Goal: Feedback & Contribution: Submit feedback/report problem

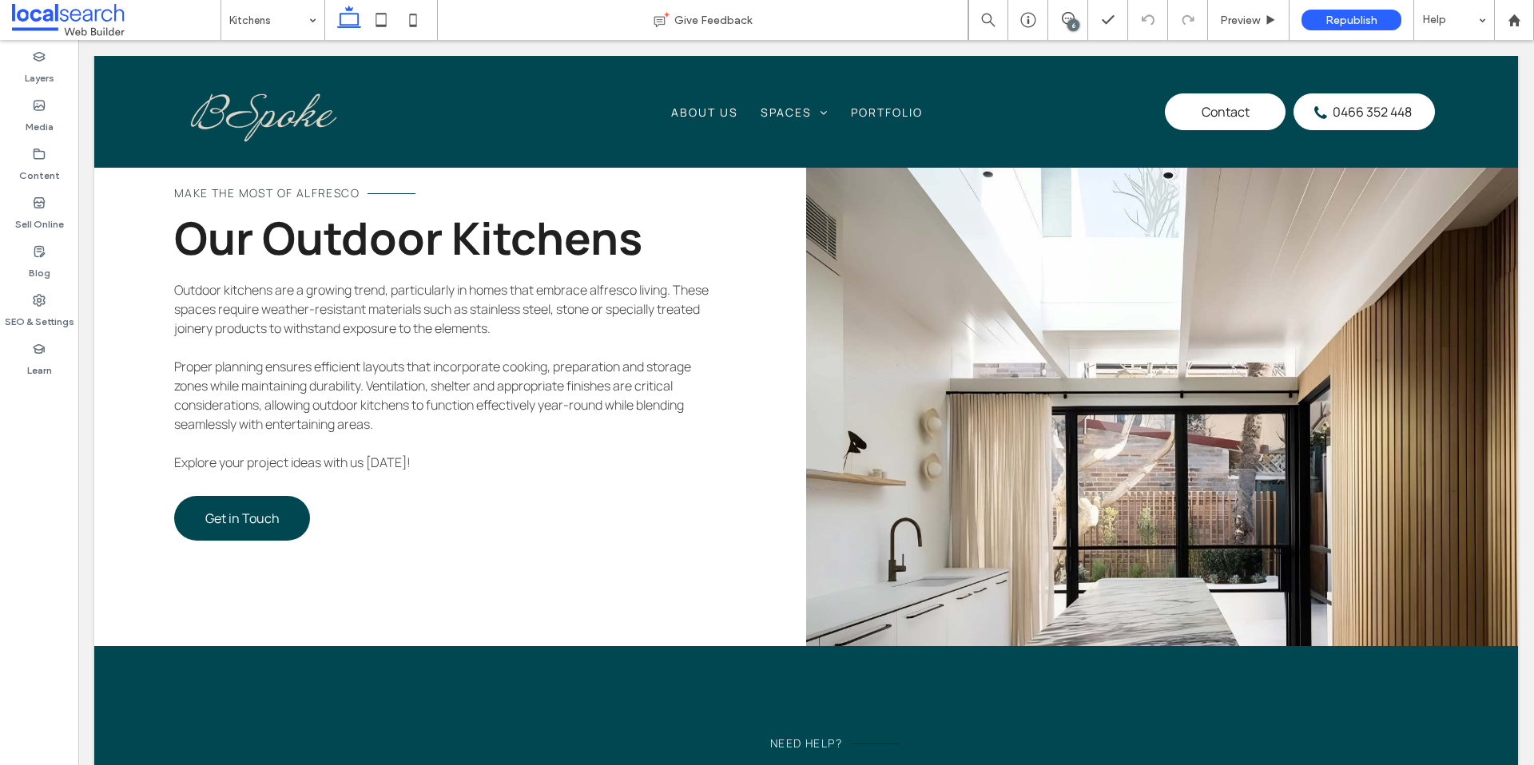
scroll to position [1645, 0]
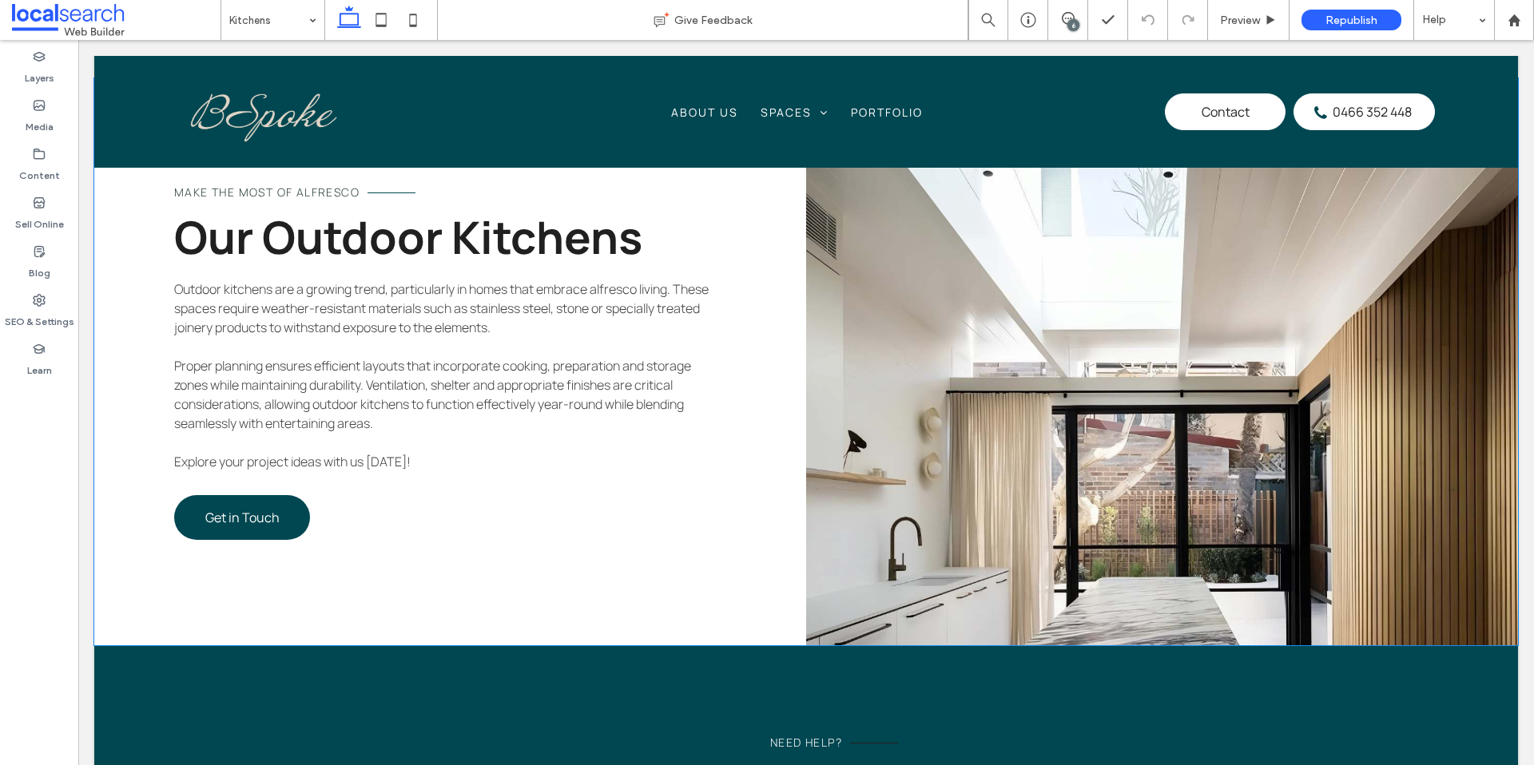
drag, startPoint x: 1018, startPoint y: 334, endPoint x: 1054, endPoint y: 333, distance: 36.0
click at [1018, 334] on link at bounding box center [1162, 361] width 712 height 567
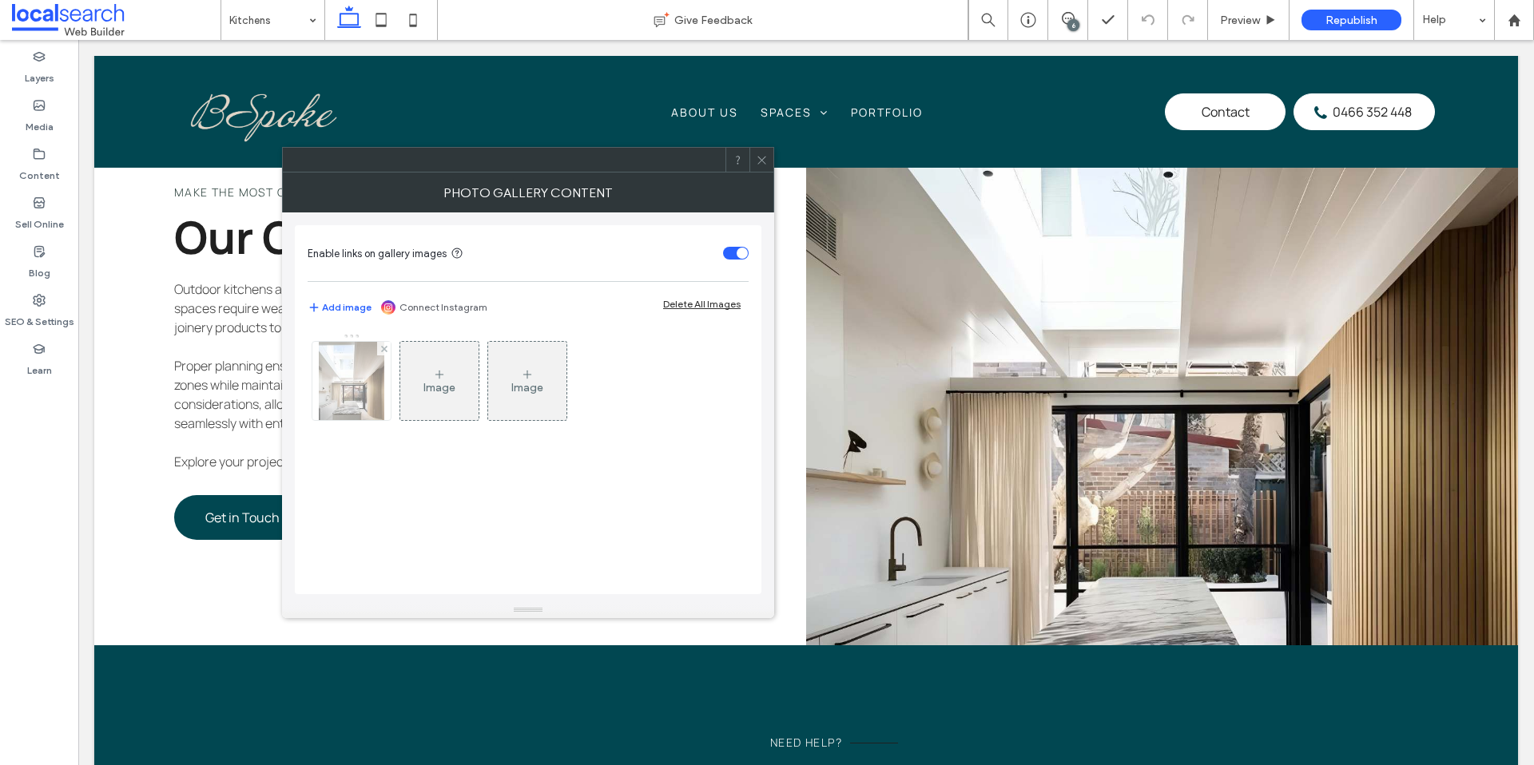
click at [331, 389] on img at bounding box center [352, 381] width 66 height 78
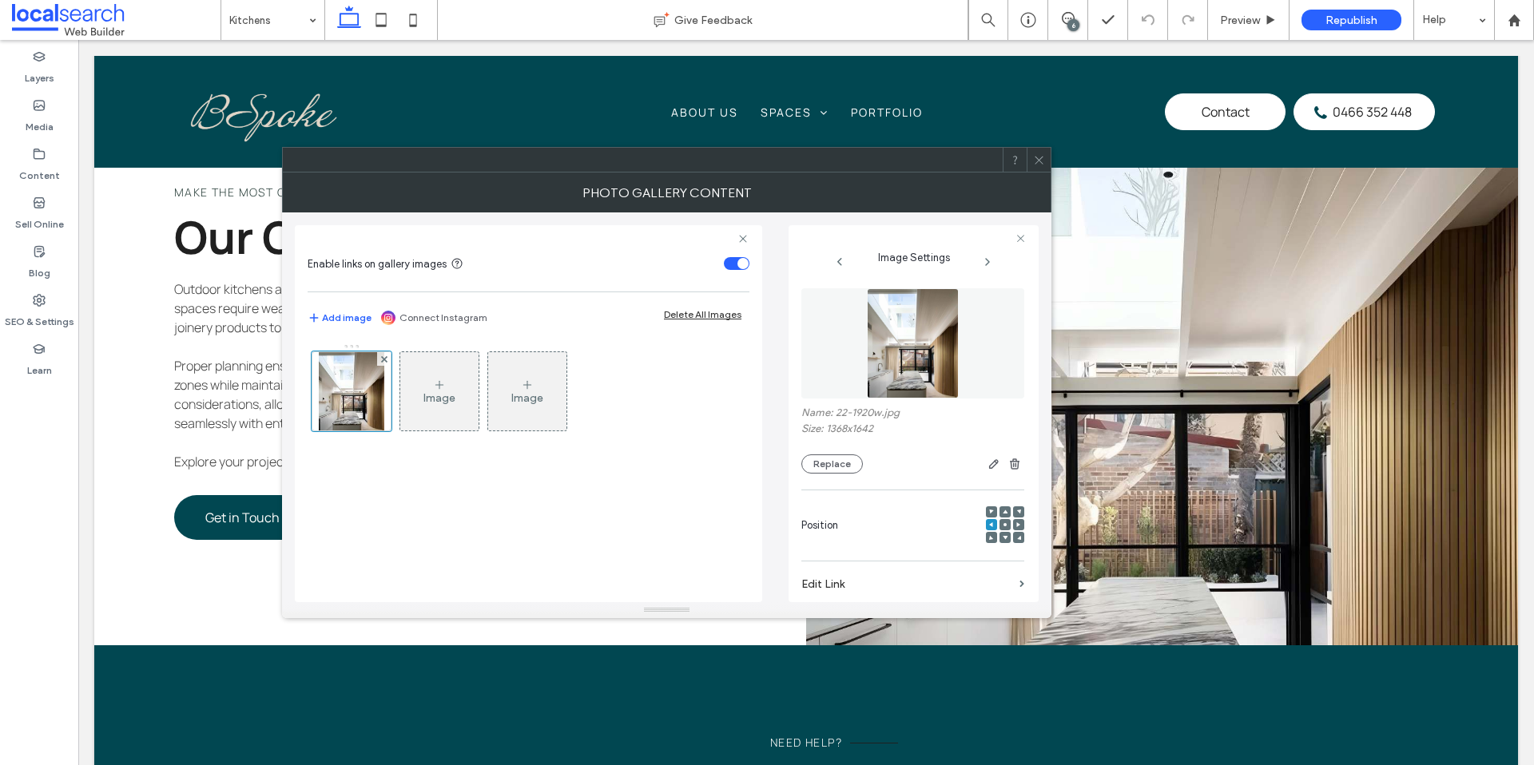
click at [989, 538] on icon at bounding box center [991, 537] width 5 height 5
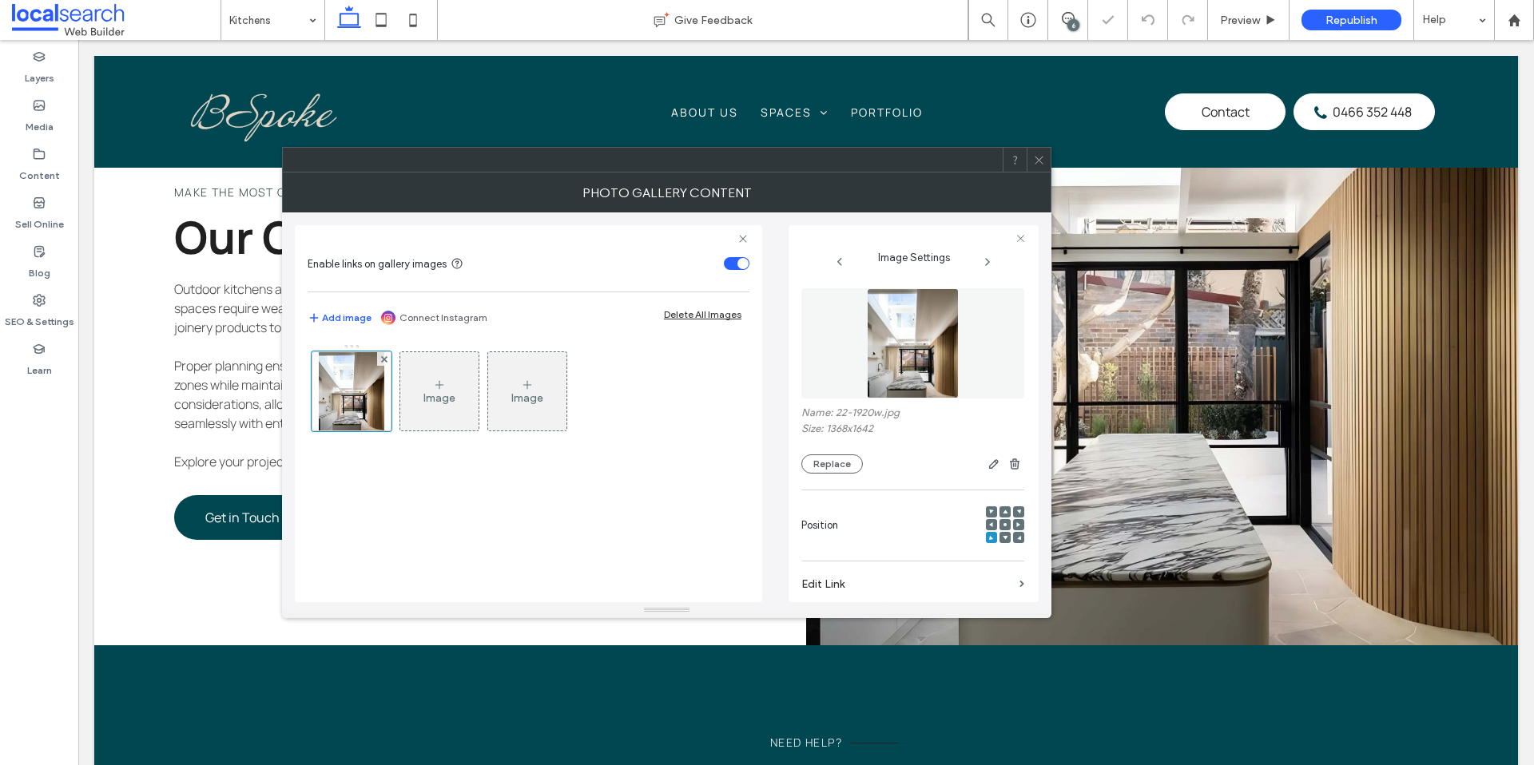
click at [1044, 161] on div at bounding box center [1038, 160] width 24 height 24
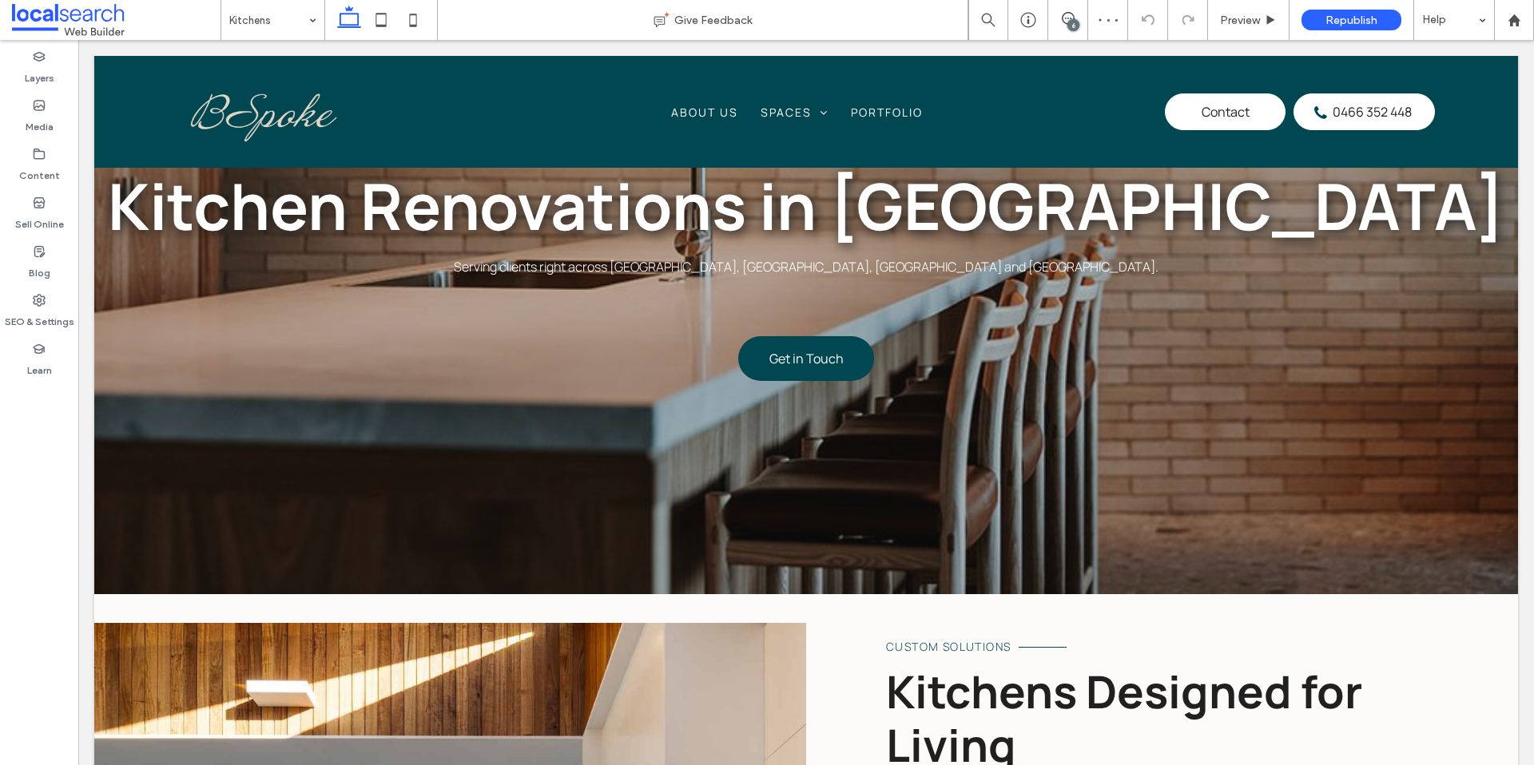
scroll to position [0, 0]
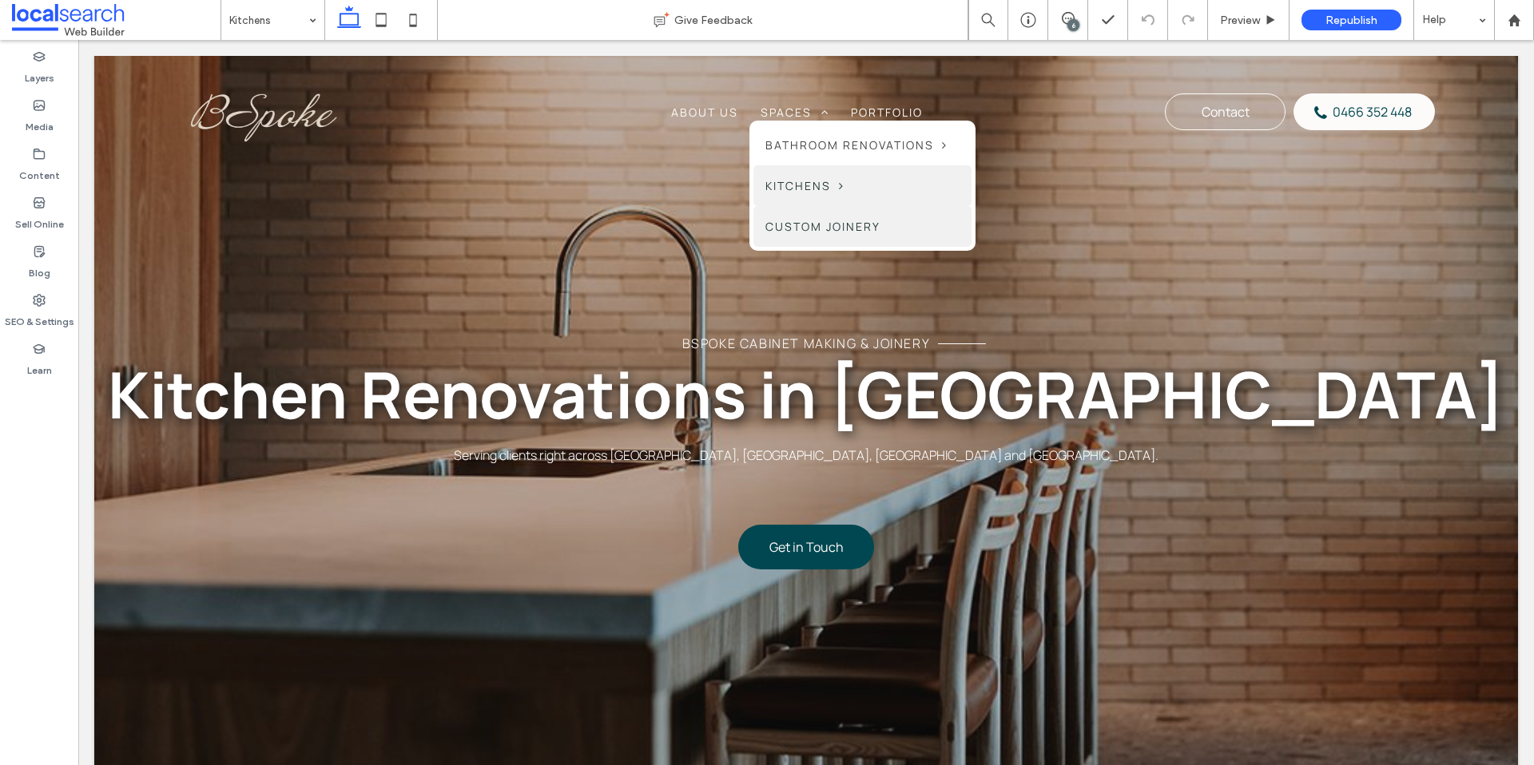
click at [828, 234] on span "Custom Joinery" at bounding box center [822, 226] width 115 height 17
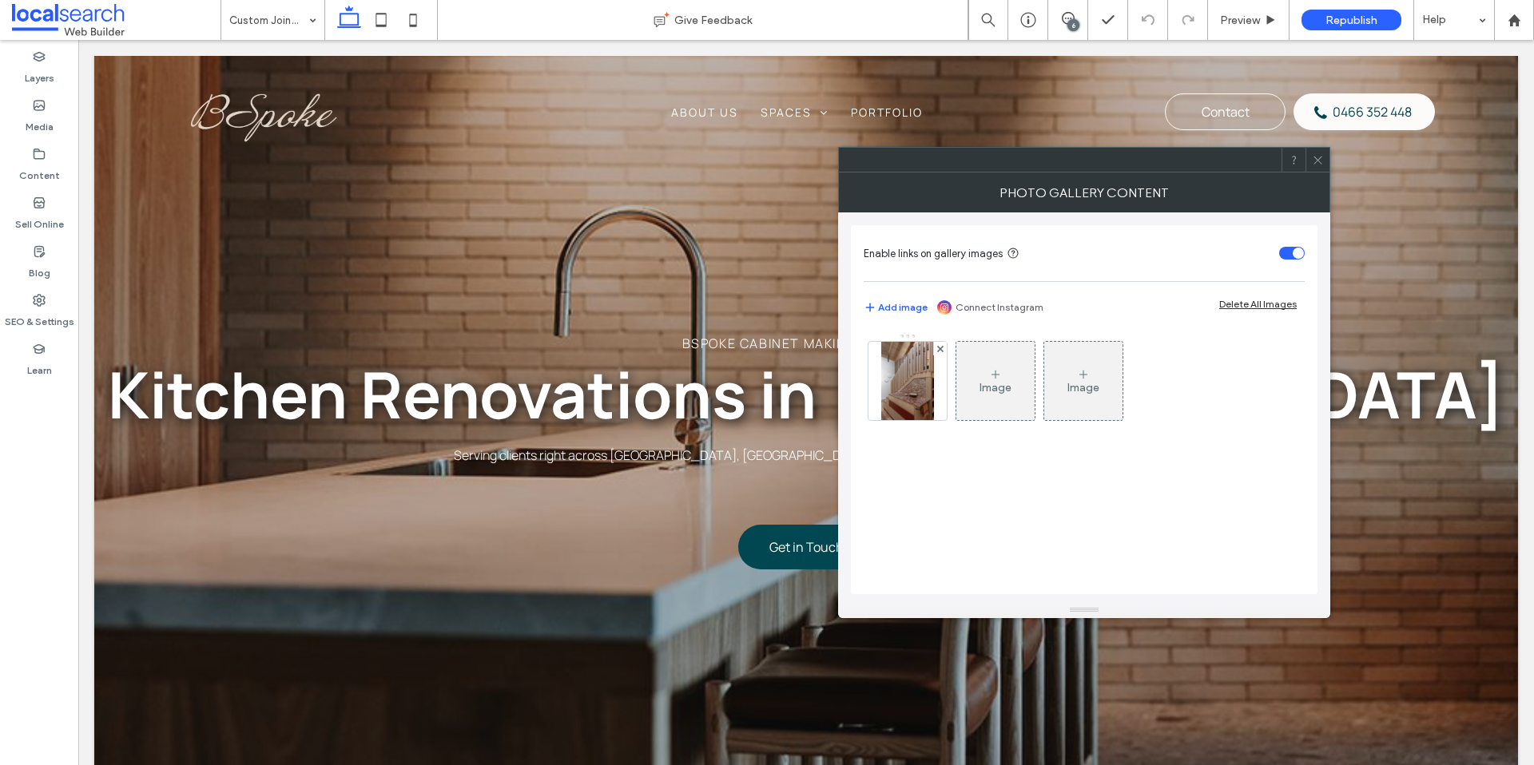
click at [1316, 163] on icon at bounding box center [1318, 160] width 12 height 12
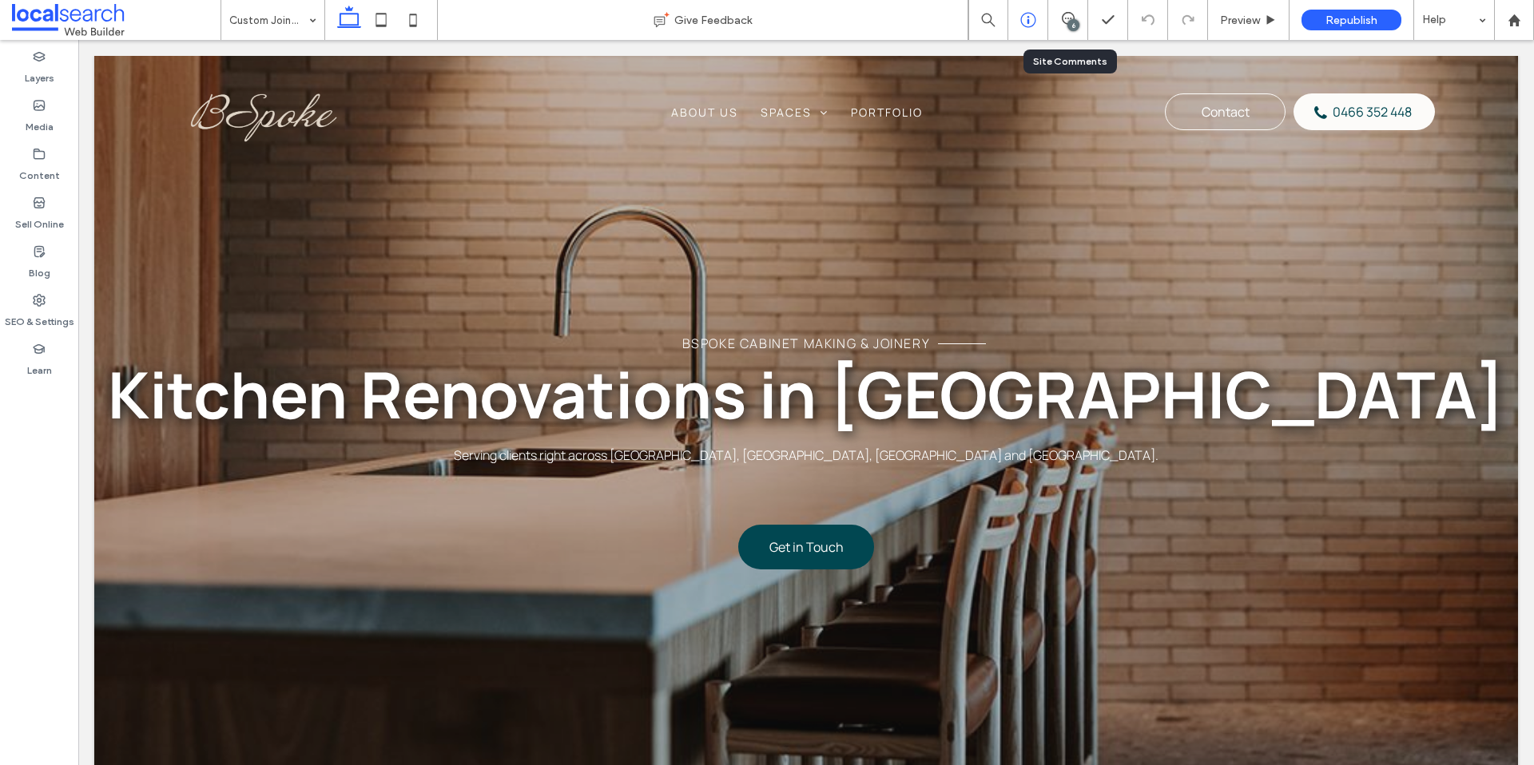
drag, startPoint x: 1074, startPoint y: 7, endPoint x: 1031, endPoint y: 23, distance: 45.3
click at [1074, 7] on div "6" at bounding box center [1068, 20] width 40 height 40
click at [1072, 23] on div "6" at bounding box center [1073, 25] width 12 height 12
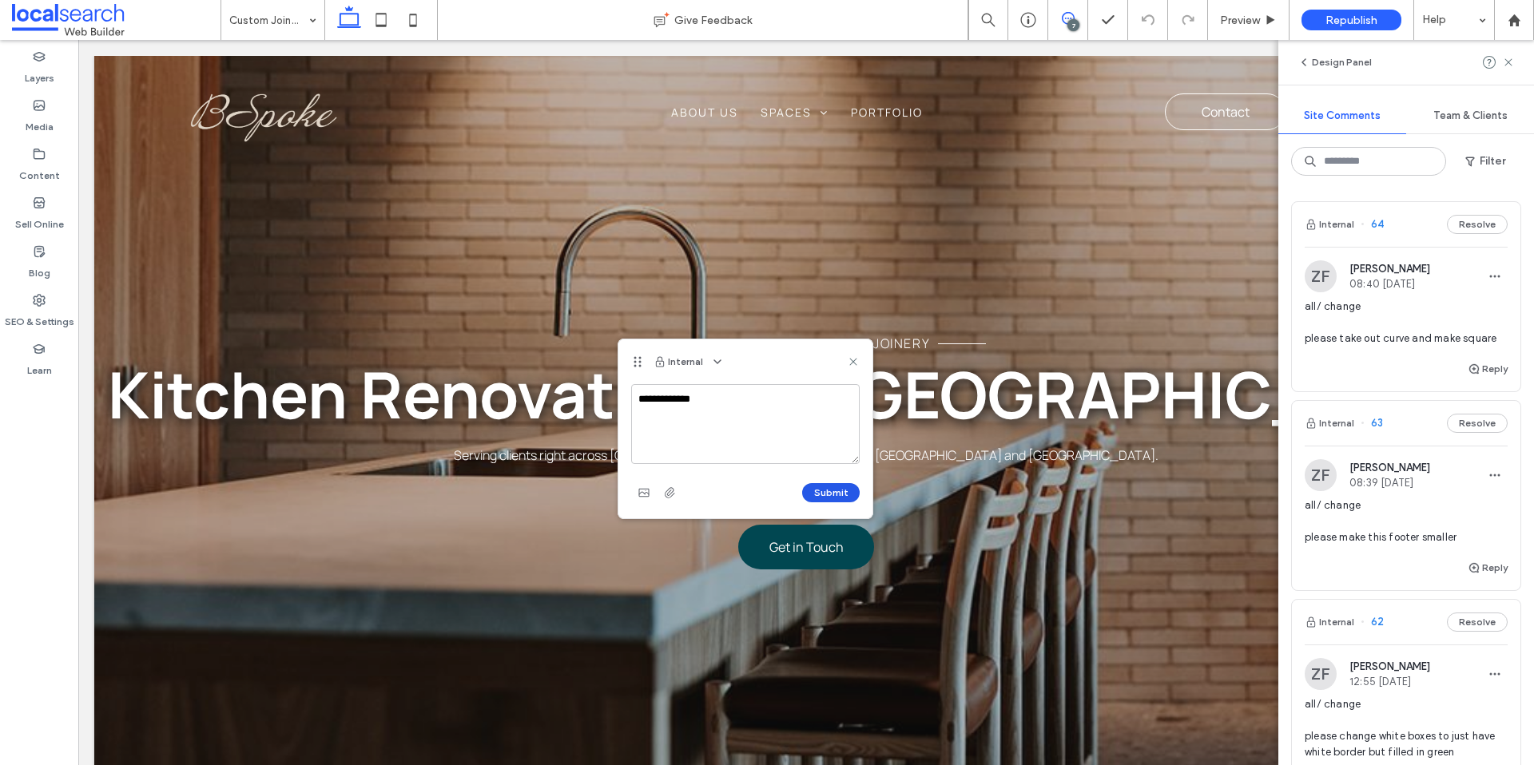
type textarea "**********"
drag, startPoint x: 820, startPoint y: 487, endPoint x: 849, endPoint y: 451, distance: 46.0
click at [820, 487] on button "Submit" at bounding box center [831, 492] width 58 height 19
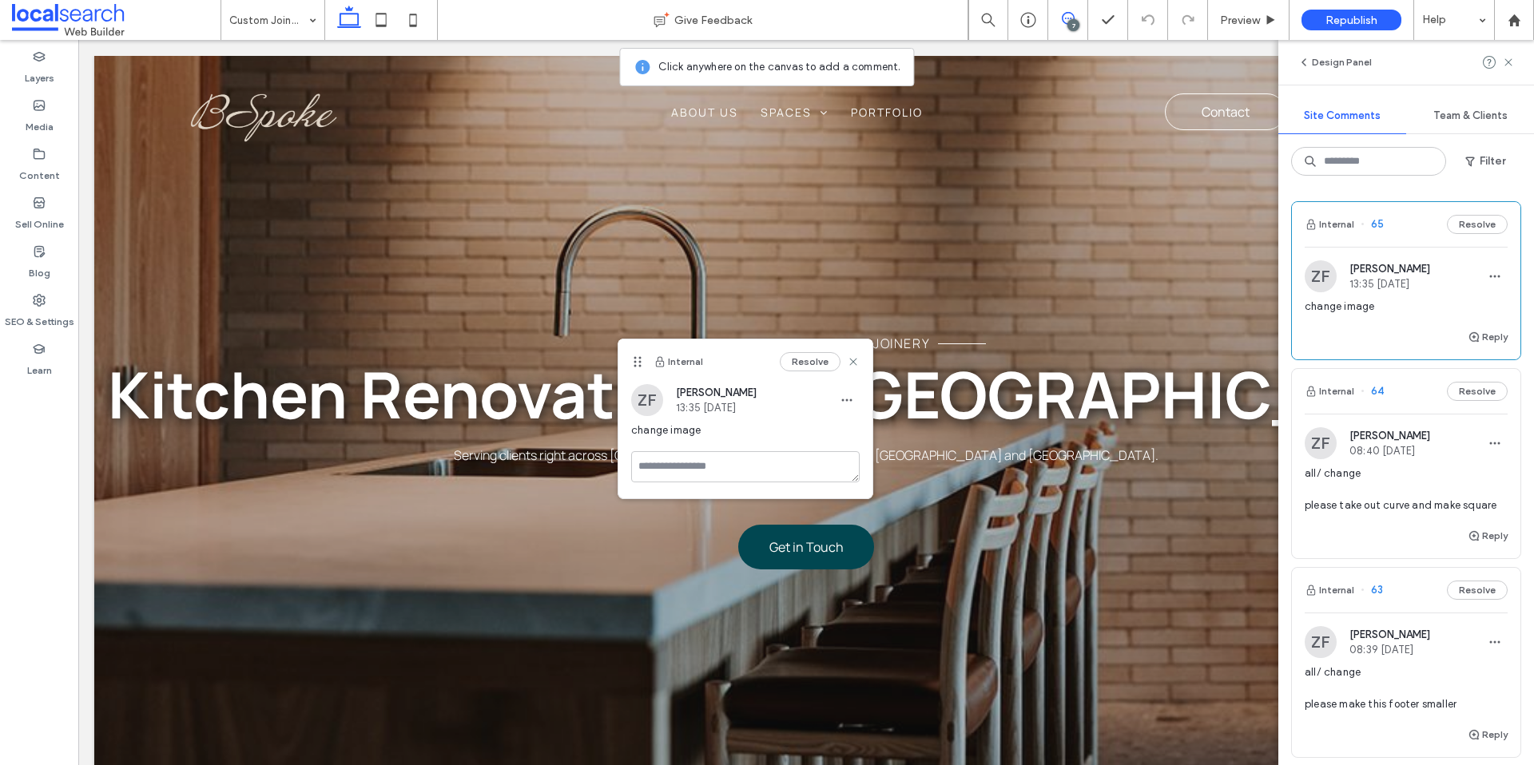
click at [1517, 60] on div "Design Panel" at bounding box center [1406, 62] width 256 height 45
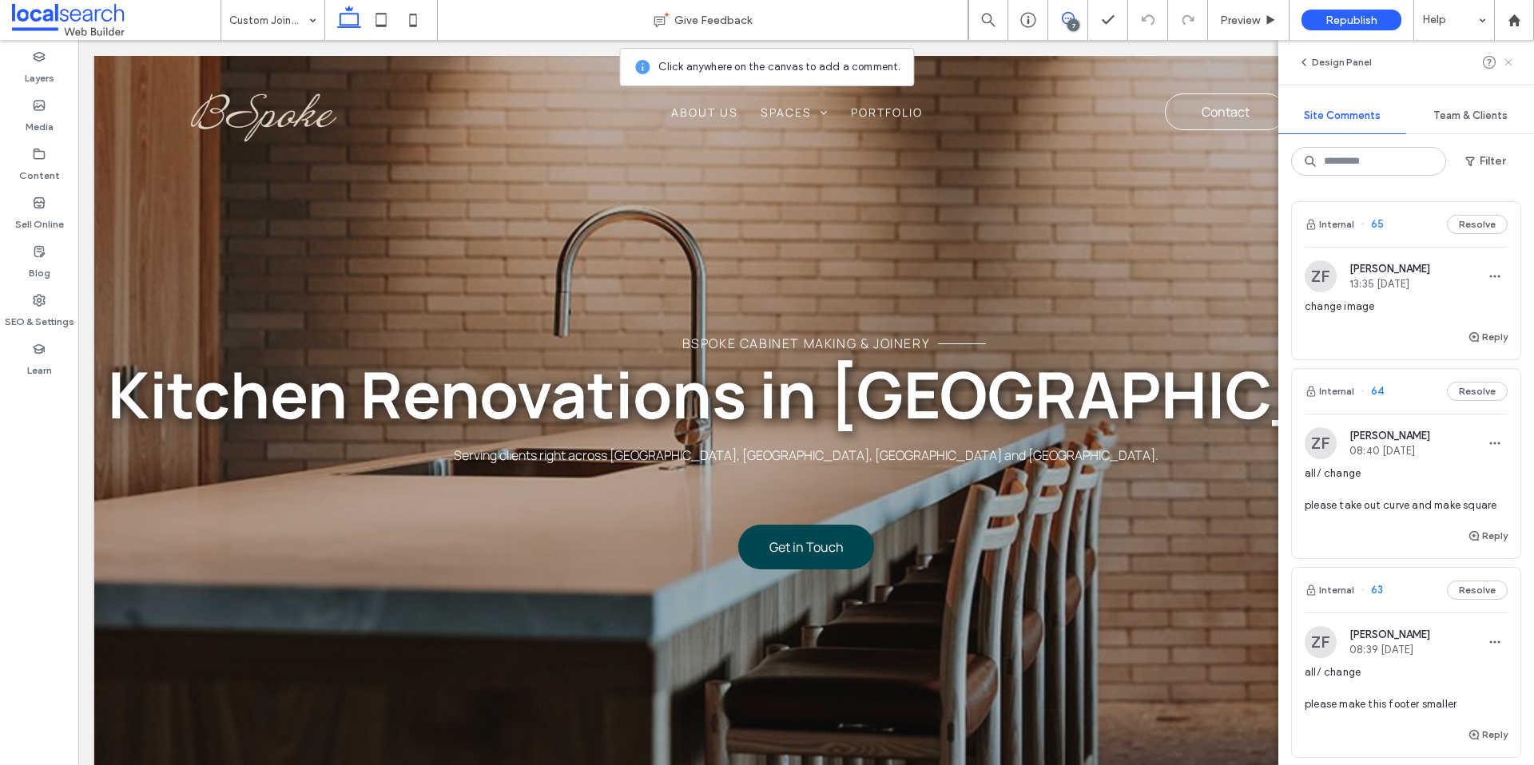
click at [1511, 65] on use at bounding box center [1507, 61] width 7 height 7
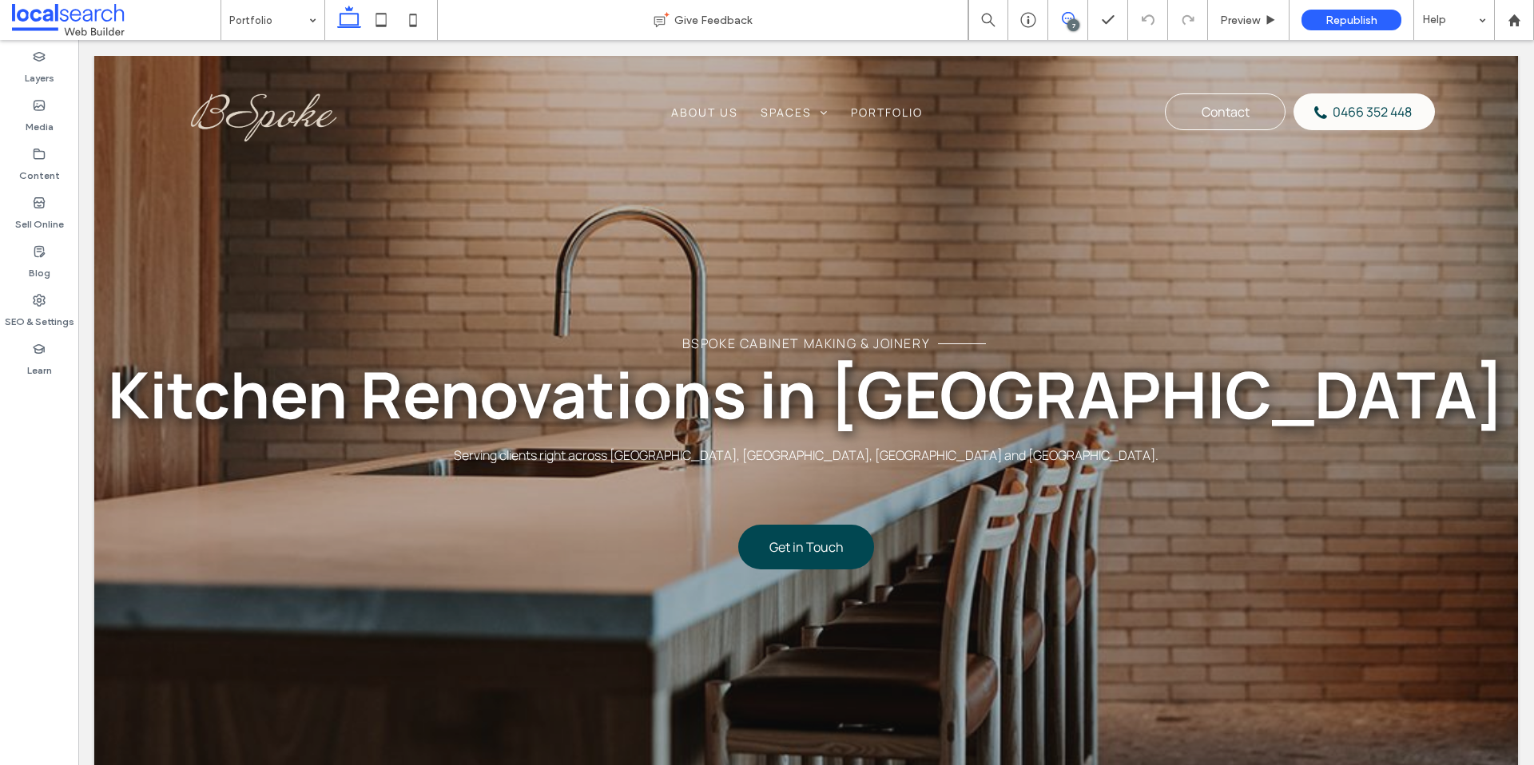
click at [1080, 22] on span at bounding box center [1067, 18] width 39 height 13
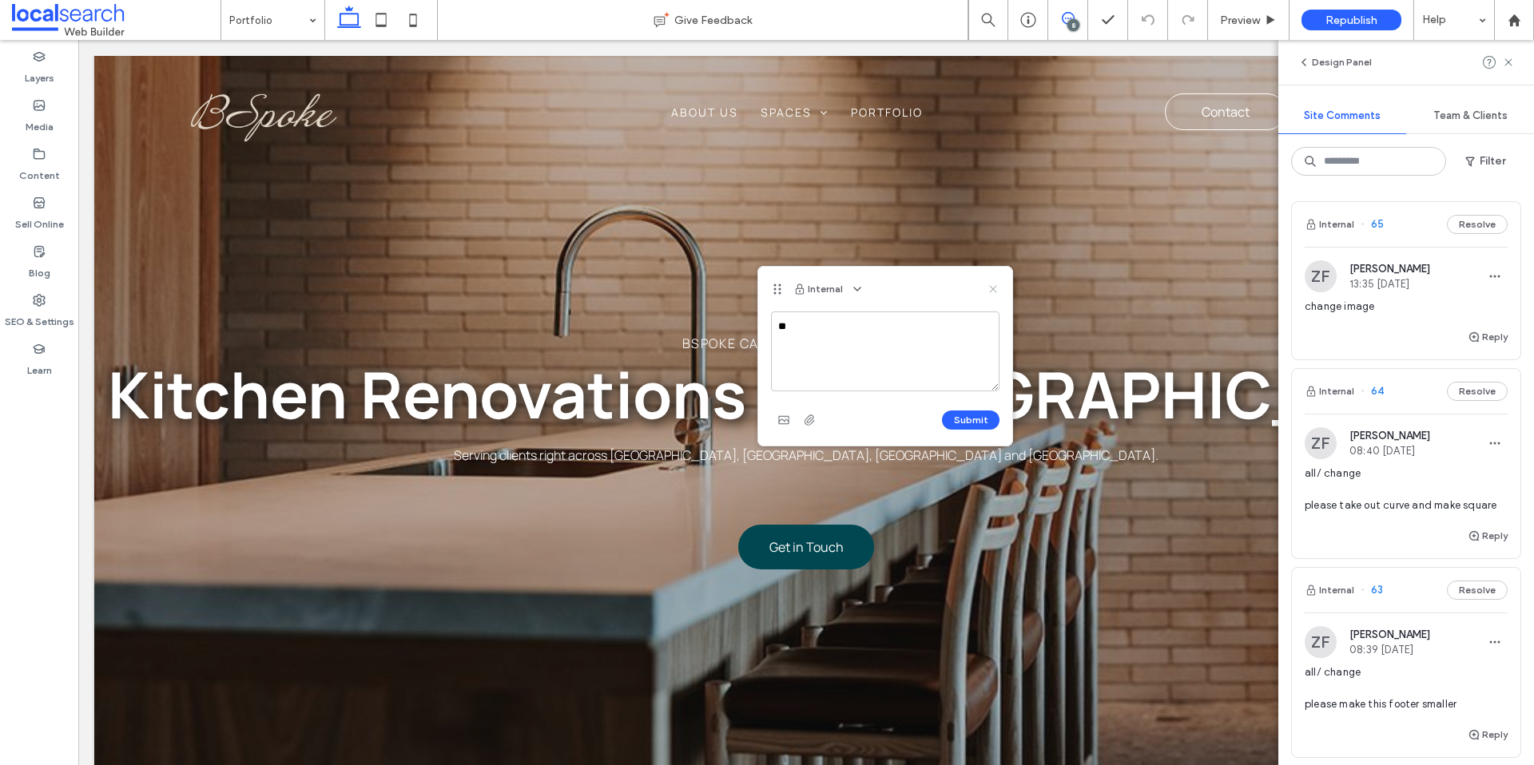
type textarea "**"
click at [989, 289] on icon at bounding box center [993, 289] width 13 height 13
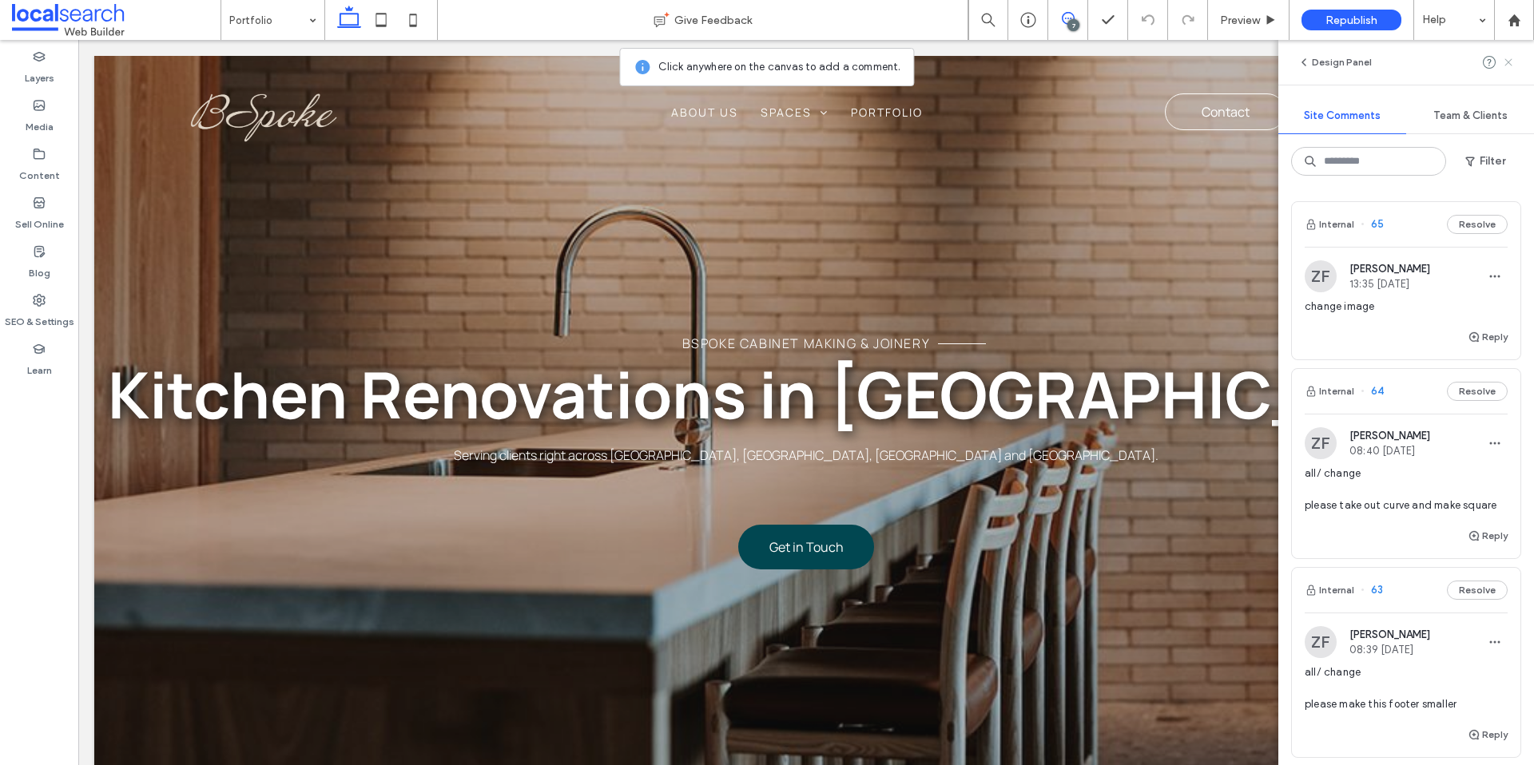
click at [1502, 62] on icon at bounding box center [1508, 62] width 13 height 13
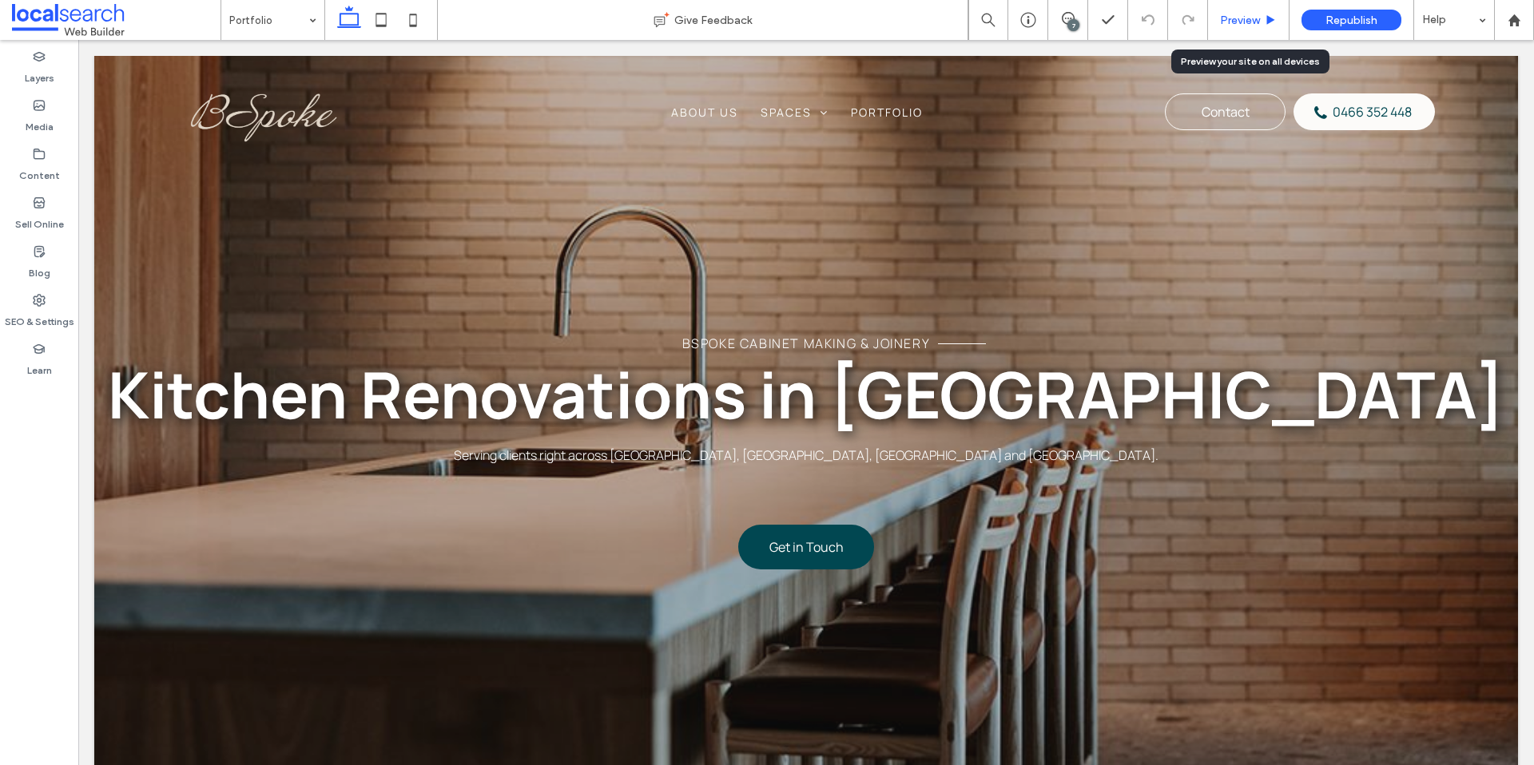
click at [1244, 20] on span "Preview" at bounding box center [1240, 21] width 40 height 14
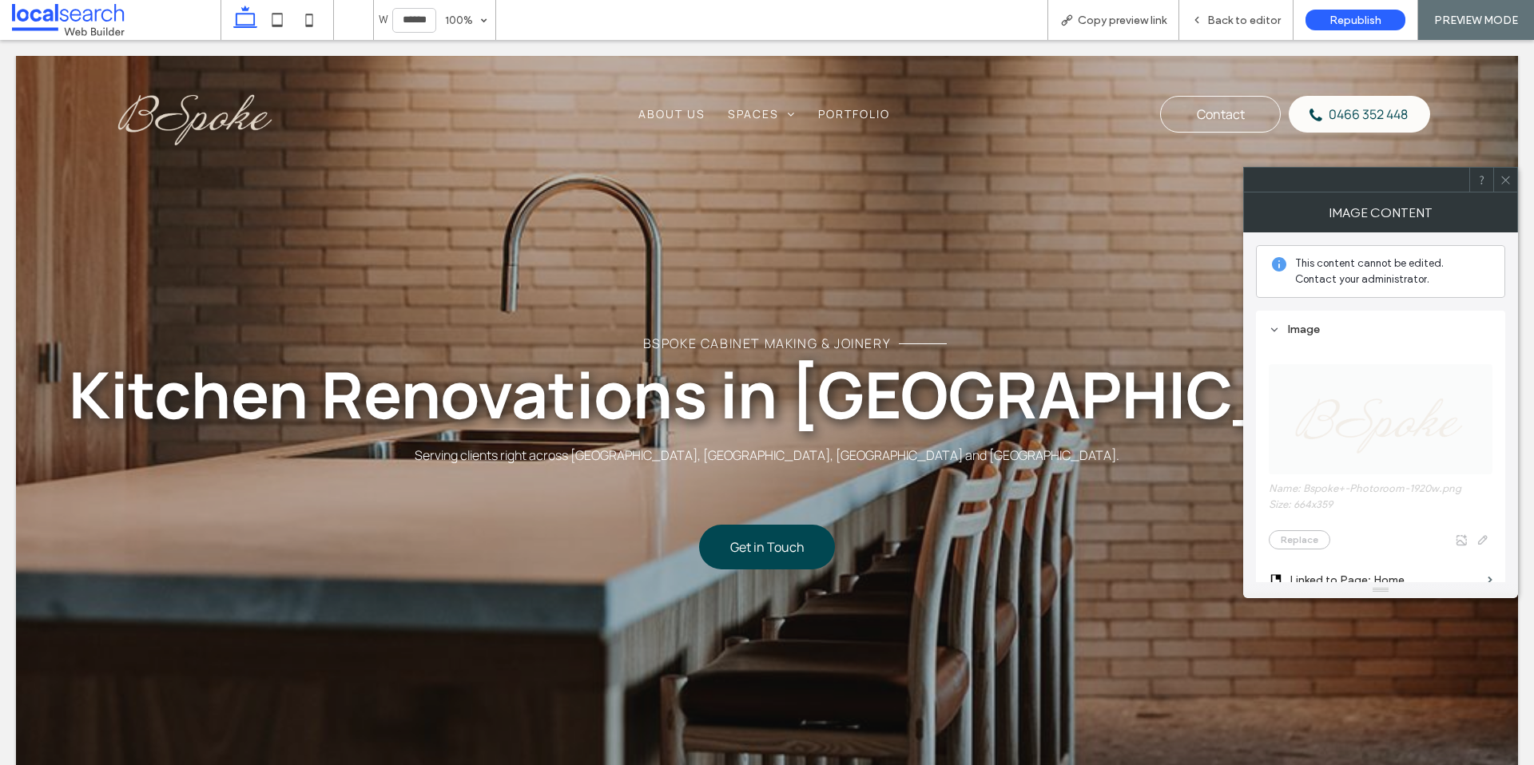
click at [1506, 190] on span at bounding box center [1505, 180] width 12 height 24
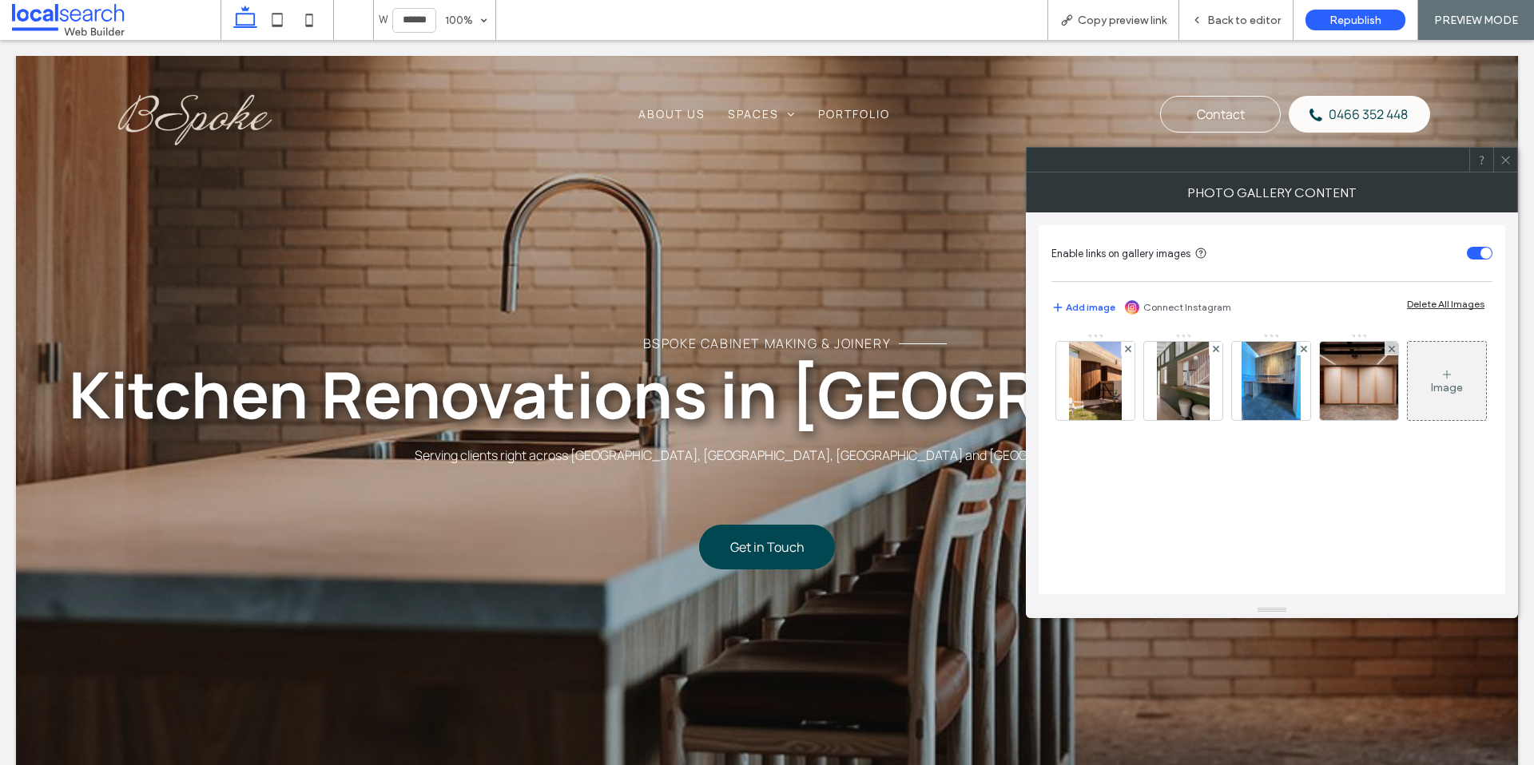
click at [1503, 167] on span at bounding box center [1505, 160] width 12 height 24
click at [1341, 383] on img at bounding box center [1359, 381] width 118 height 78
click at [1347, 387] on img at bounding box center [1359, 381] width 118 height 78
click at [1368, 387] on img at bounding box center [1359, 381] width 118 height 78
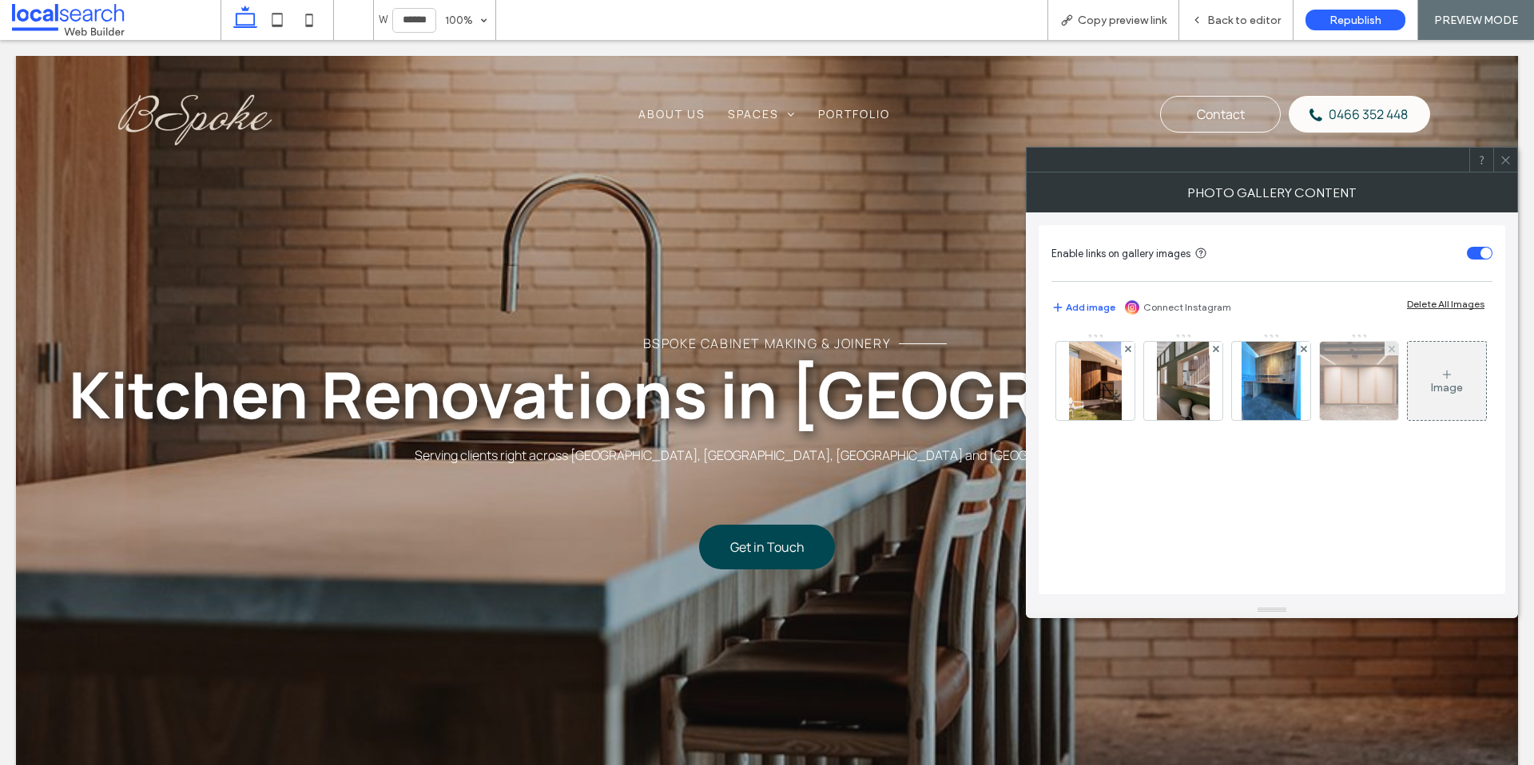
click at [1344, 383] on img at bounding box center [1359, 381] width 118 height 78
click at [1373, 399] on img at bounding box center [1359, 381] width 118 height 78
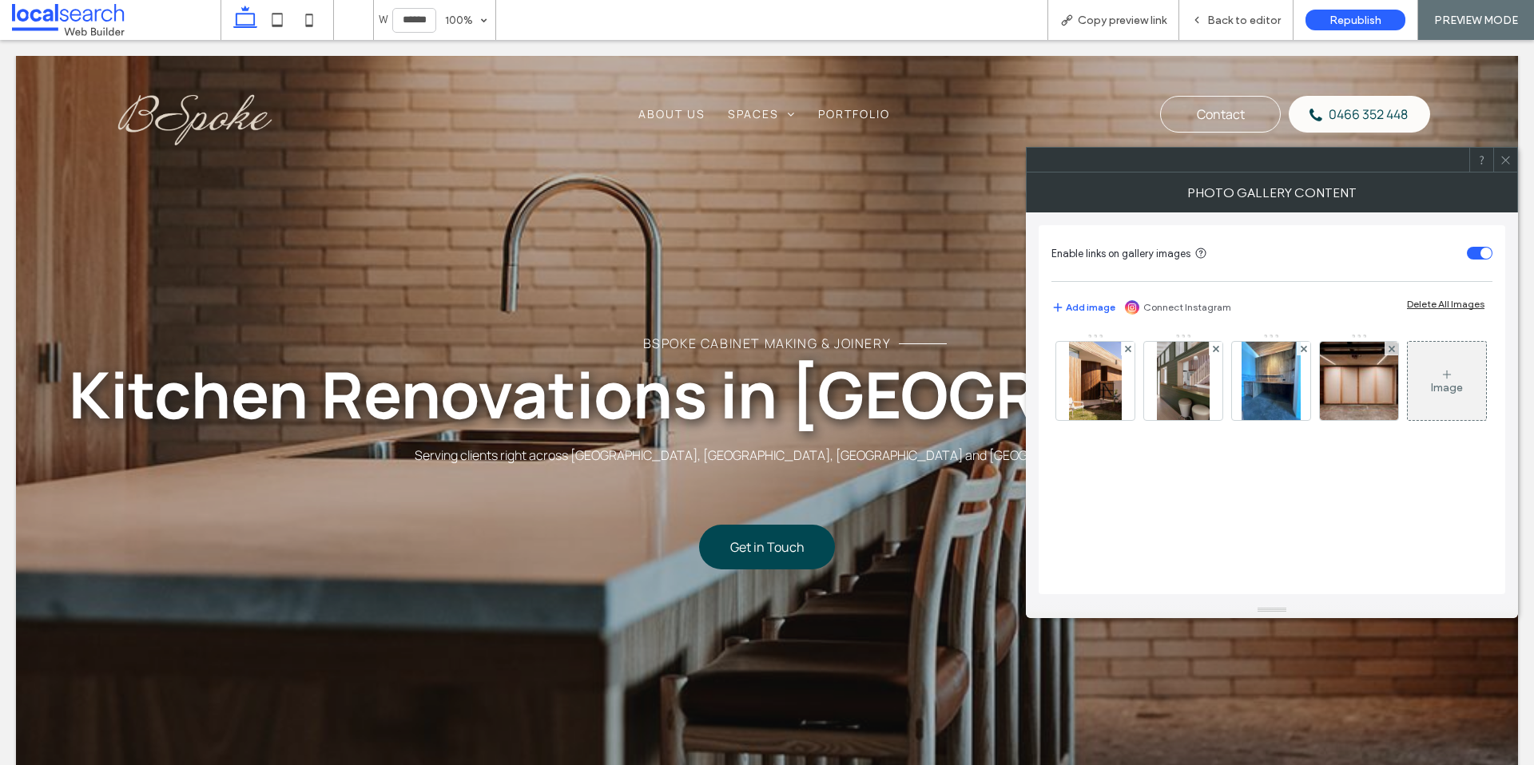
click at [1503, 163] on icon at bounding box center [1505, 160] width 12 height 12
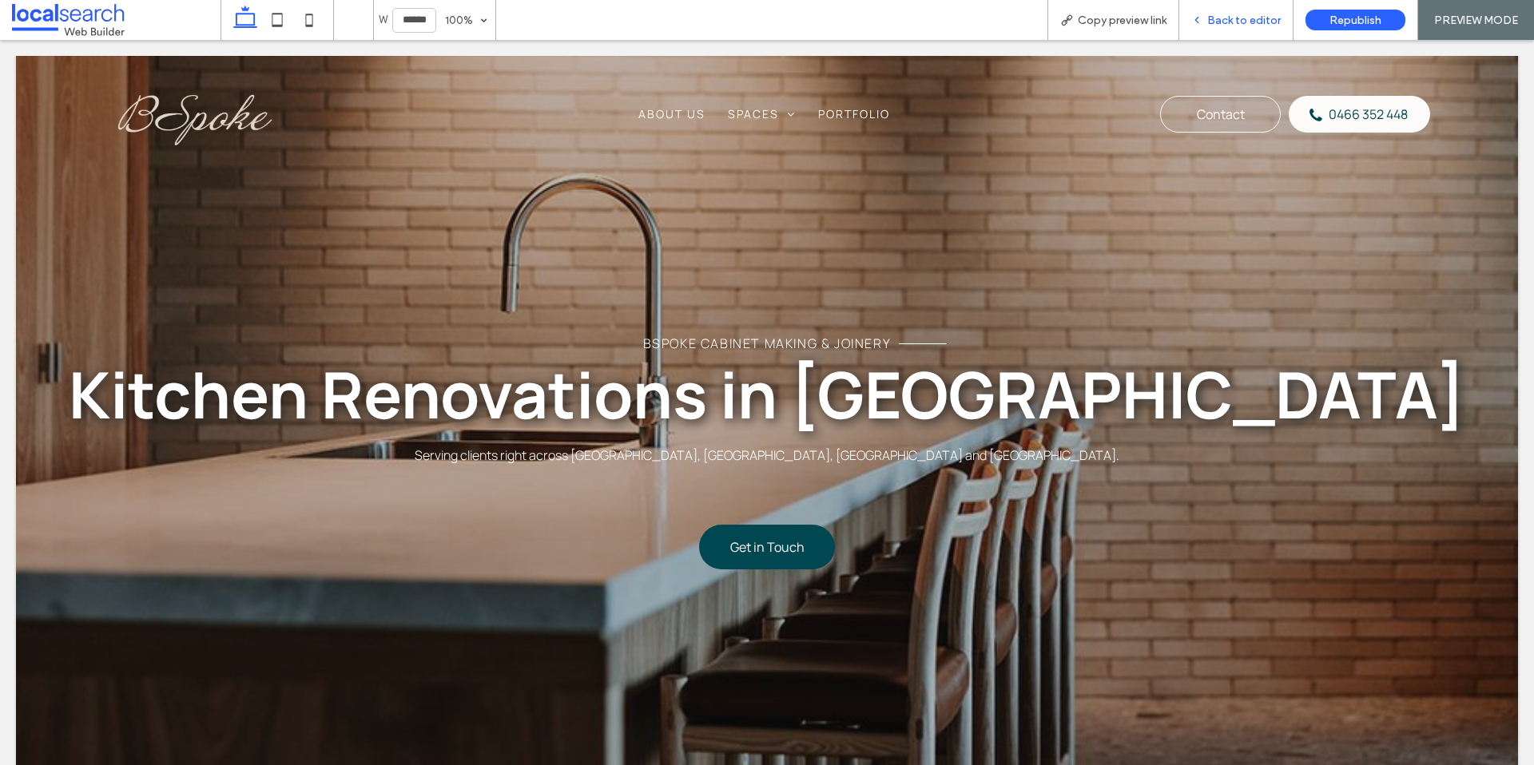
click at [1259, 23] on span "Back to editor" at bounding box center [1243, 21] width 73 height 14
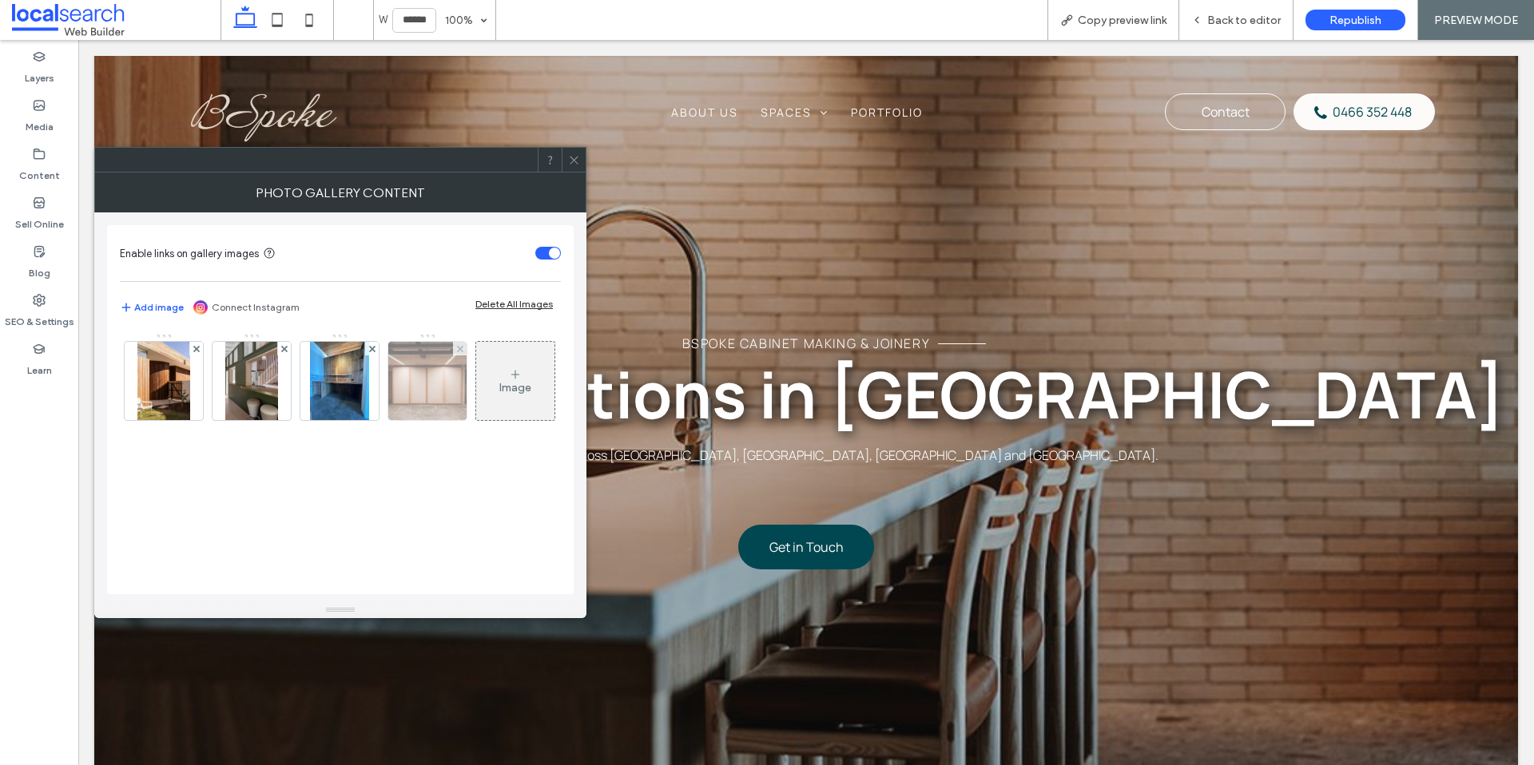
click at [451, 383] on img at bounding box center [427, 381] width 118 height 78
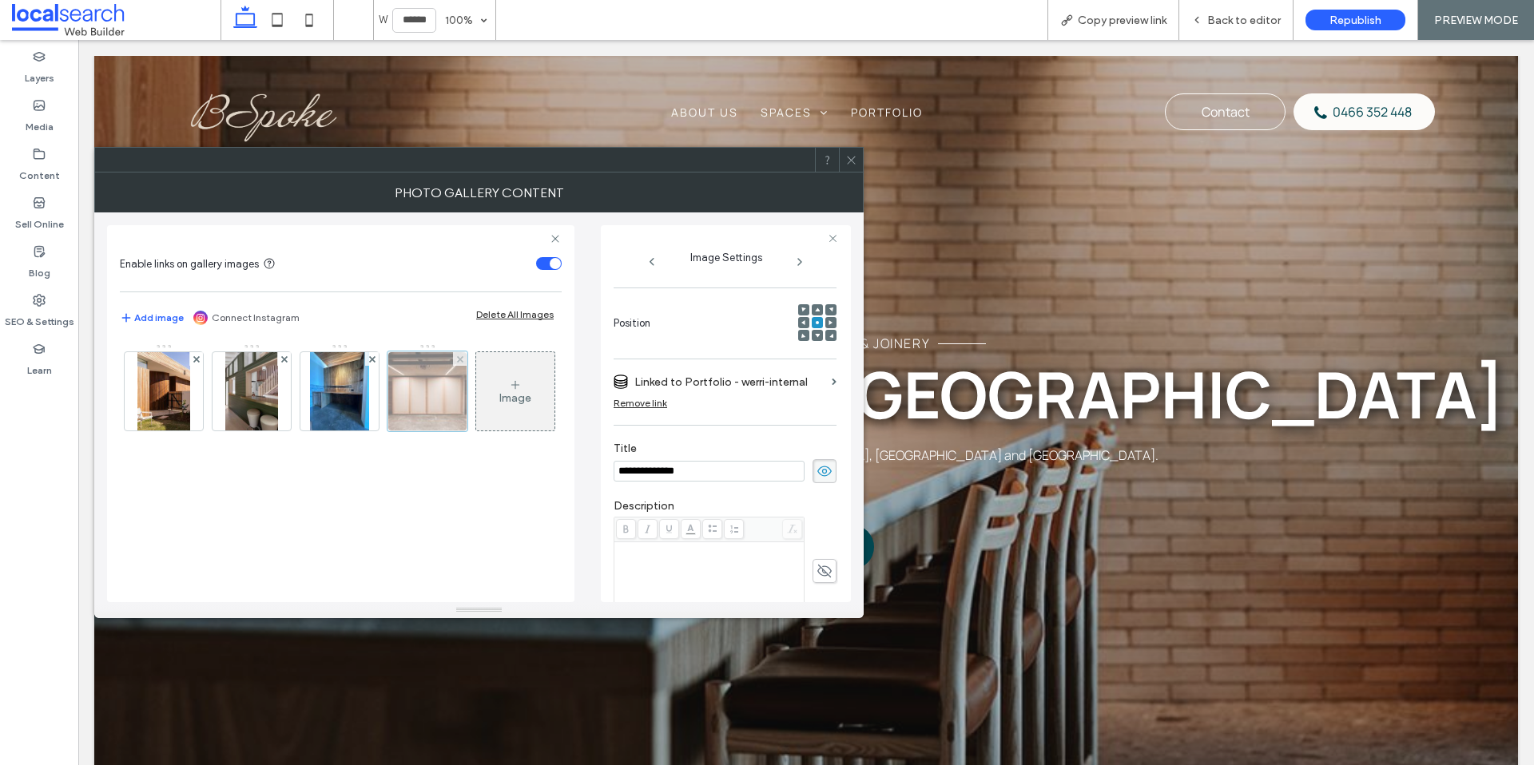
click at [407, 393] on div at bounding box center [427, 391] width 80 height 80
click at [420, 395] on div at bounding box center [427, 391] width 80 height 80
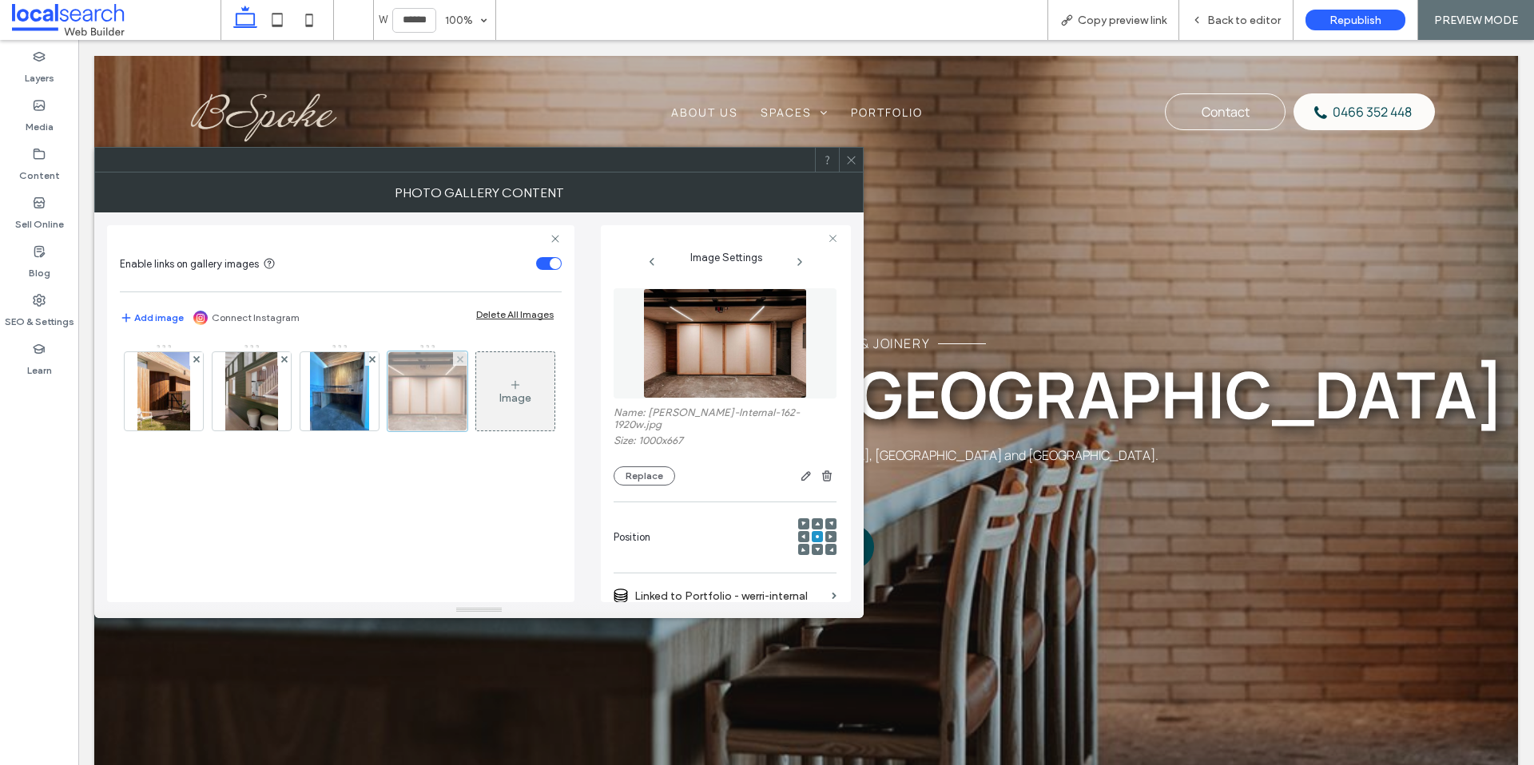
click at [436, 383] on div at bounding box center [427, 391] width 80 height 80
click at [647, 466] on button "Replace" at bounding box center [644, 475] width 62 height 19
click at [653, 466] on button "Replace" at bounding box center [644, 475] width 62 height 19
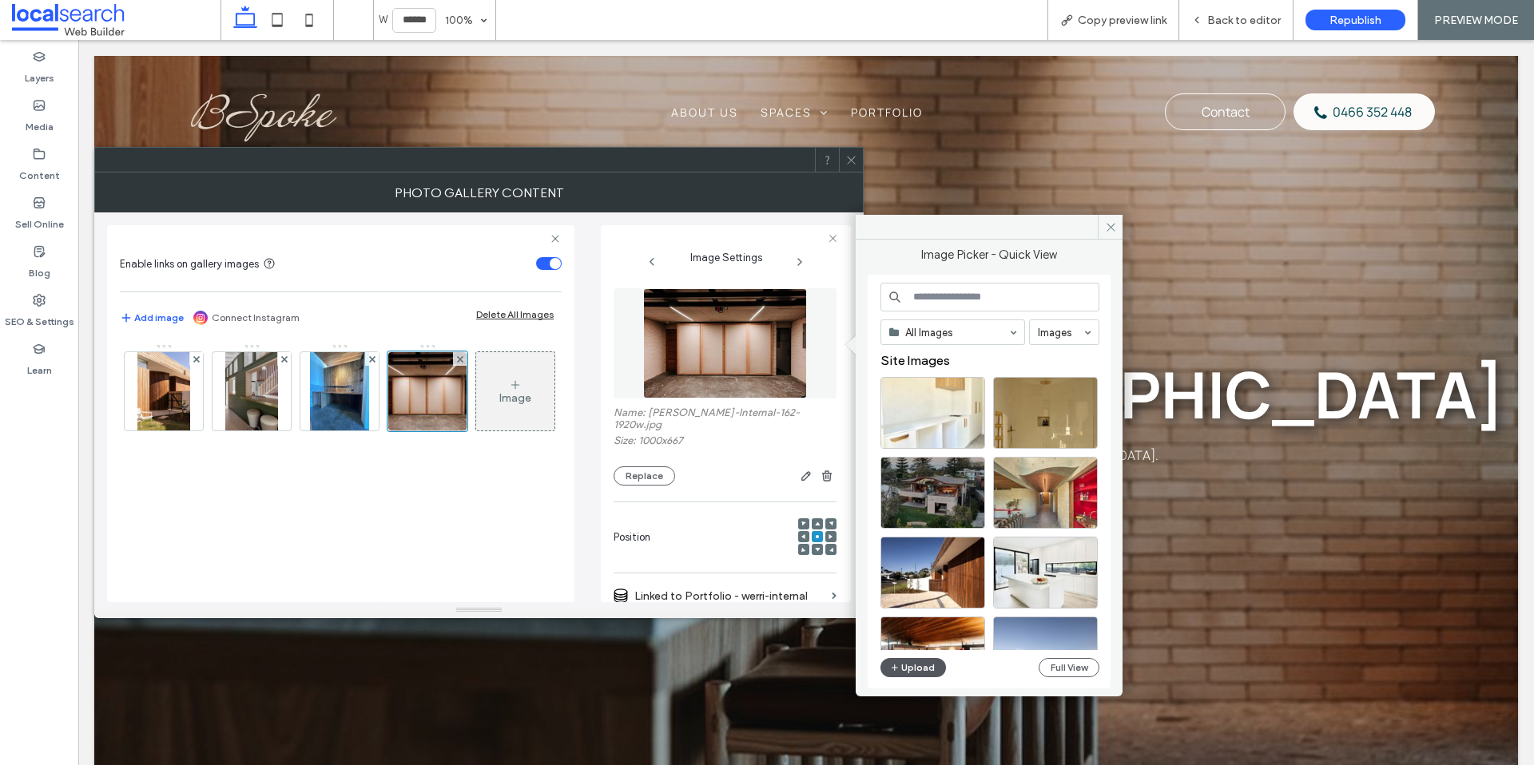
click at [909, 667] on button "Upload" at bounding box center [913, 667] width 66 height 19
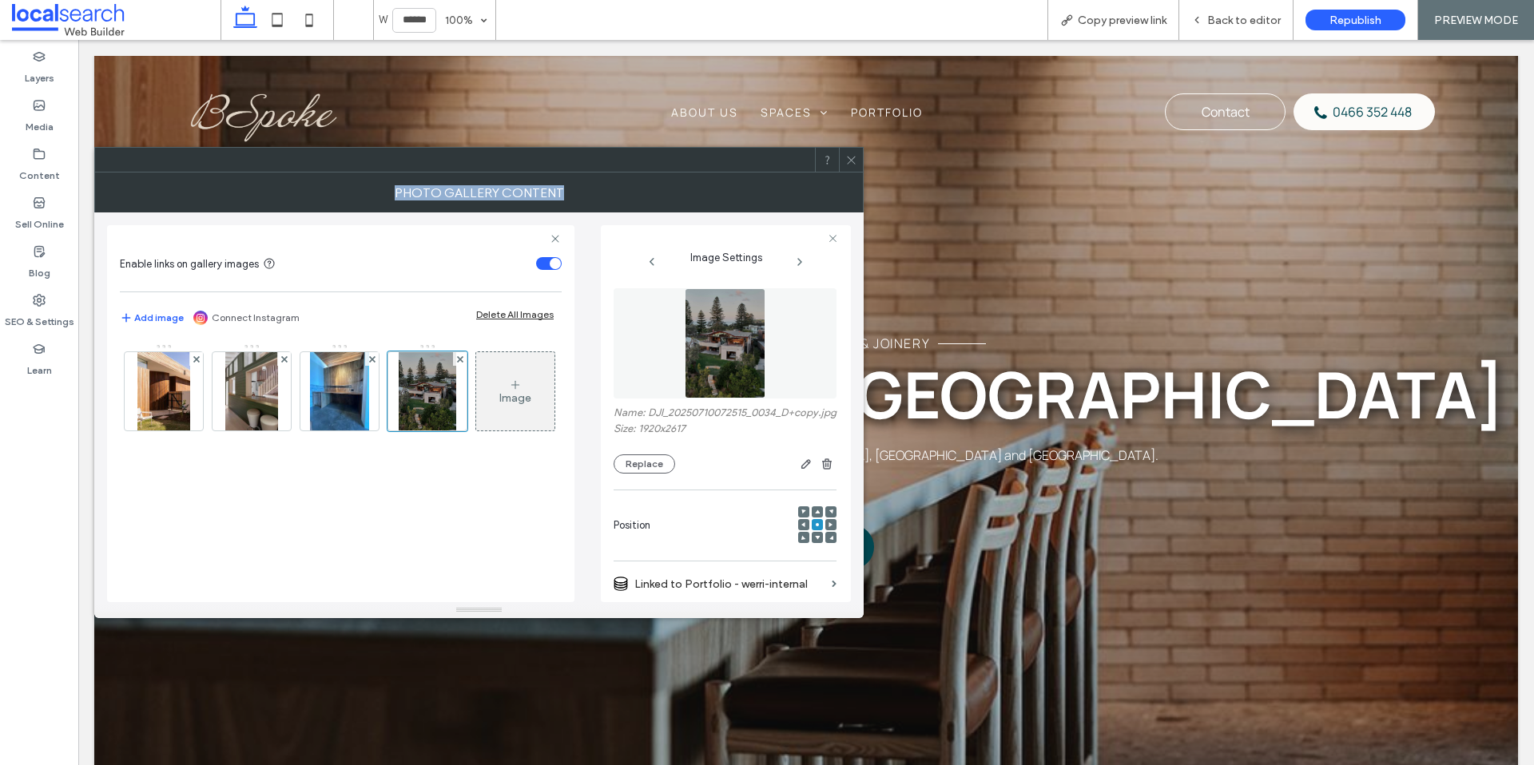
drag, startPoint x: 851, startPoint y: 156, endPoint x: 835, endPoint y: 204, distance: 51.3
click at [835, 204] on div "**********" at bounding box center [478, 382] width 769 height 471
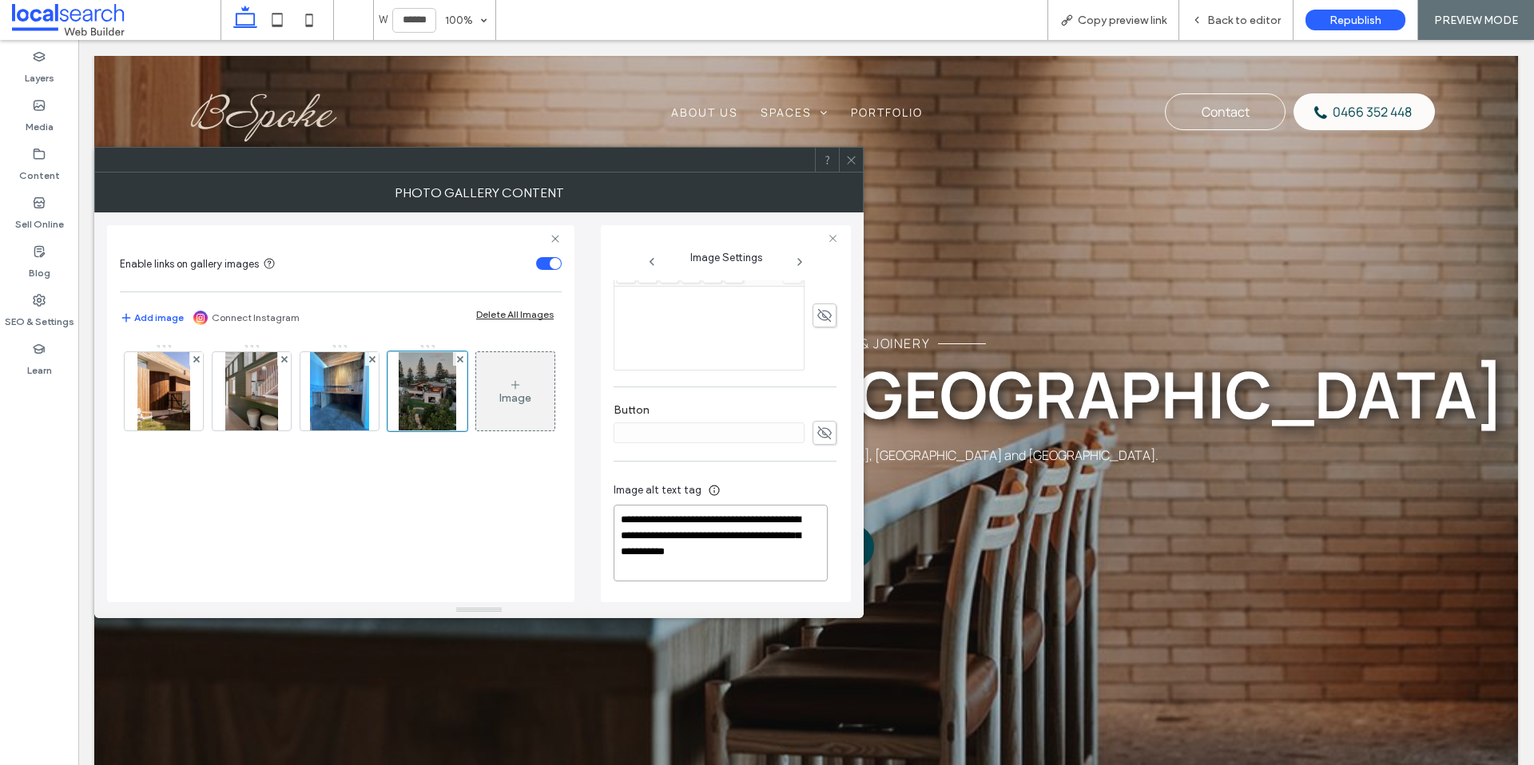
click at [685, 543] on textarea "**********" at bounding box center [720, 543] width 214 height 77
drag, startPoint x: 710, startPoint y: 536, endPoint x: 570, endPoint y: 510, distance: 143.0
click at [570, 510] on div "**********" at bounding box center [479, 407] width 744 height 390
click at [659, 534] on textarea "**********" at bounding box center [720, 551] width 214 height 61
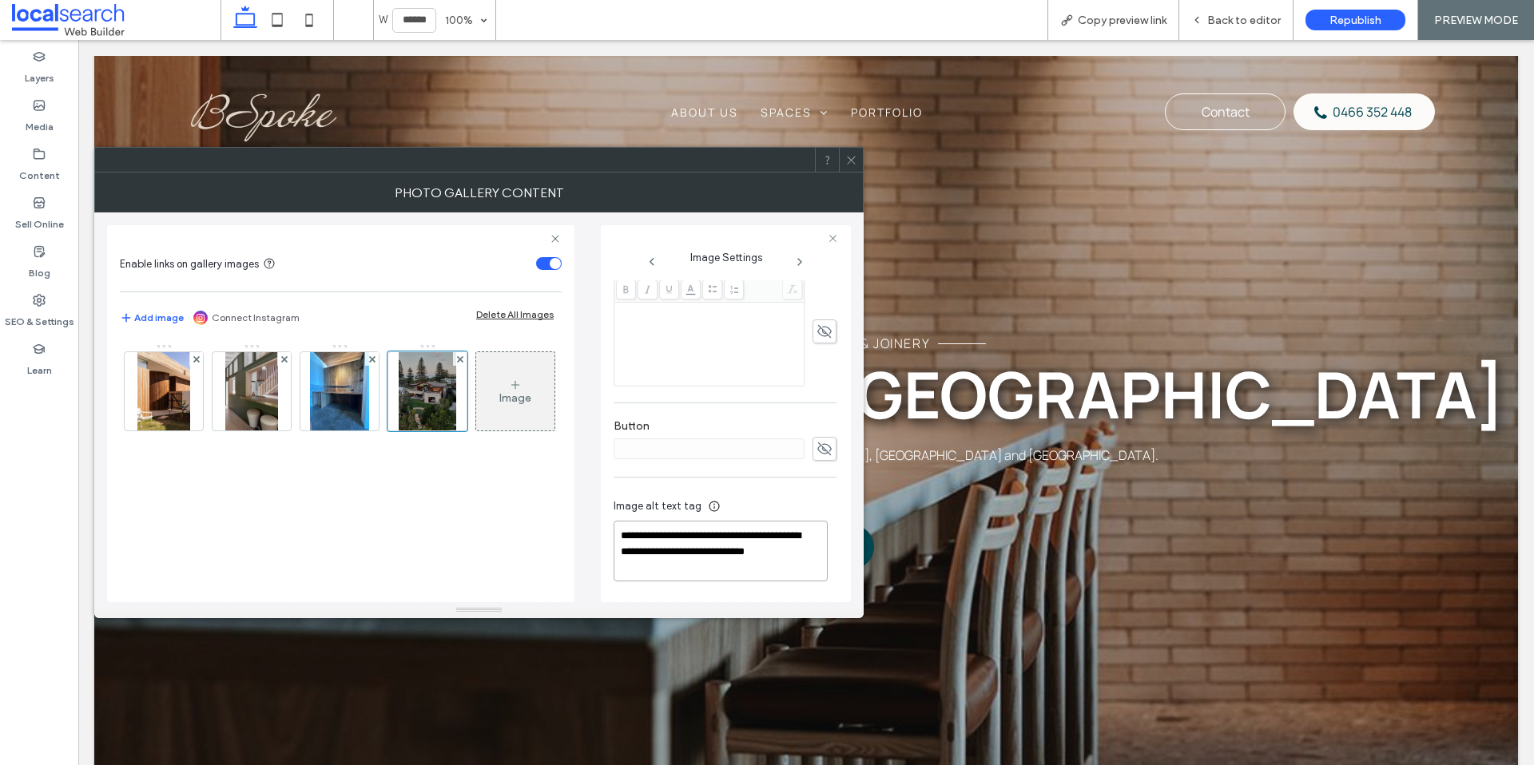
type textarea "**********"
click at [855, 168] on span at bounding box center [851, 160] width 12 height 24
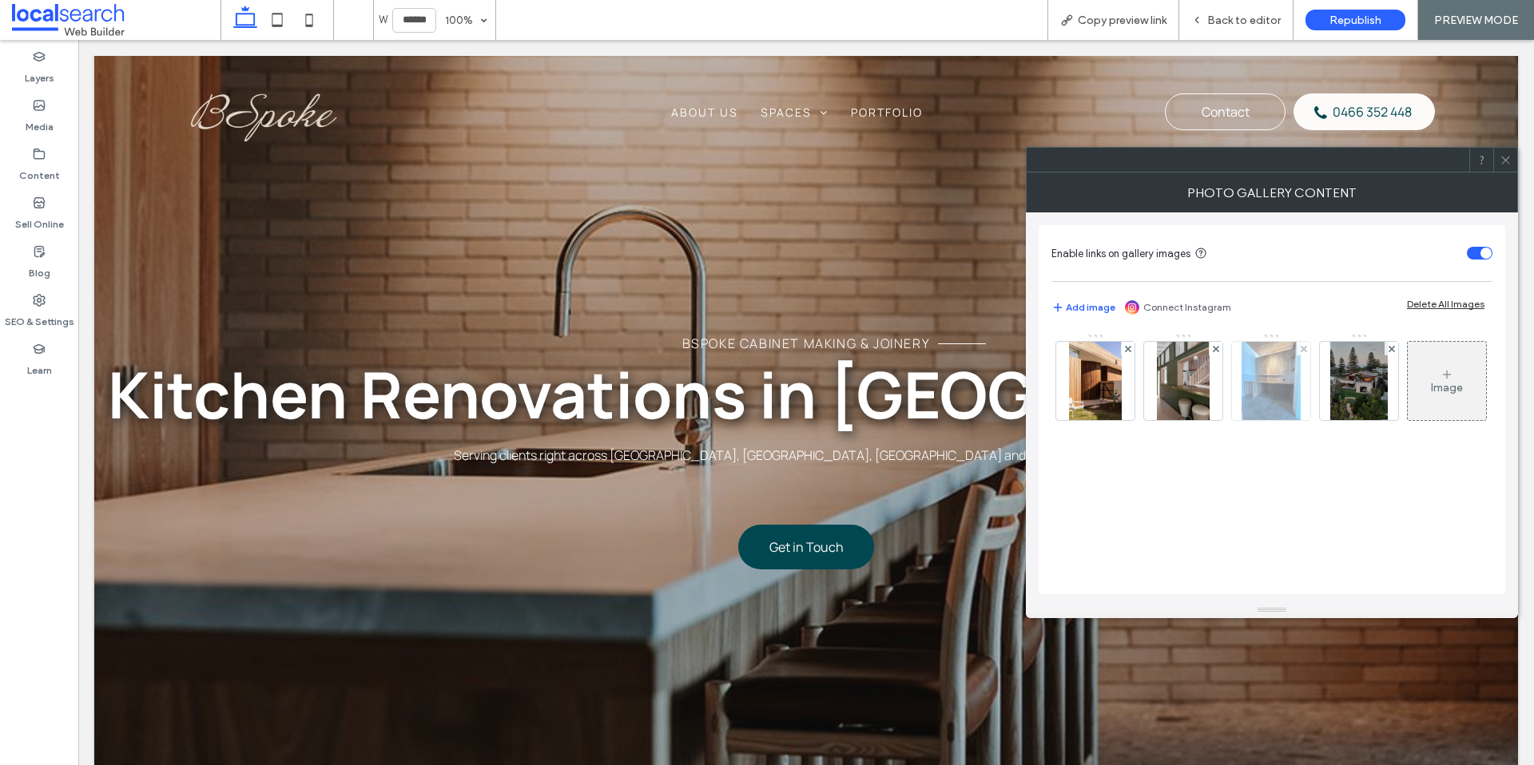
click at [1260, 405] on img at bounding box center [1270, 381] width 59 height 78
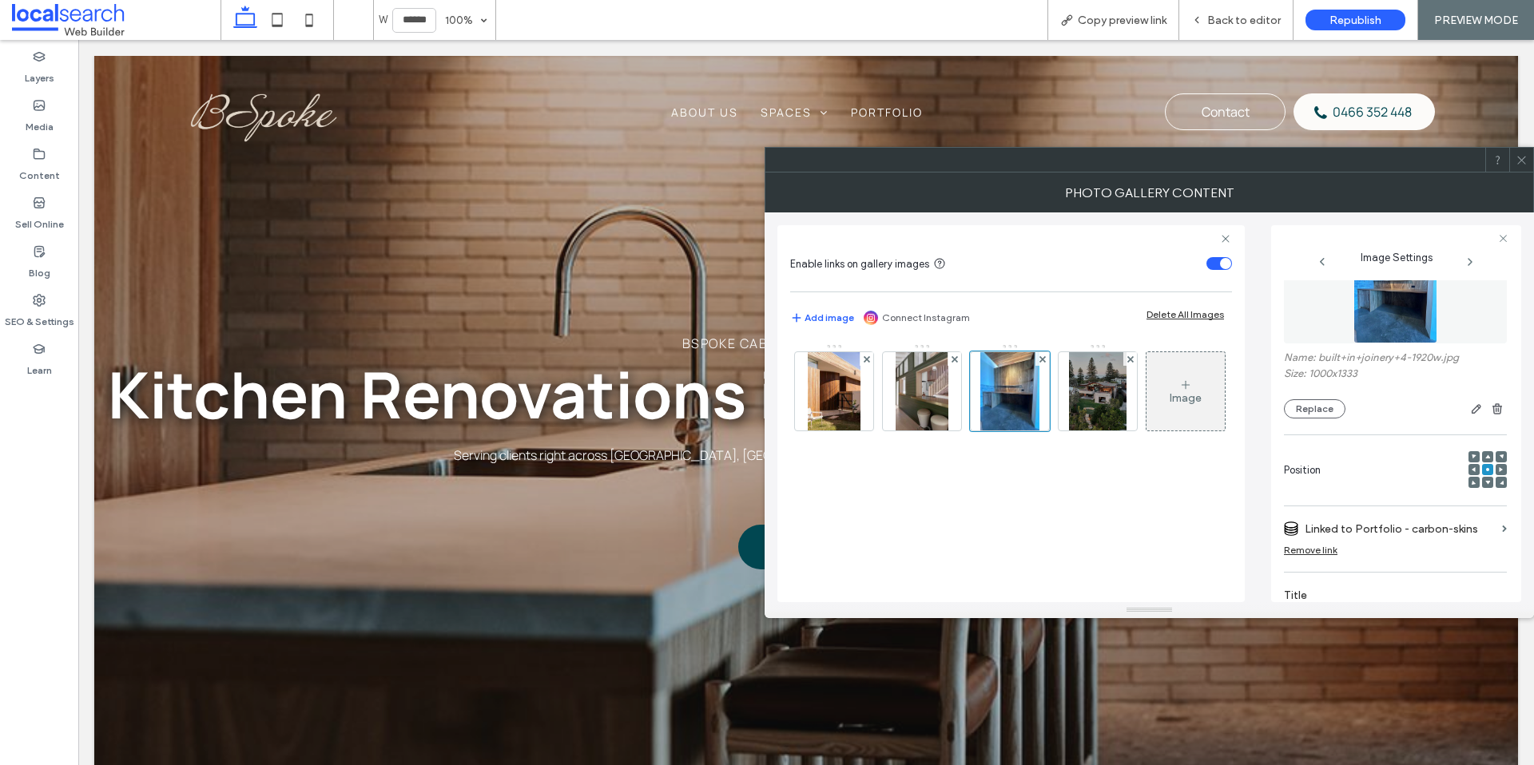
scroll to position [0, 0]
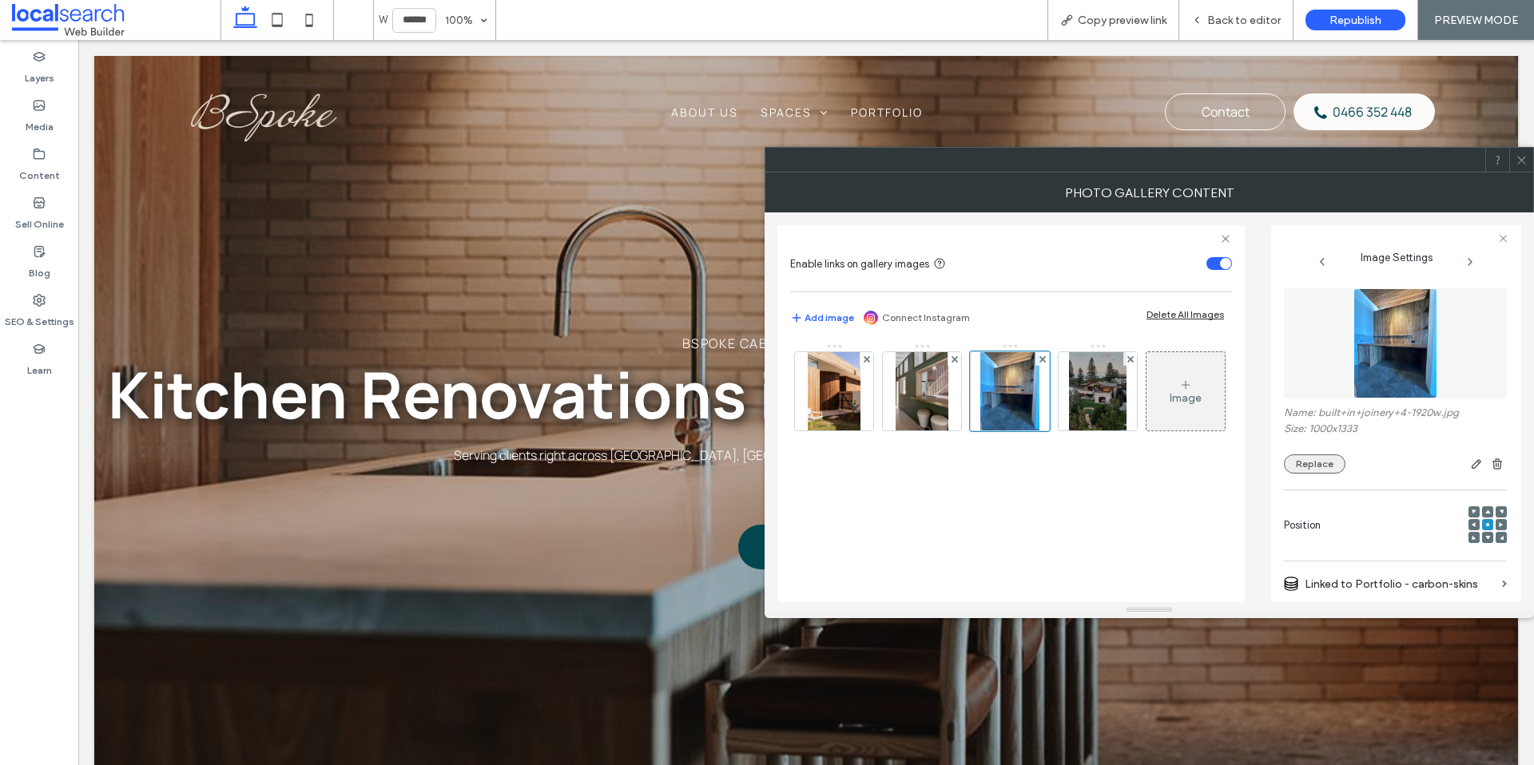
click at [1308, 466] on button "Replace" at bounding box center [1315, 464] width 62 height 19
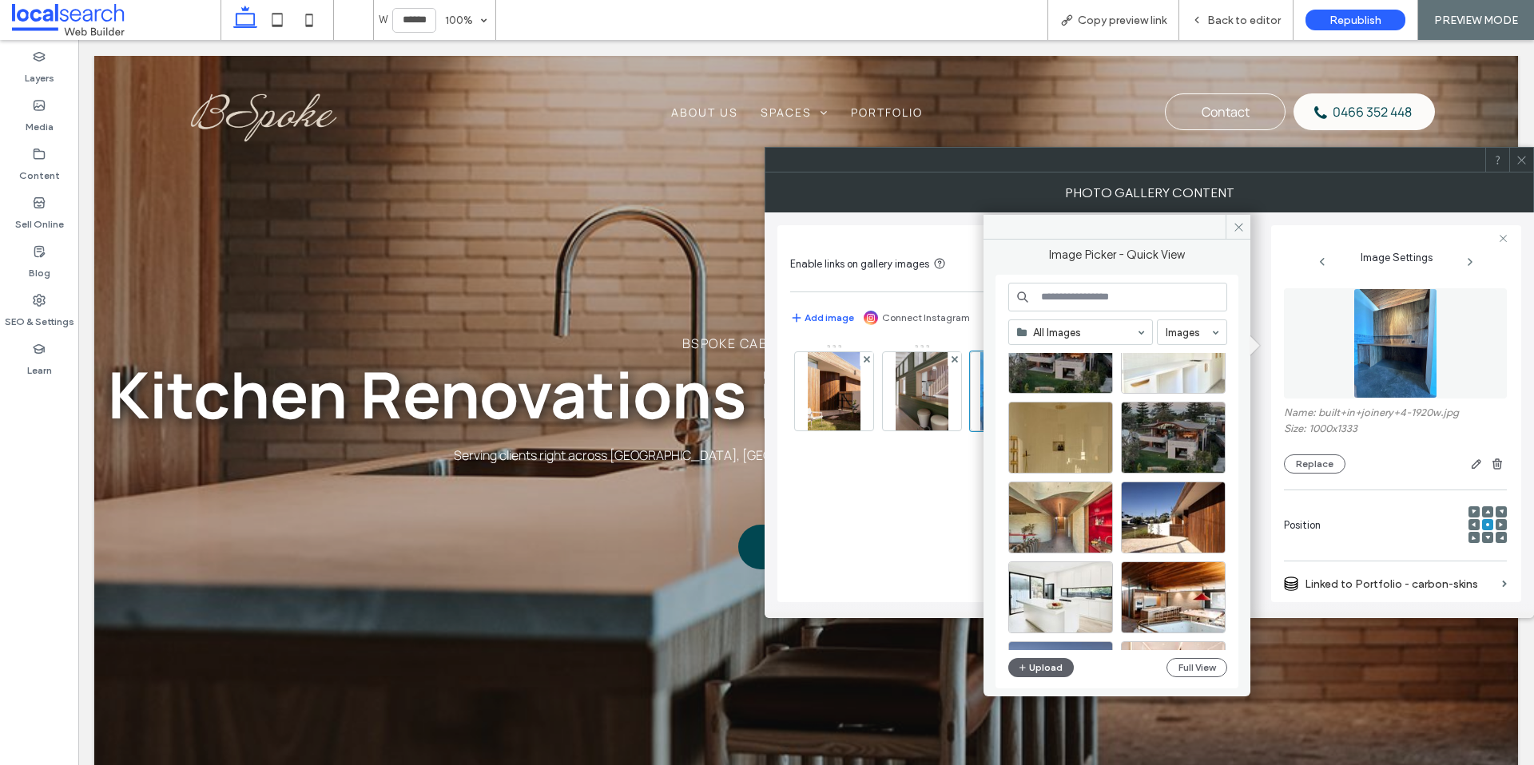
scroll to position [57, 0]
click at [1046, 664] on button "Upload" at bounding box center [1041, 667] width 66 height 19
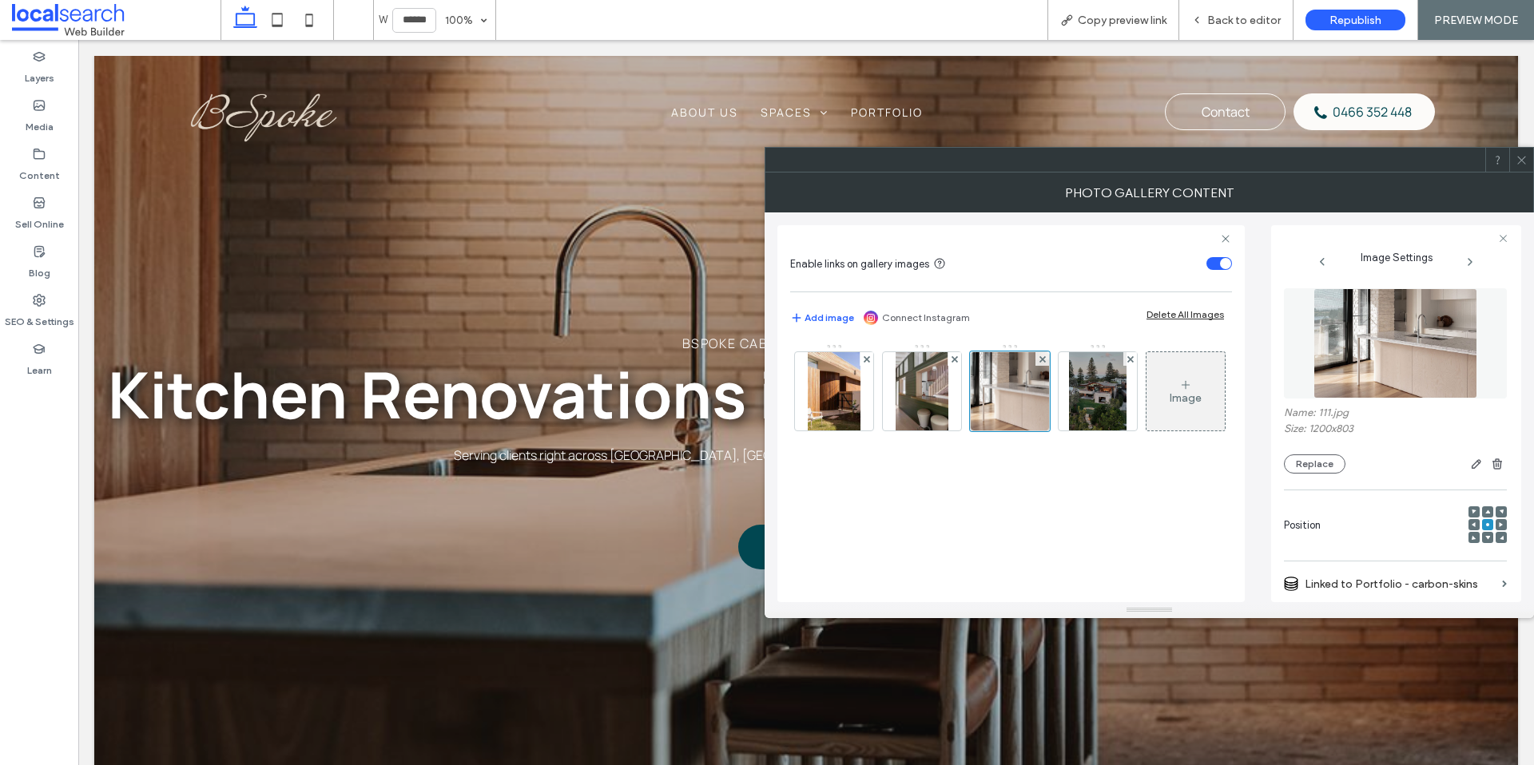
click at [1528, 157] on div at bounding box center [1521, 160] width 24 height 24
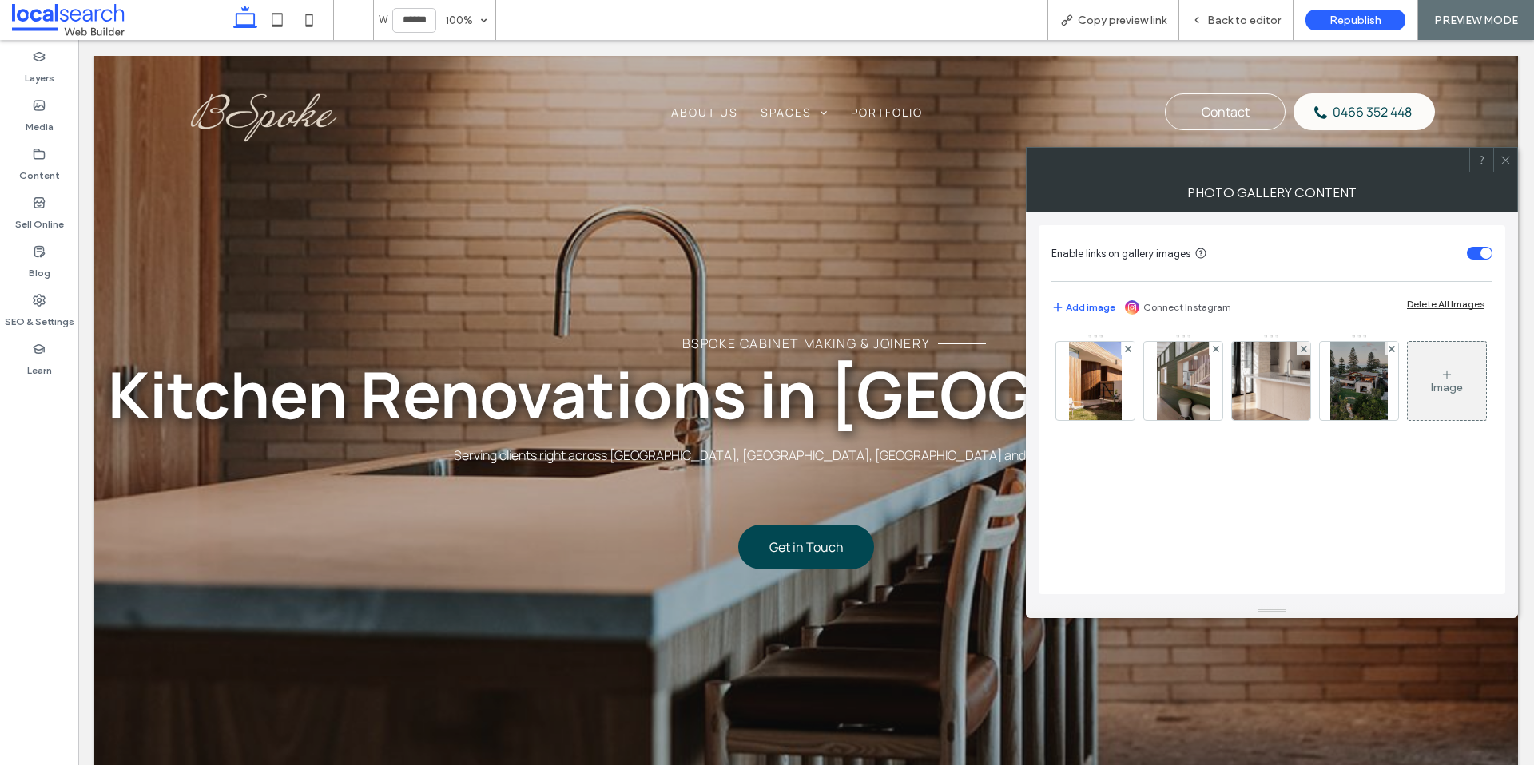
click at [1164, 385] on img at bounding box center [1183, 381] width 52 height 78
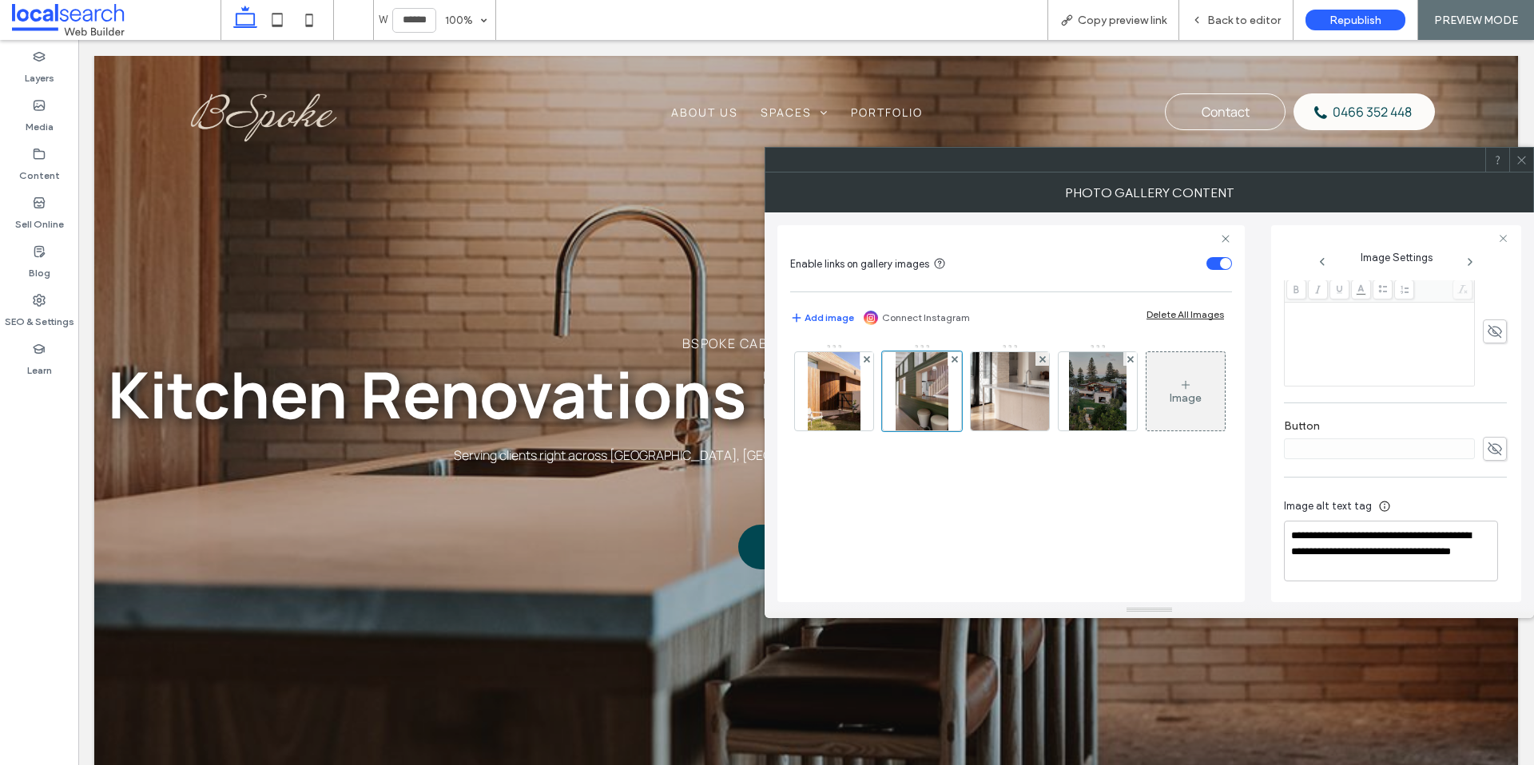
scroll to position [0, 0]
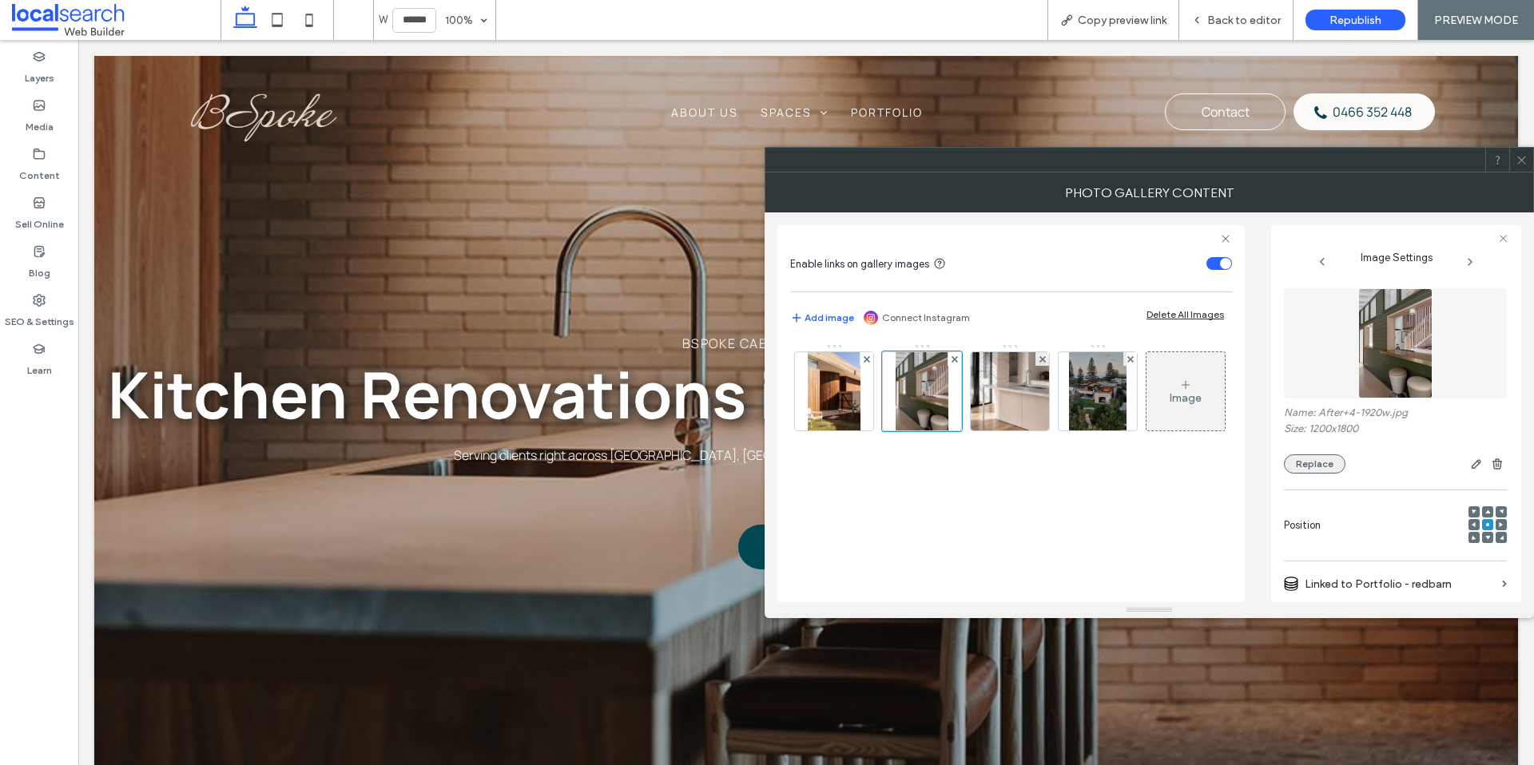
click at [1296, 455] on button "Replace" at bounding box center [1315, 464] width 62 height 19
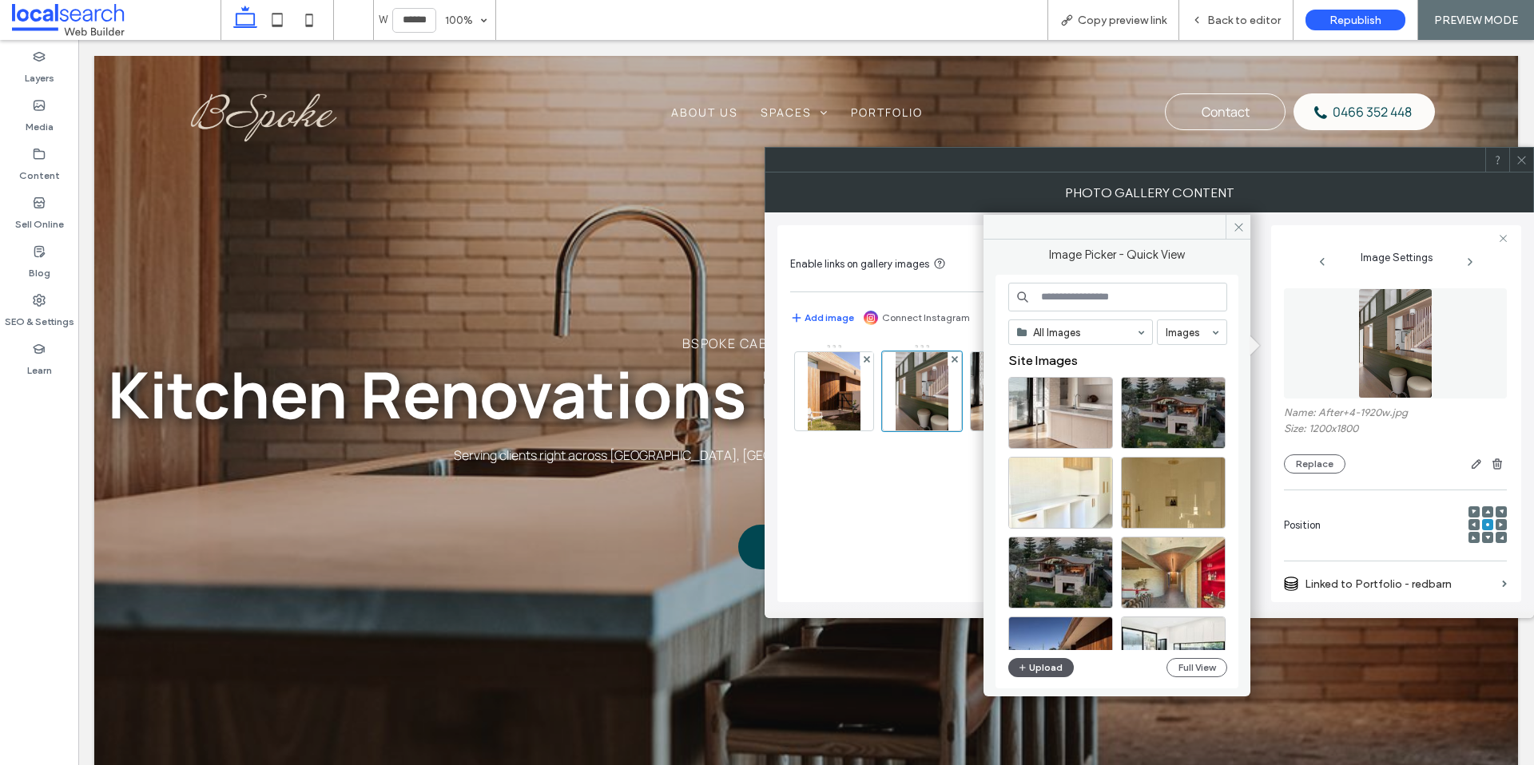
click at [1038, 666] on button "Upload" at bounding box center [1041, 667] width 66 height 19
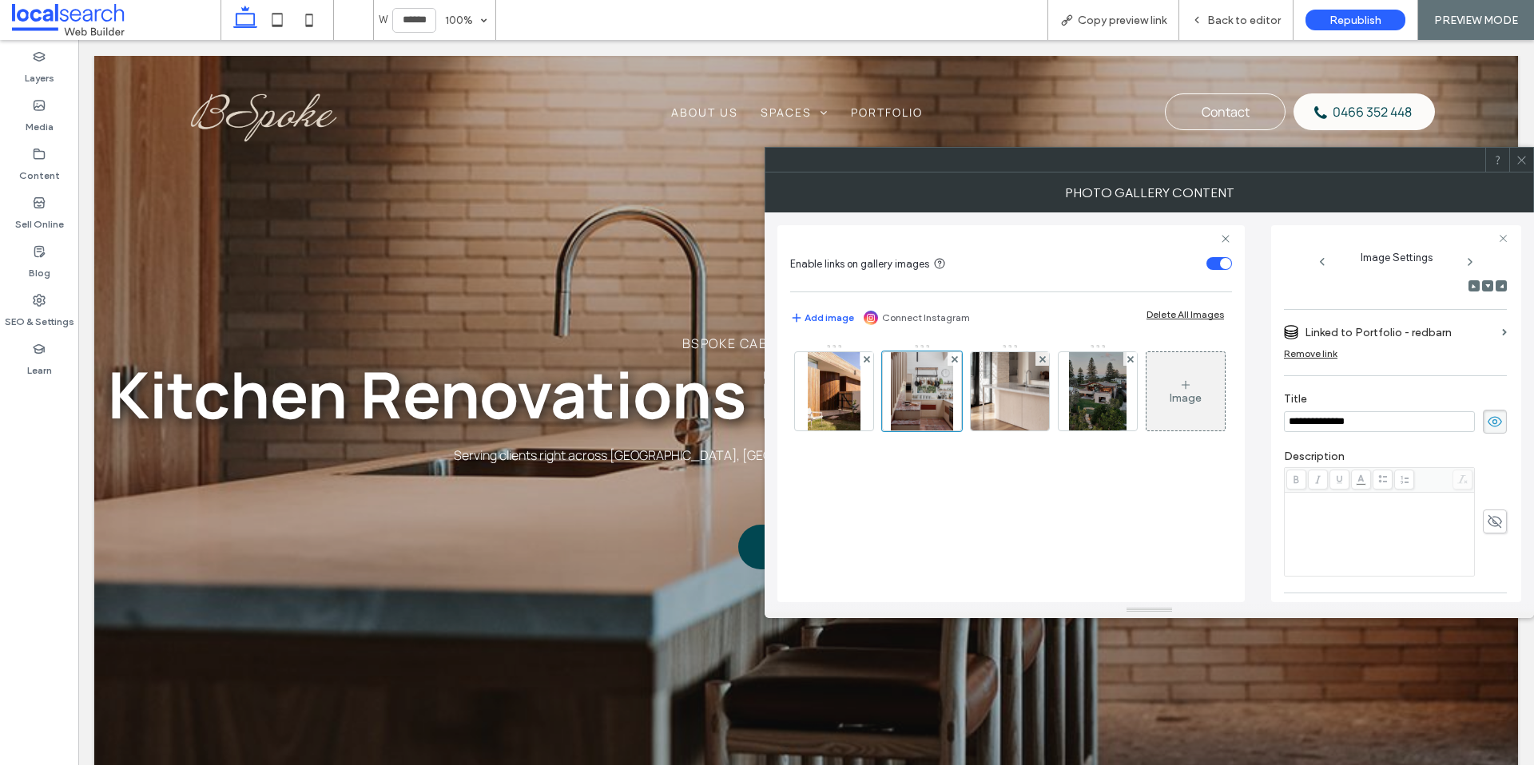
scroll to position [442, 0]
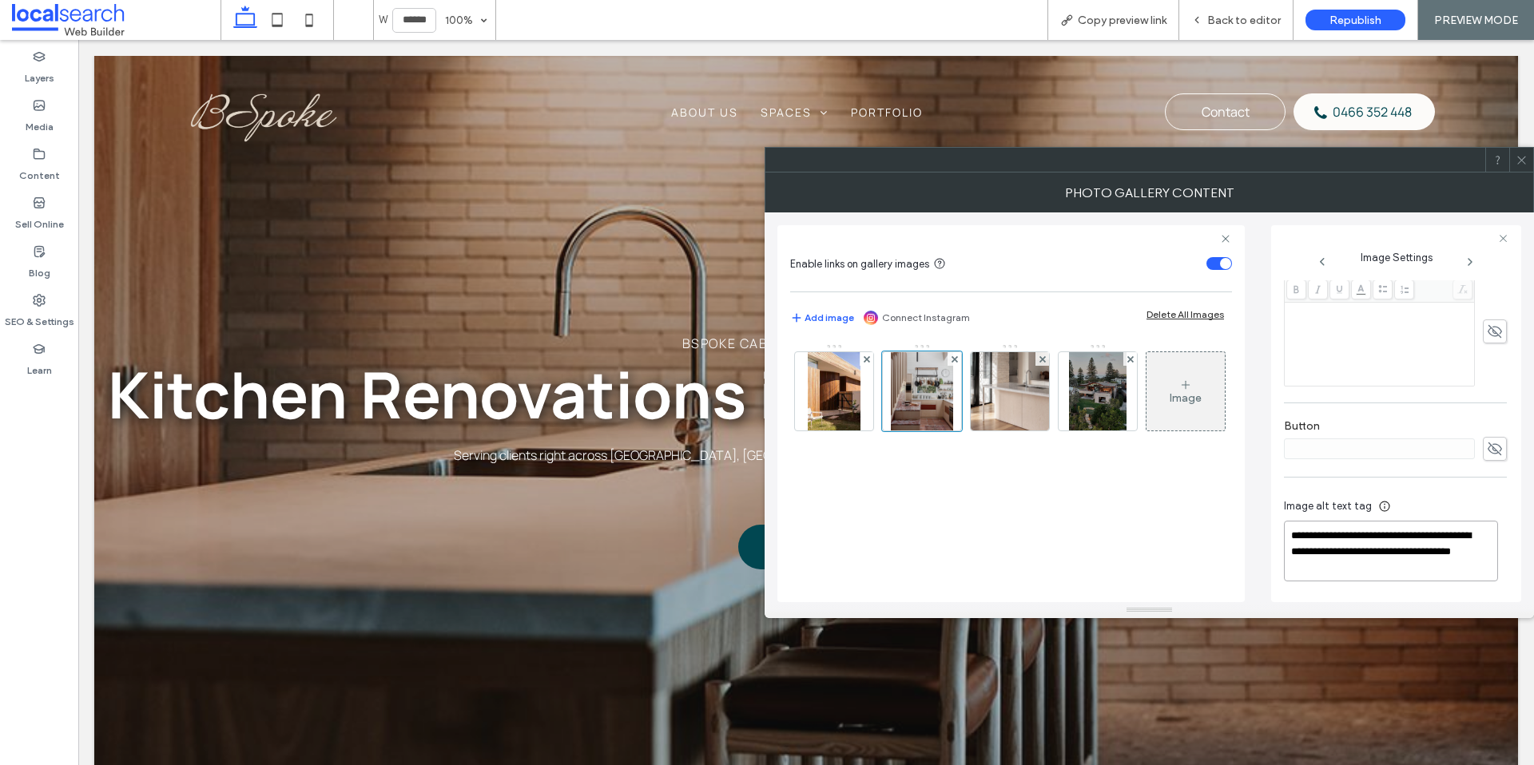
drag, startPoint x: 1450, startPoint y: 537, endPoint x: 1270, endPoint y: 542, distance: 179.8
click at [1272, 542] on div "**********" at bounding box center [1396, 413] width 250 height 377
click at [1356, 534] on textarea "**********" at bounding box center [1391, 551] width 214 height 61
type textarea "**********"
click at [1519, 161] on icon at bounding box center [1521, 160] width 12 height 12
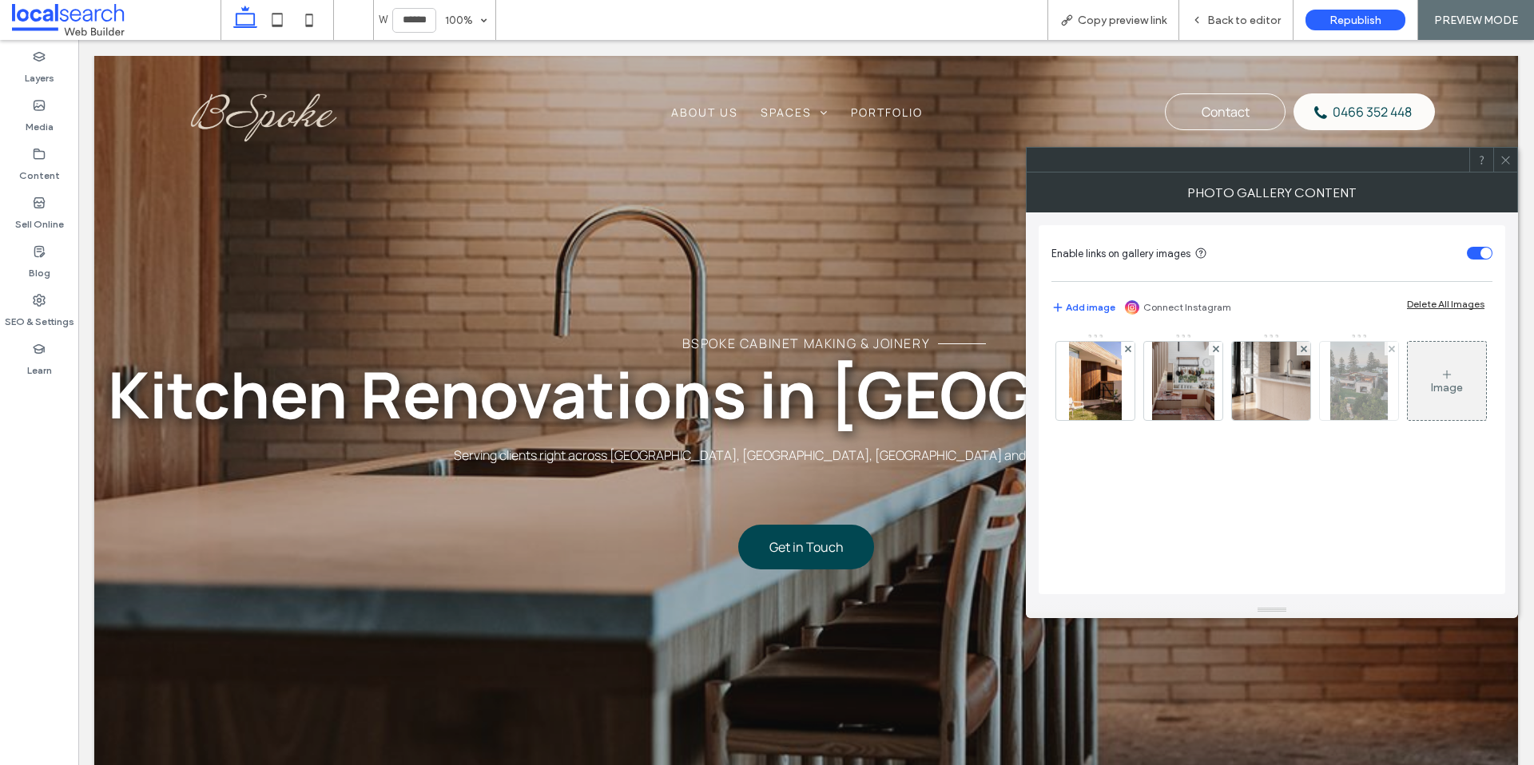
click at [1122, 396] on div at bounding box center [1095, 381] width 78 height 78
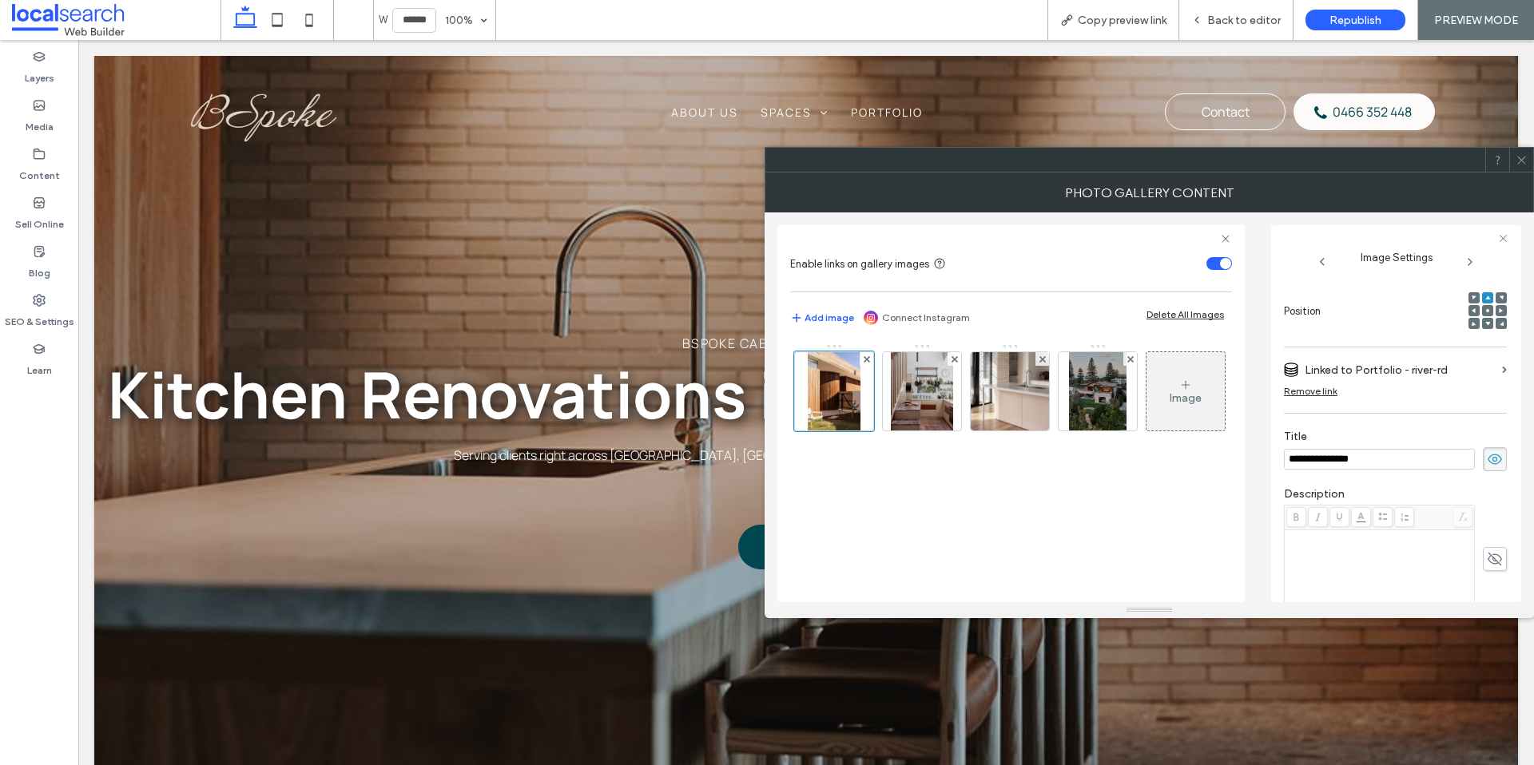
scroll to position [214, 0]
click at [820, 399] on div at bounding box center [834, 391] width 80 height 80
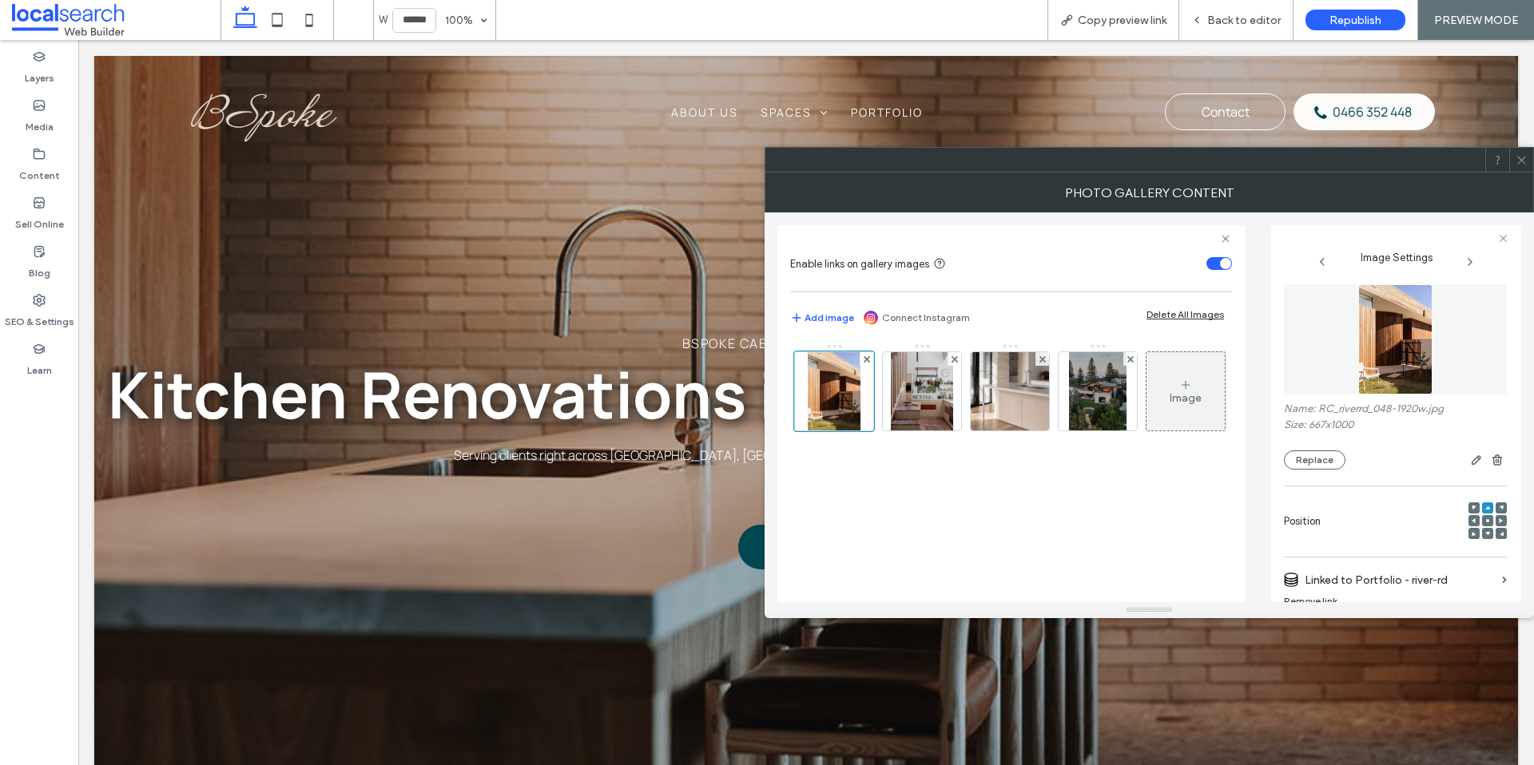
scroll to position [0, 0]
click at [1316, 463] on button "Replace" at bounding box center [1315, 464] width 62 height 19
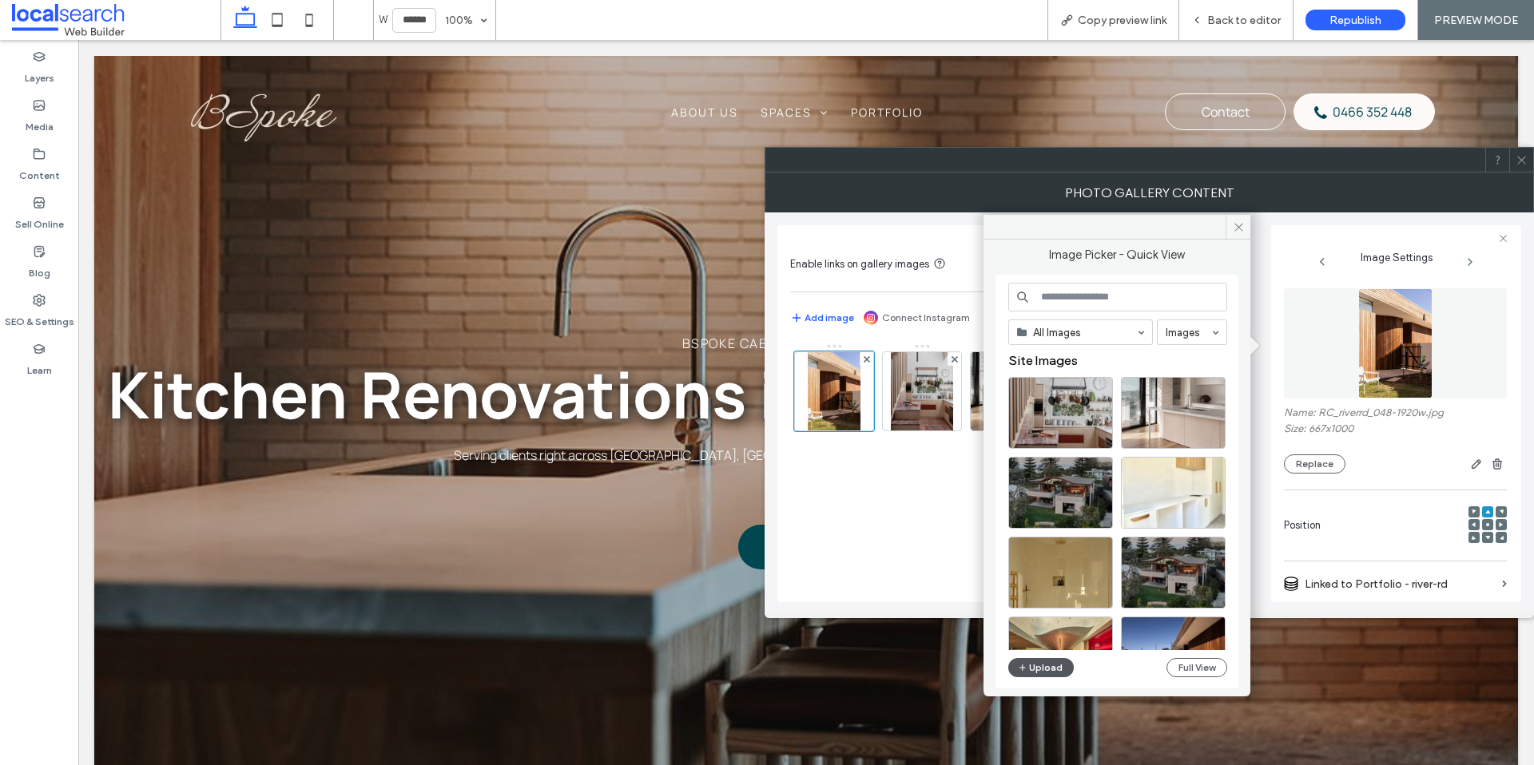
click at [1061, 671] on button "Upload" at bounding box center [1041, 667] width 66 height 19
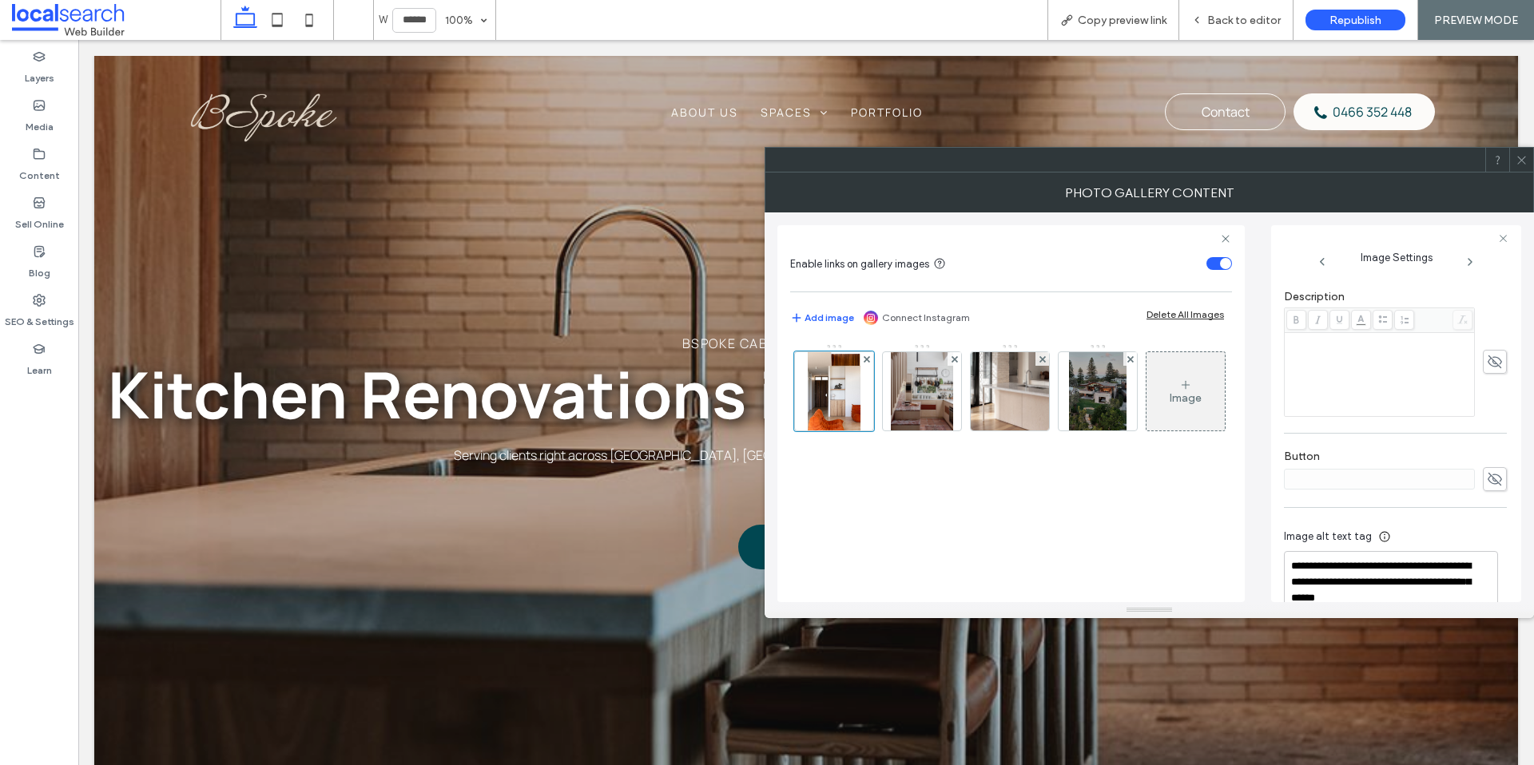
scroll to position [442, 0]
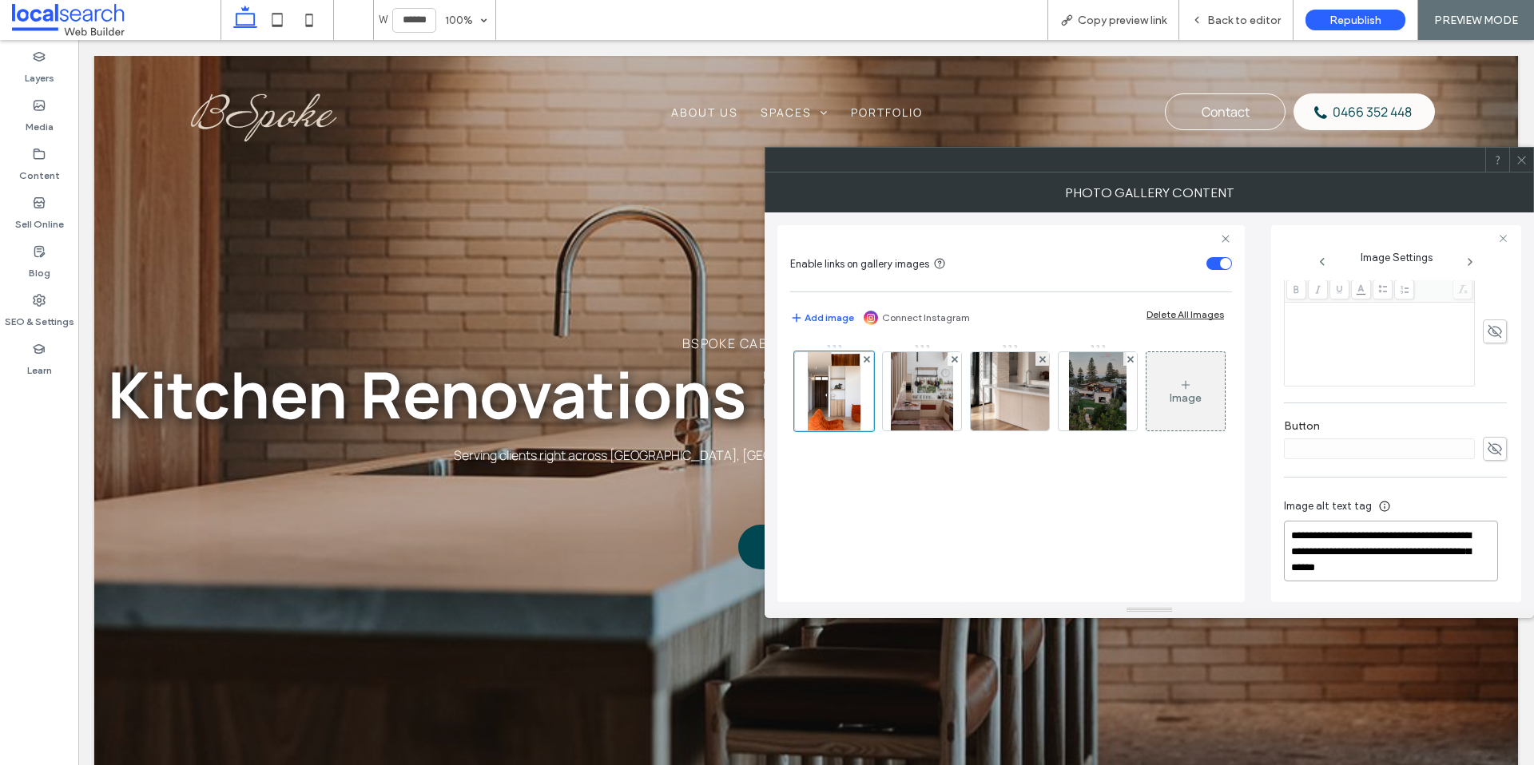
drag, startPoint x: 1357, startPoint y: 554, endPoint x: 1225, endPoint y: 538, distance: 132.8
click at [1225, 538] on div "**********" at bounding box center [1149, 407] width 744 height 390
type textarea "**********"
click at [1519, 159] on icon at bounding box center [1521, 160] width 12 height 12
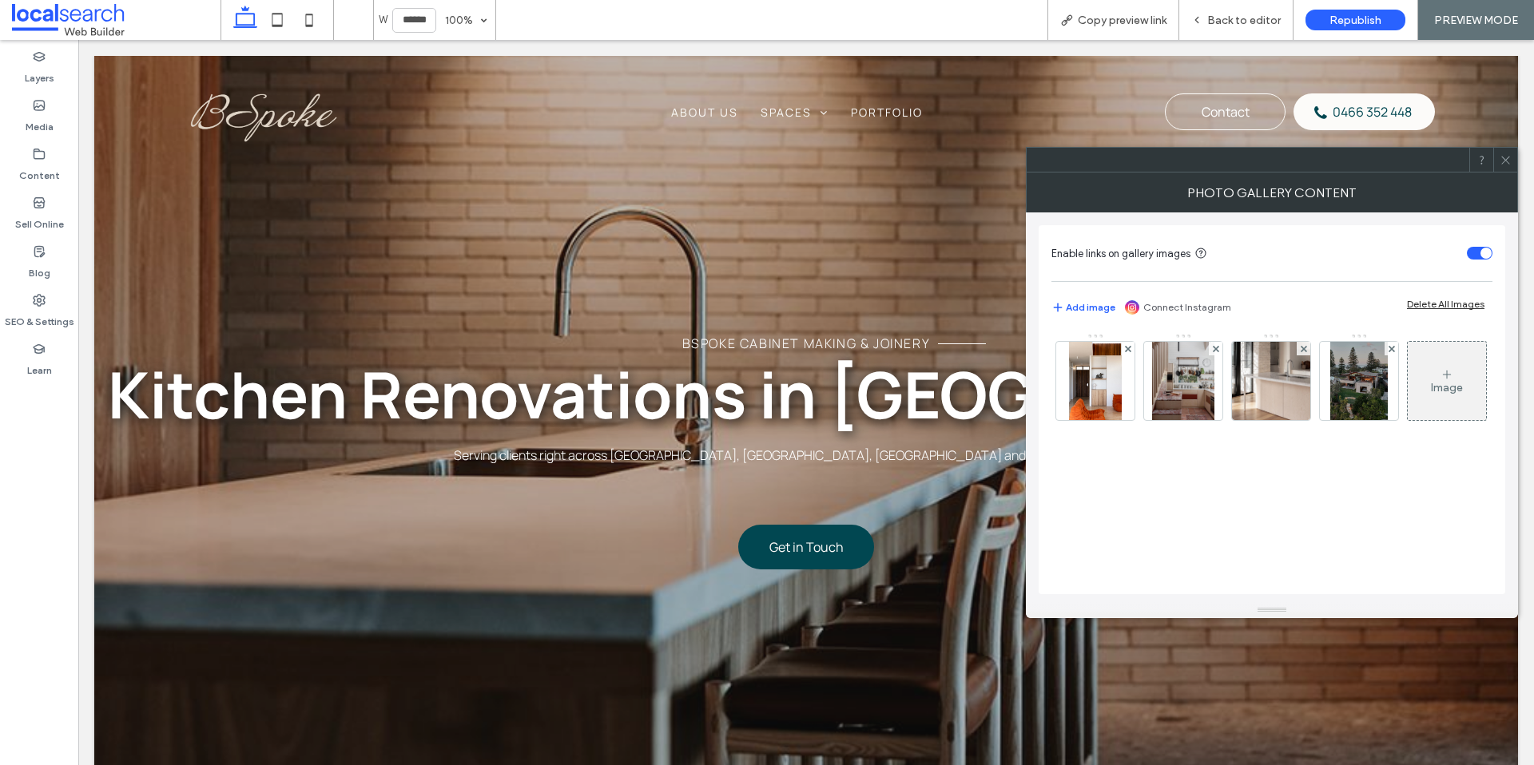
click at [1513, 165] on div at bounding box center [1505, 160] width 24 height 24
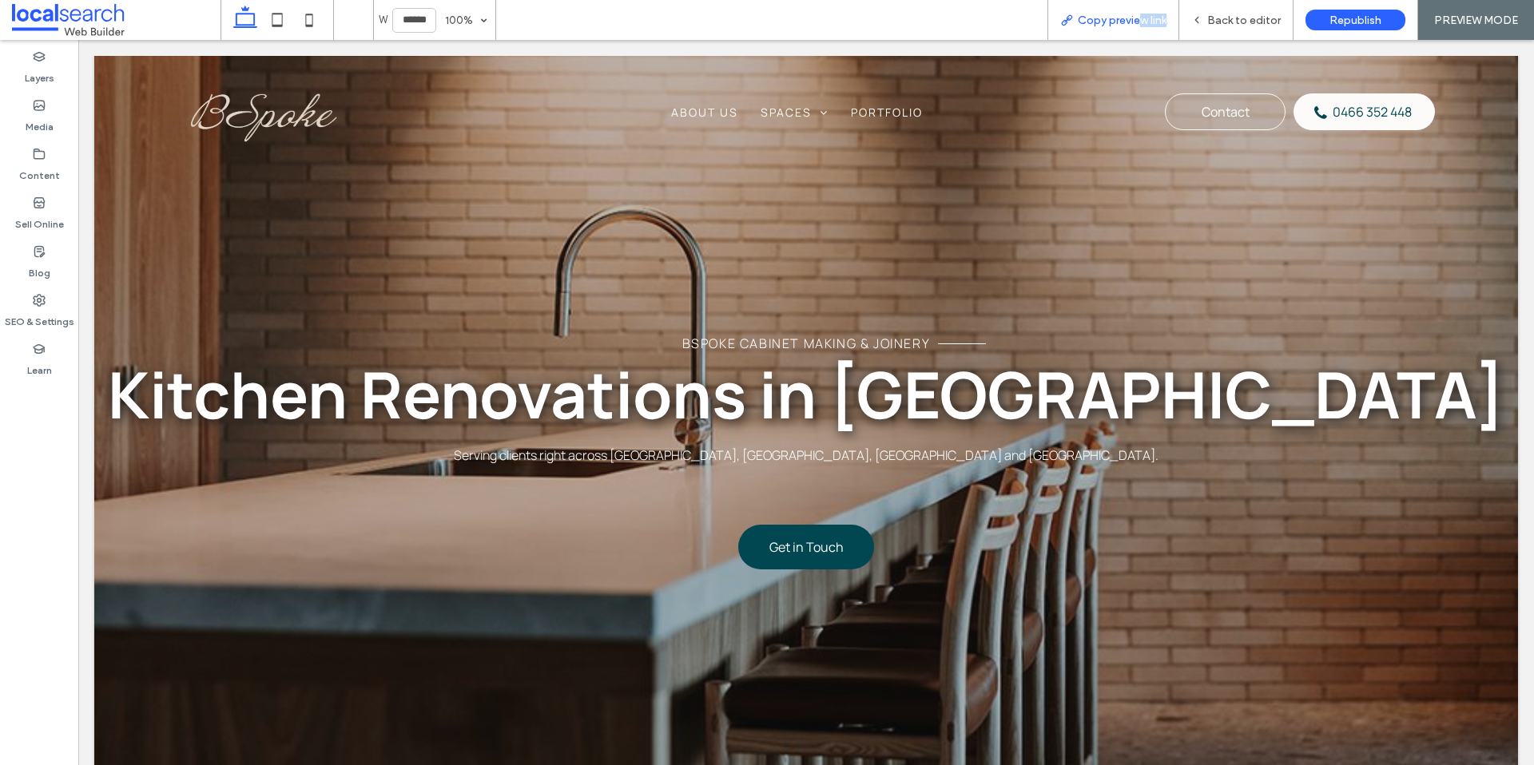
drag, startPoint x: 1138, startPoint y: 17, endPoint x: 1173, endPoint y: 17, distance: 35.1
click at [1173, 17] on div "Copy preview link" at bounding box center [1113, 21] width 130 height 14
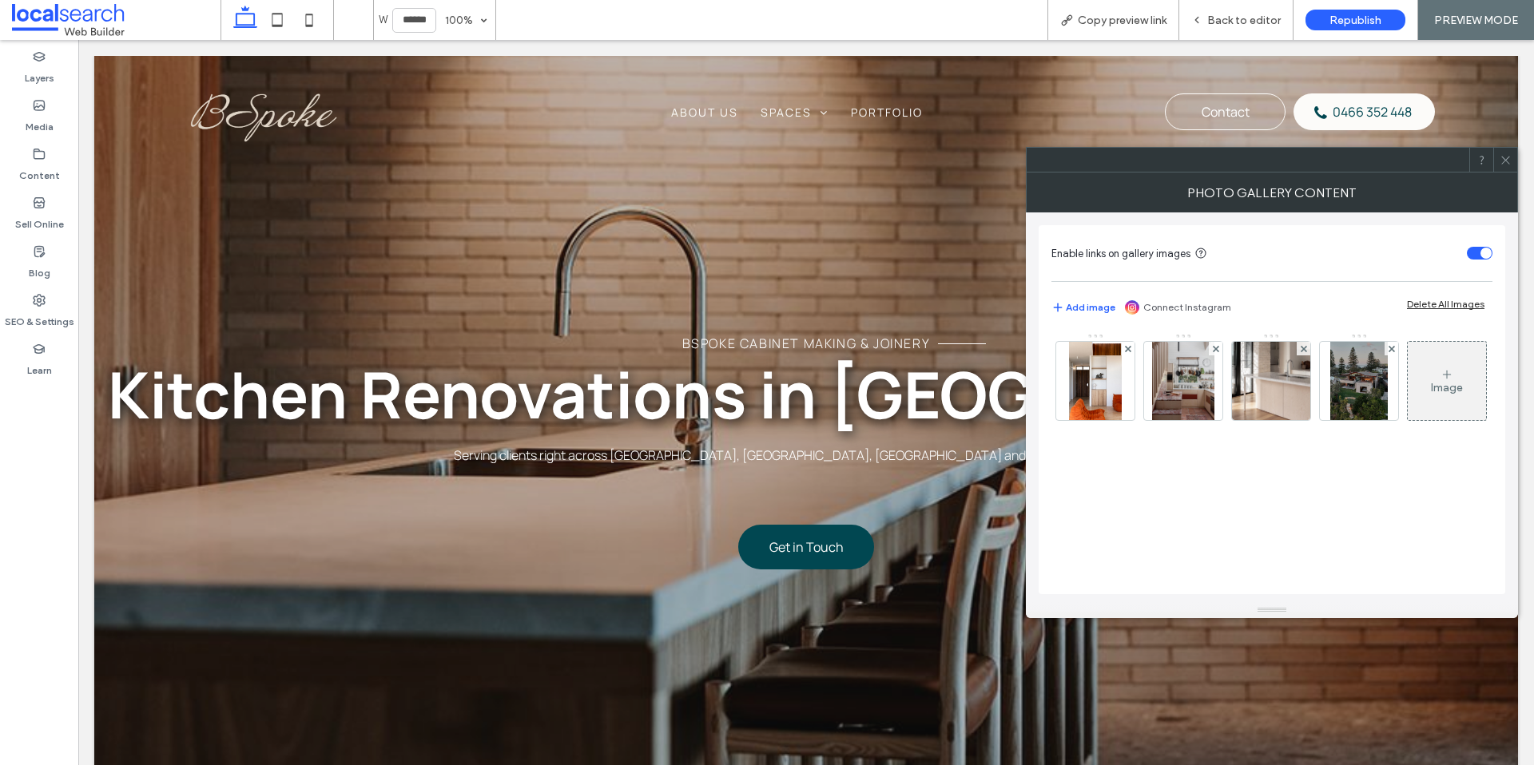
click at [1504, 162] on icon at bounding box center [1505, 160] width 12 height 12
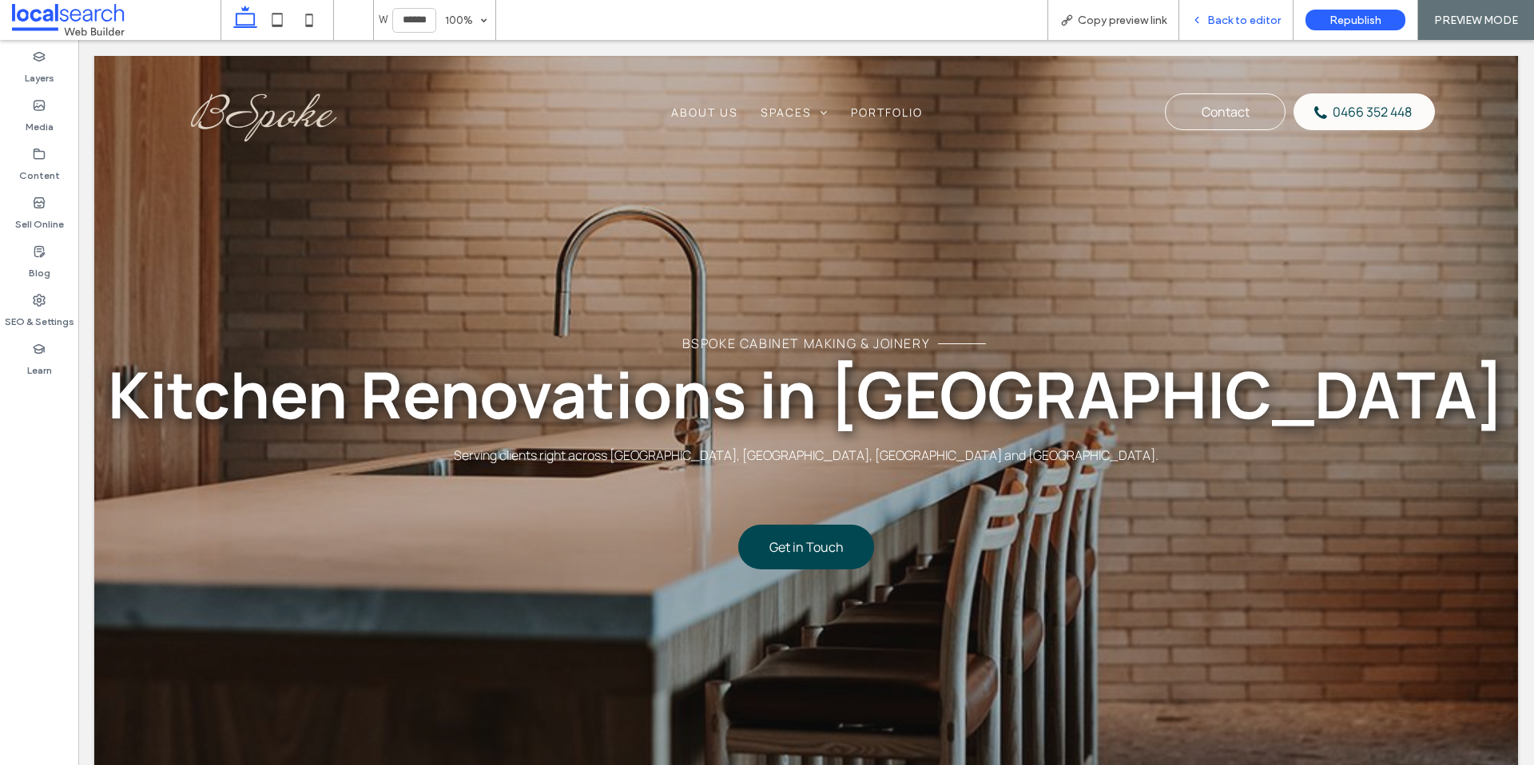
click at [1246, 23] on span "Back to editor" at bounding box center [1243, 21] width 73 height 14
click at [1070, 18] on icon at bounding box center [1068, 18] width 13 height 13
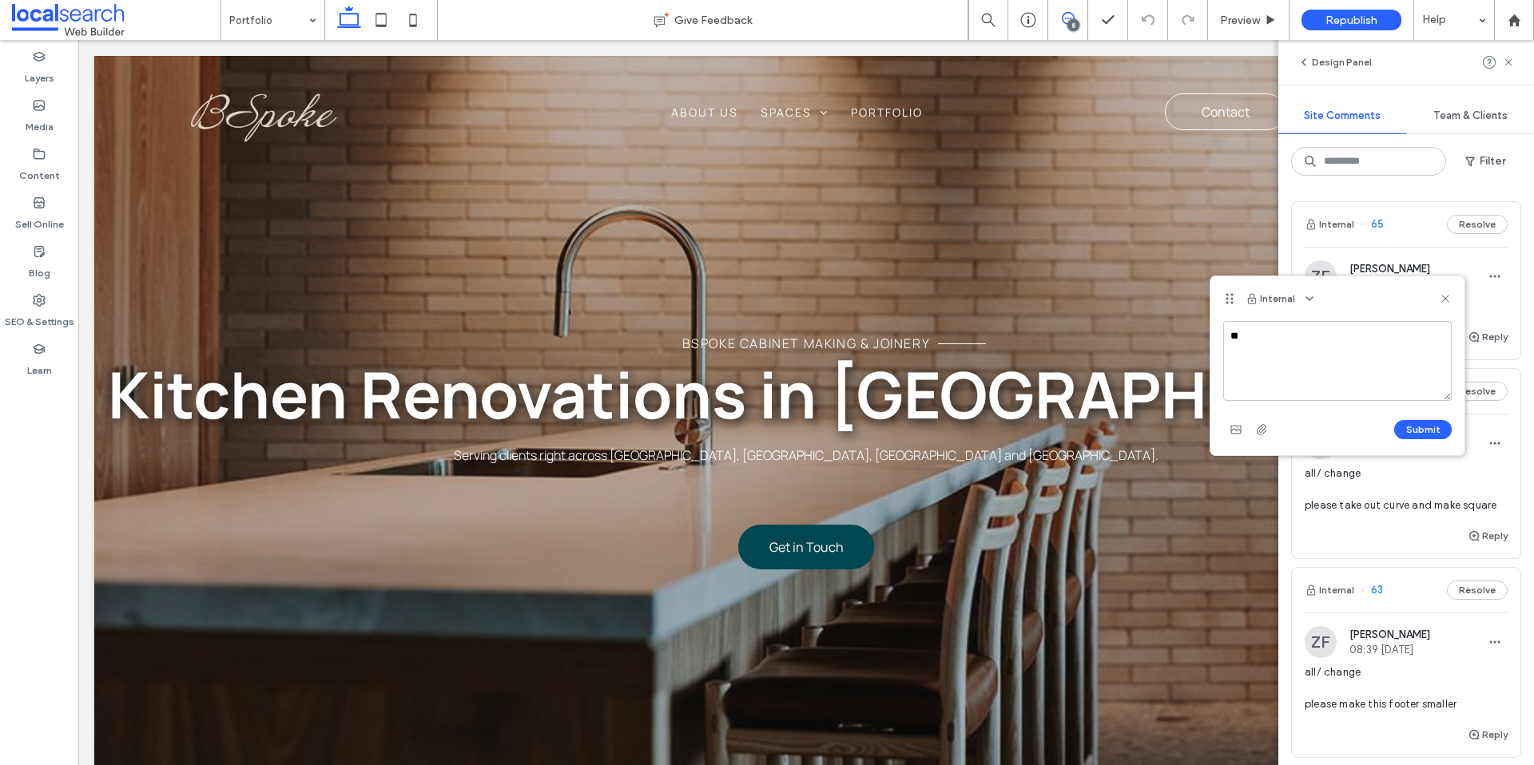
type textarea "*"
type textarea "**********"
click at [1237, 431] on use "button" at bounding box center [1235, 430] width 10 height 8
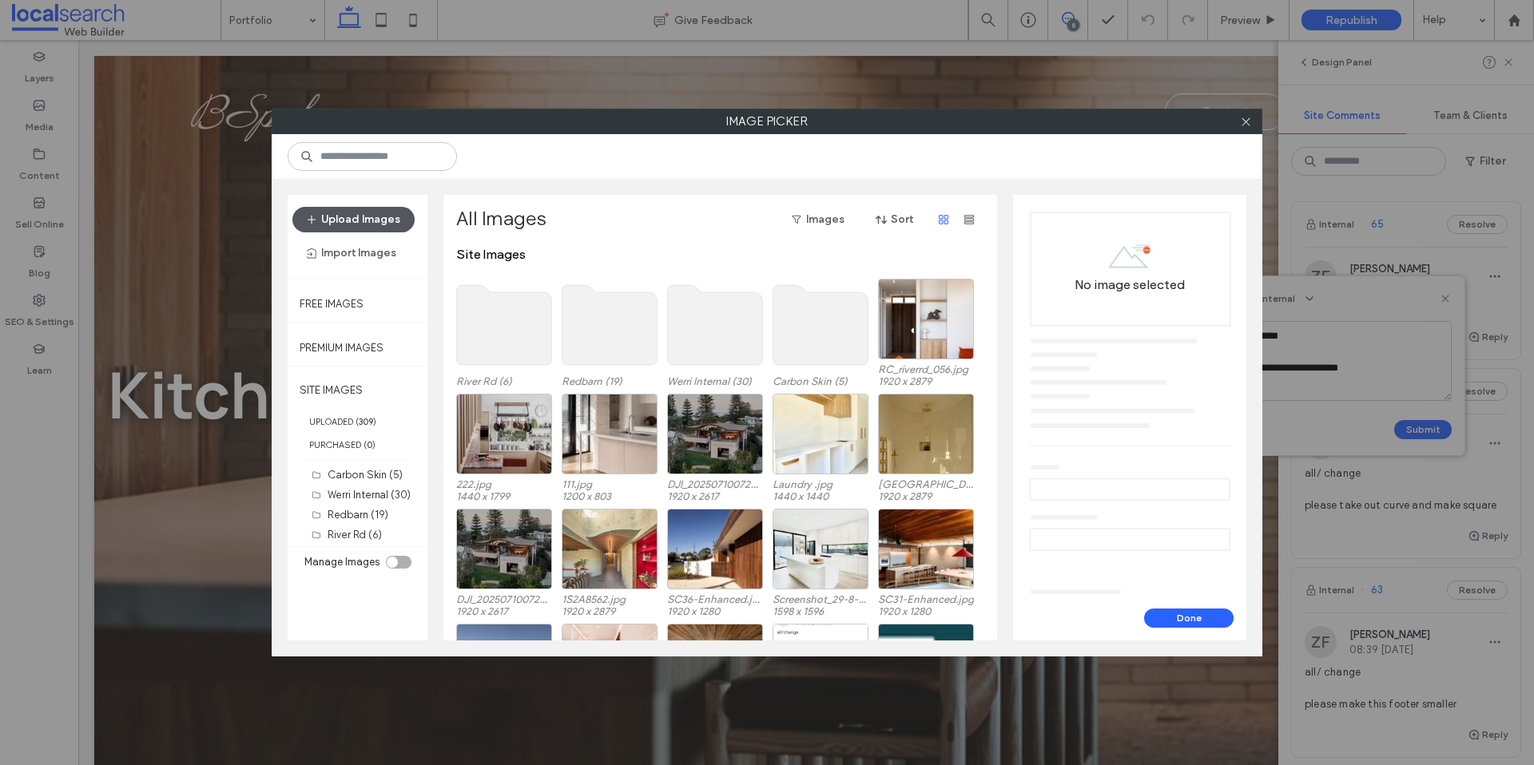
click at [375, 216] on button "Upload Images" at bounding box center [353, 220] width 122 height 26
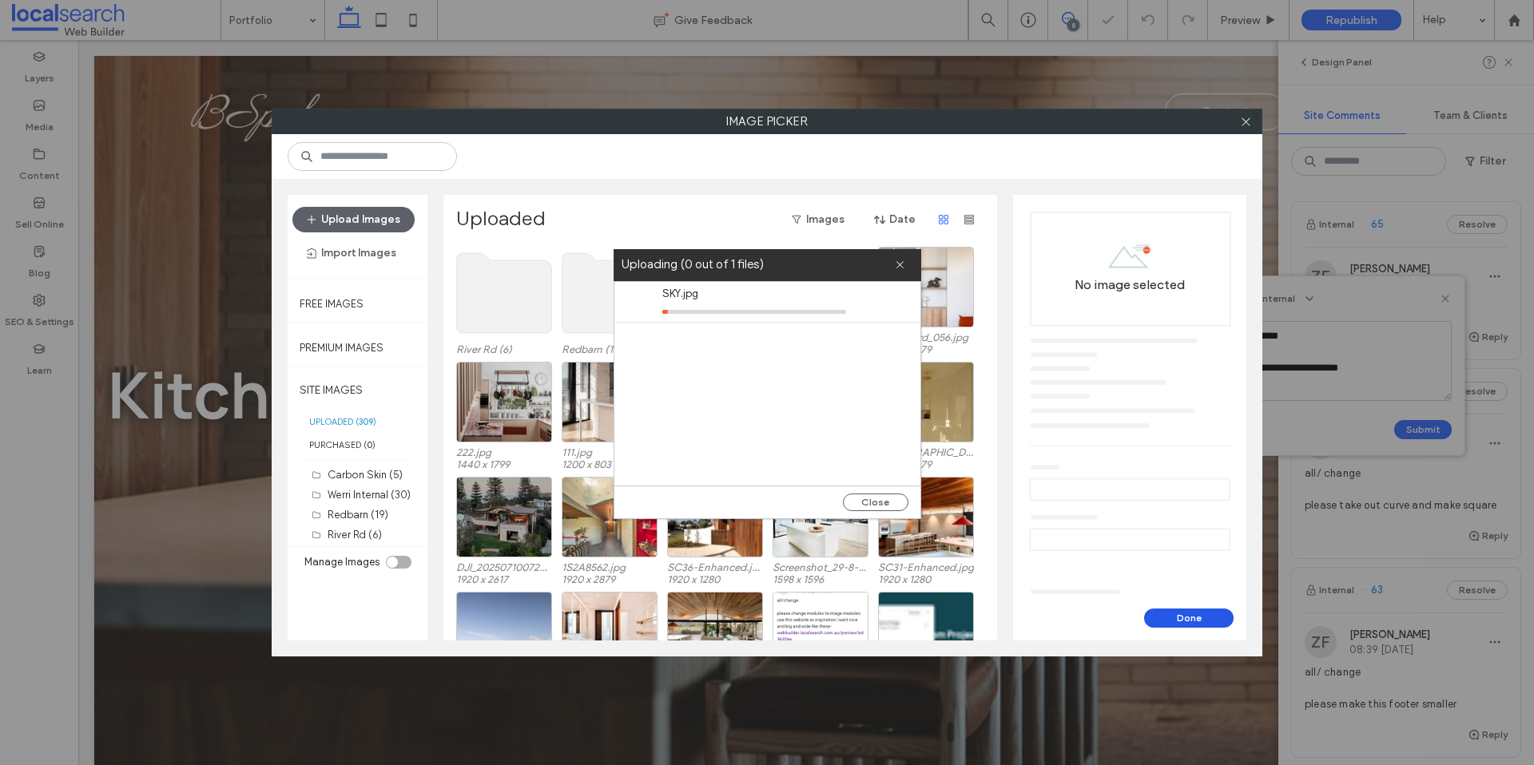
drag, startPoint x: 1197, startPoint y: 615, endPoint x: 1205, endPoint y: 619, distance: 8.2
click at [1205, 619] on button "Done" at bounding box center [1188, 618] width 89 height 19
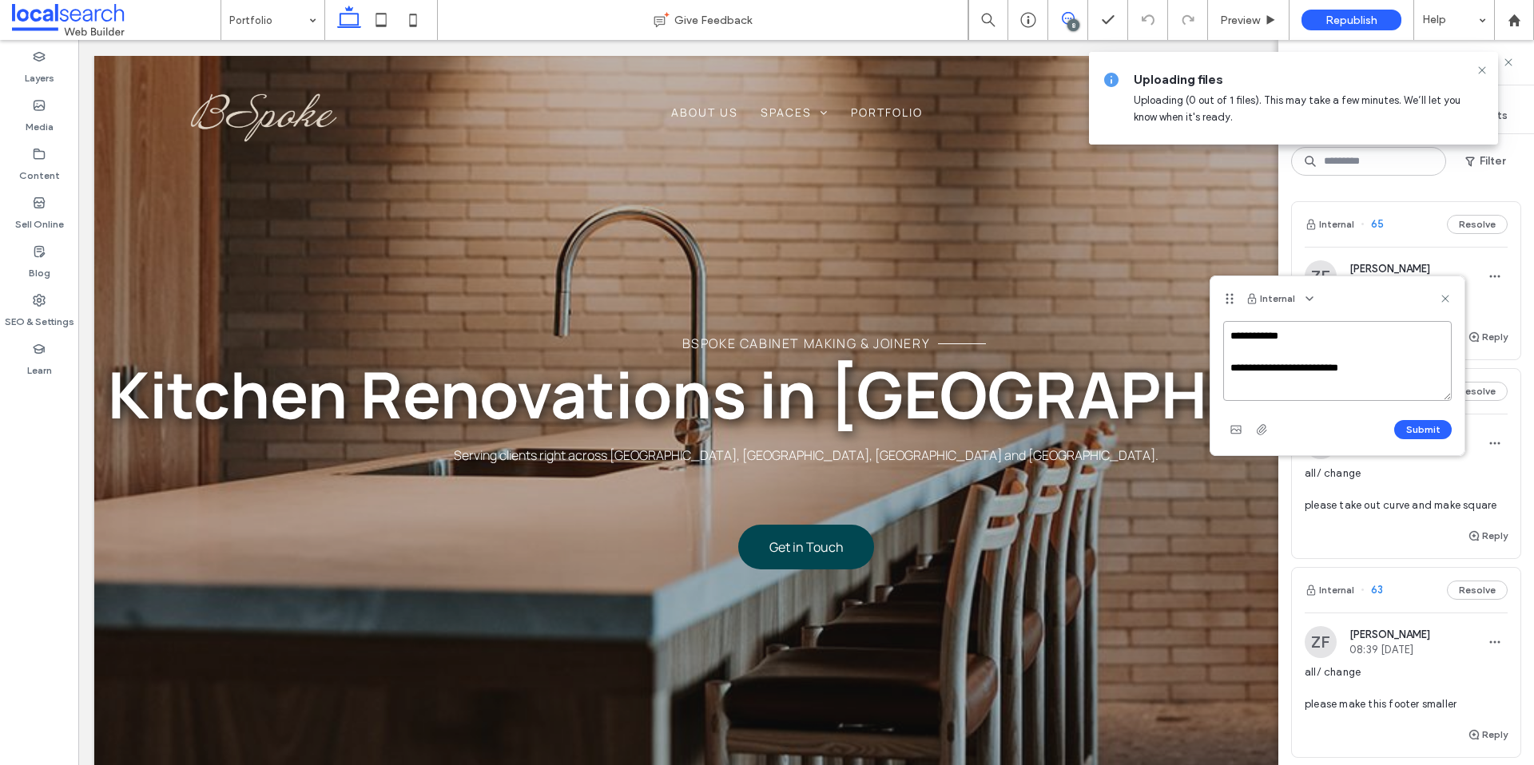
click at [1382, 371] on textarea "**********" at bounding box center [1337, 361] width 228 height 80
click at [1229, 427] on icon "button" at bounding box center [1235, 429] width 13 height 13
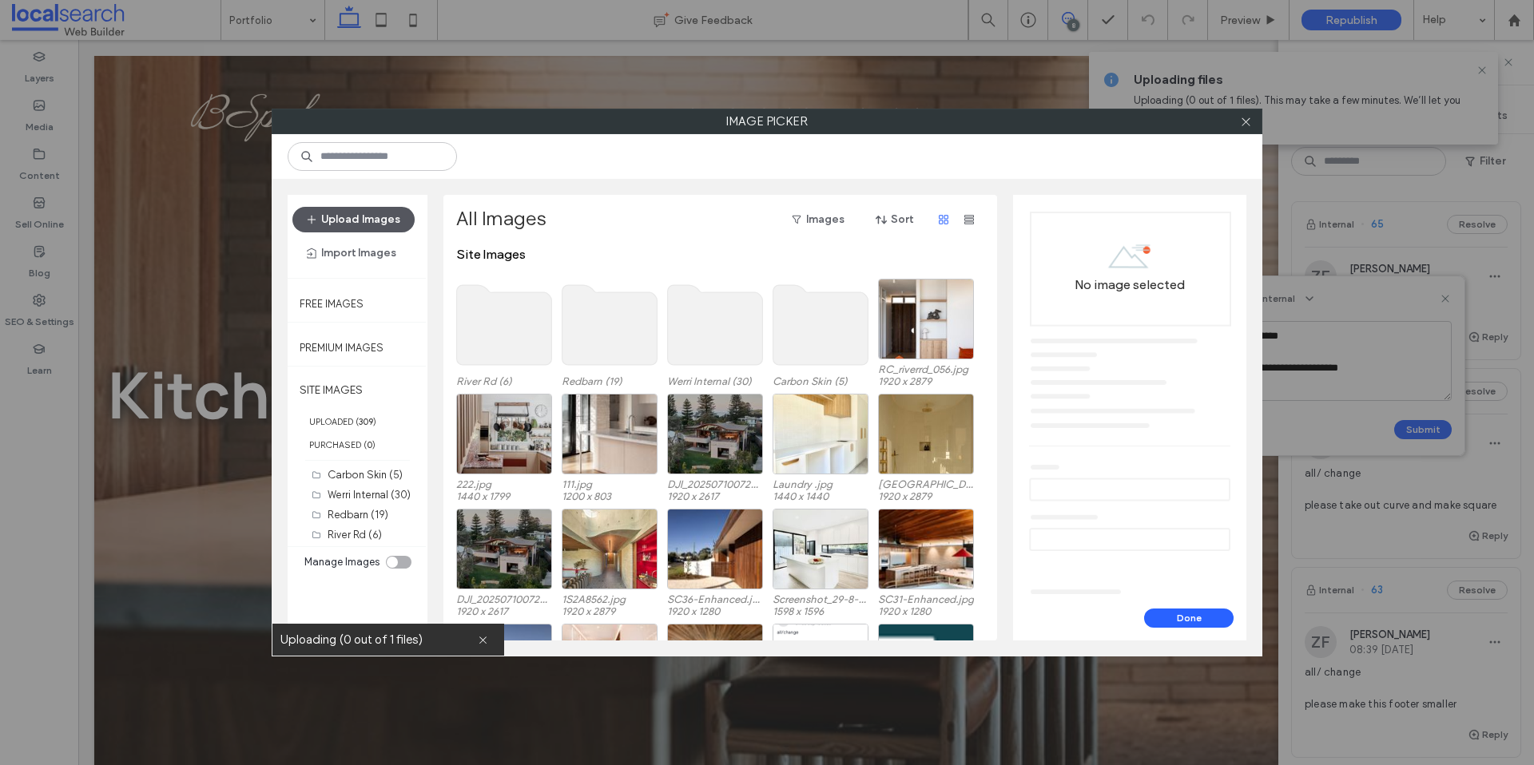
click at [339, 218] on button "Upload Images" at bounding box center [353, 220] width 122 height 26
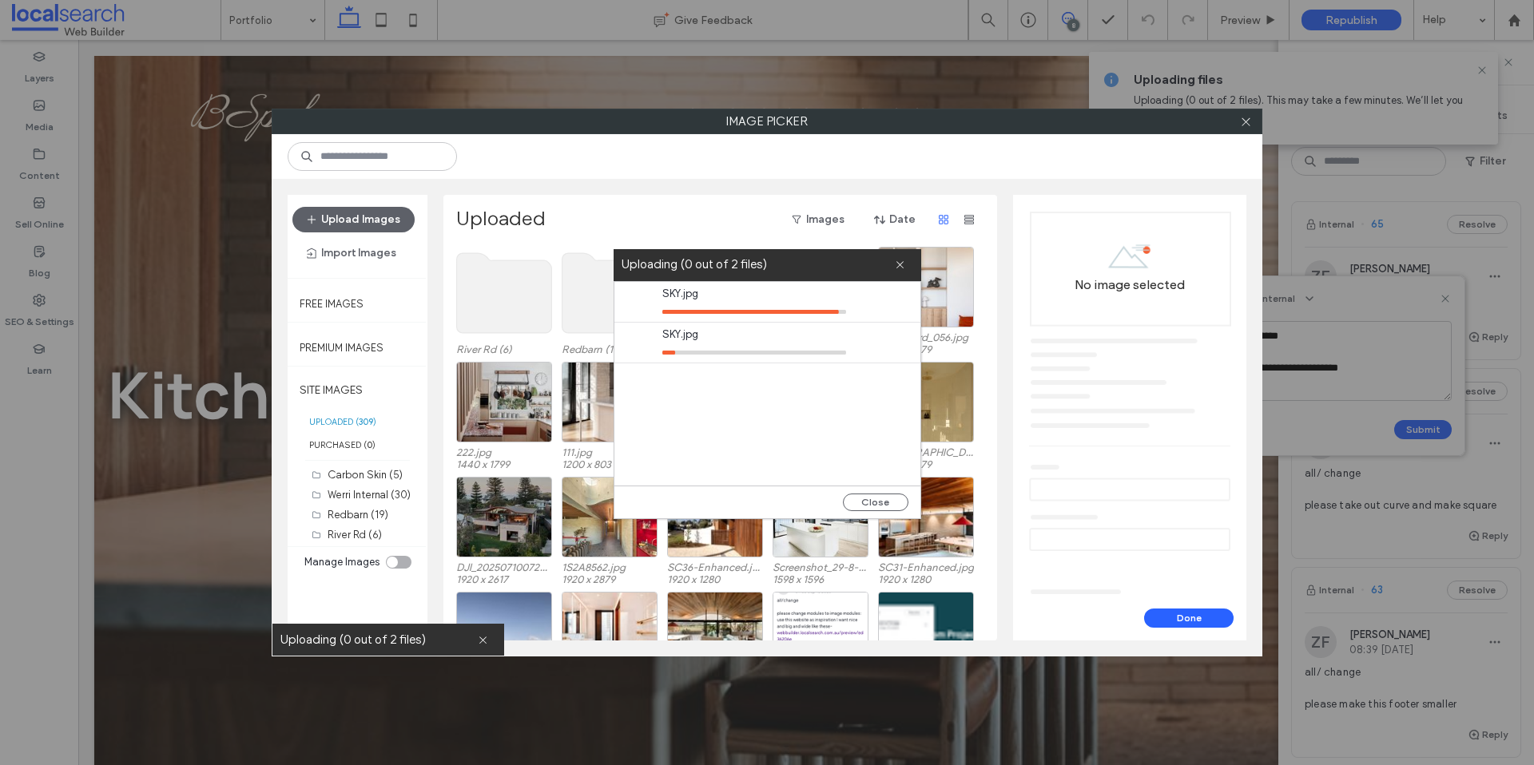
click at [891, 344] on div "SKY.jpg" at bounding box center [771, 343] width 298 height 40
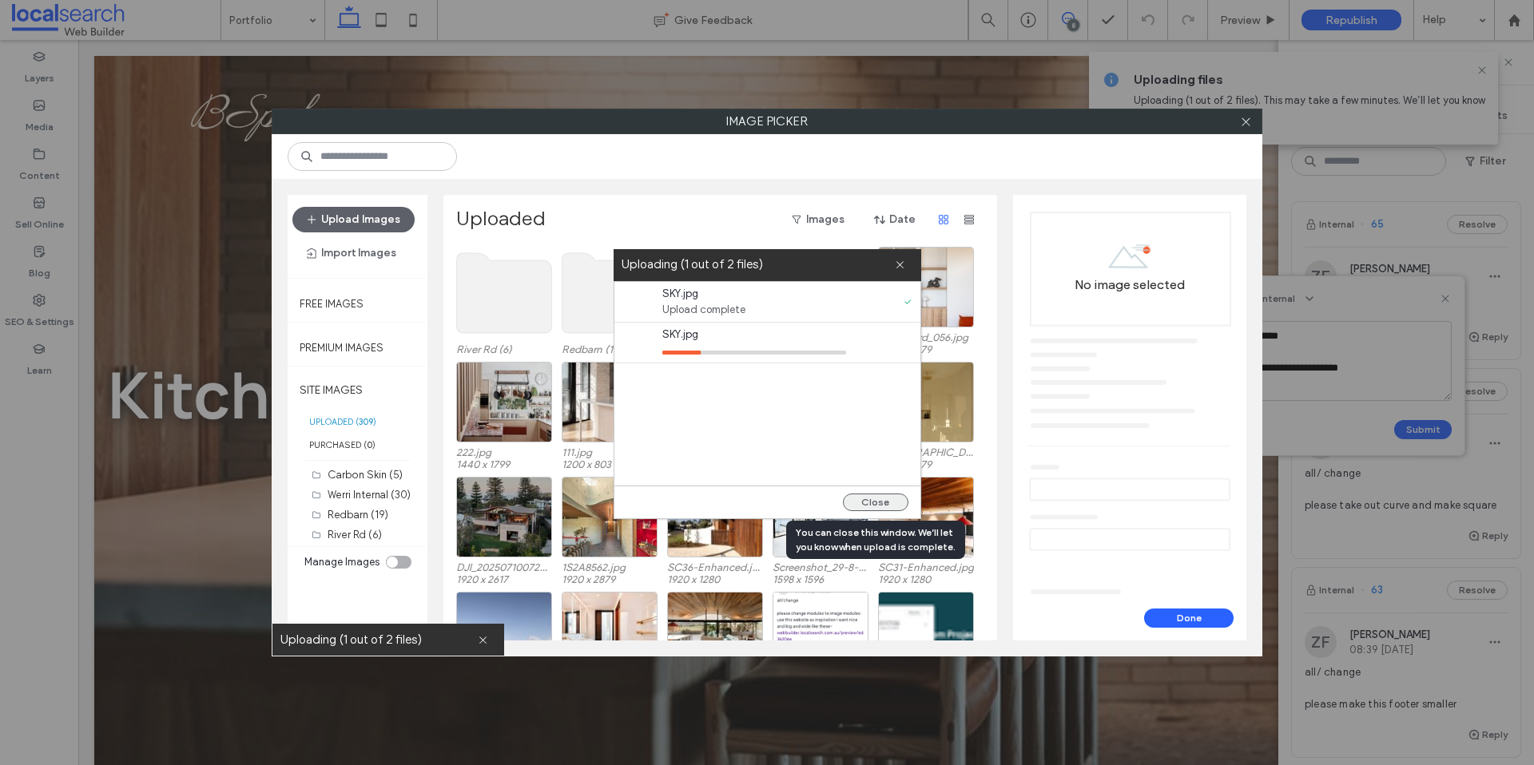
click at [879, 498] on button "Close" at bounding box center [876, 503] width 66 height 18
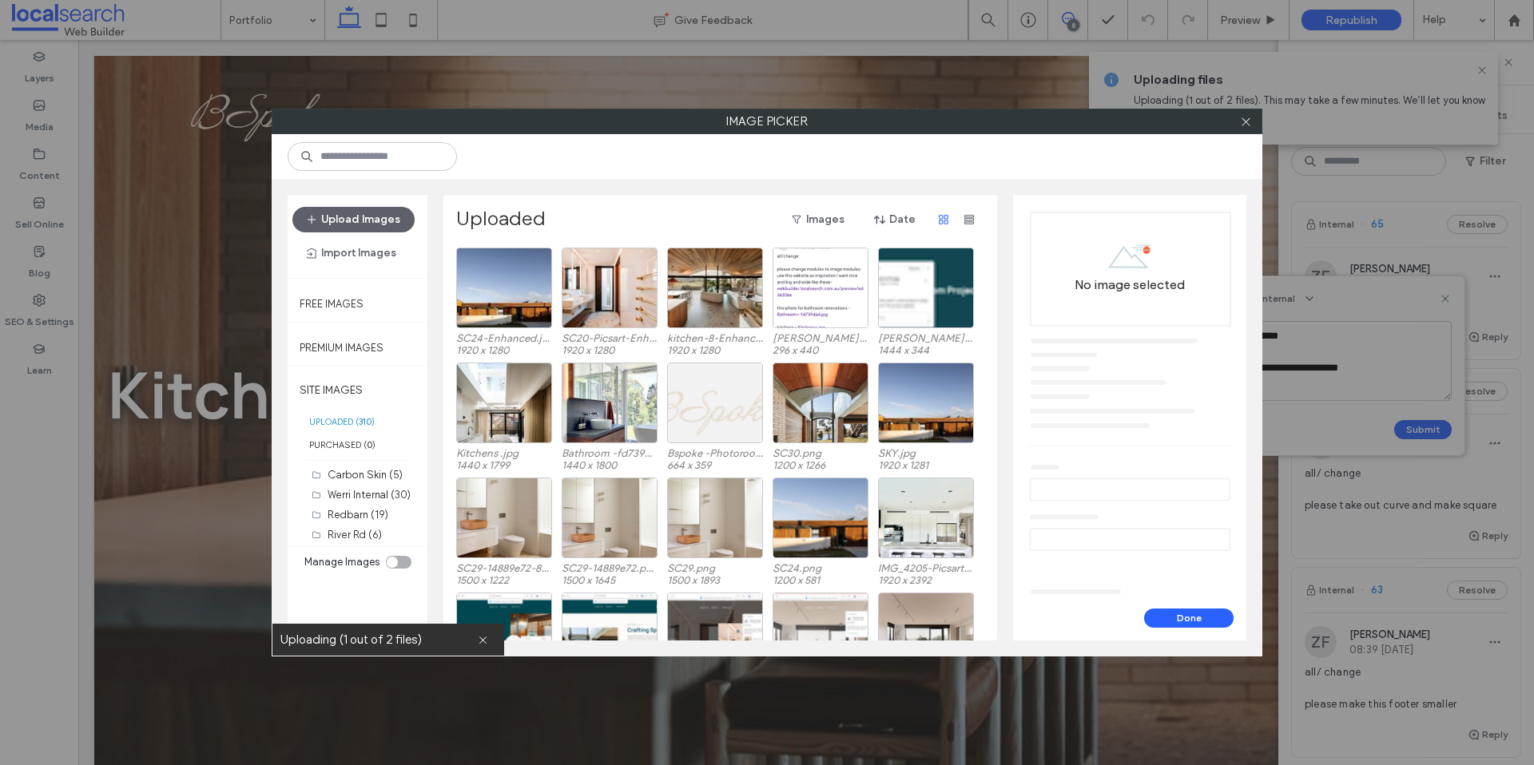
scroll to position [0, 0]
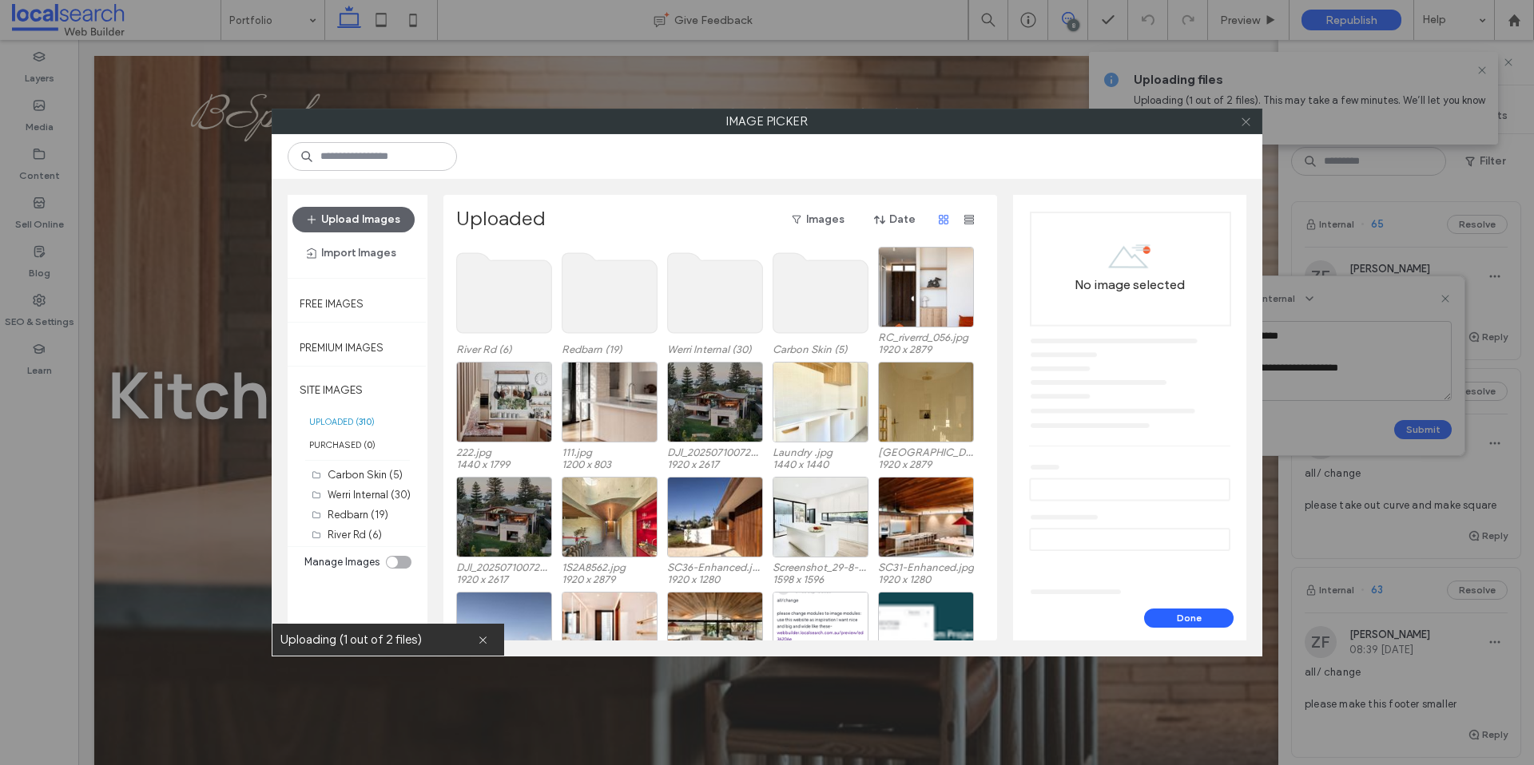
click at [1248, 119] on use at bounding box center [1245, 121] width 8 height 8
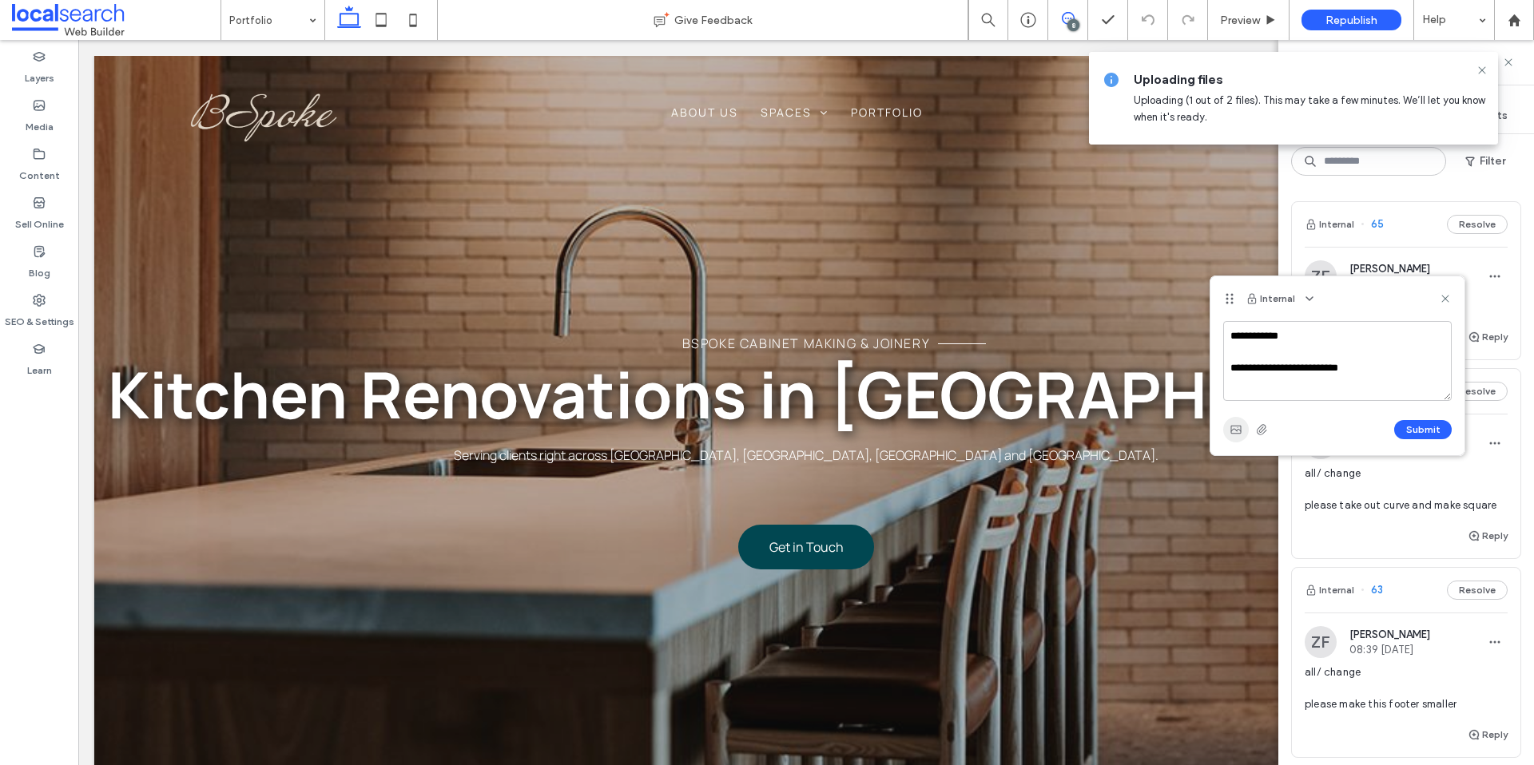
click at [1238, 431] on icon "button" at bounding box center [1235, 429] width 13 height 13
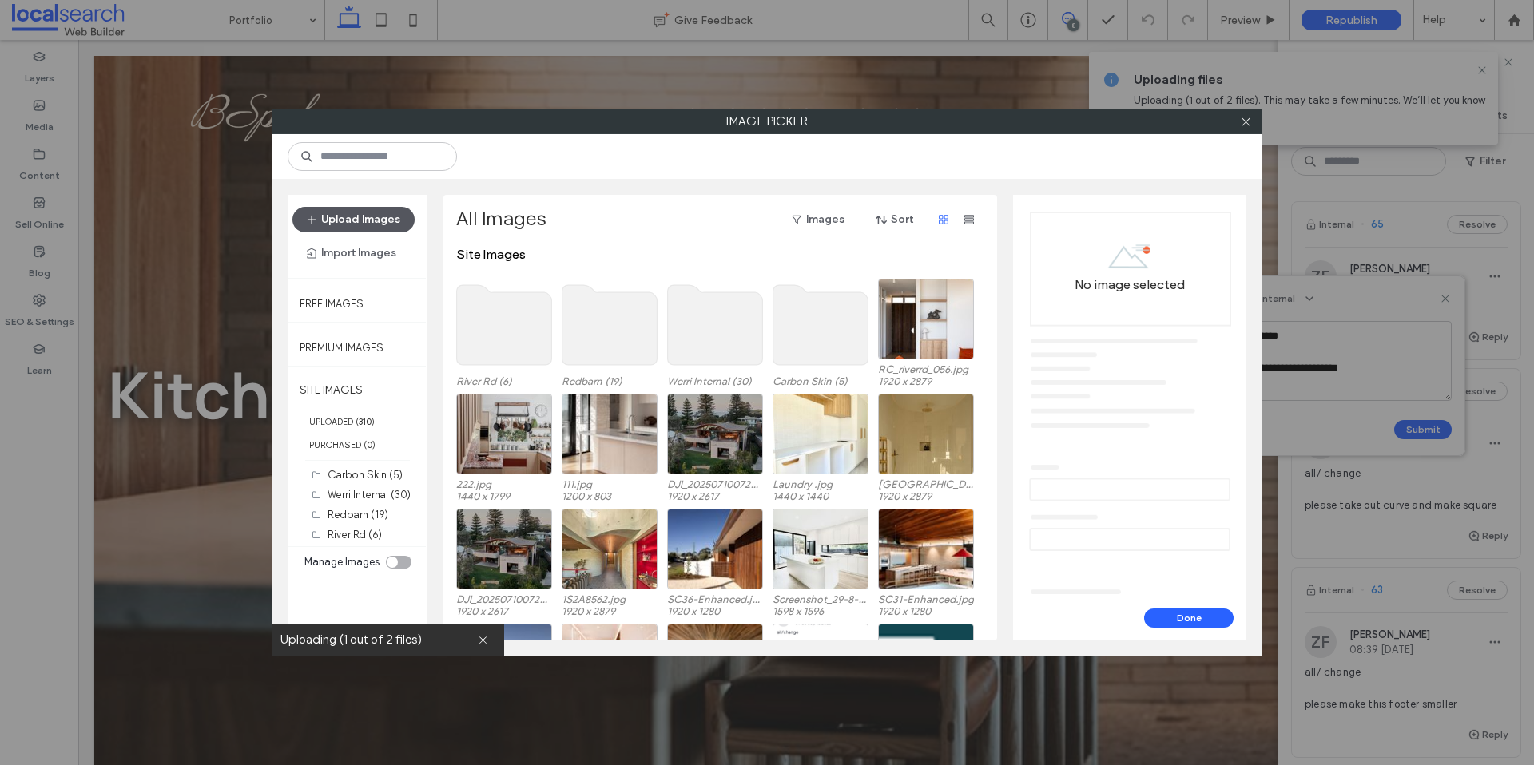
click at [368, 224] on button "Upload Images" at bounding box center [353, 220] width 122 height 26
click at [1252, 117] on div at bounding box center [1245, 121] width 24 height 24
click at [1245, 122] on use at bounding box center [1245, 121] width 8 height 8
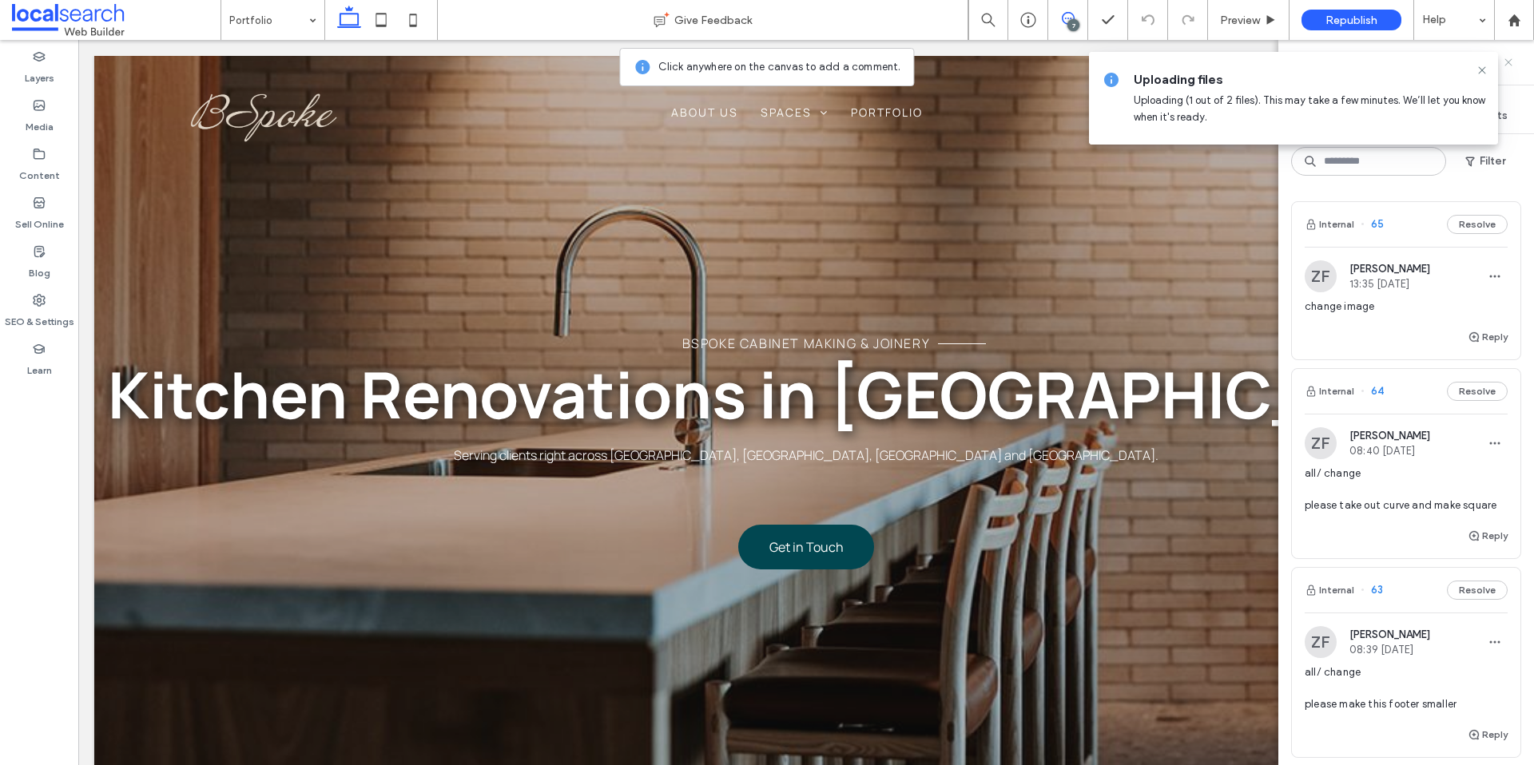
click at [1510, 60] on use at bounding box center [1507, 61] width 7 height 7
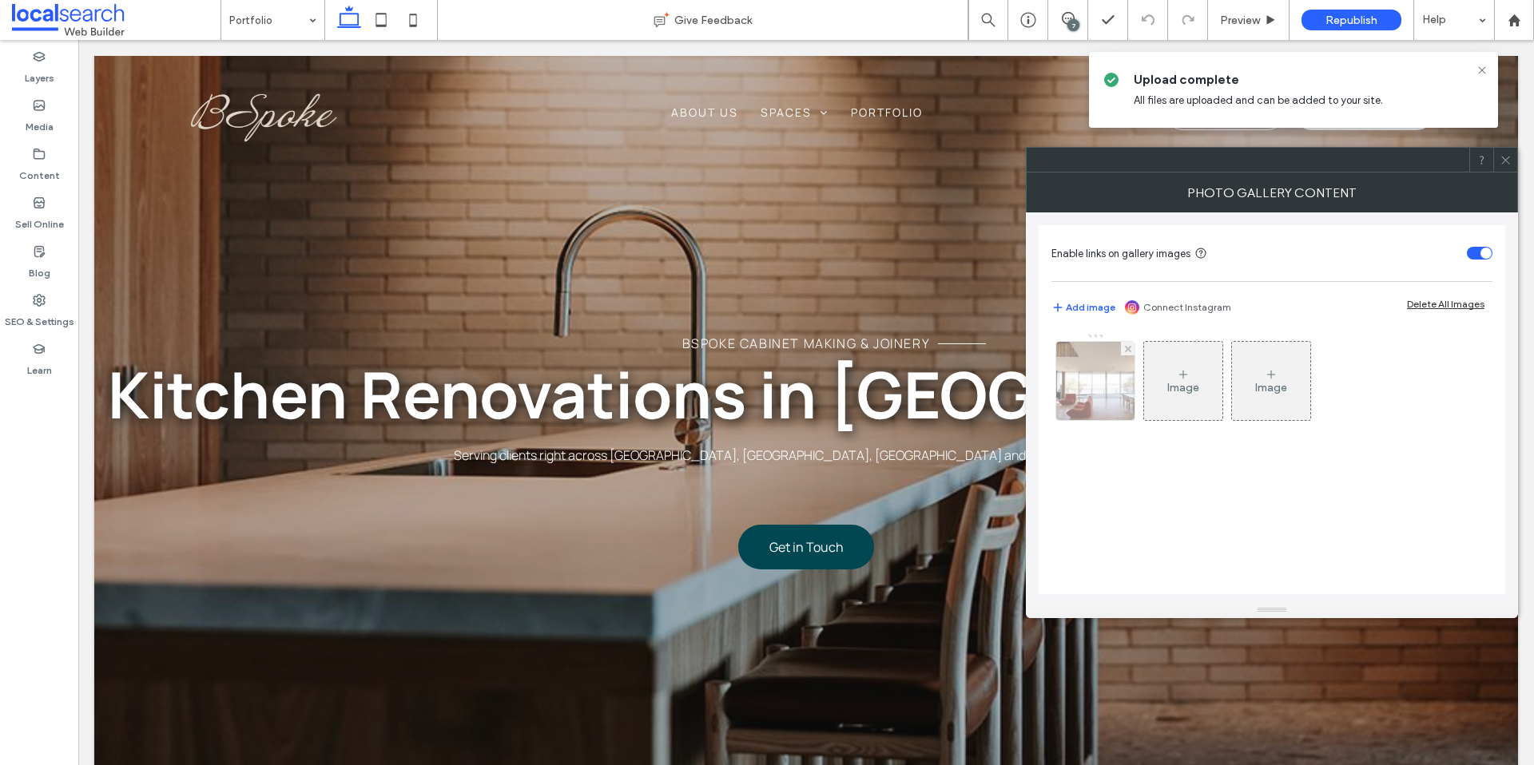
click at [1098, 397] on img at bounding box center [1095, 381] width 117 height 78
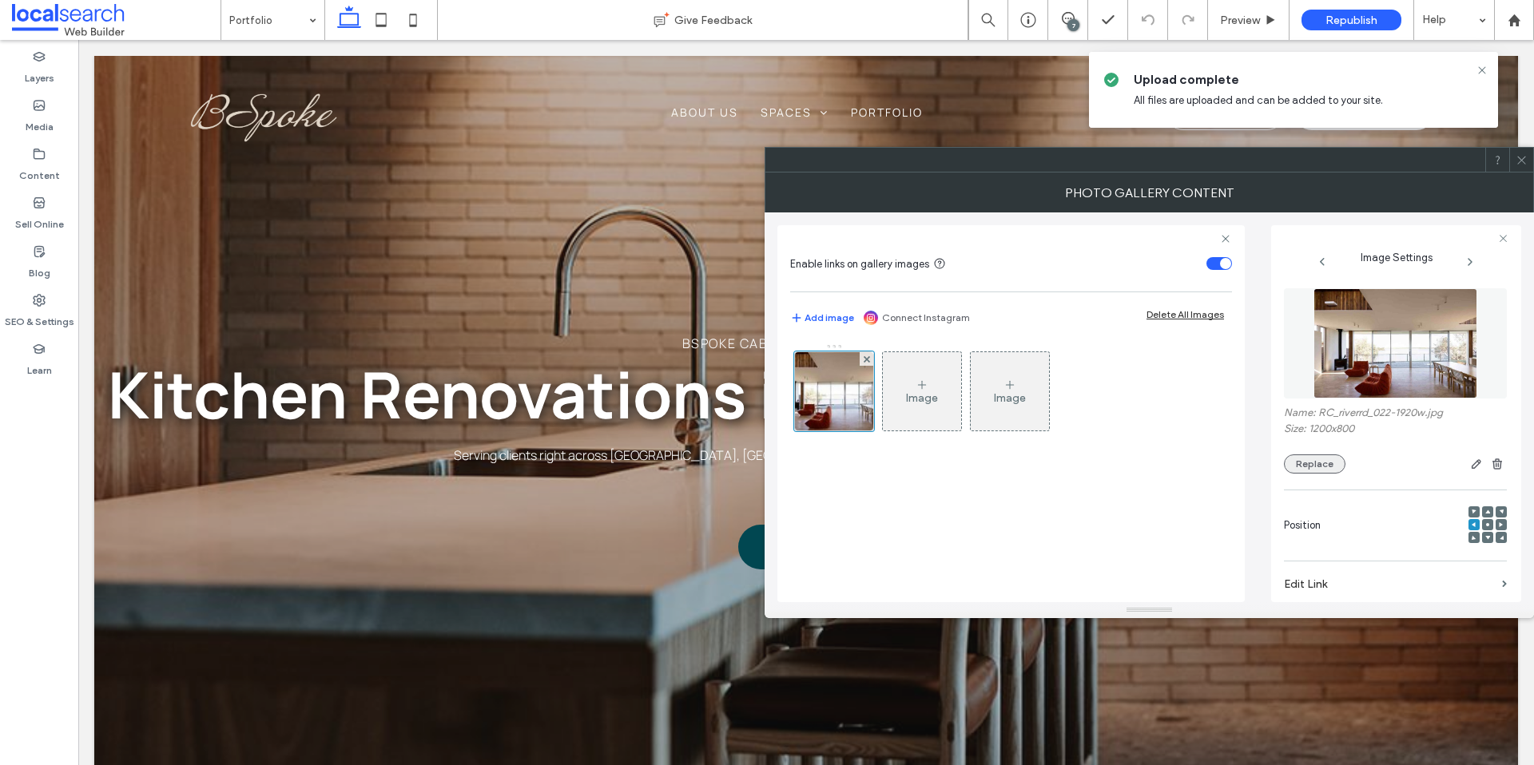
click at [1323, 459] on button "Replace" at bounding box center [1315, 464] width 62 height 19
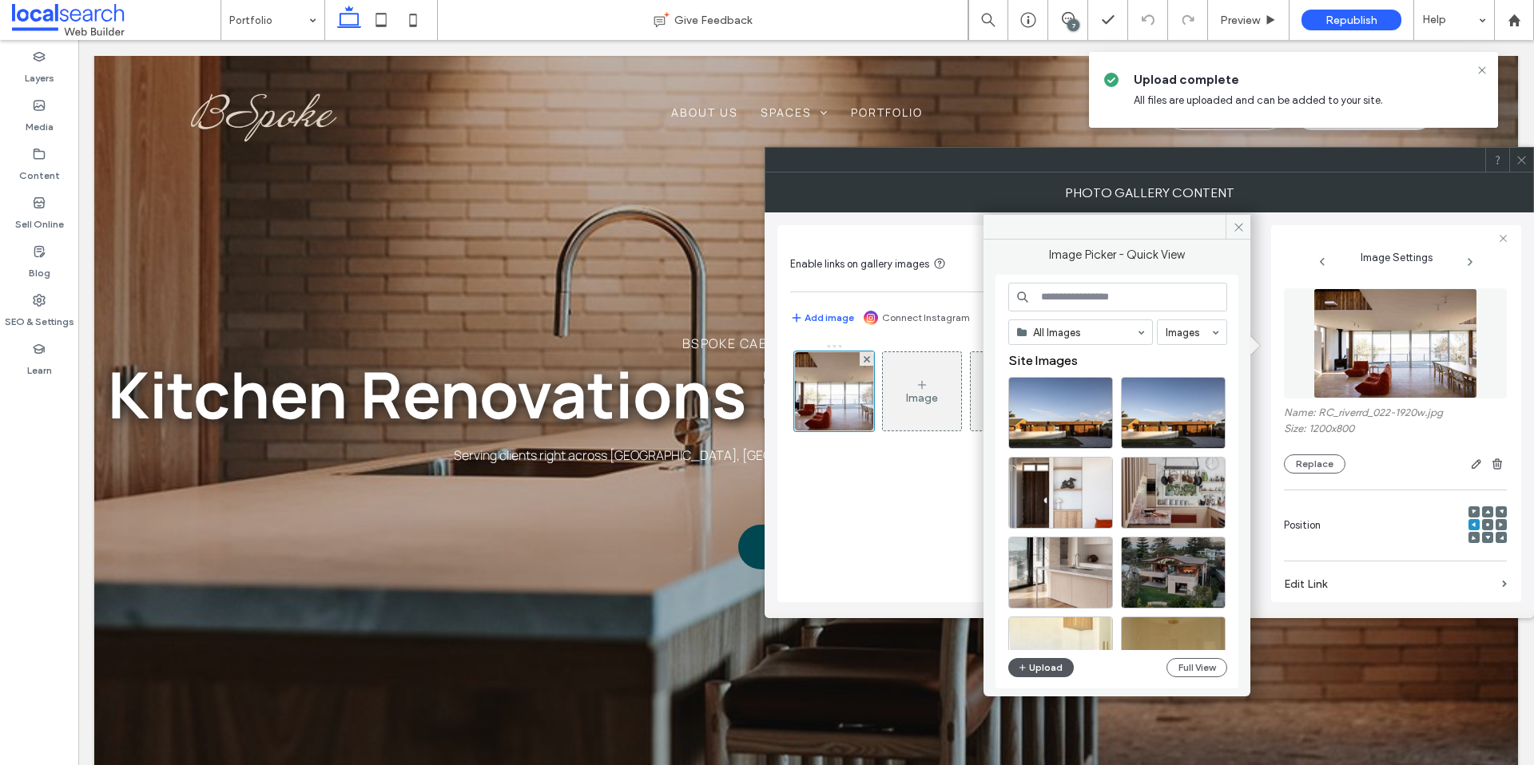
click at [1040, 669] on button "Upload" at bounding box center [1041, 667] width 66 height 19
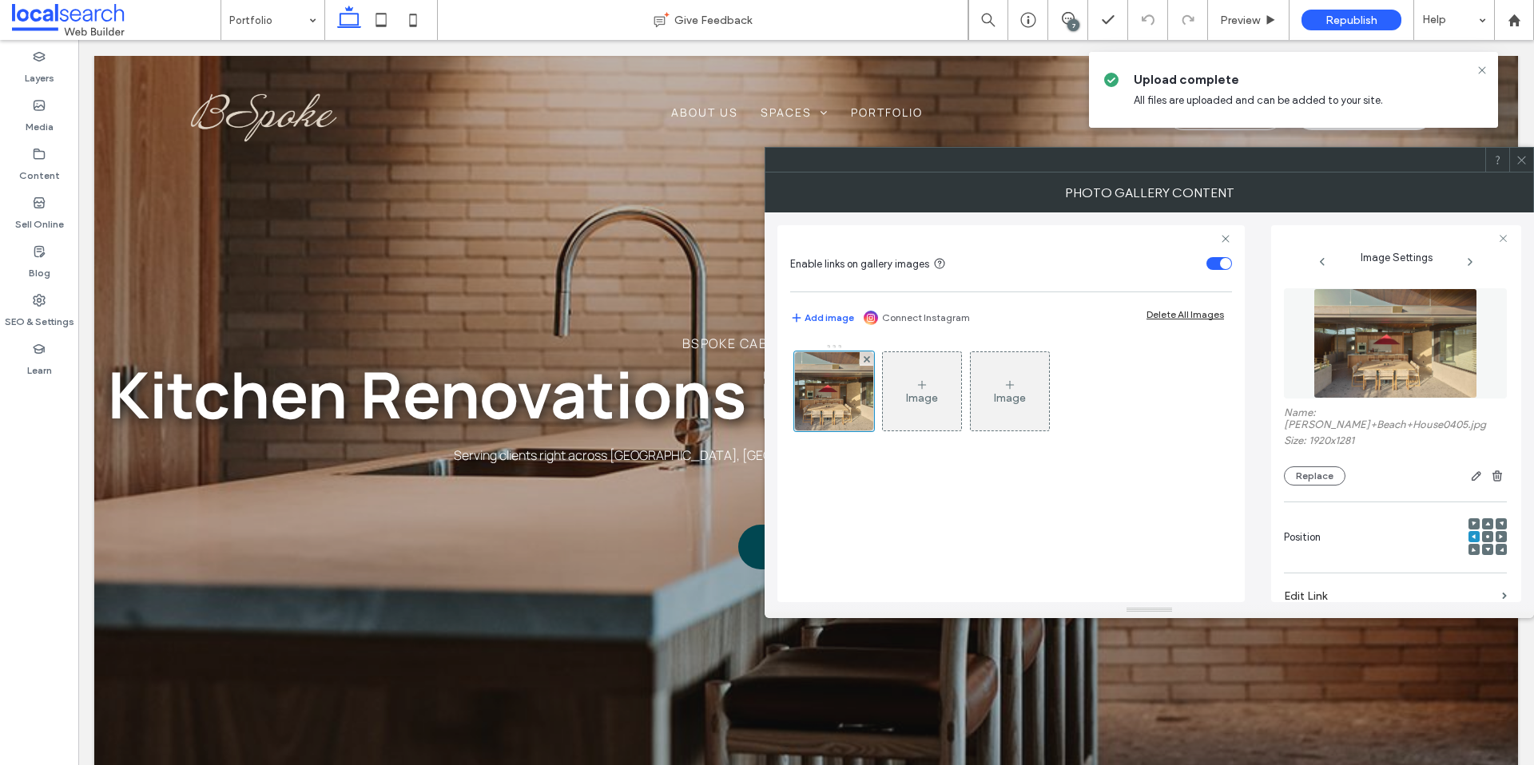
click at [1526, 162] on icon at bounding box center [1521, 160] width 12 height 12
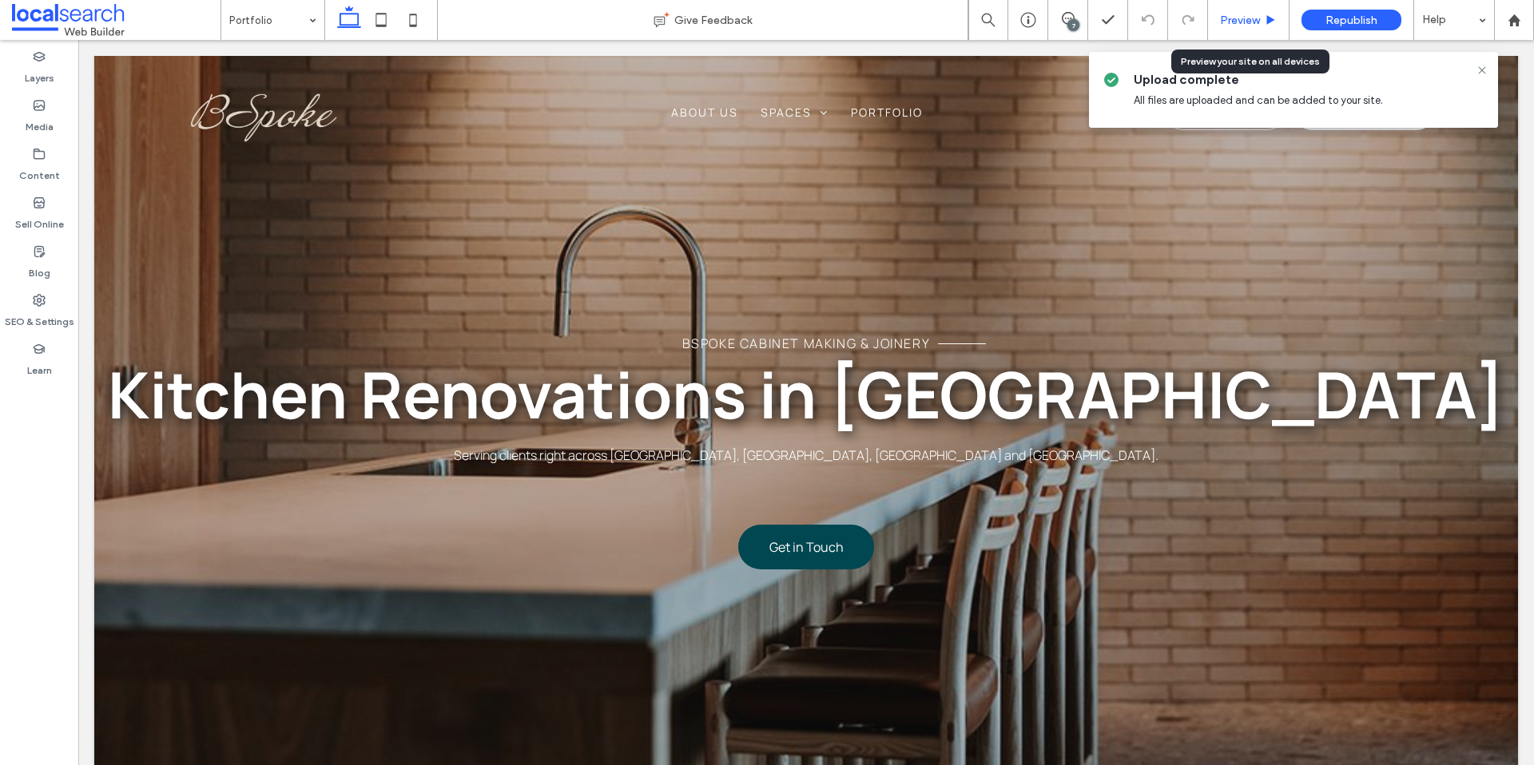
click at [1250, 14] on span "Preview" at bounding box center [1240, 21] width 40 height 14
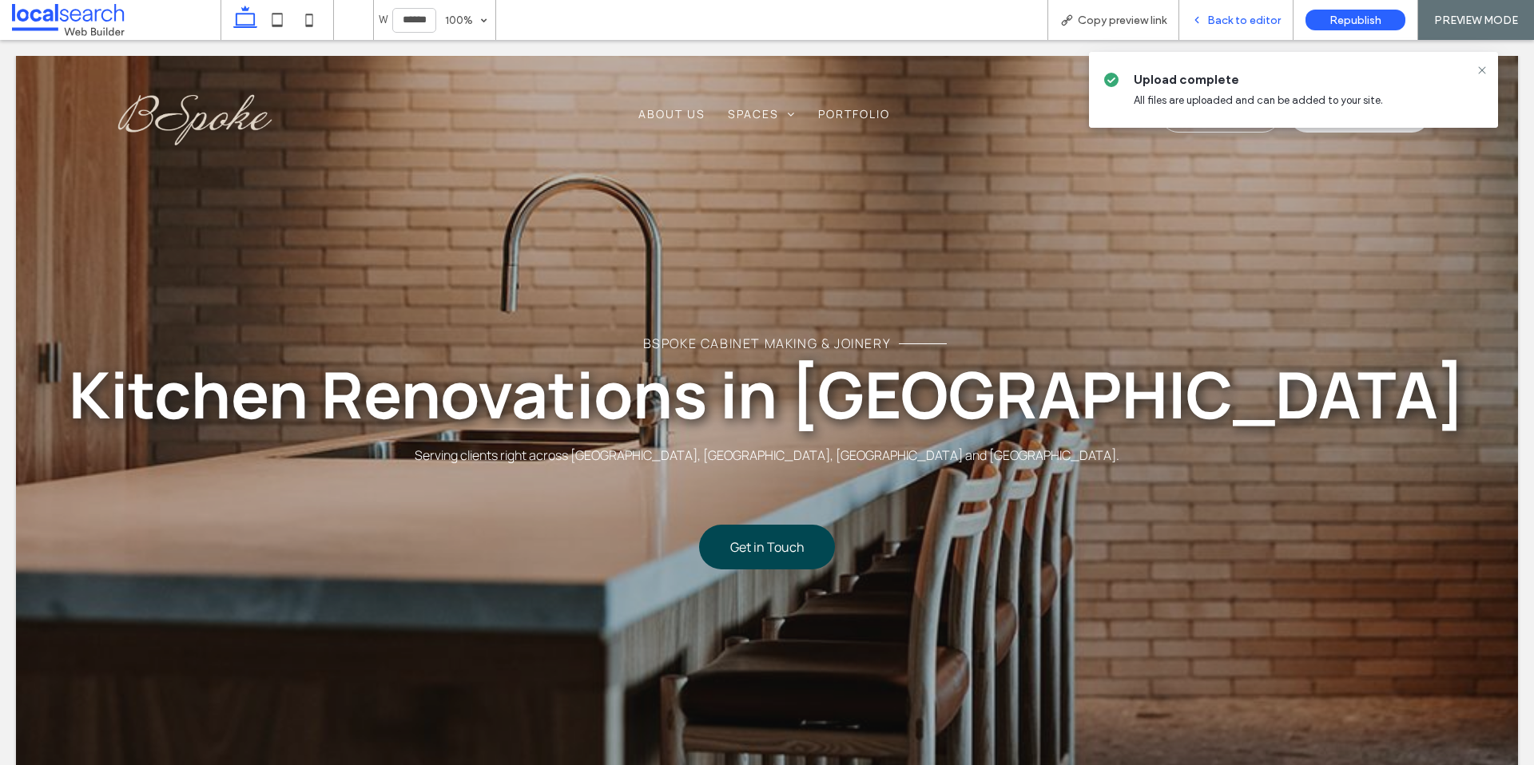
click at [1233, 22] on span "Back to editor" at bounding box center [1243, 21] width 73 height 14
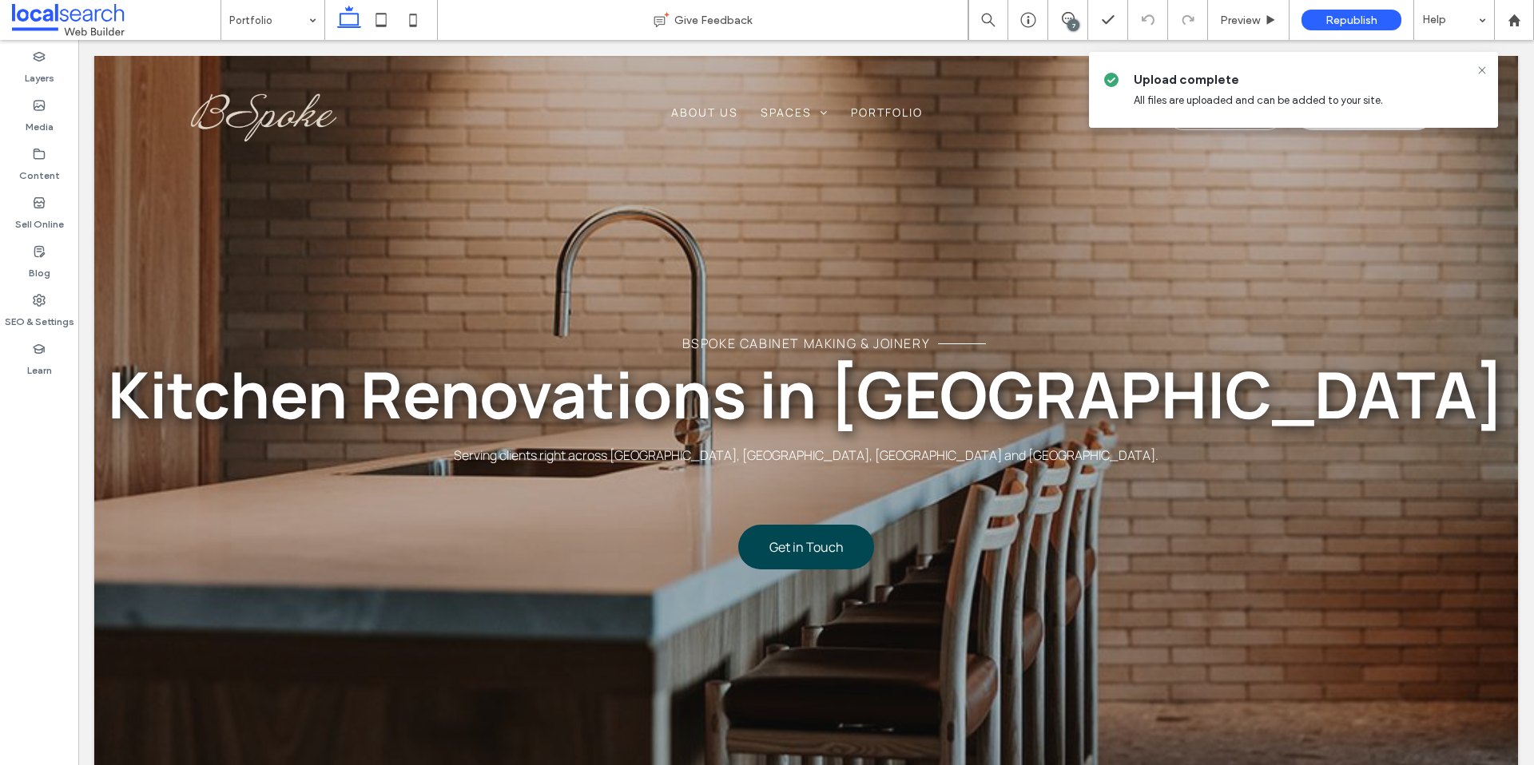
click at [1073, 19] on div "7" at bounding box center [1073, 25] width 12 height 12
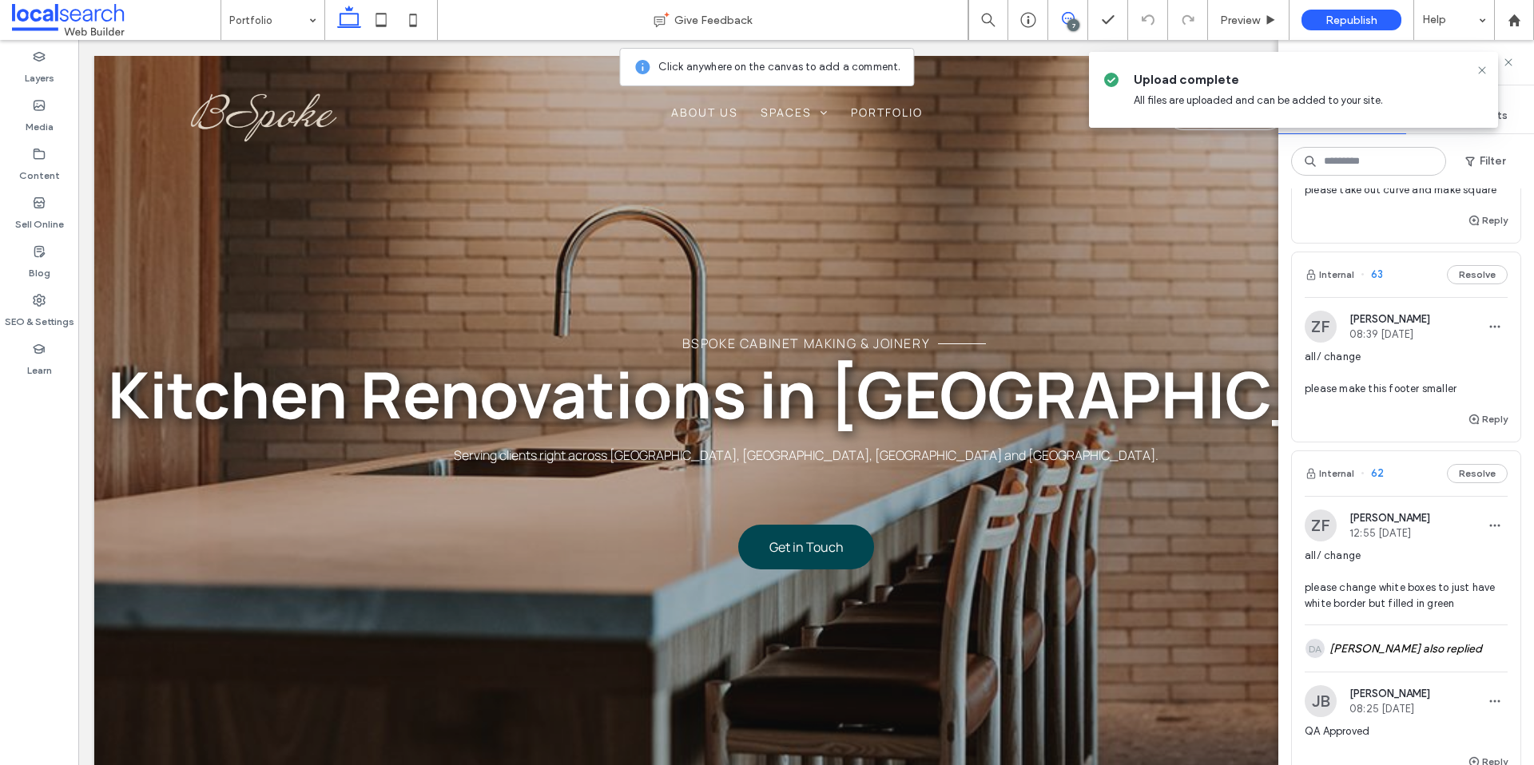
scroll to position [327, 0]
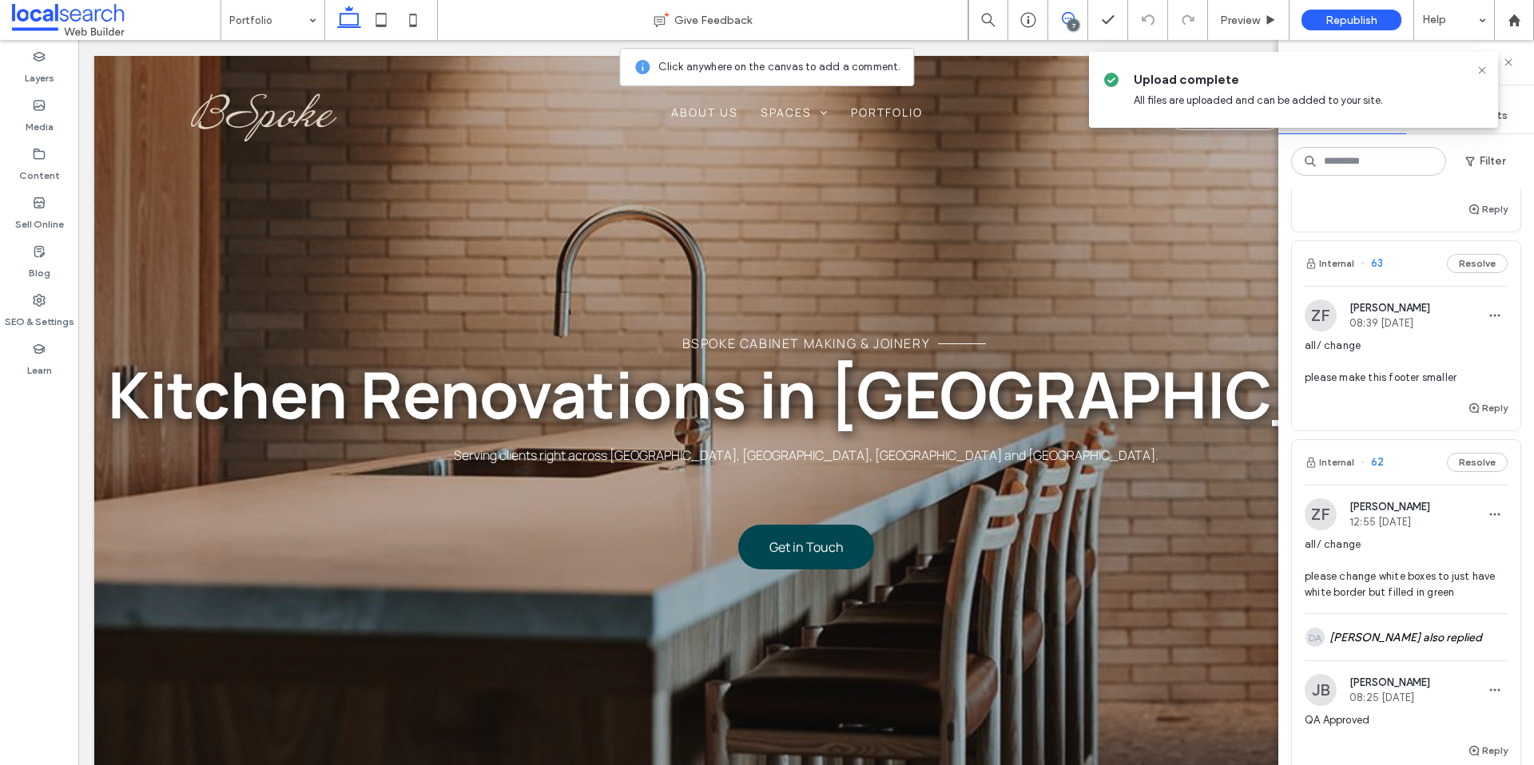
click at [1451, 314] on div "ZF [PERSON_NAME] 08:39 [DATE]" at bounding box center [1405, 316] width 203 height 32
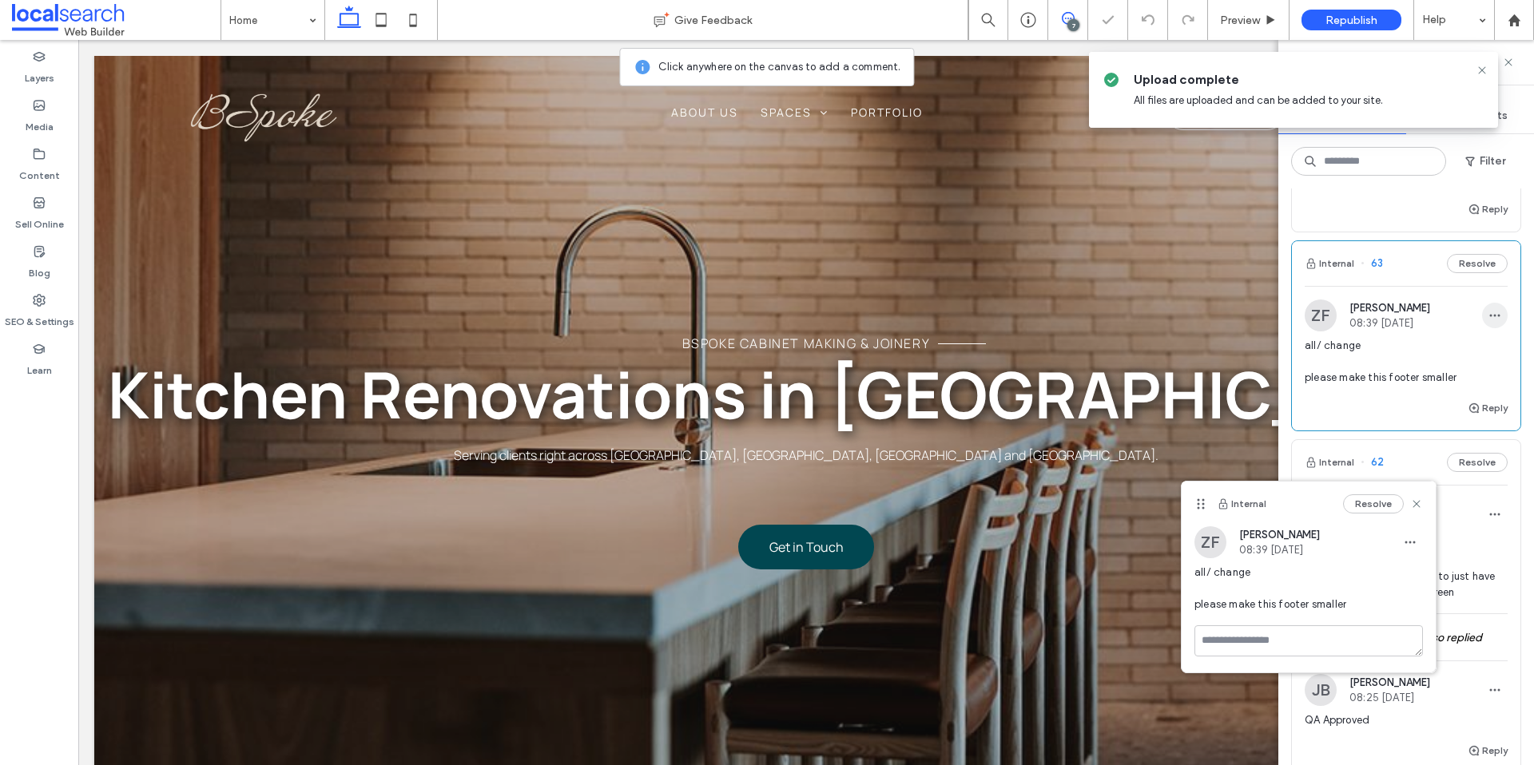
click at [1484, 312] on span "button" at bounding box center [1495, 316] width 26 height 26
click at [1433, 351] on div "Edit" at bounding box center [1435, 357] width 142 height 30
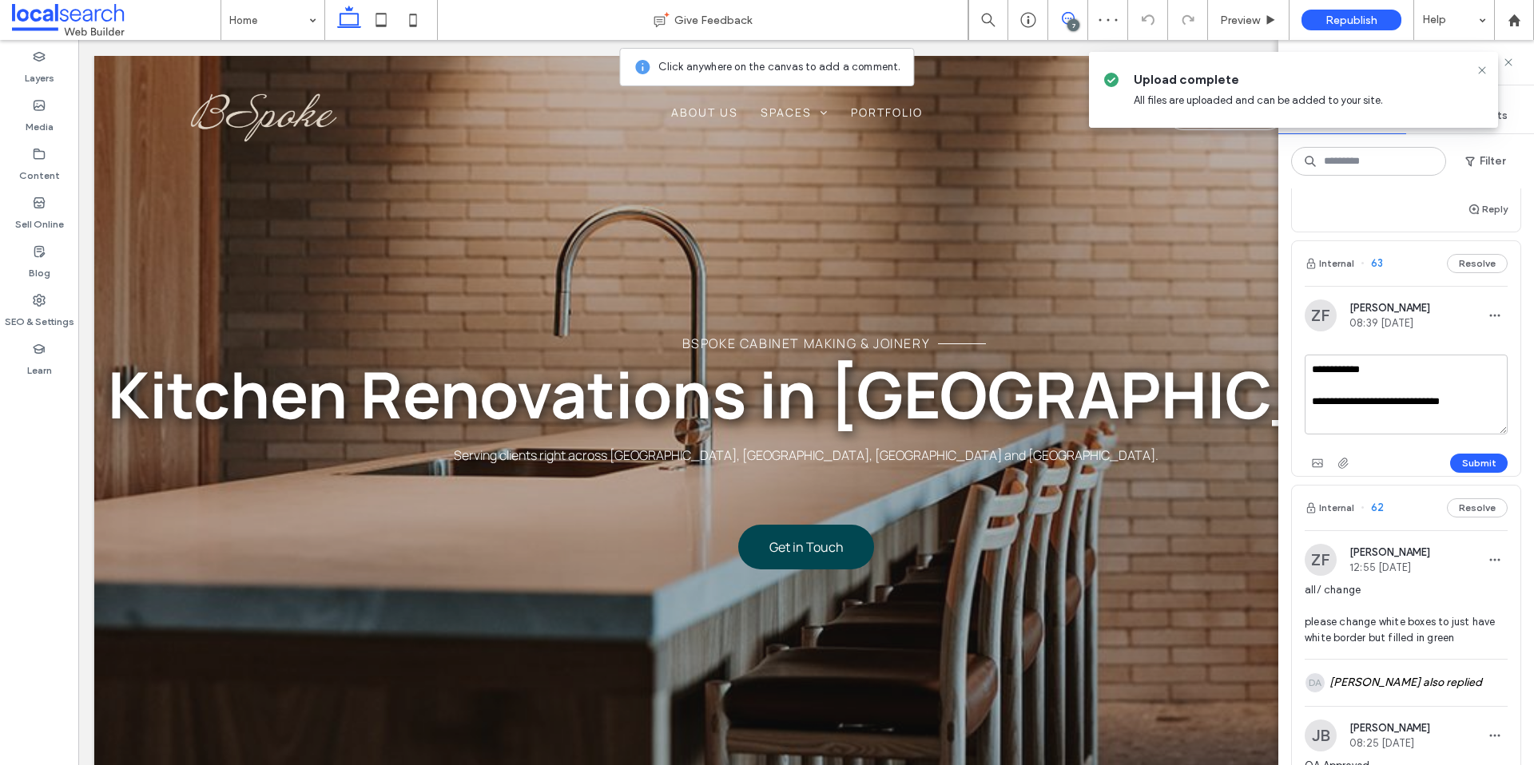
drag, startPoint x: 1467, startPoint y: 399, endPoint x: 1447, endPoint y: 399, distance: 20.8
click at [1467, 399] on textarea "**********" at bounding box center [1405, 395] width 203 height 80
drag, startPoint x: 1423, startPoint y: 399, endPoint x: 1395, endPoint y: 401, distance: 28.1
click at [1395, 401] on textarea "**********" at bounding box center [1405, 395] width 203 height 80
click at [1406, 425] on textarea "**********" at bounding box center [1405, 395] width 203 height 80
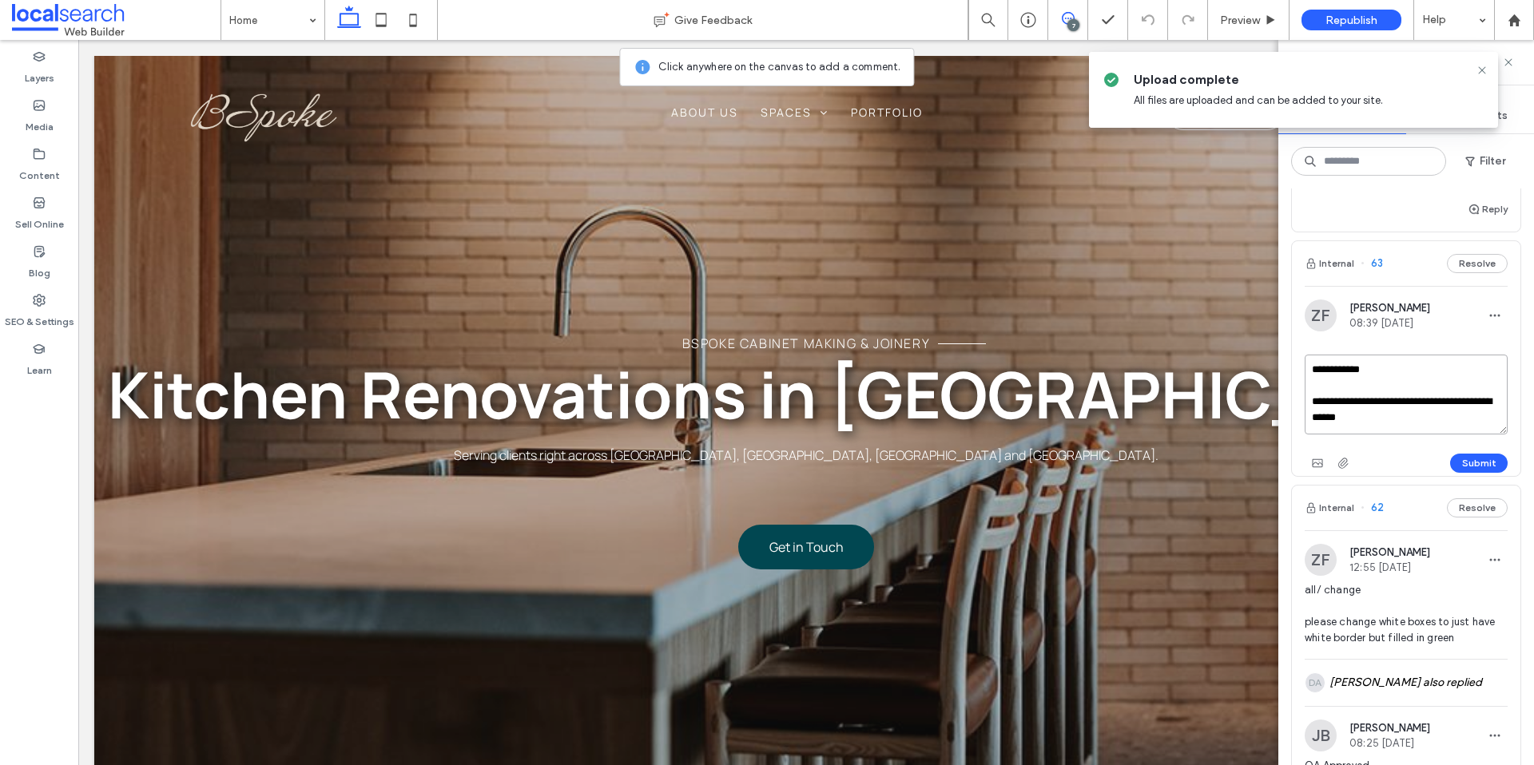
scroll to position [327, 0]
click at [1479, 73] on icon at bounding box center [1481, 70] width 13 height 13
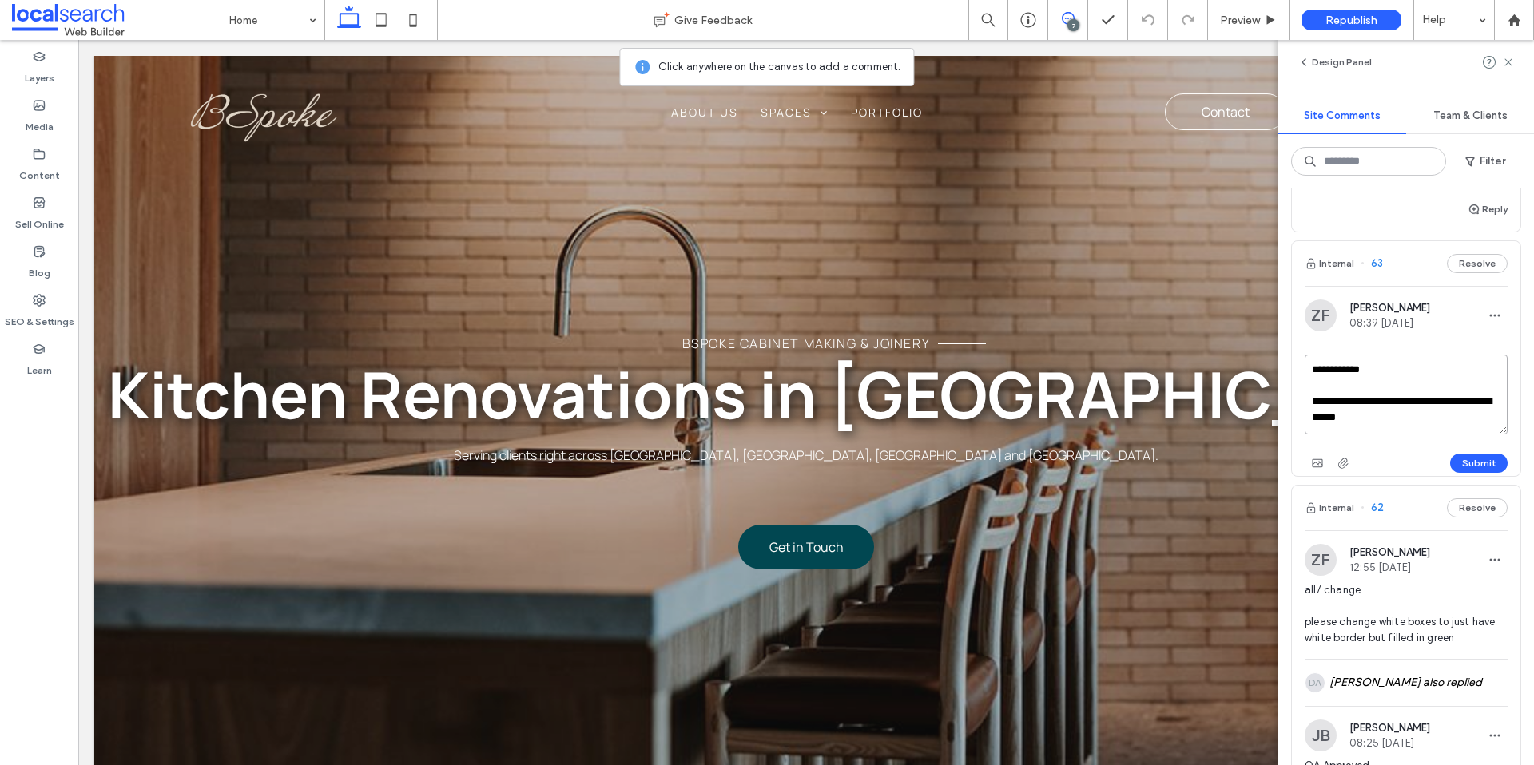
click at [1471, 403] on textarea "**********" at bounding box center [1405, 395] width 203 height 80
click at [1405, 431] on textarea "**********" at bounding box center [1405, 395] width 203 height 80
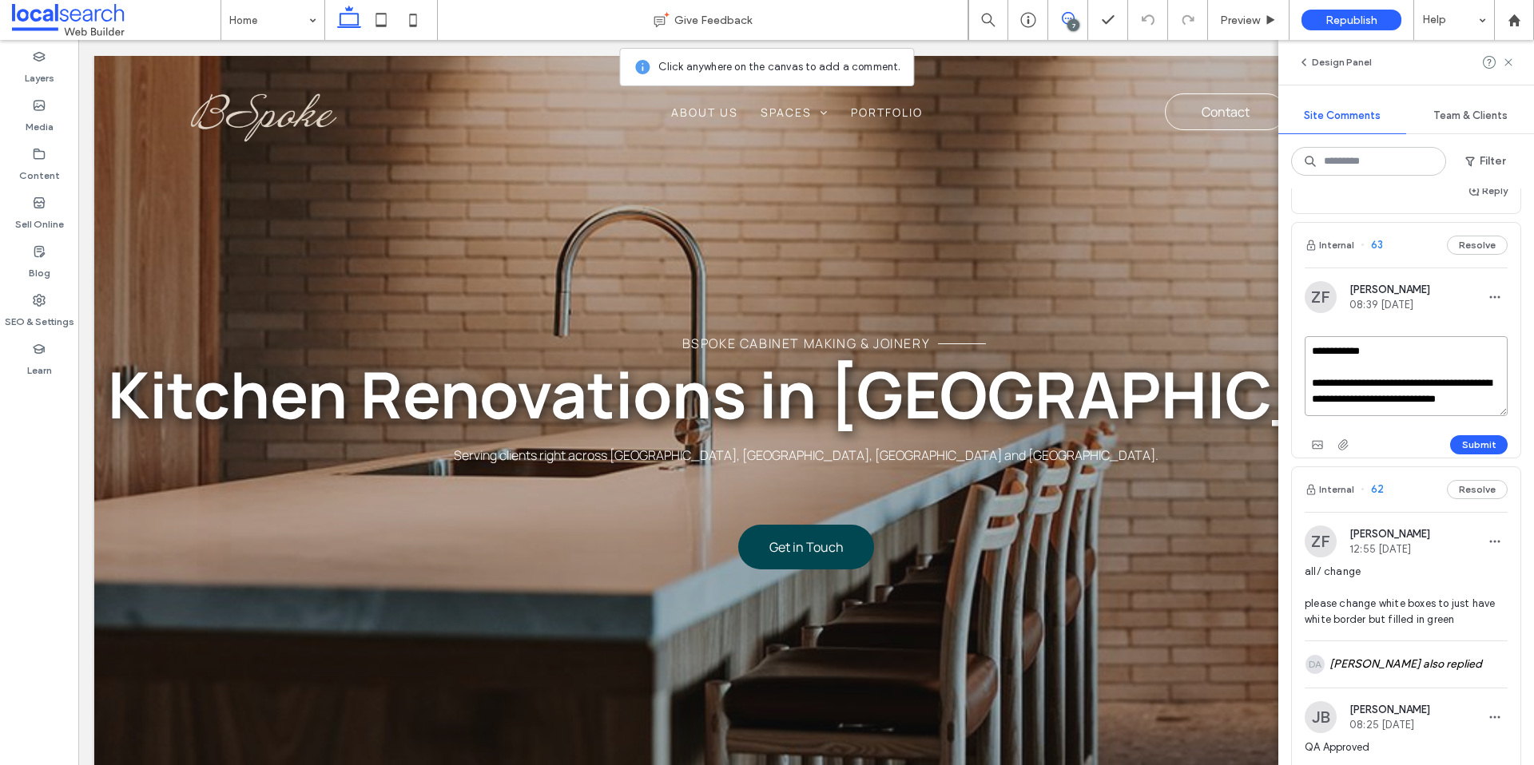
scroll to position [6, 0]
type textarea "**********"
click at [1484, 440] on button "Submit" at bounding box center [1479, 444] width 58 height 19
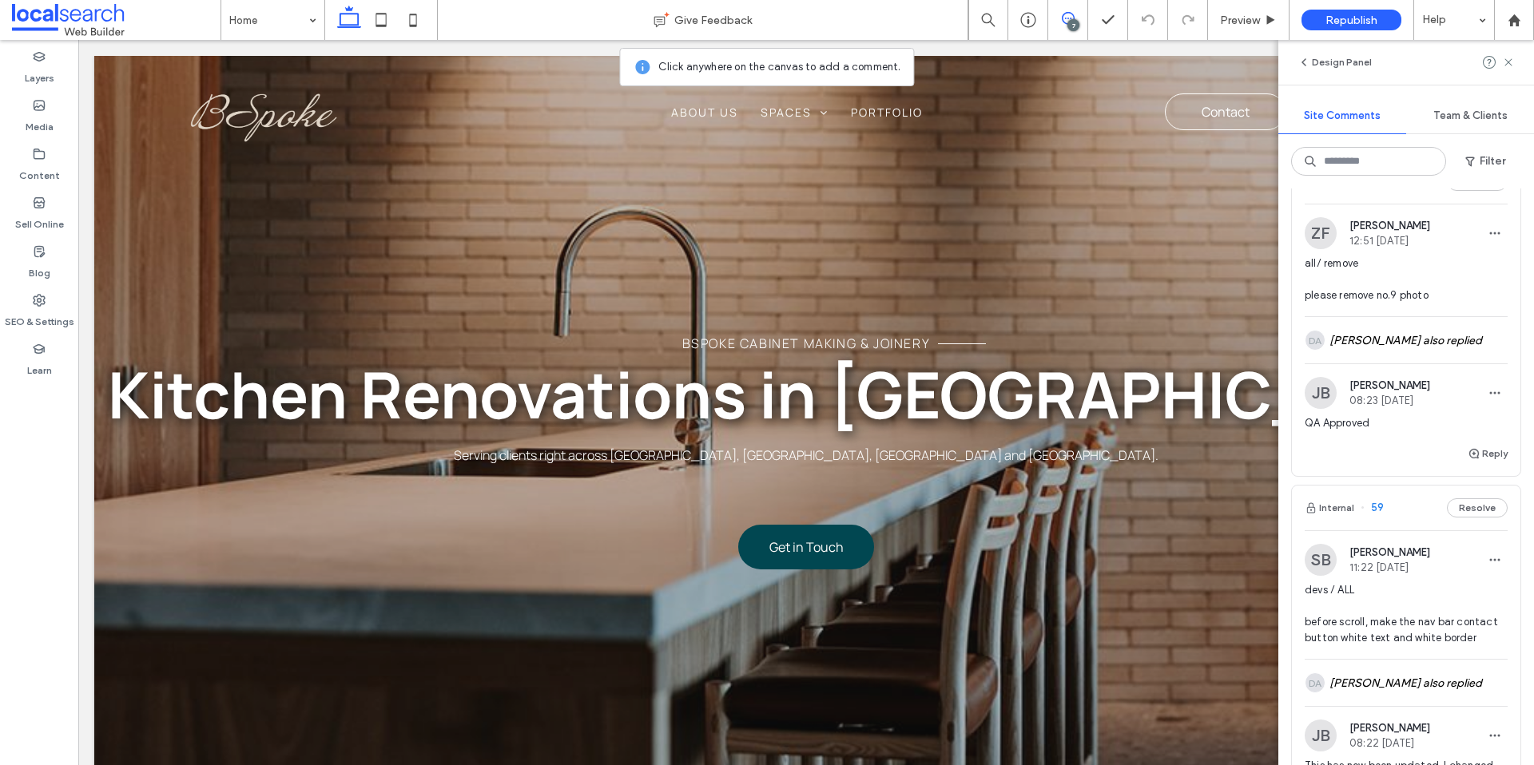
scroll to position [1319, 0]
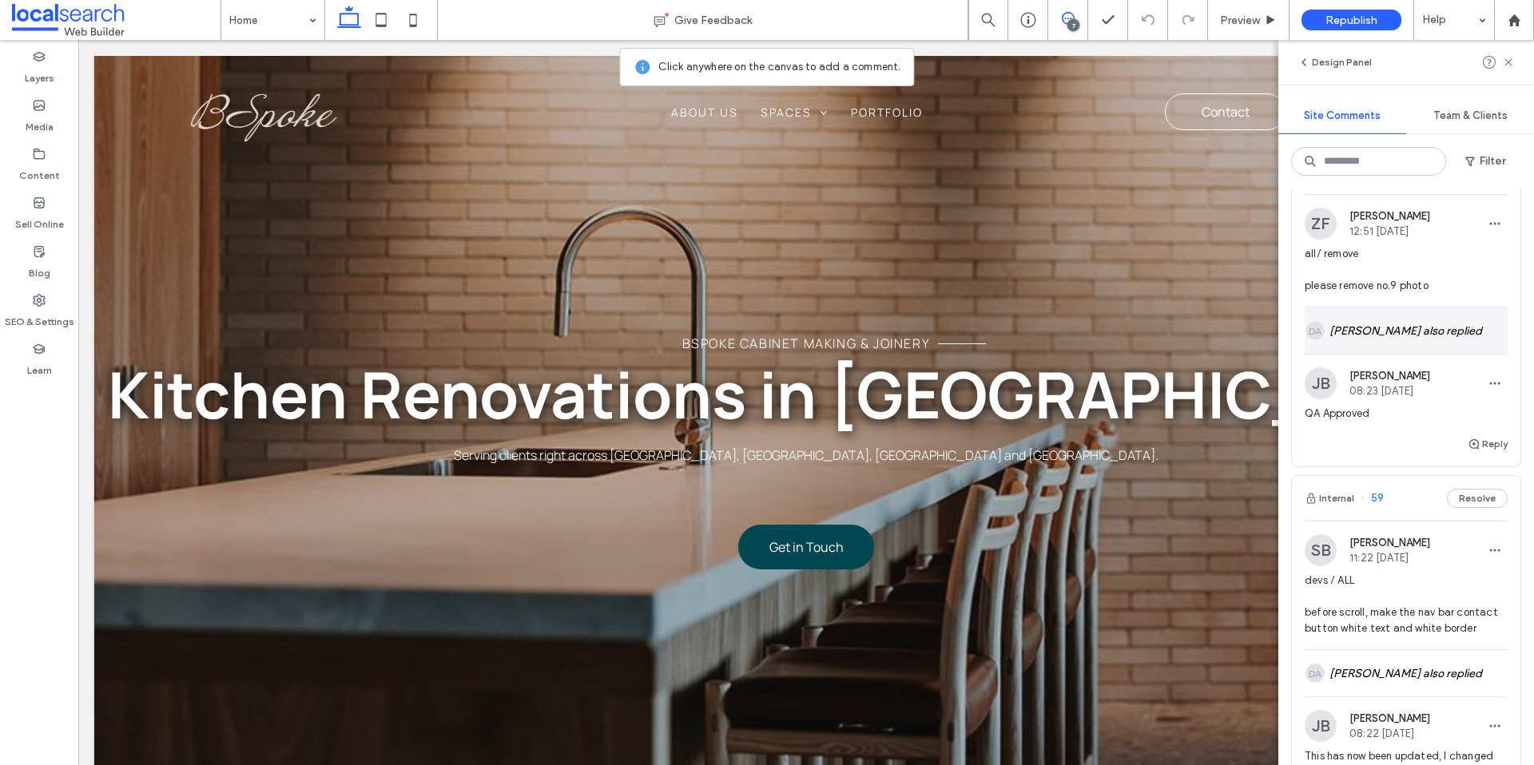
click at [1451, 331] on div "DA [PERSON_NAME] also replied" at bounding box center [1405, 331] width 203 height 46
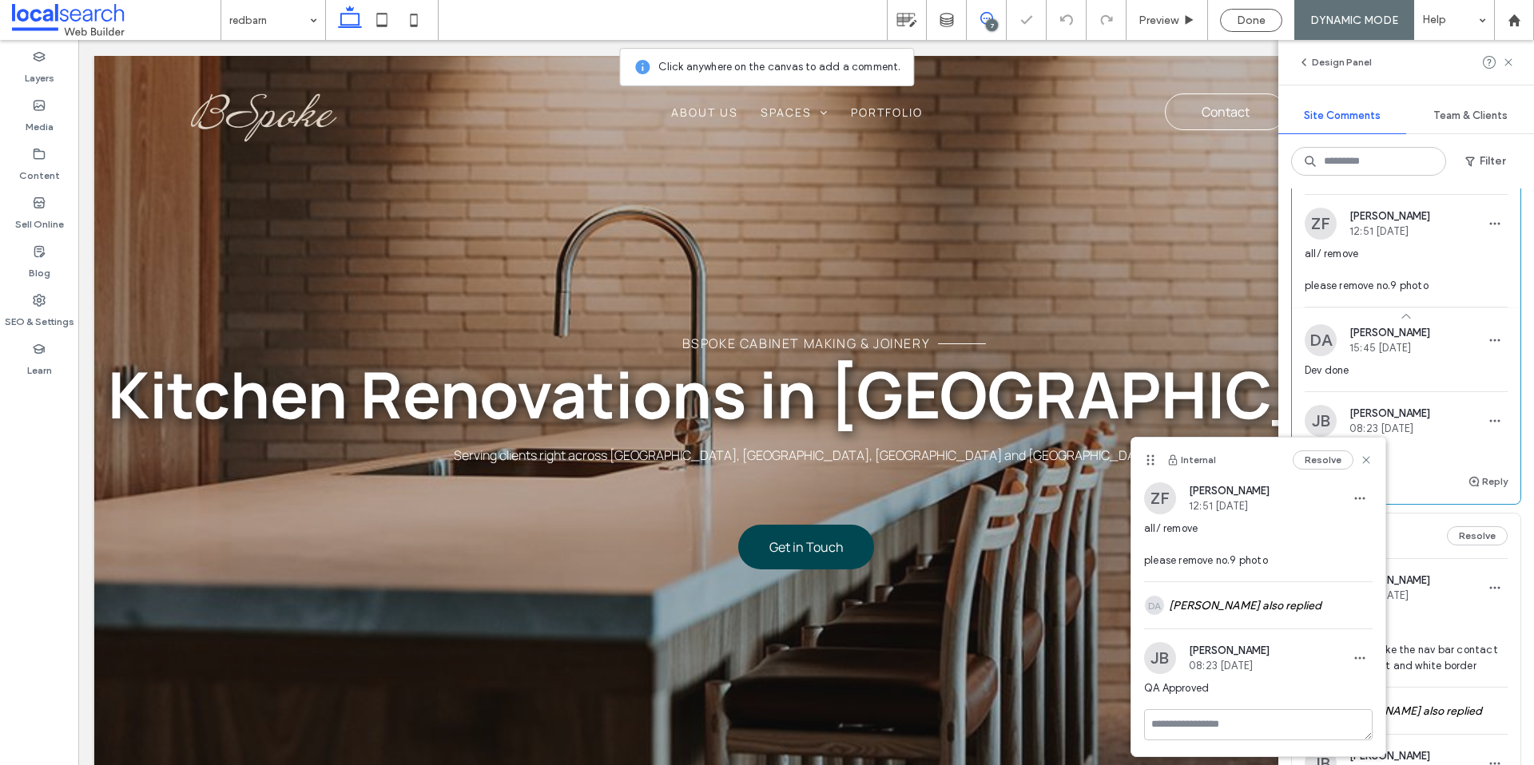
scroll to position [1669, 0]
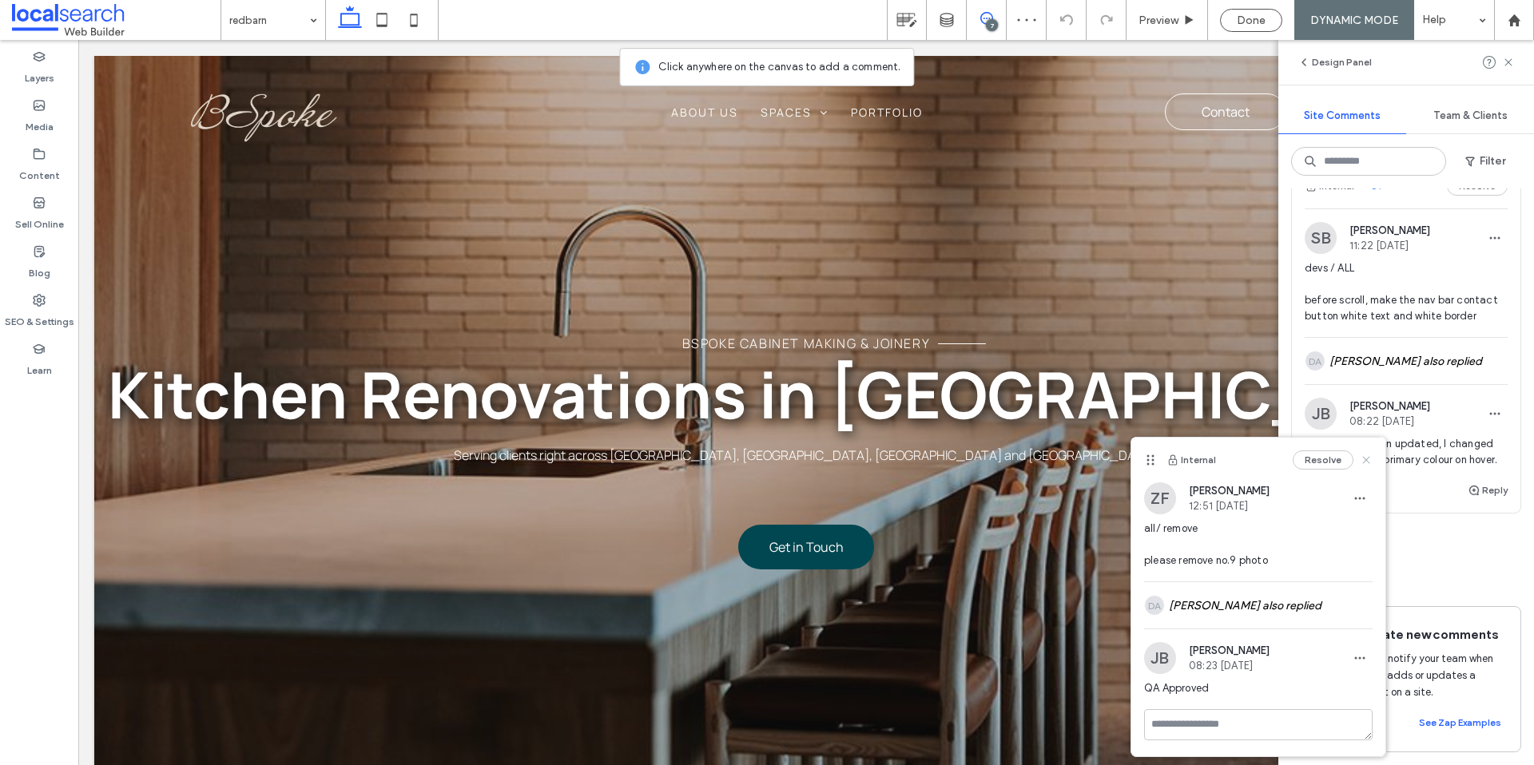
click at [1371, 459] on icon at bounding box center [1366, 460] width 13 height 13
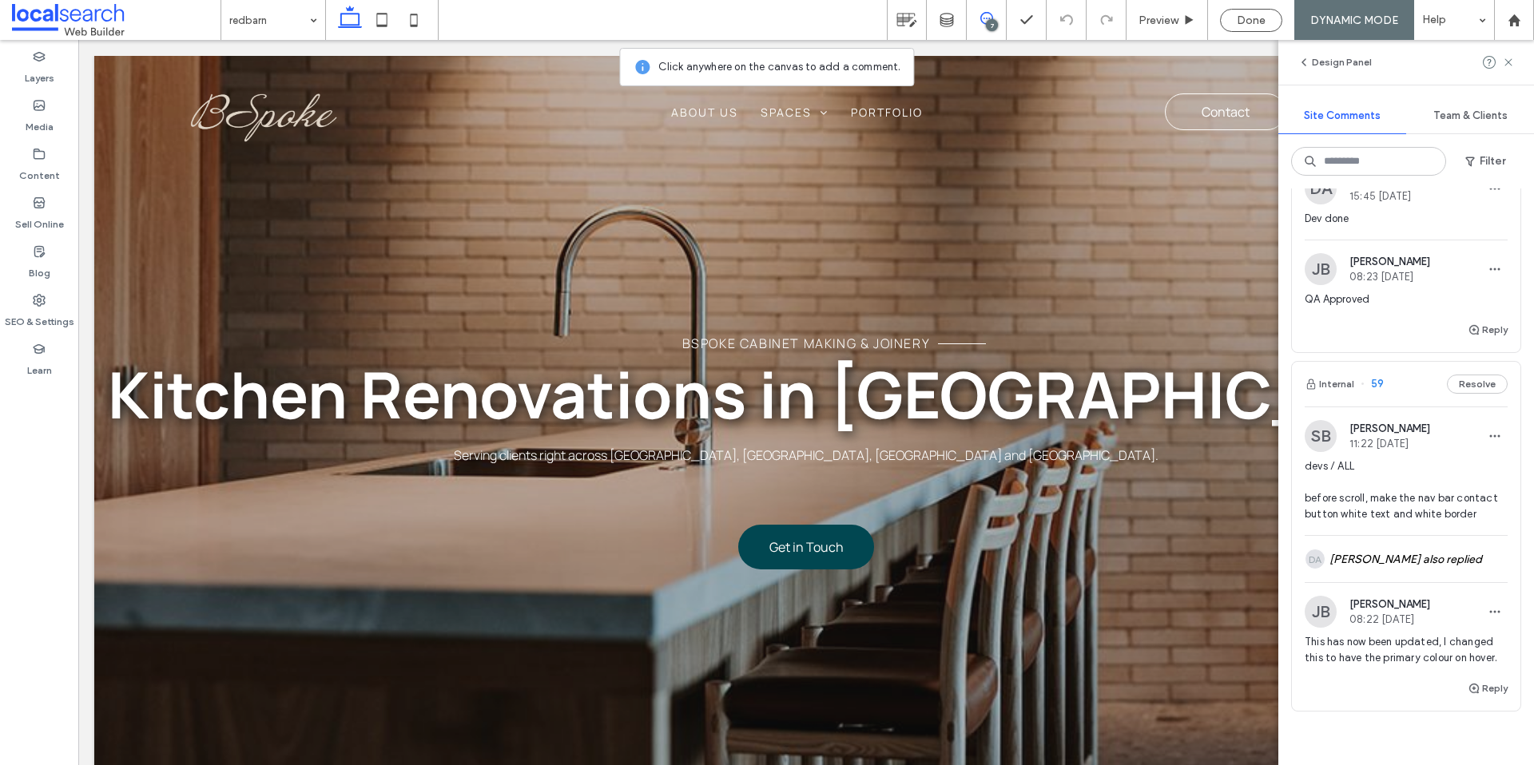
scroll to position [1459, 0]
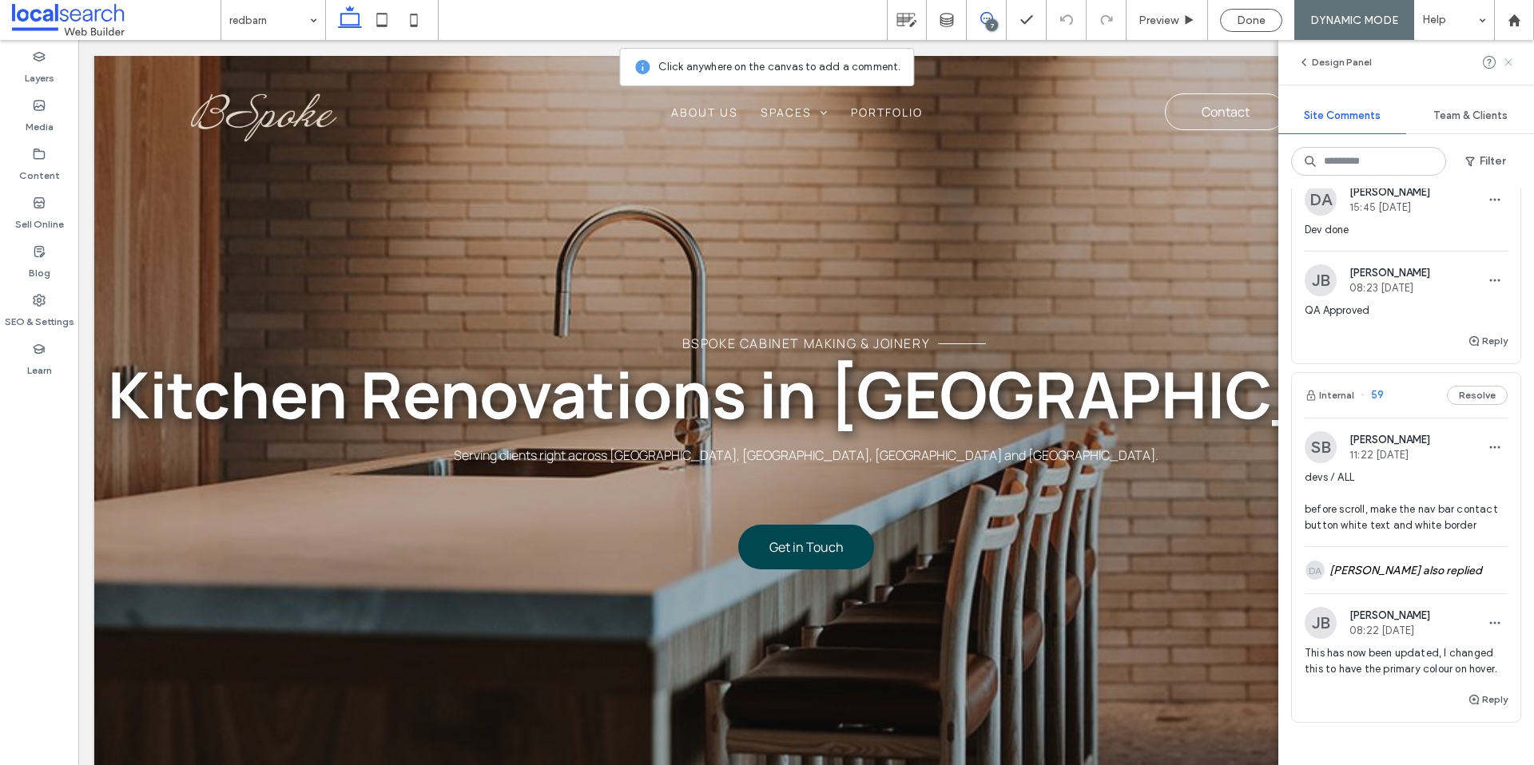
click at [1509, 62] on icon at bounding box center [1508, 62] width 13 height 13
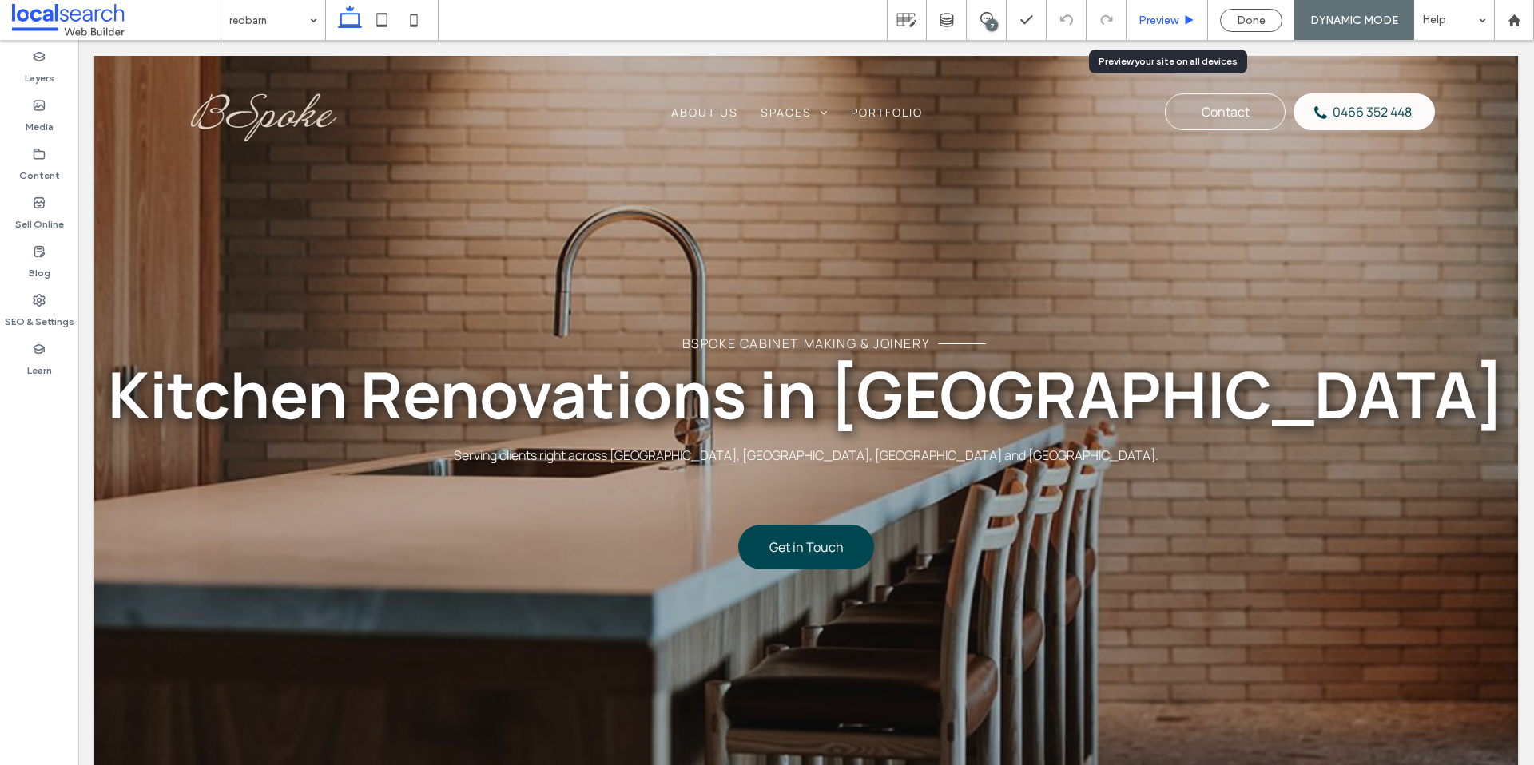
click at [1169, 20] on span "Preview" at bounding box center [1158, 21] width 40 height 14
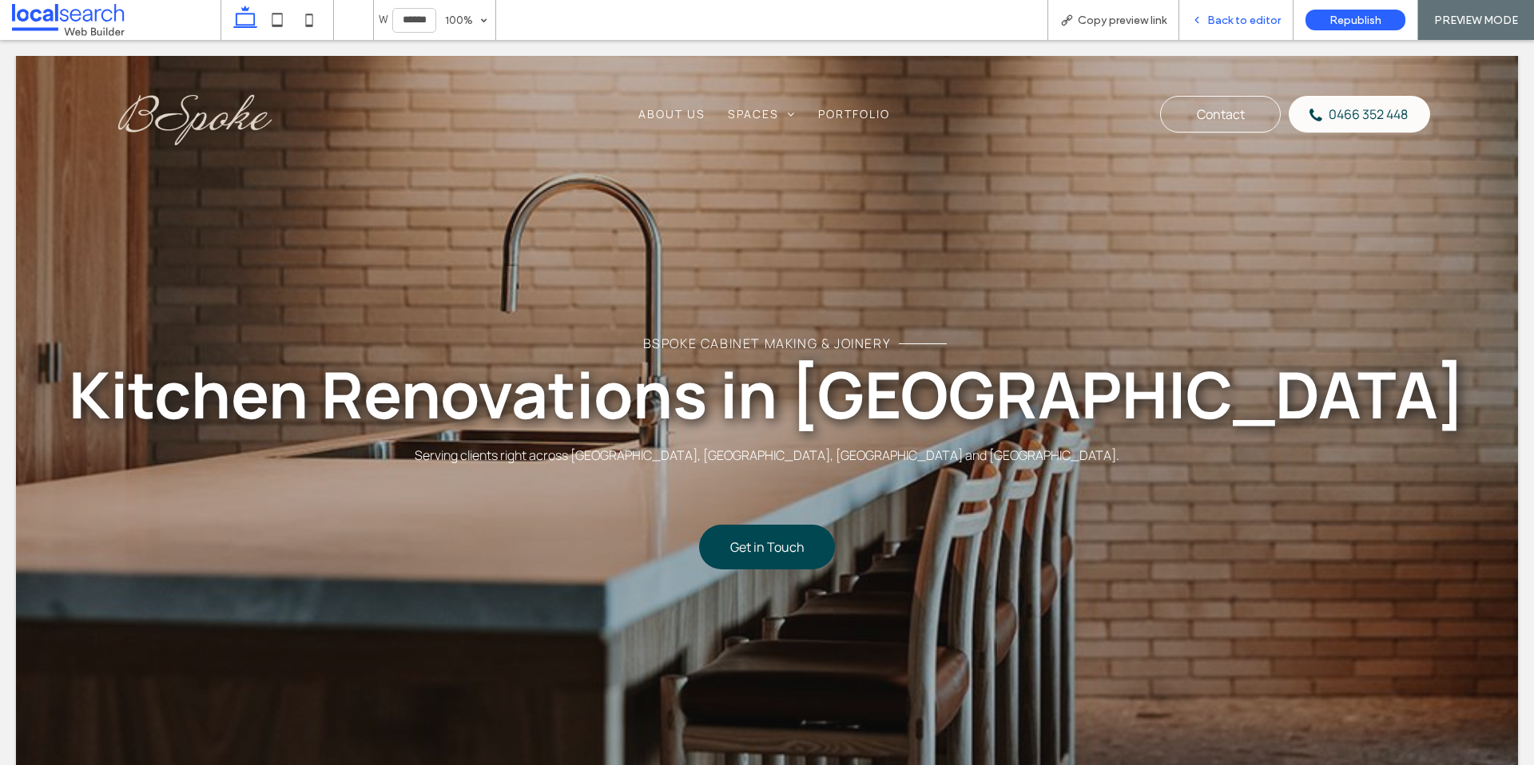
click at [1236, 27] on div "Back to editor" at bounding box center [1236, 20] width 114 height 40
click at [1220, 23] on span "Back to editor" at bounding box center [1243, 21] width 73 height 14
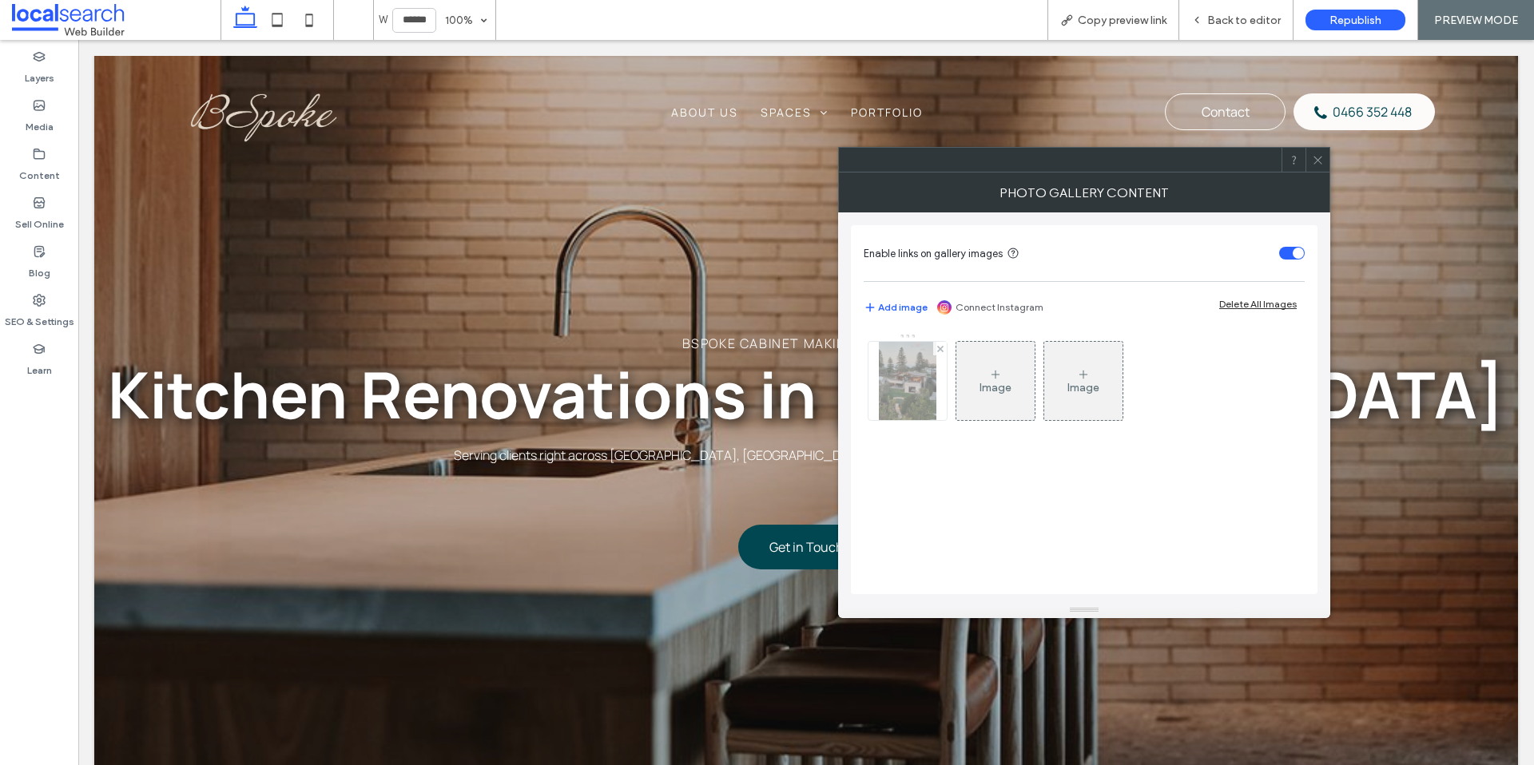
click at [913, 392] on img at bounding box center [908, 381] width 58 height 78
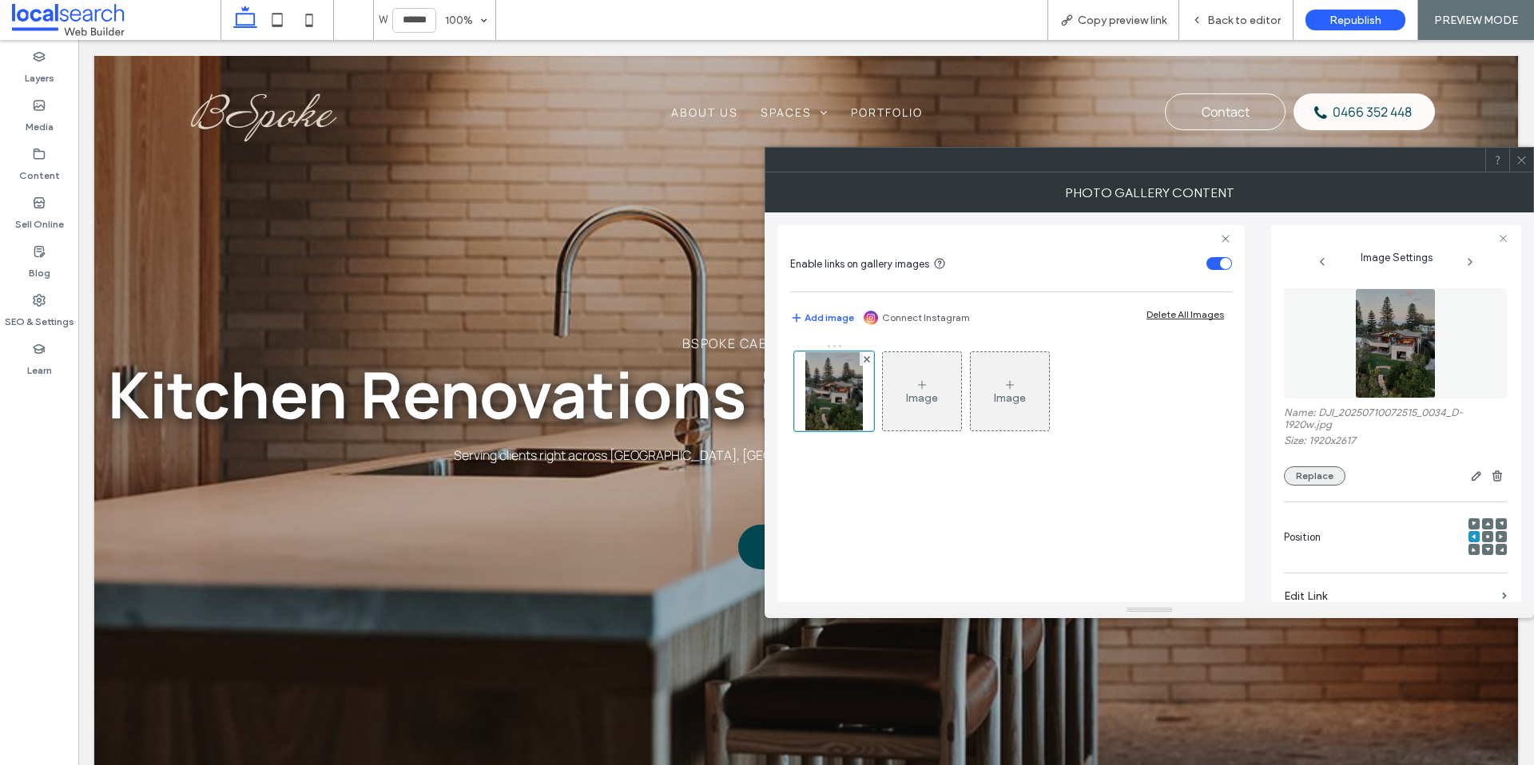
click at [1316, 474] on button "Replace" at bounding box center [1315, 475] width 62 height 19
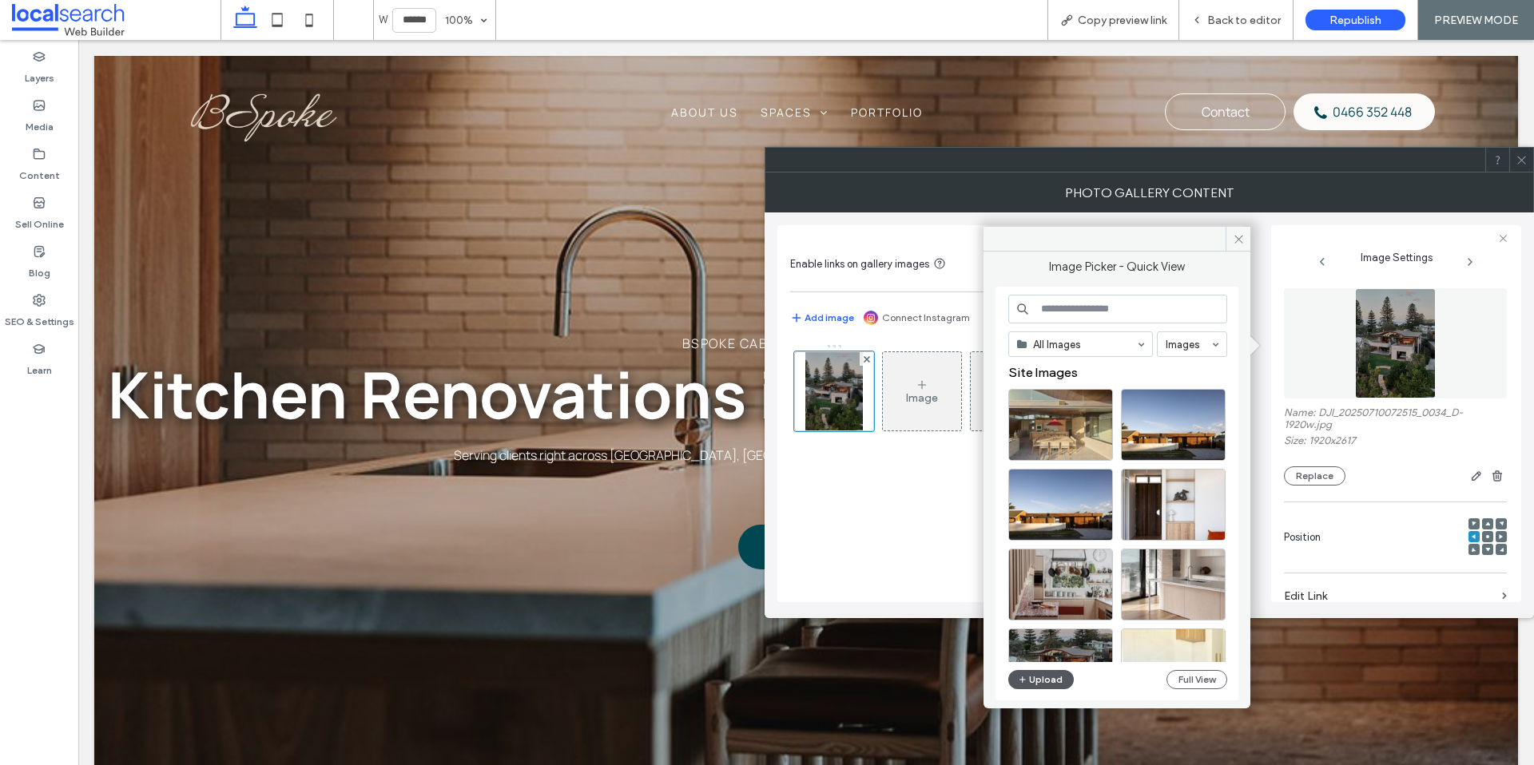
click at [1035, 679] on button "Upload" at bounding box center [1041, 679] width 66 height 19
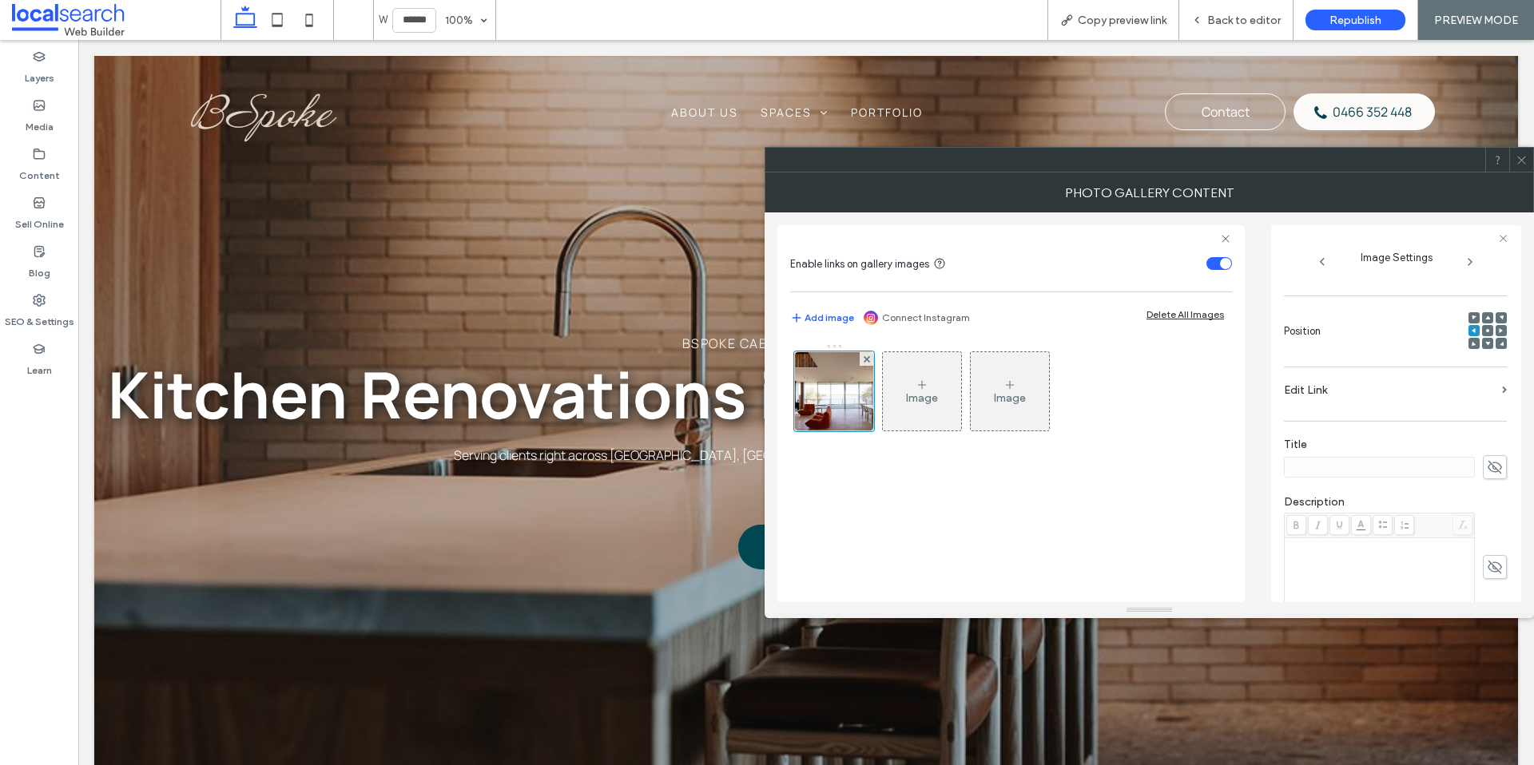
scroll to position [430, 0]
drag, startPoint x: 1412, startPoint y: 535, endPoint x: 1227, endPoint y: 534, distance: 185.3
click at [1227, 534] on div "**********" at bounding box center [1149, 407] width 744 height 390
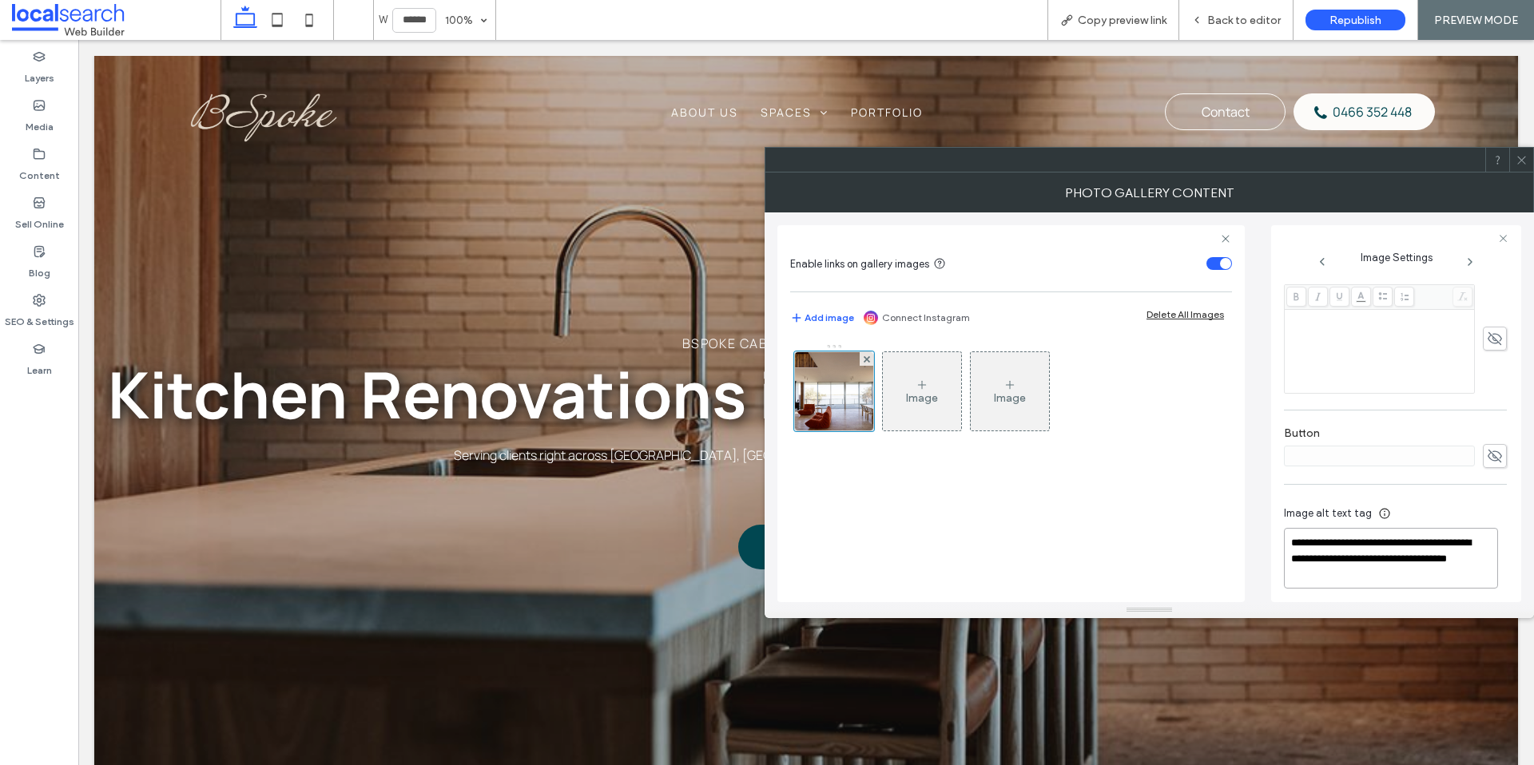
scroll to position [423, 0]
click at [1328, 541] on textarea "**********" at bounding box center [1391, 557] width 214 height 61
click at [1456, 535] on textarea "**********" at bounding box center [1391, 554] width 214 height 61
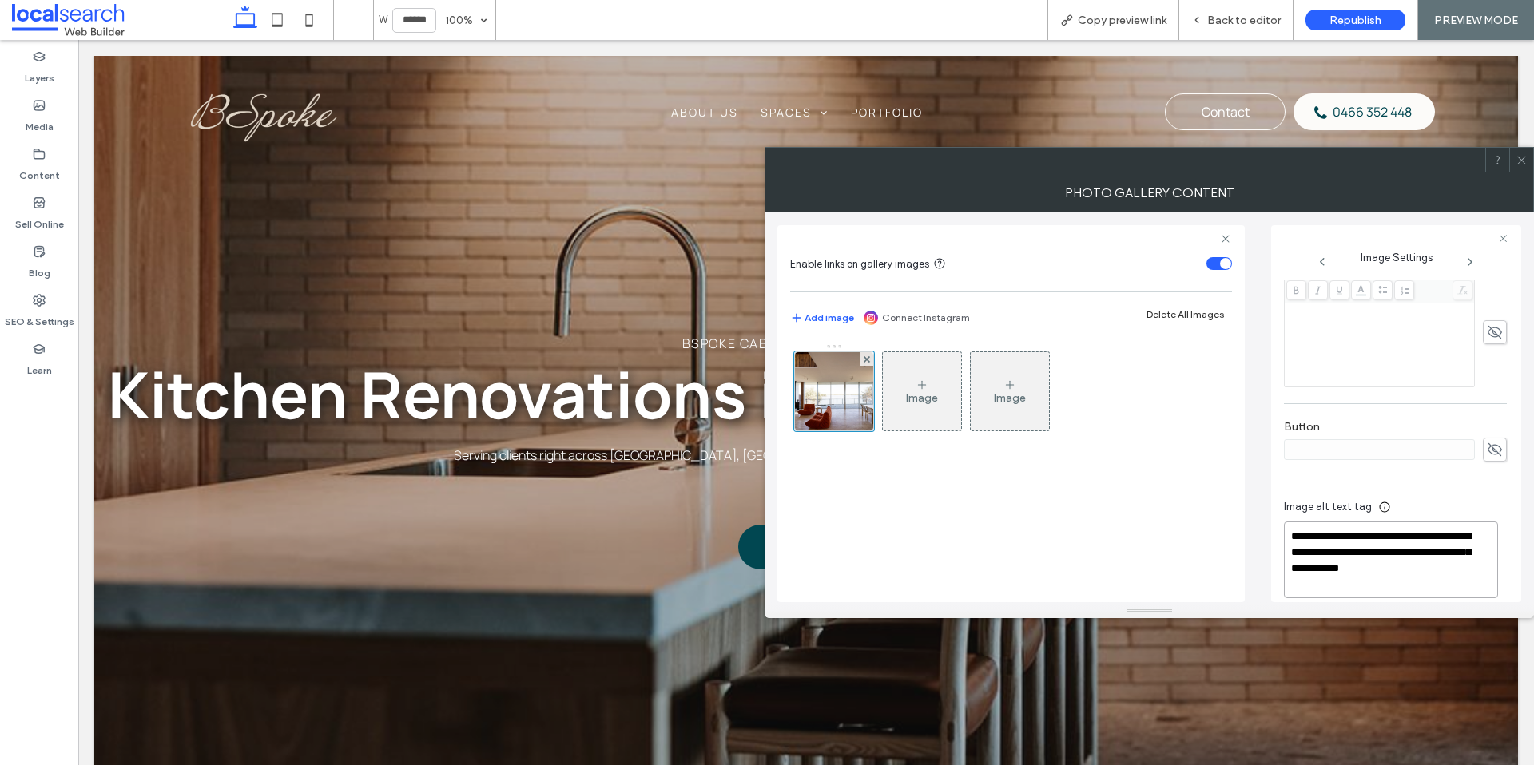
click at [1350, 552] on textarea "**********" at bounding box center [1391, 560] width 214 height 77
type textarea "**********"
click at [1522, 169] on span at bounding box center [1521, 160] width 12 height 24
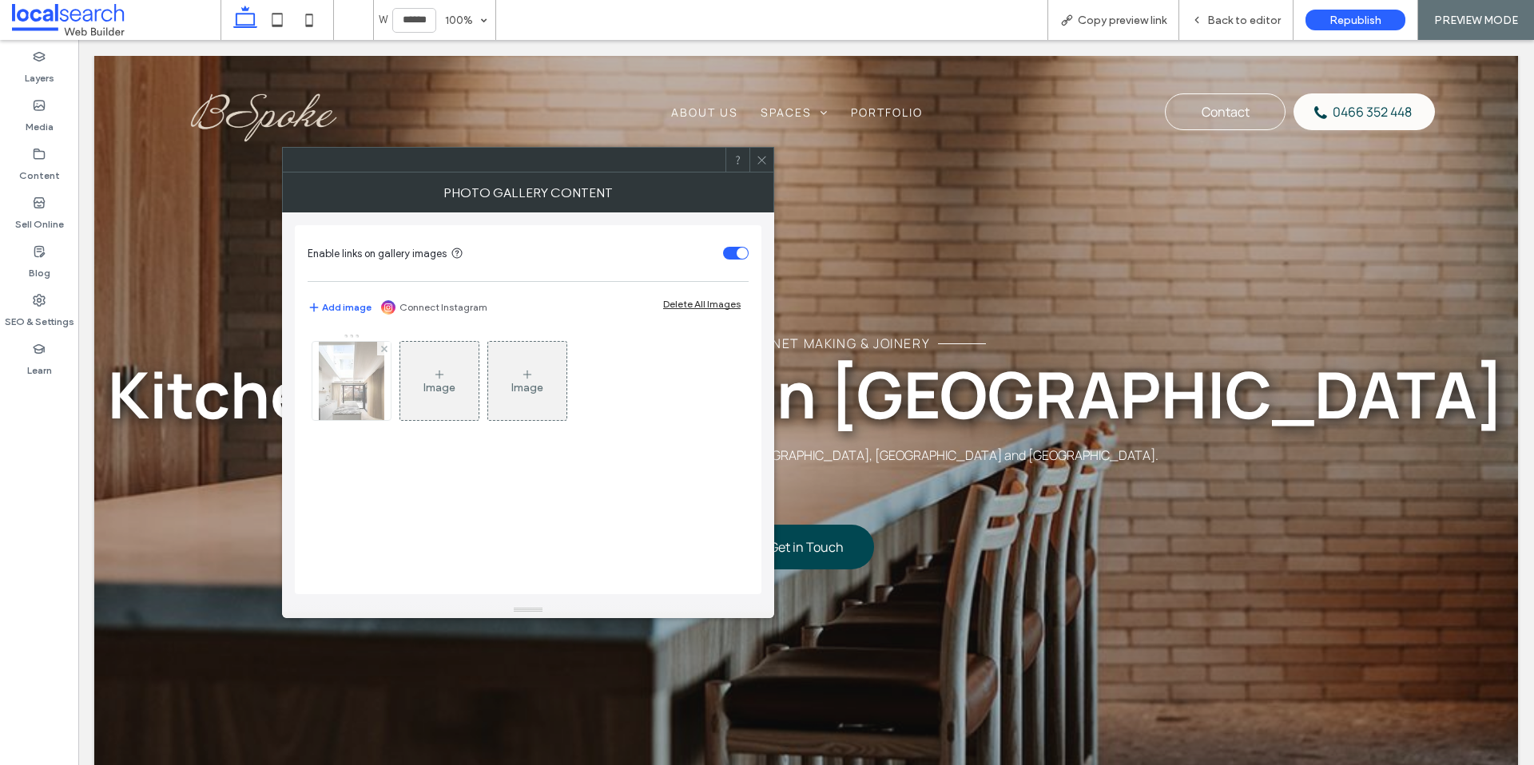
click at [337, 392] on img at bounding box center [352, 381] width 66 height 78
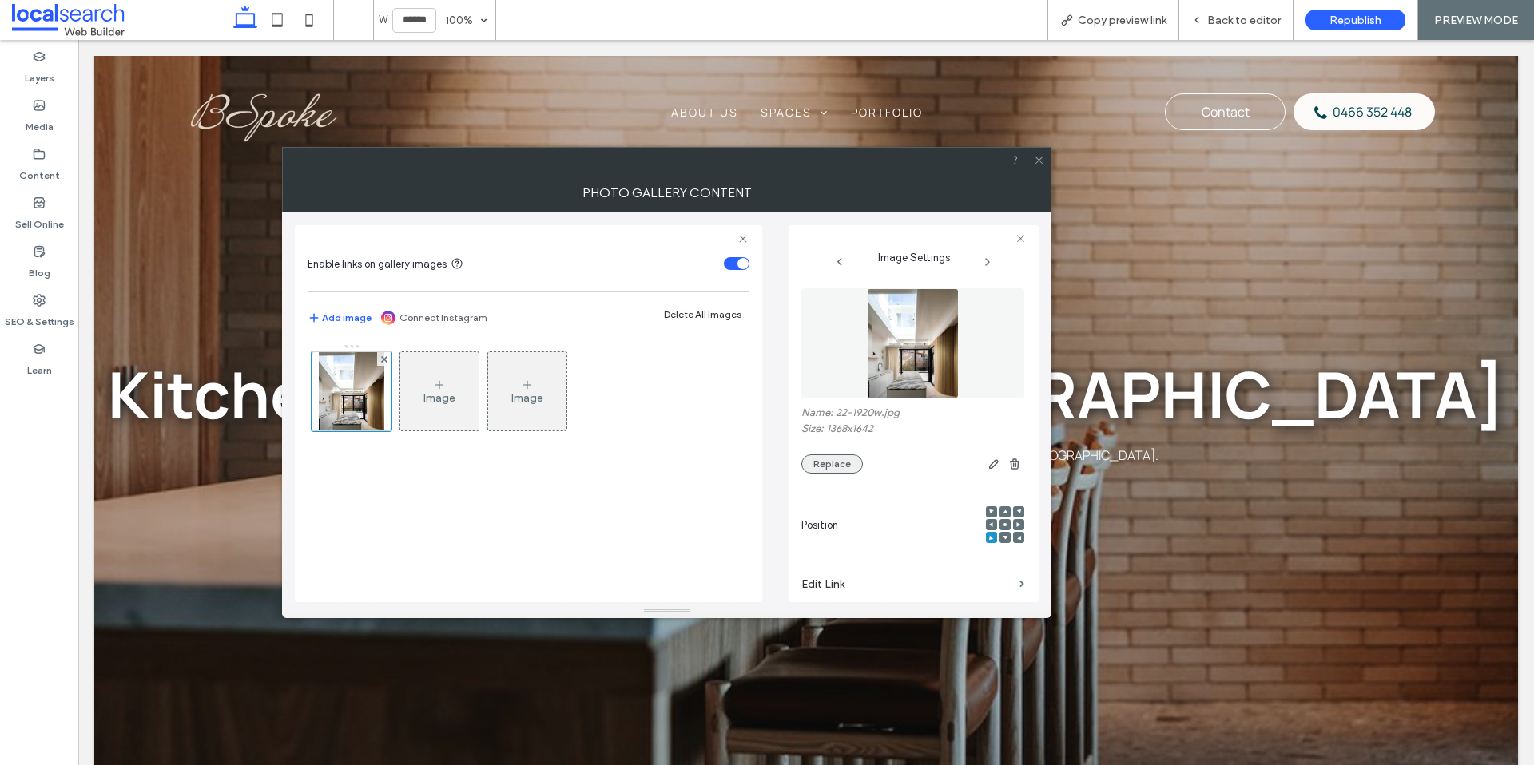
click at [832, 463] on button "Replace" at bounding box center [832, 464] width 62 height 19
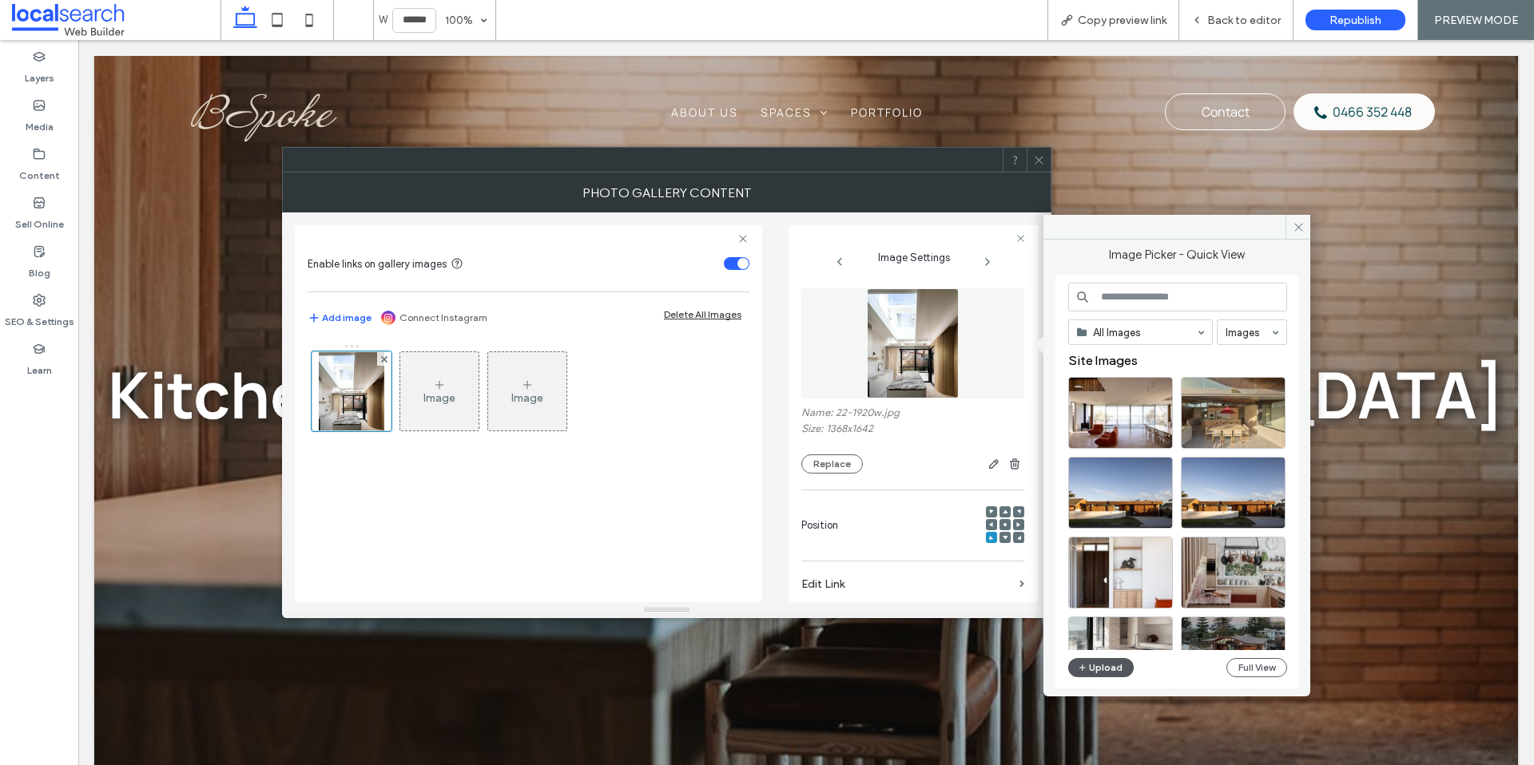
click at [1081, 667] on icon "button" at bounding box center [1083, 667] width 10 height 13
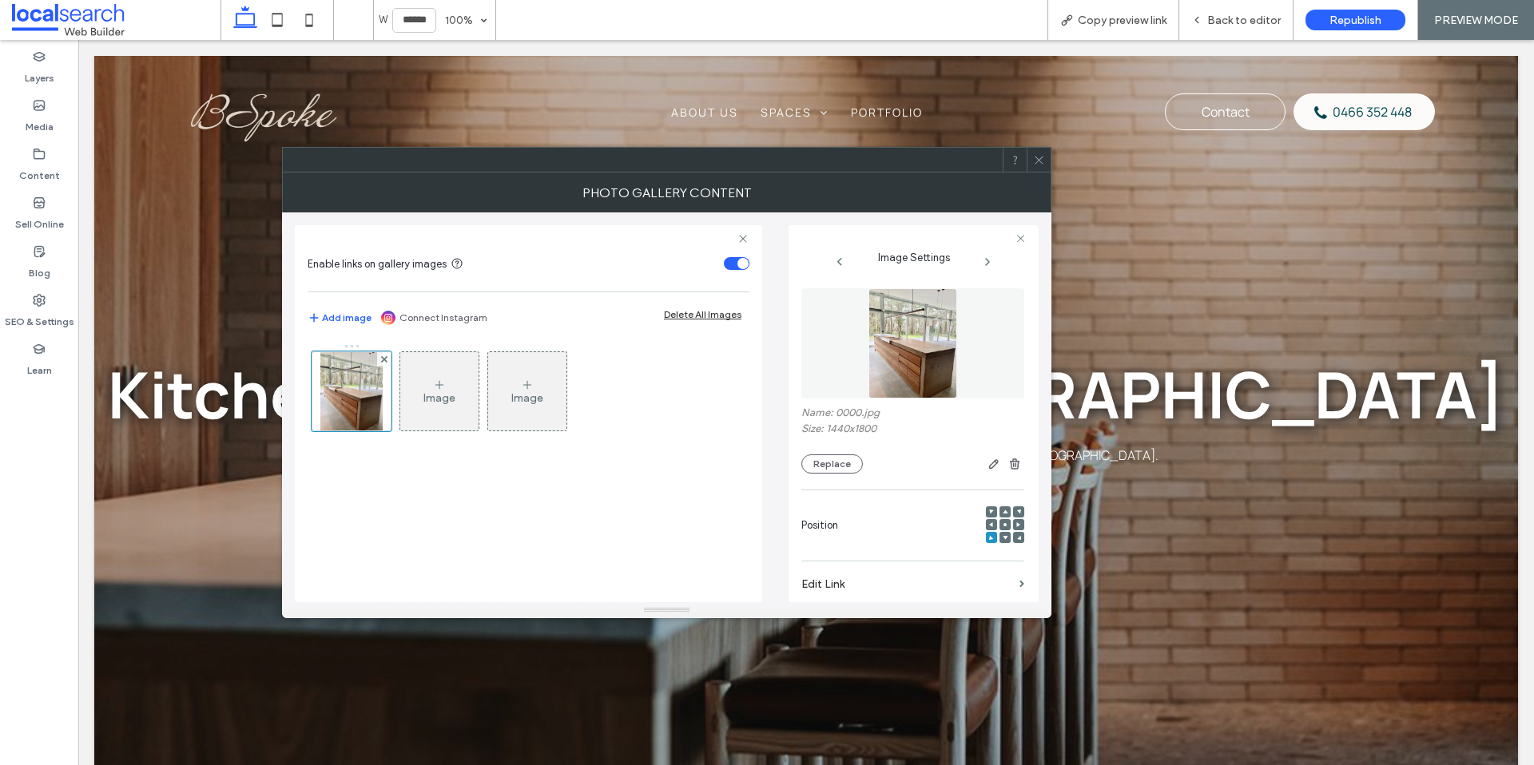
click at [1041, 161] on icon at bounding box center [1039, 160] width 12 height 12
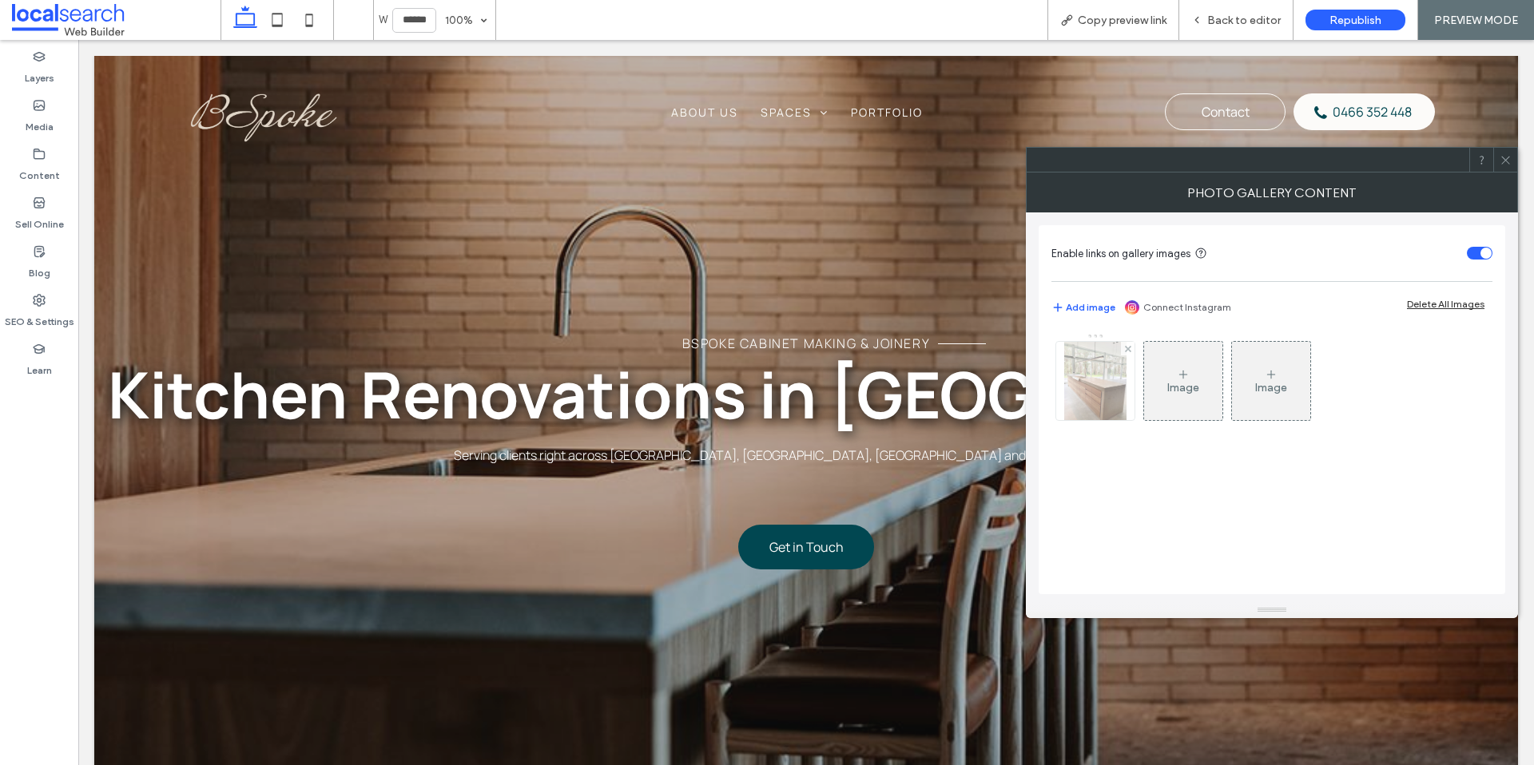
click at [1068, 390] on img at bounding box center [1095, 381] width 62 height 78
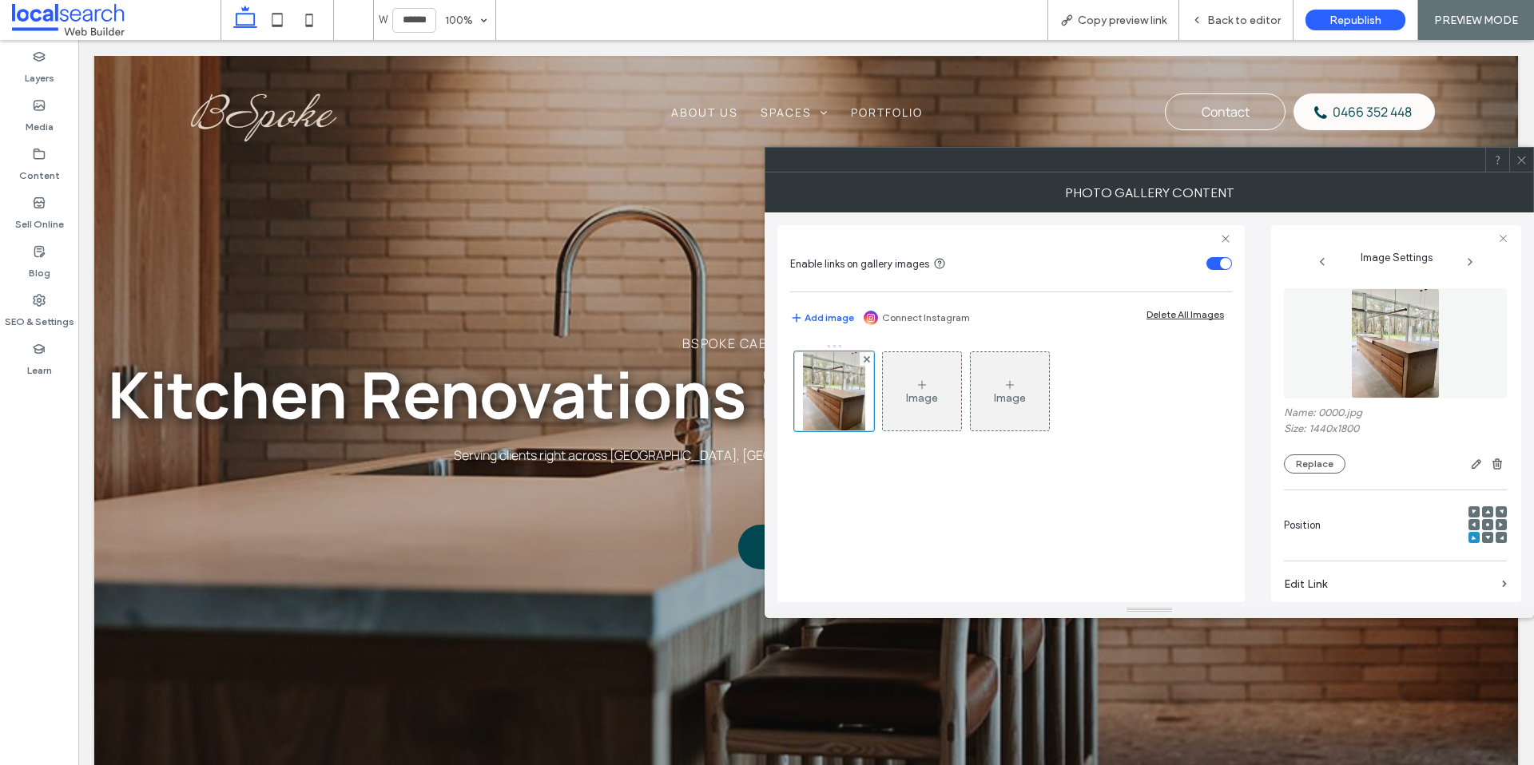
click at [1471, 526] on use at bounding box center [1473, 524] width 4 height 5
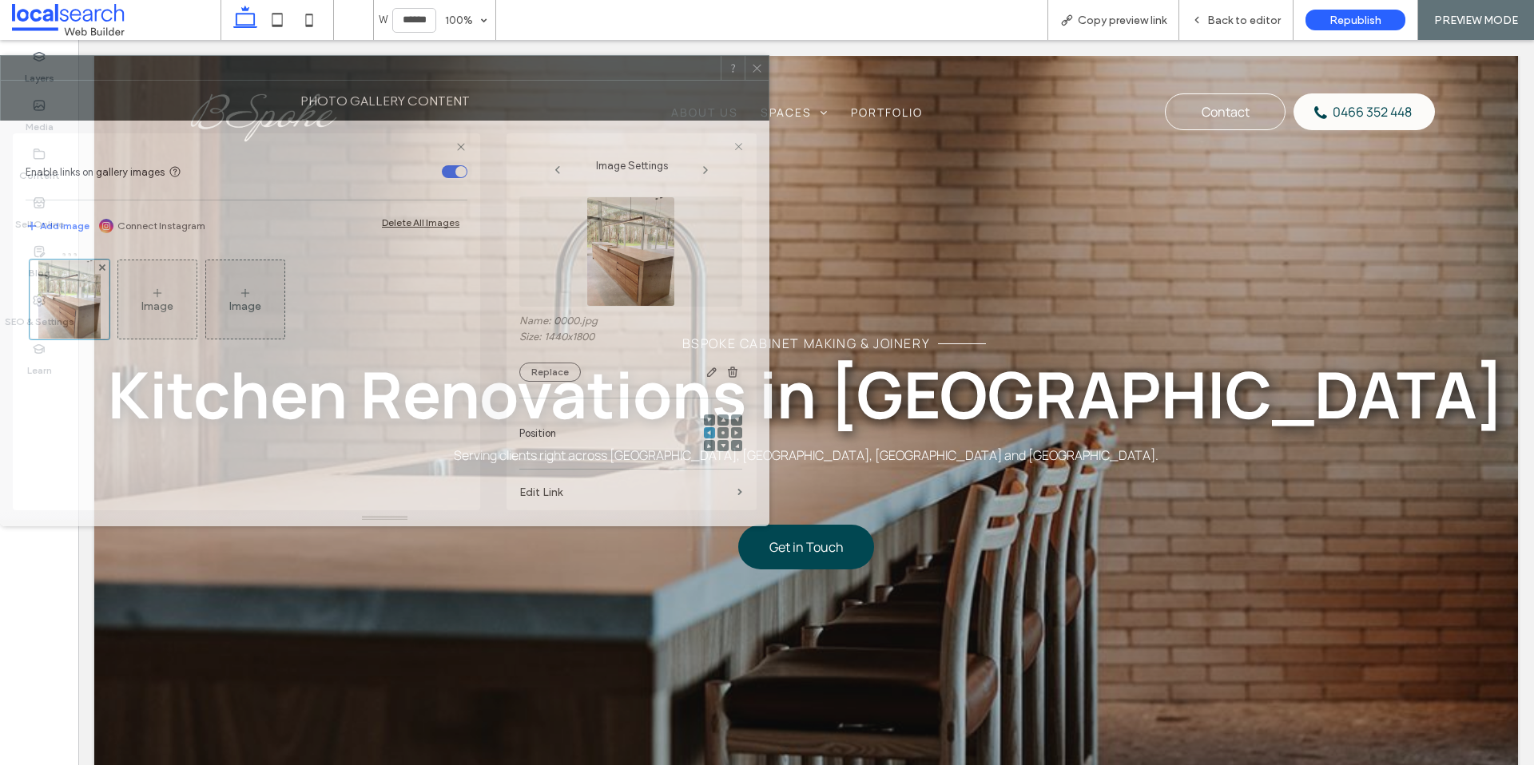
drag, startPoint x: 1385, startPoint y: 169, endPoint x: 609, endPoint y: 84, distance: 780.3
click at [609, 80] on div at bounding box center [361, 68] width 720 height 24
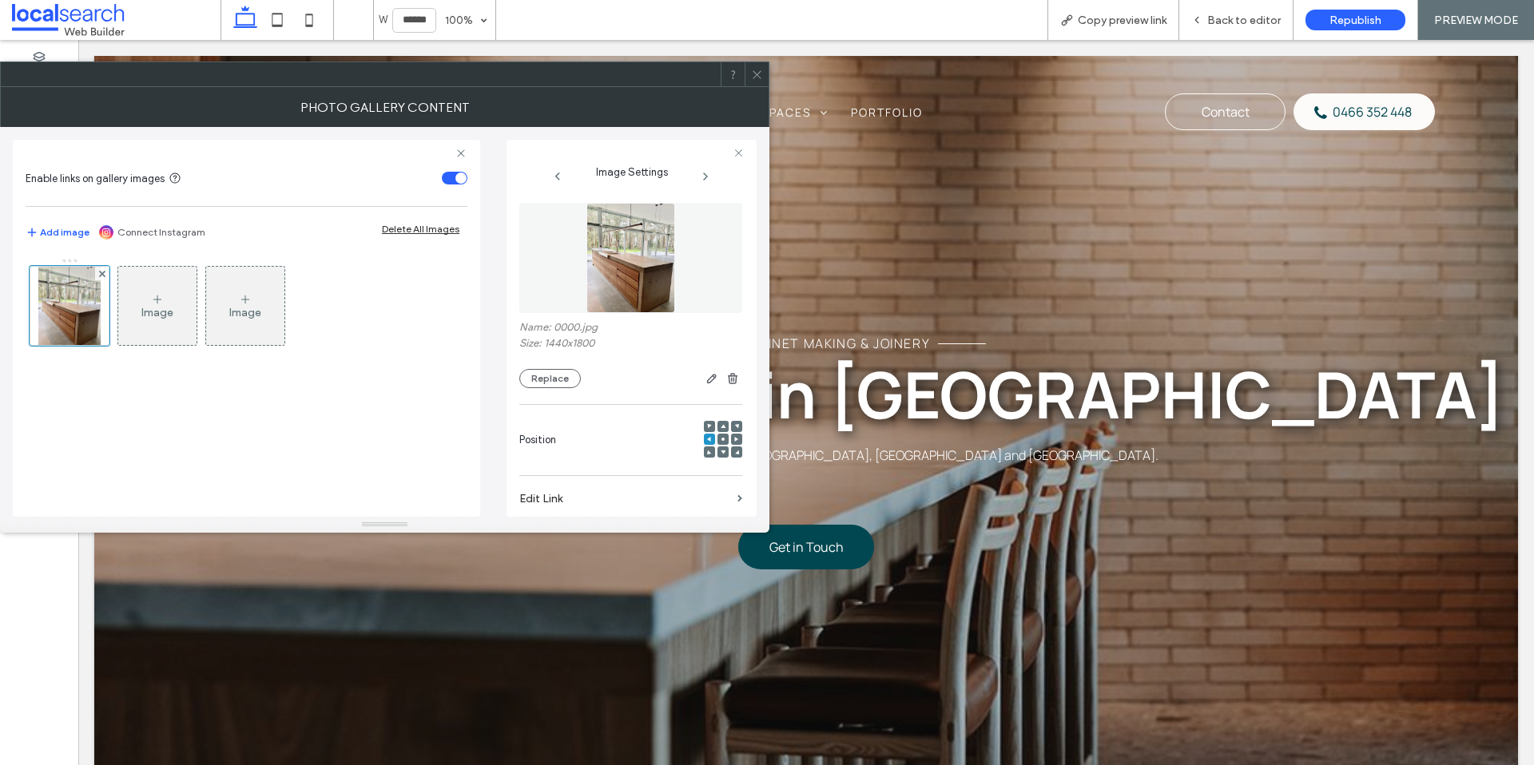
click at [758, 83] on span at bounding box center [757, 74] width 12 height 24
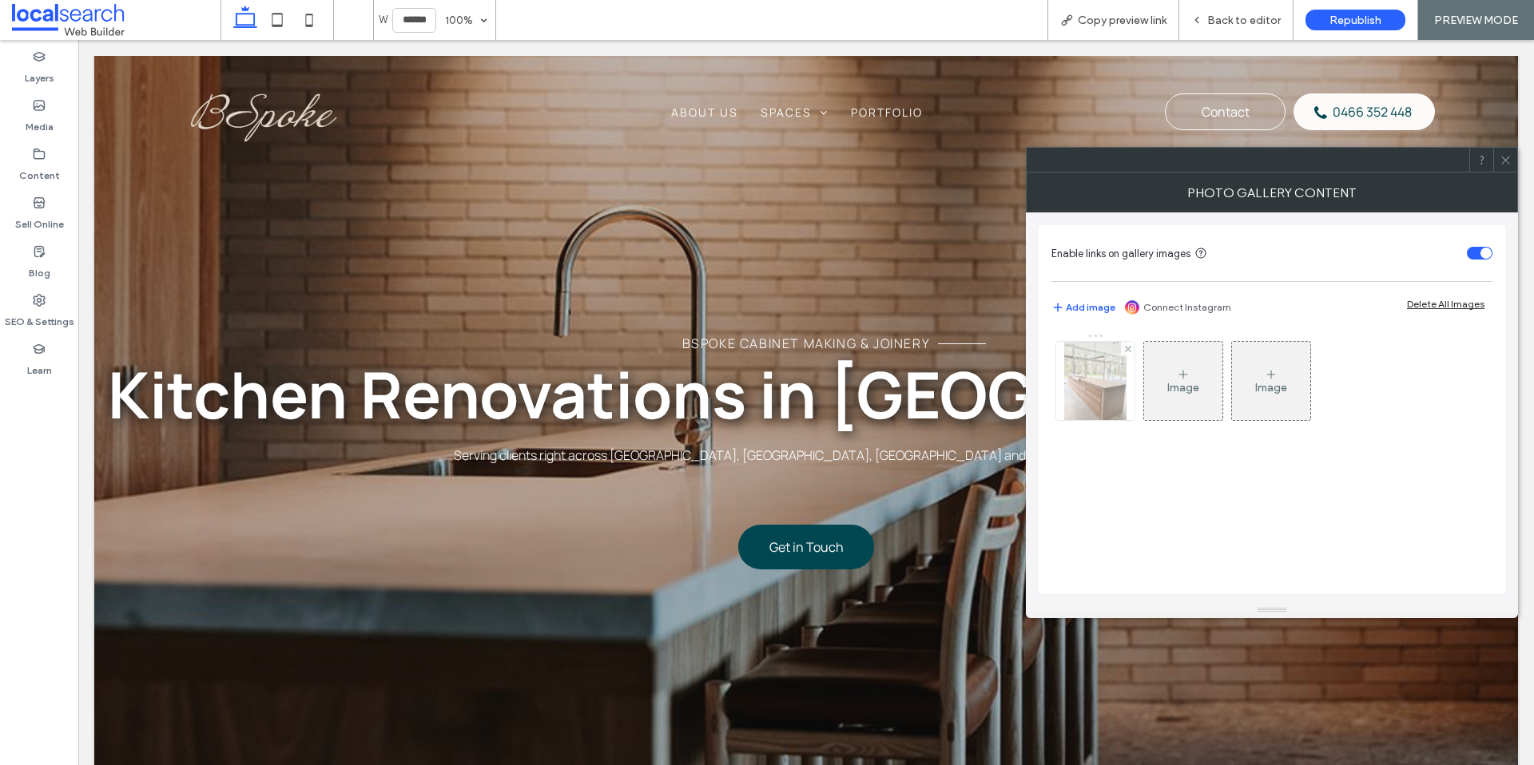
click at [1069, 383] on img at bounding box center [1095, 381] width 62 height 78
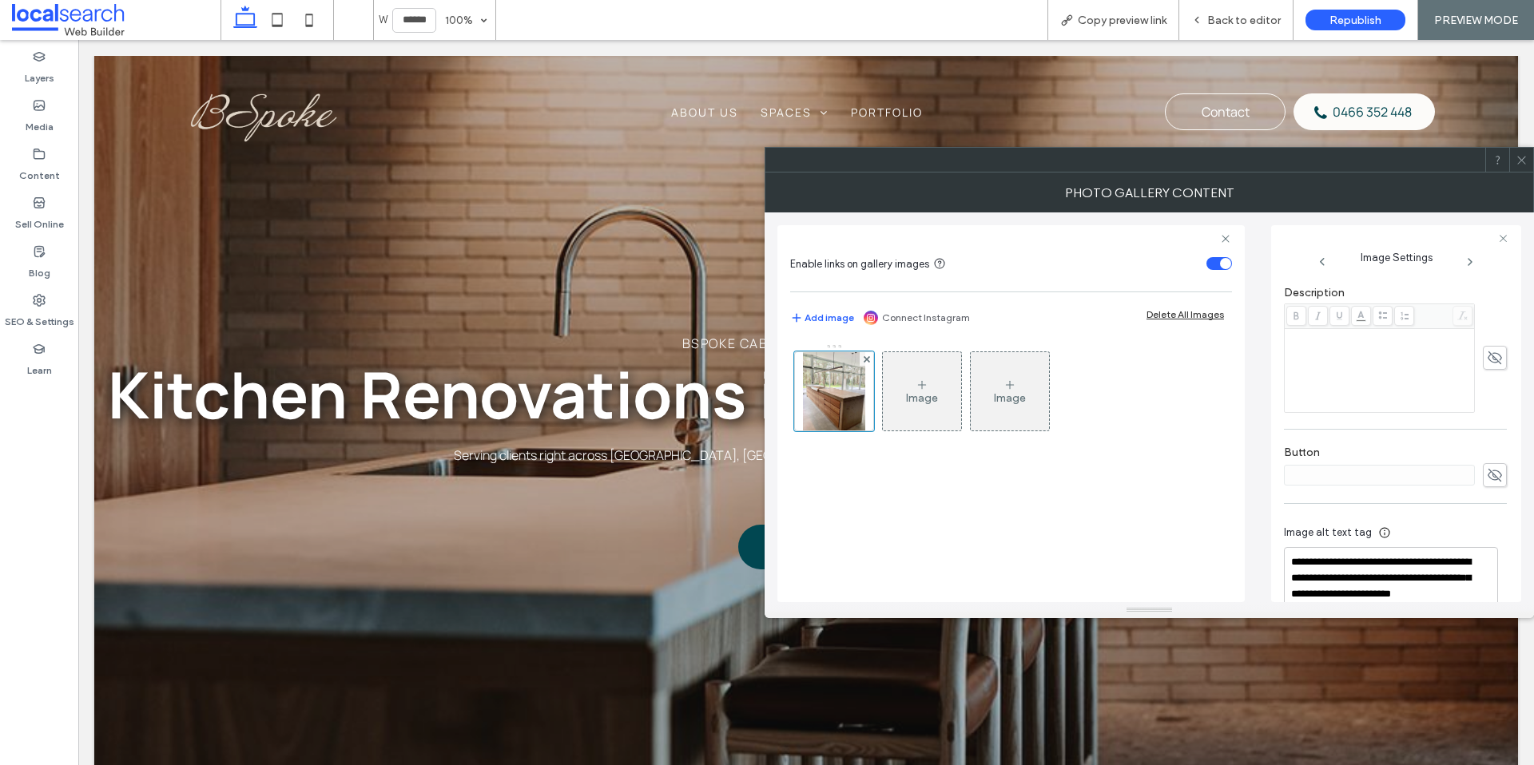
scroll to position [446, 0]
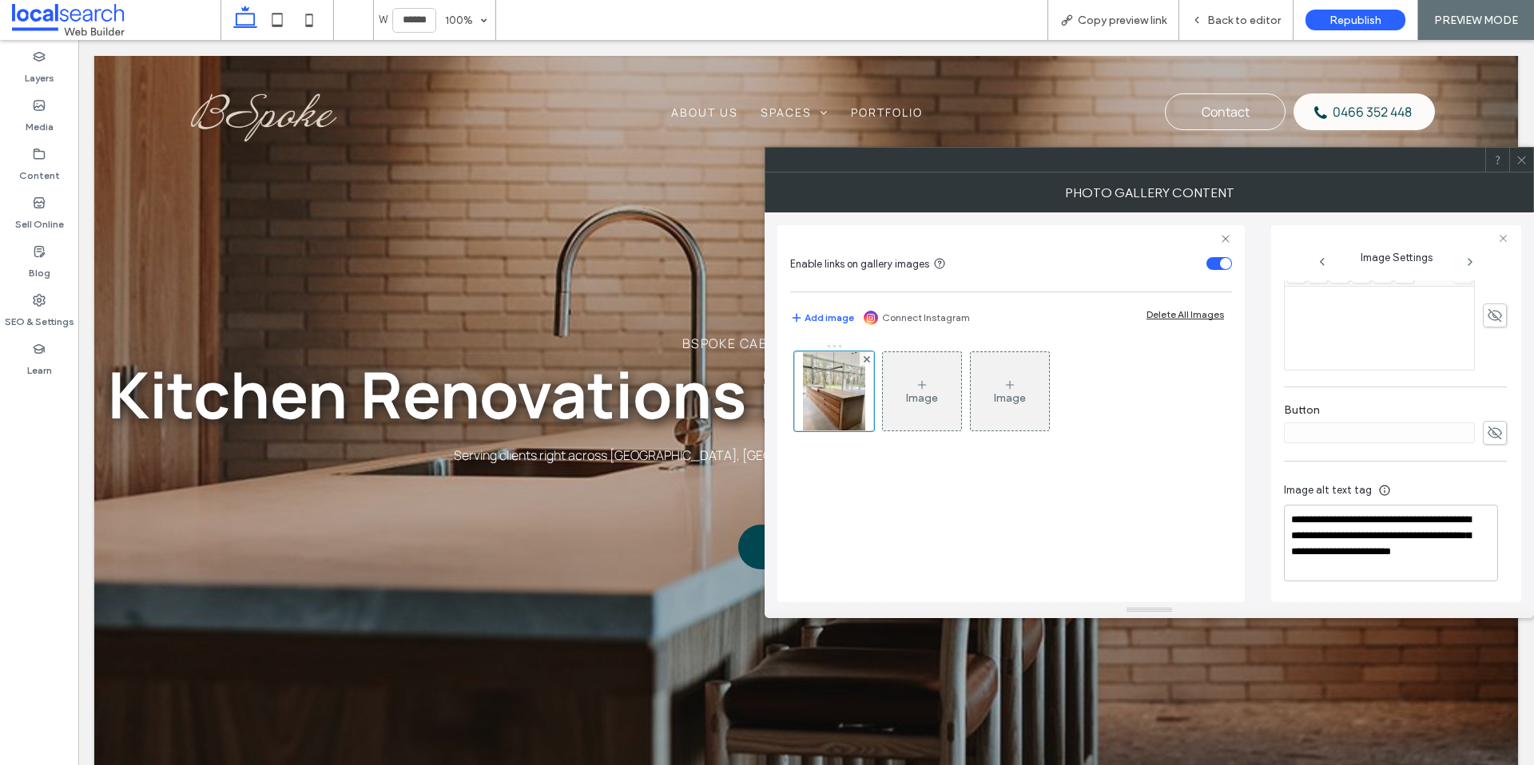
click at [1519, 161] on icon at bounding box center [1521, 160] width 12 height 12
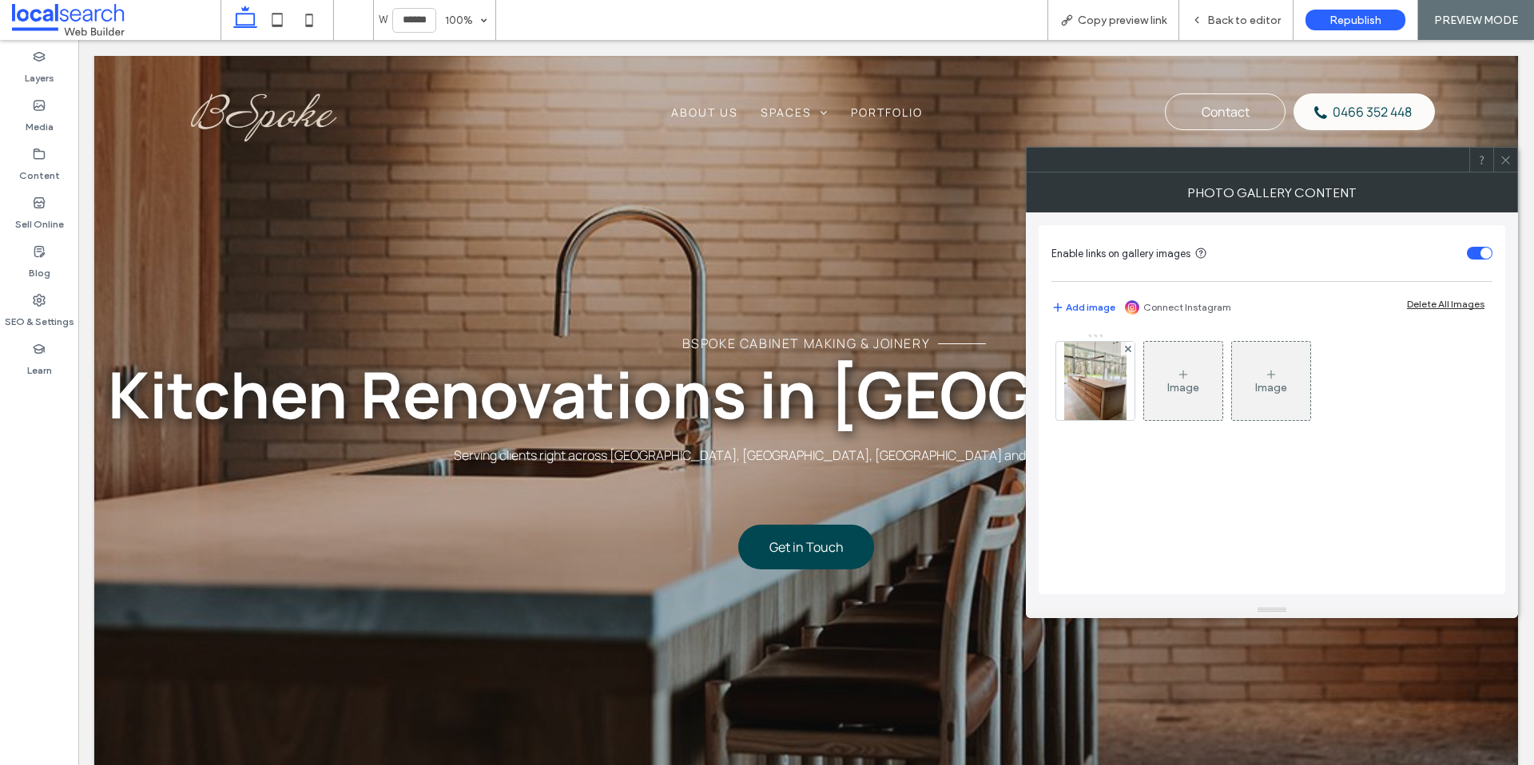
click at [1108, 371] on img at bounding box center [1095, 381] width 62 height 78
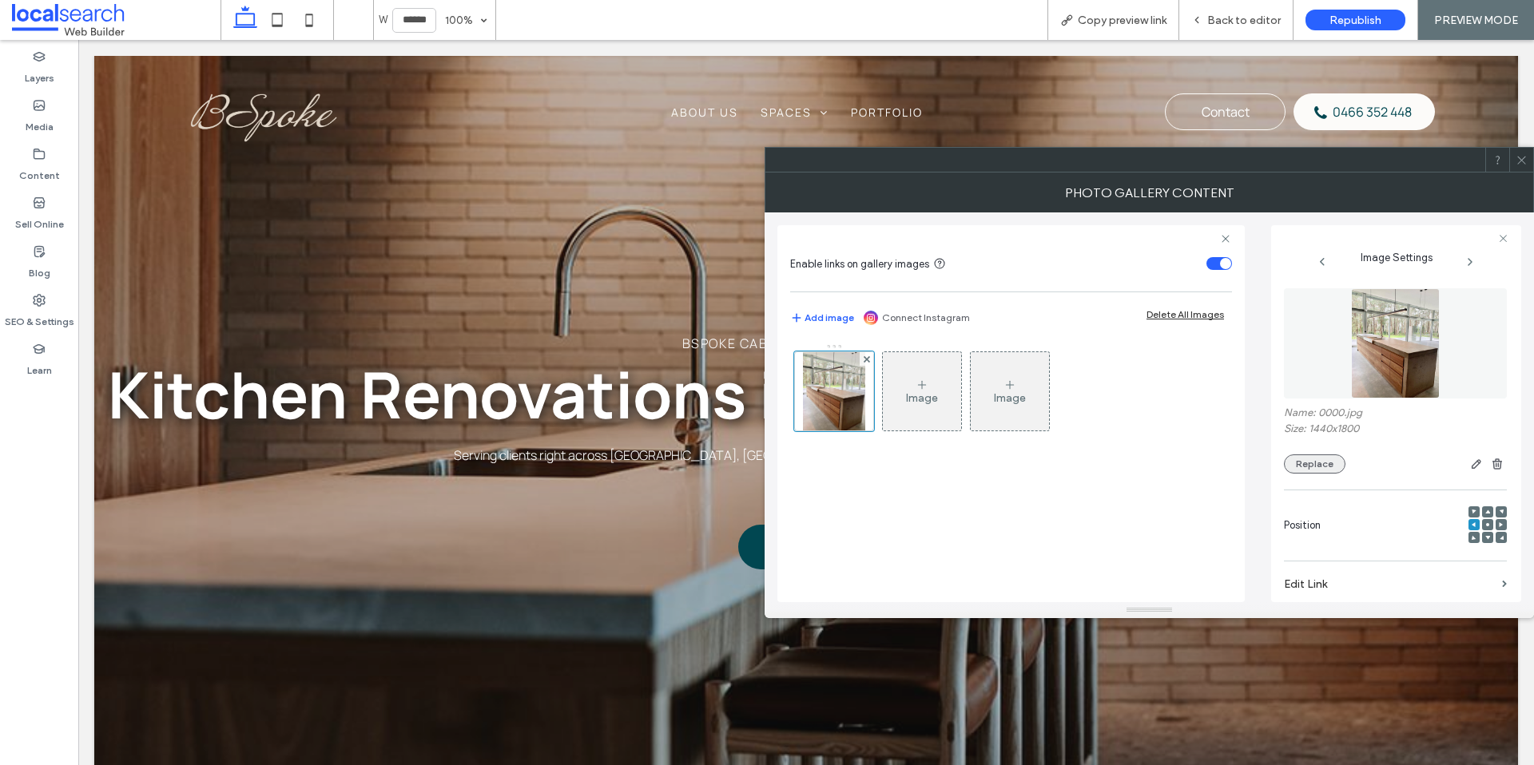
click at [1321, 466] on button "Replace" at bounding box center [1315, 464] width 62 height 19
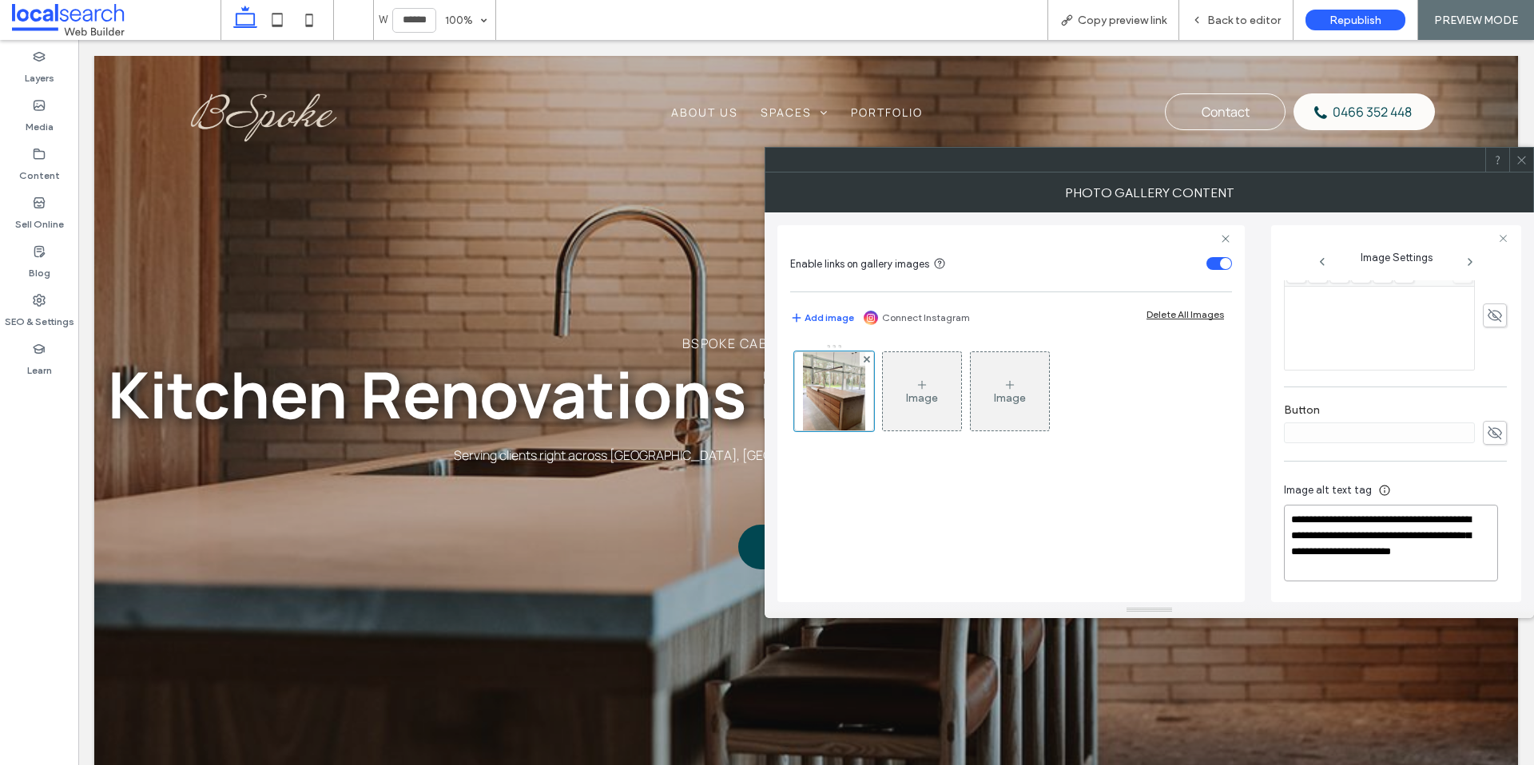
drag, startPoint x: 1421, startPoint y: 521, endPoint x: 1393, endPoint y: 520, distance: 28.0
click at [1388, 521] on textarea "**********" at bounding box center [1391, 543] width 214 height 77
type textarea "**********"
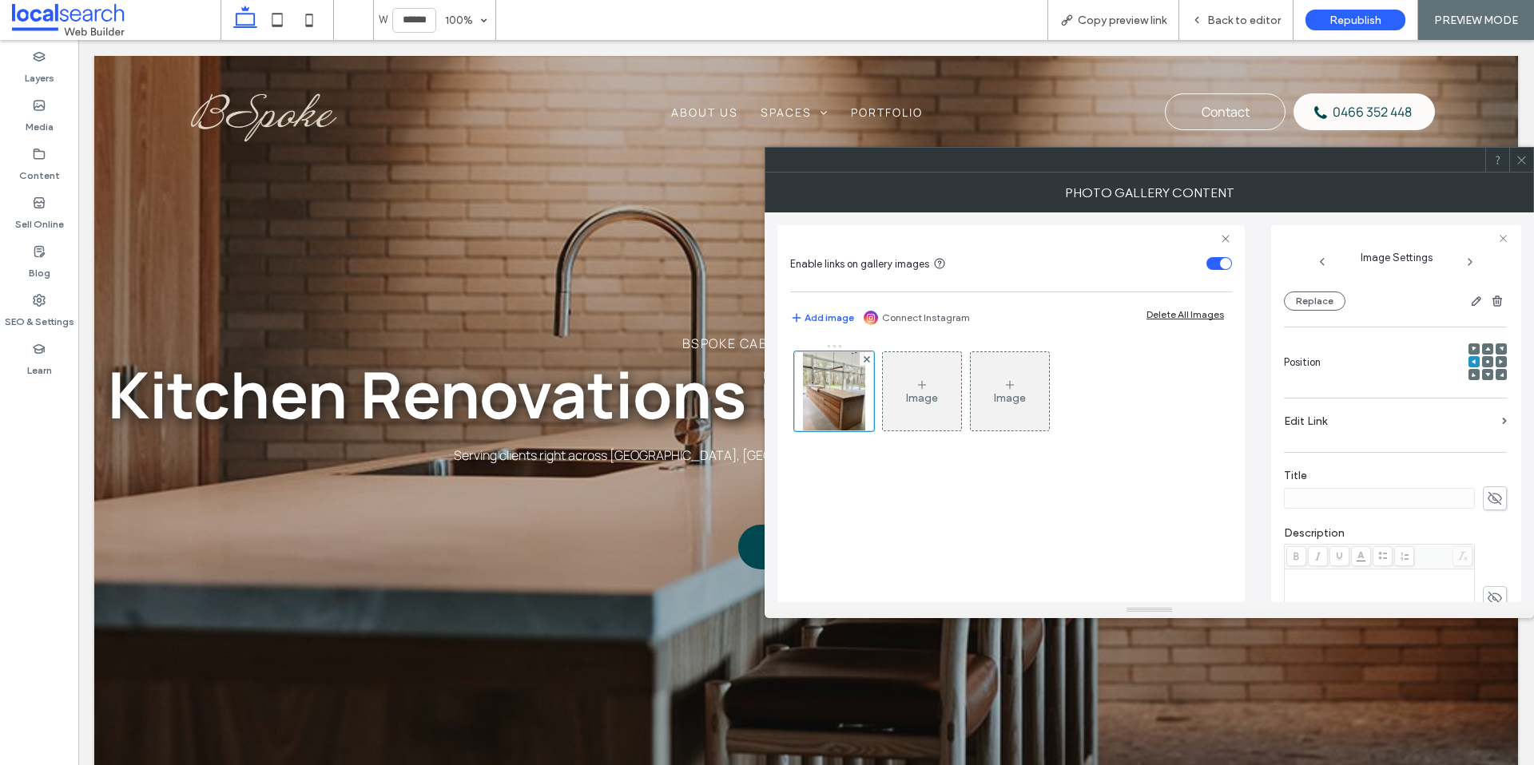
scroll to position [0, 0]
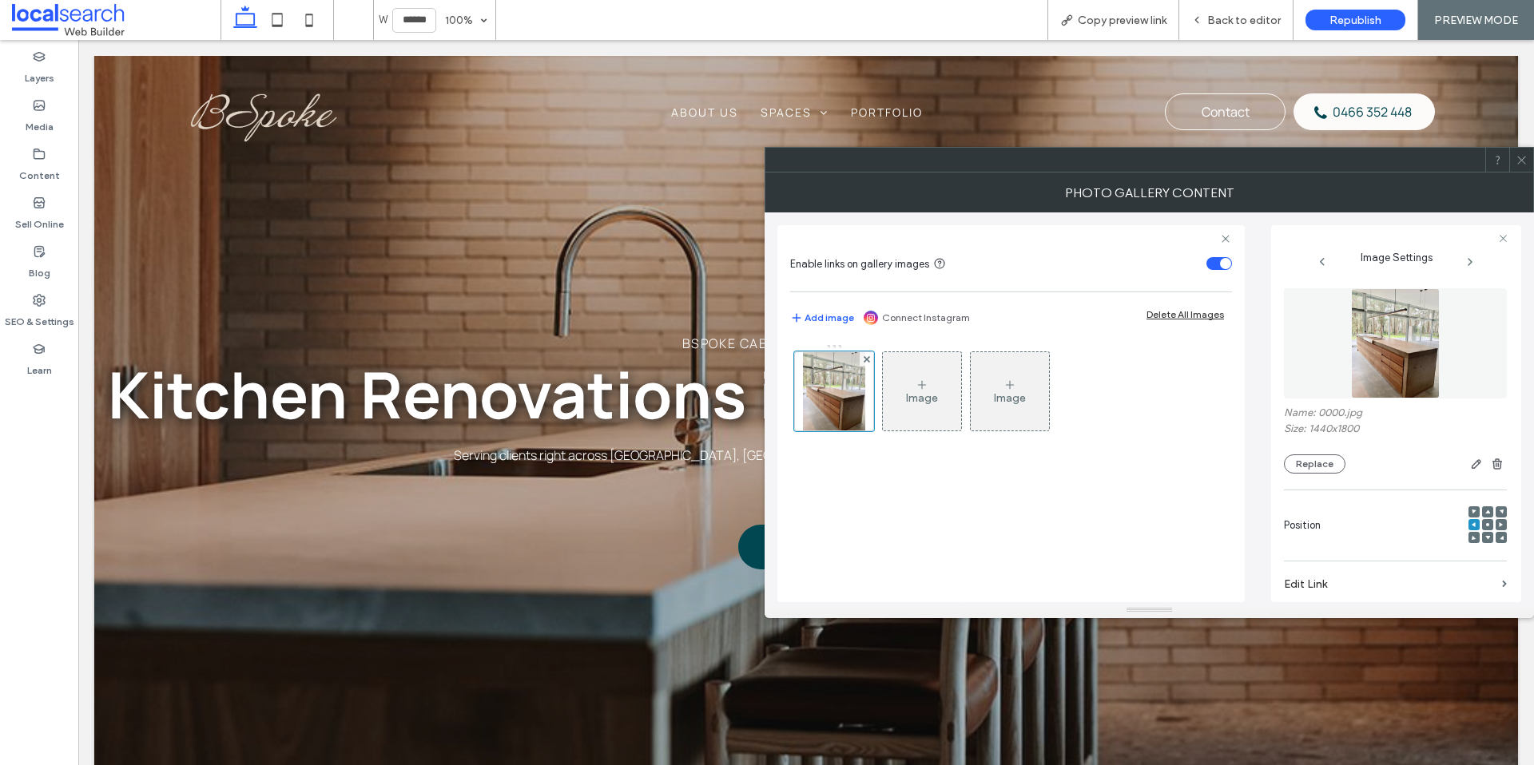
click at [1519, 161] on icon at bounding box center [1521, 160] width 12 height 12
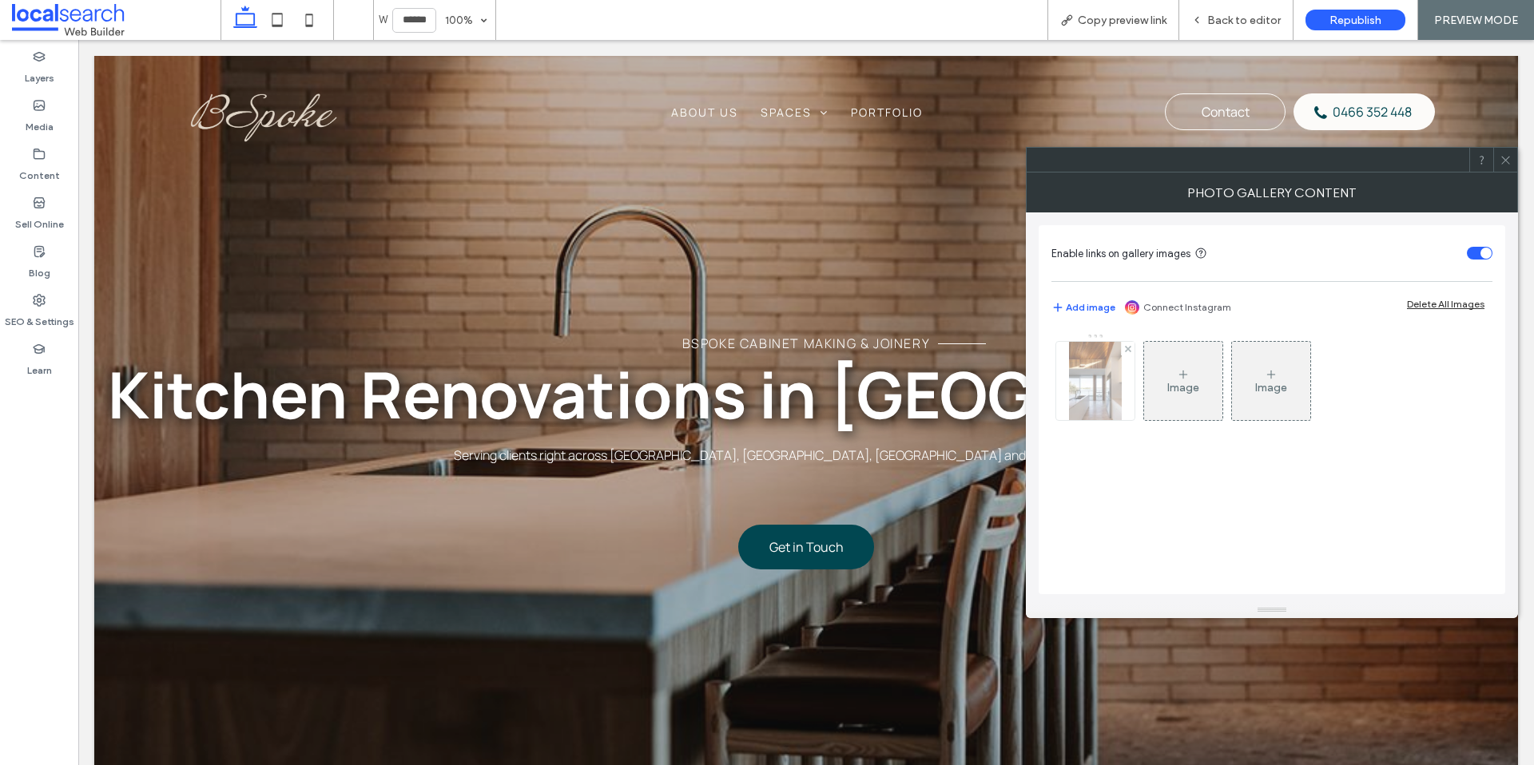
click at [1081, 389] on img at bounding box center [1095, 381] width 53 height 78
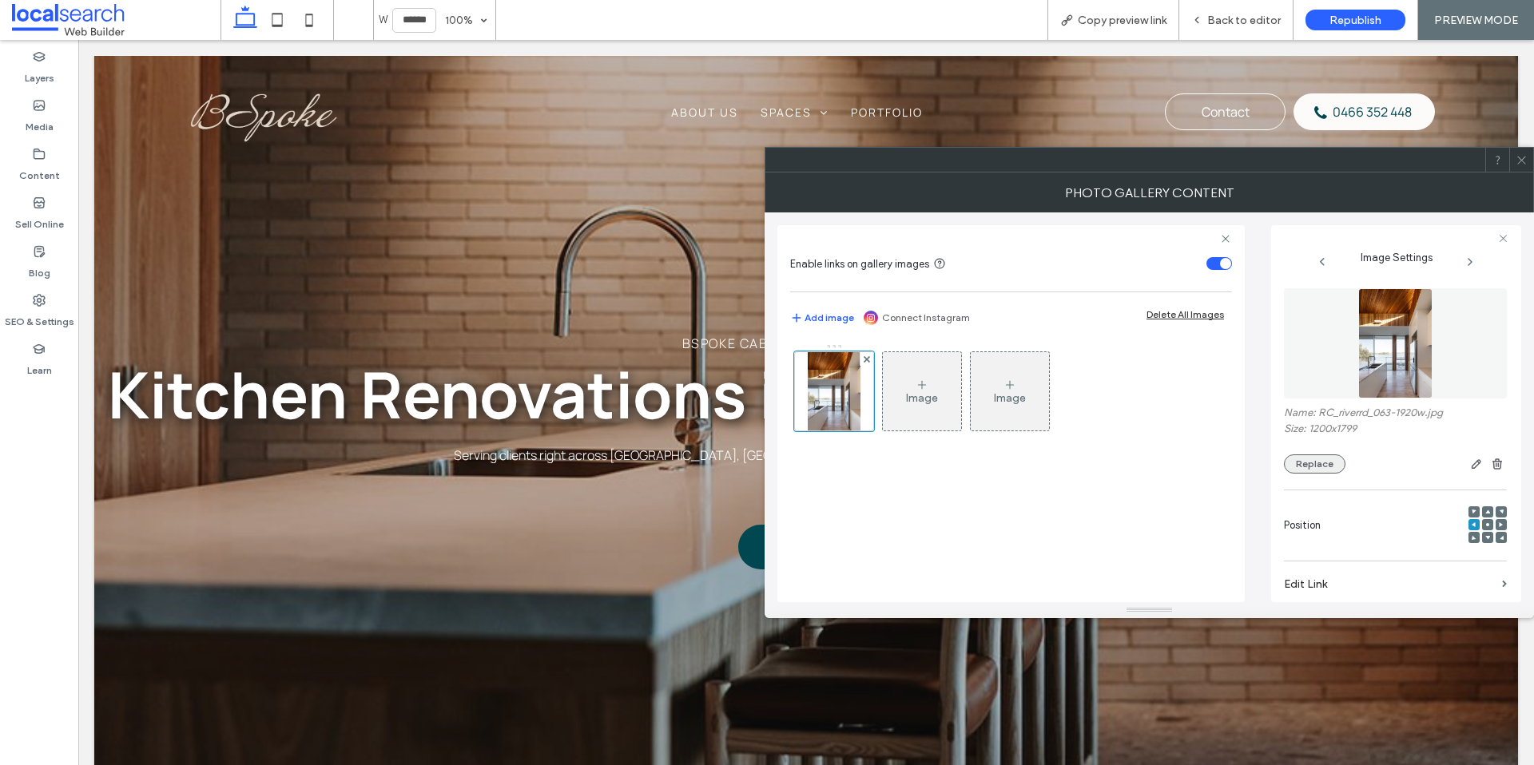
click at [1312, 463] on button "Replace" at bounding box center [1315, 464] width 62 height 19
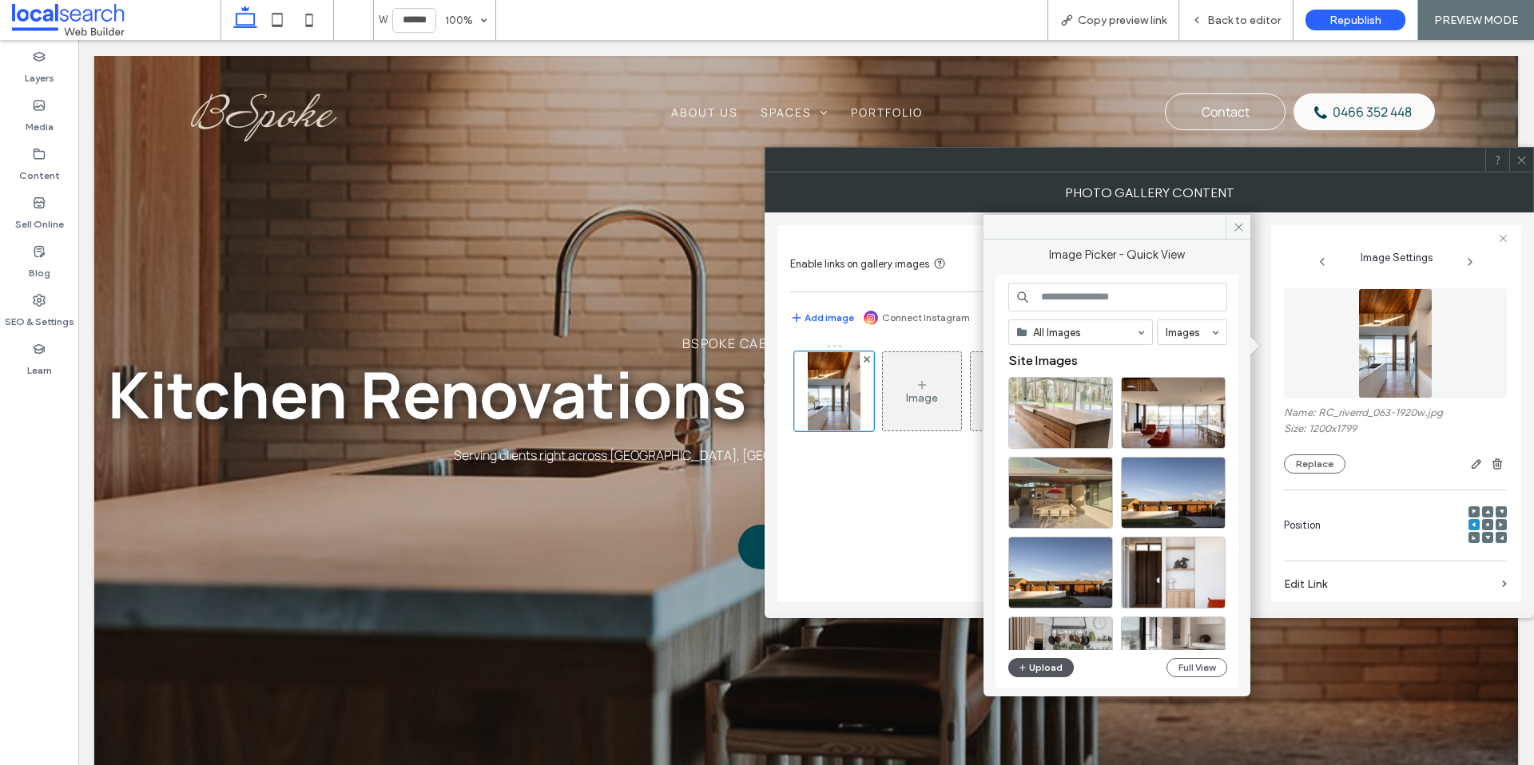
click at [1054, 669] on button "Upload" at bounding box center [1041, 667] width 66 height 19
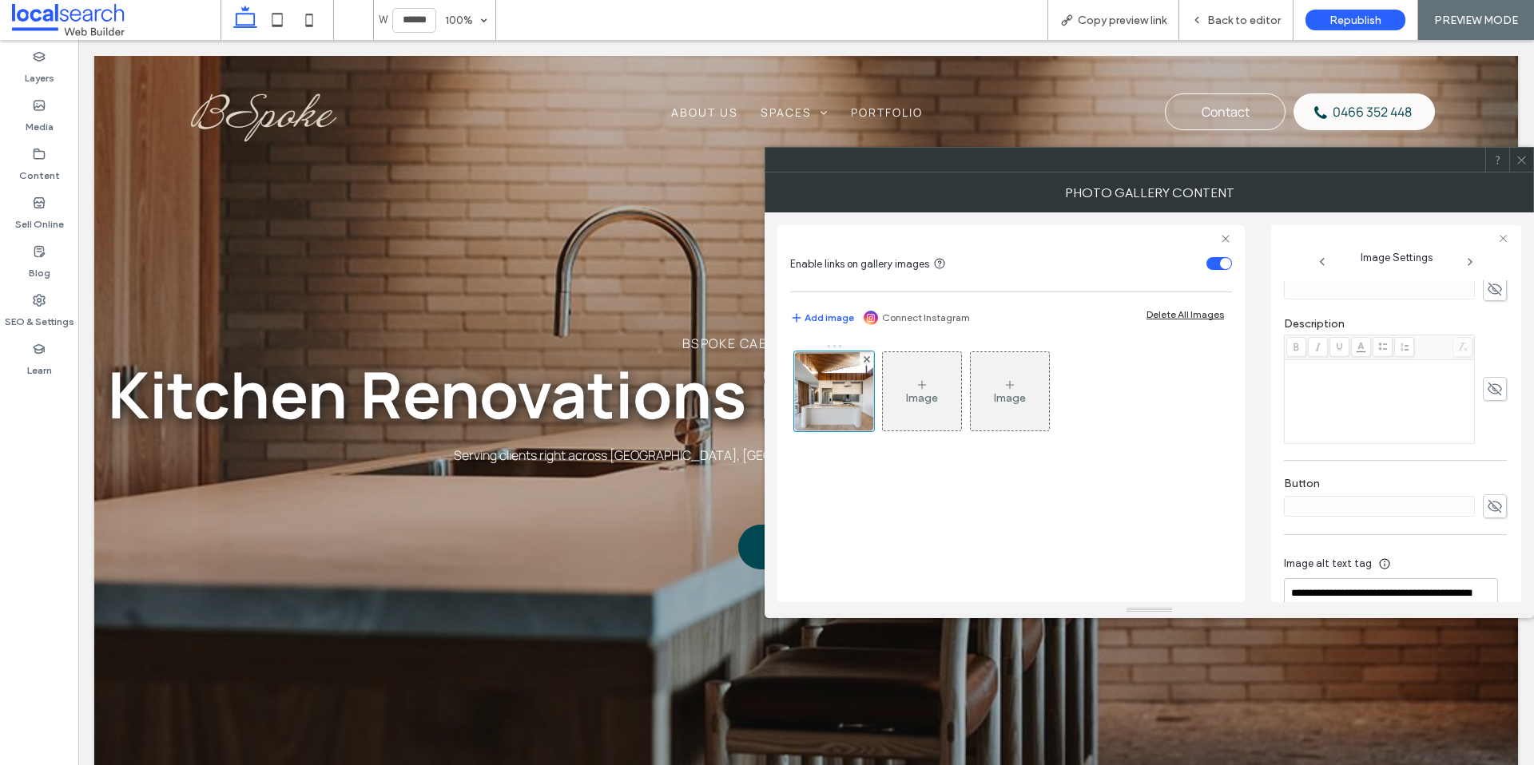
scroll to position [430, 0]
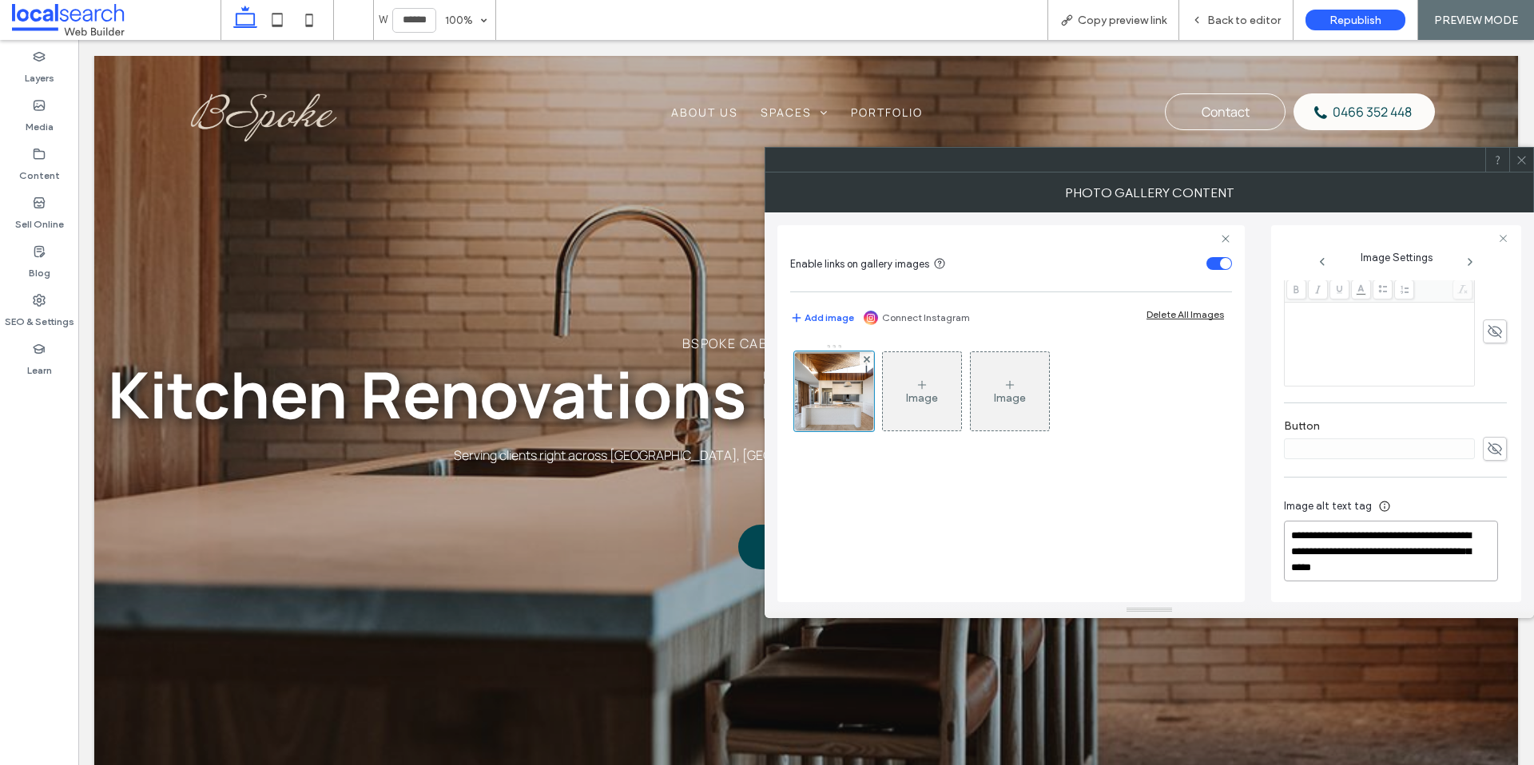
drag, startPoint x: 1348, startPoint y: 548, endPoint x: 1395, endPoint y: 530, distance: 50.3
click at [1395, 530] on textarea "**********" at bounding box center [1391, 551] width 214 height 61
type textarea "**********"
drag, startPoint x: 1523, startPoint y: 159, endPoint x: 1515, endPoint y: 161, distance: 8.1
click at [1523, 159] on icon at bounding box center [1521, 160] width 12 height 12
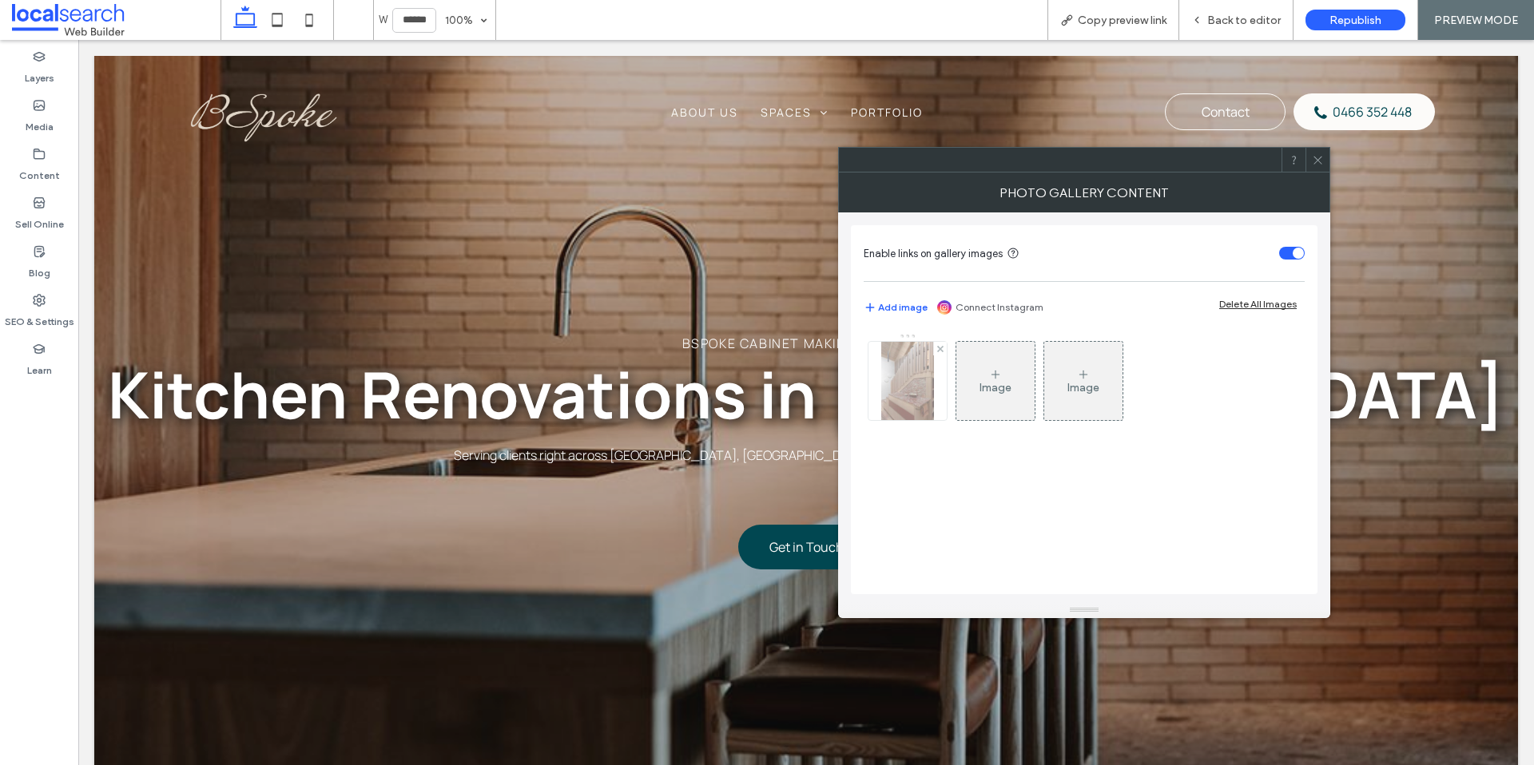
click at [893, 385] on img at bounding box center [907, 381] width 52 height 78
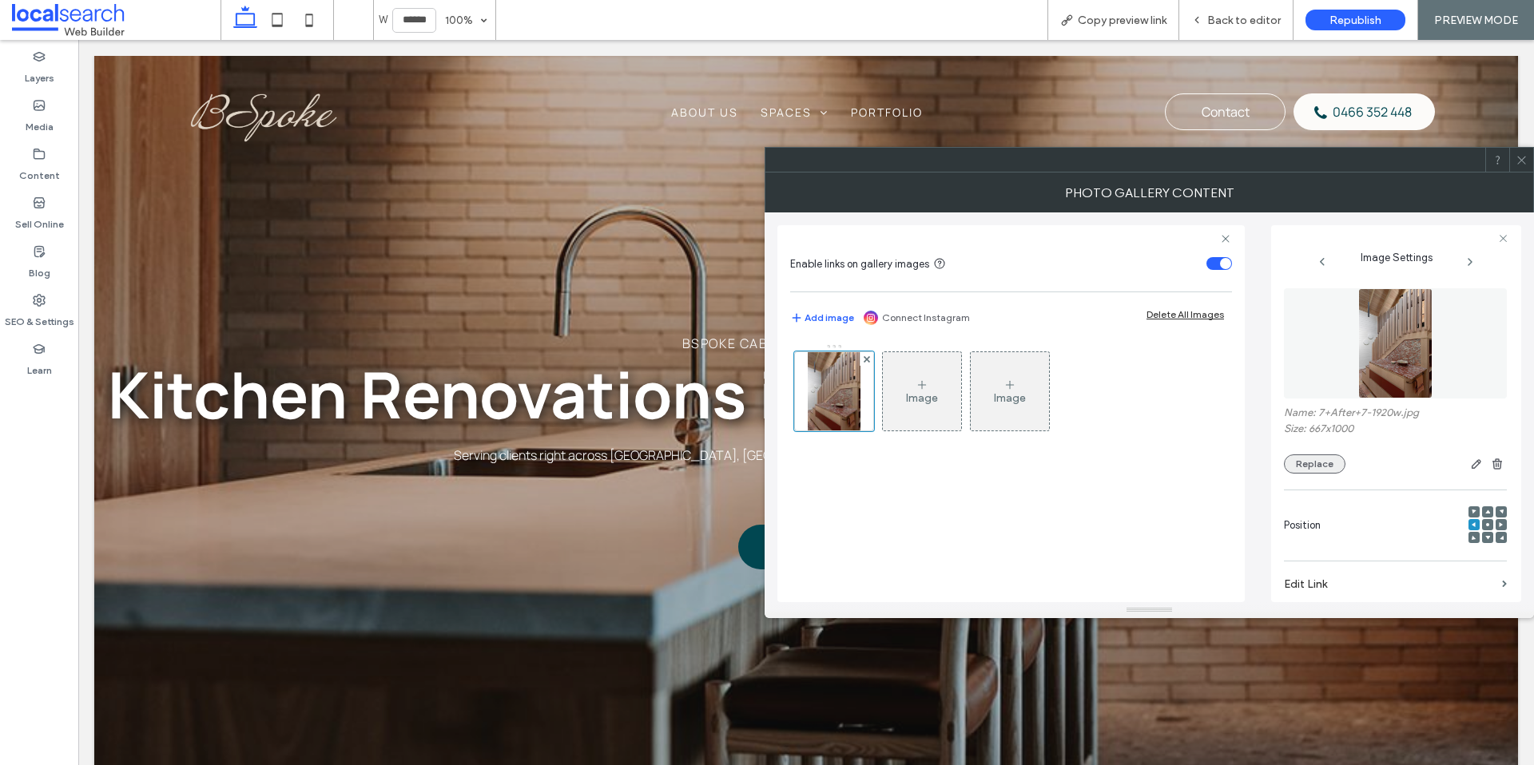
click at [1308, 456] on button "Replace" at bounding box center [1315, 464] width 62 height 19
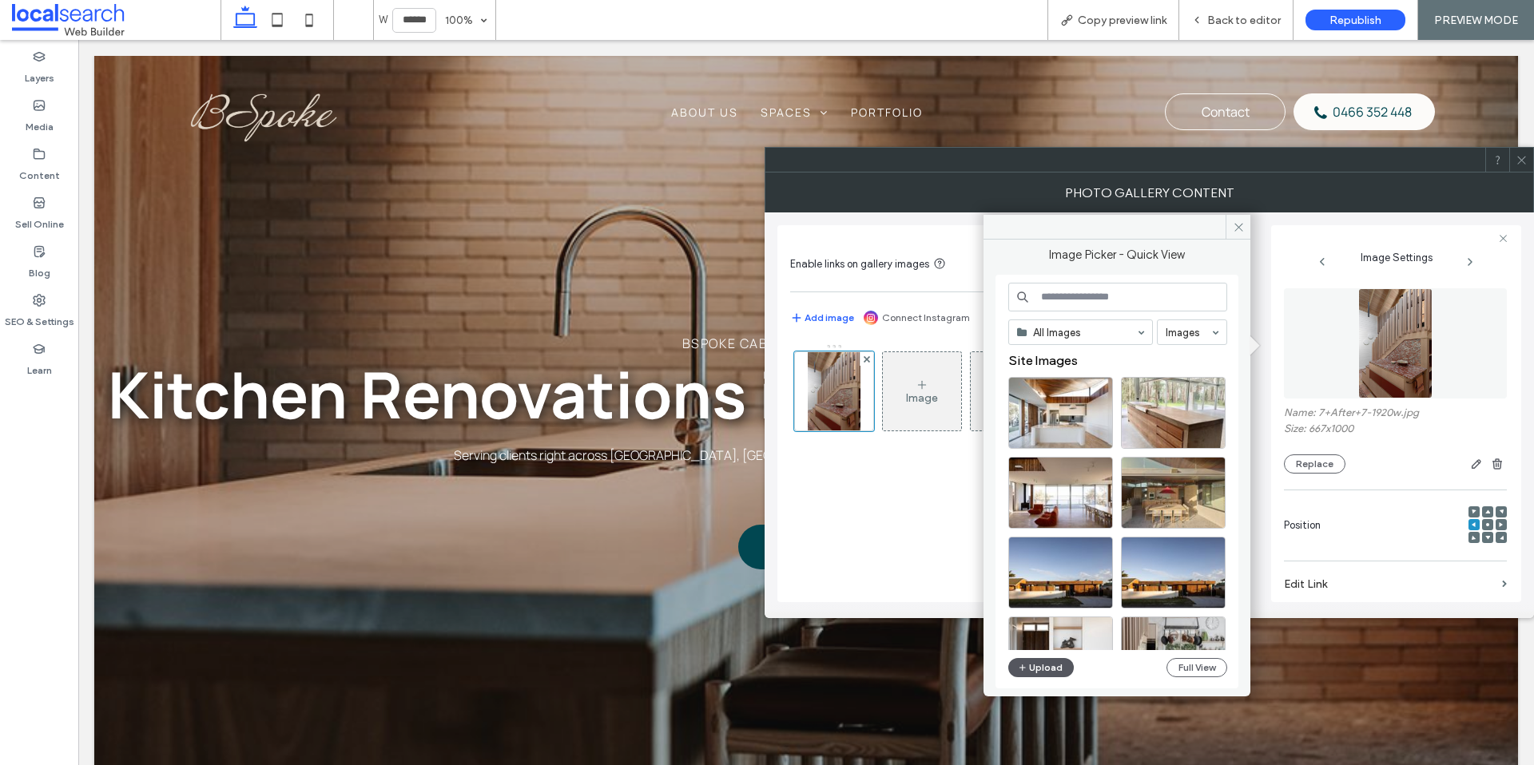
click at [1039, 672] on button "Upload" at bounding box center [1041, 667] width 66 height 19
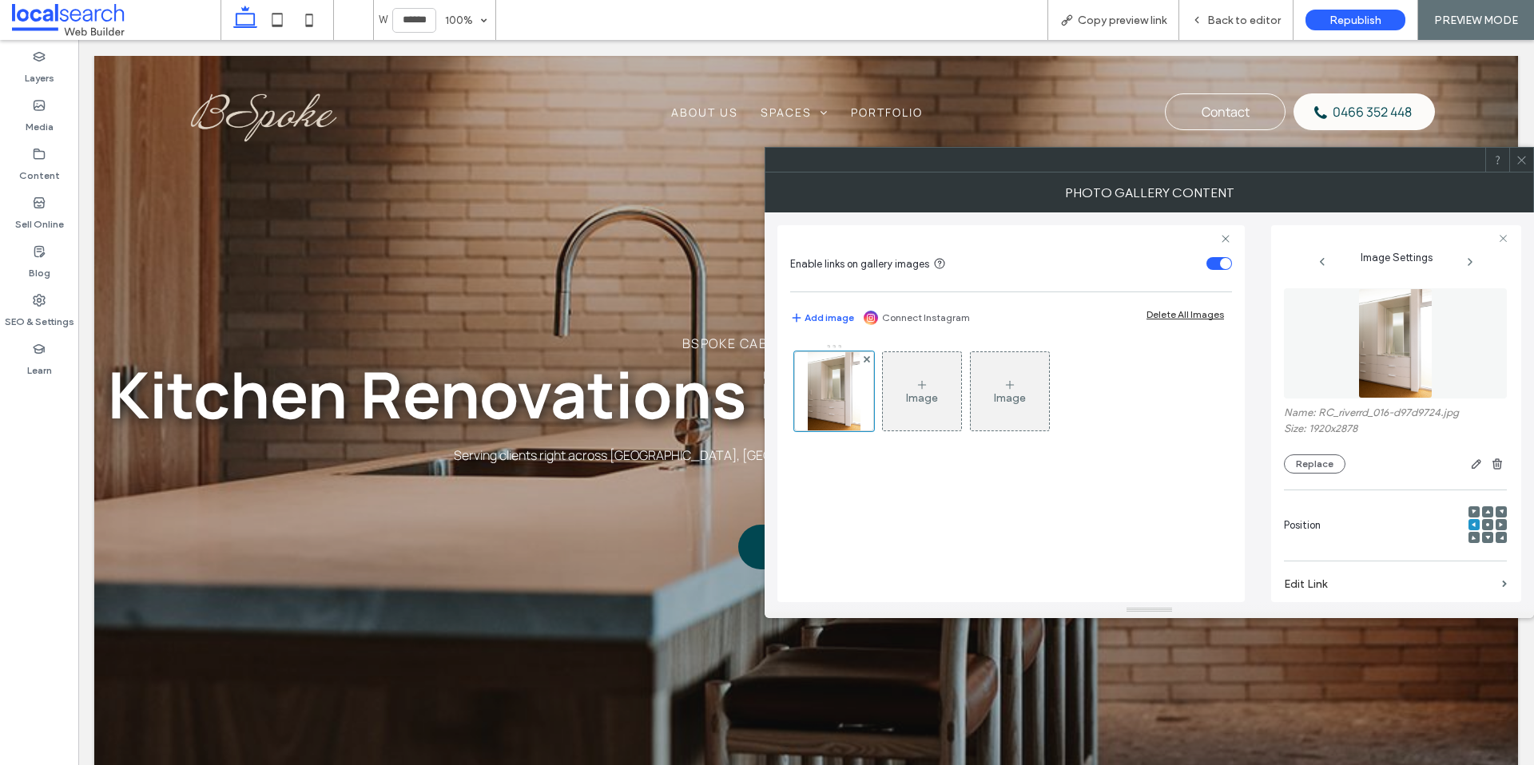
click at [1521, 165] on icon at bounding box center [1521, 160] width 12 height 12
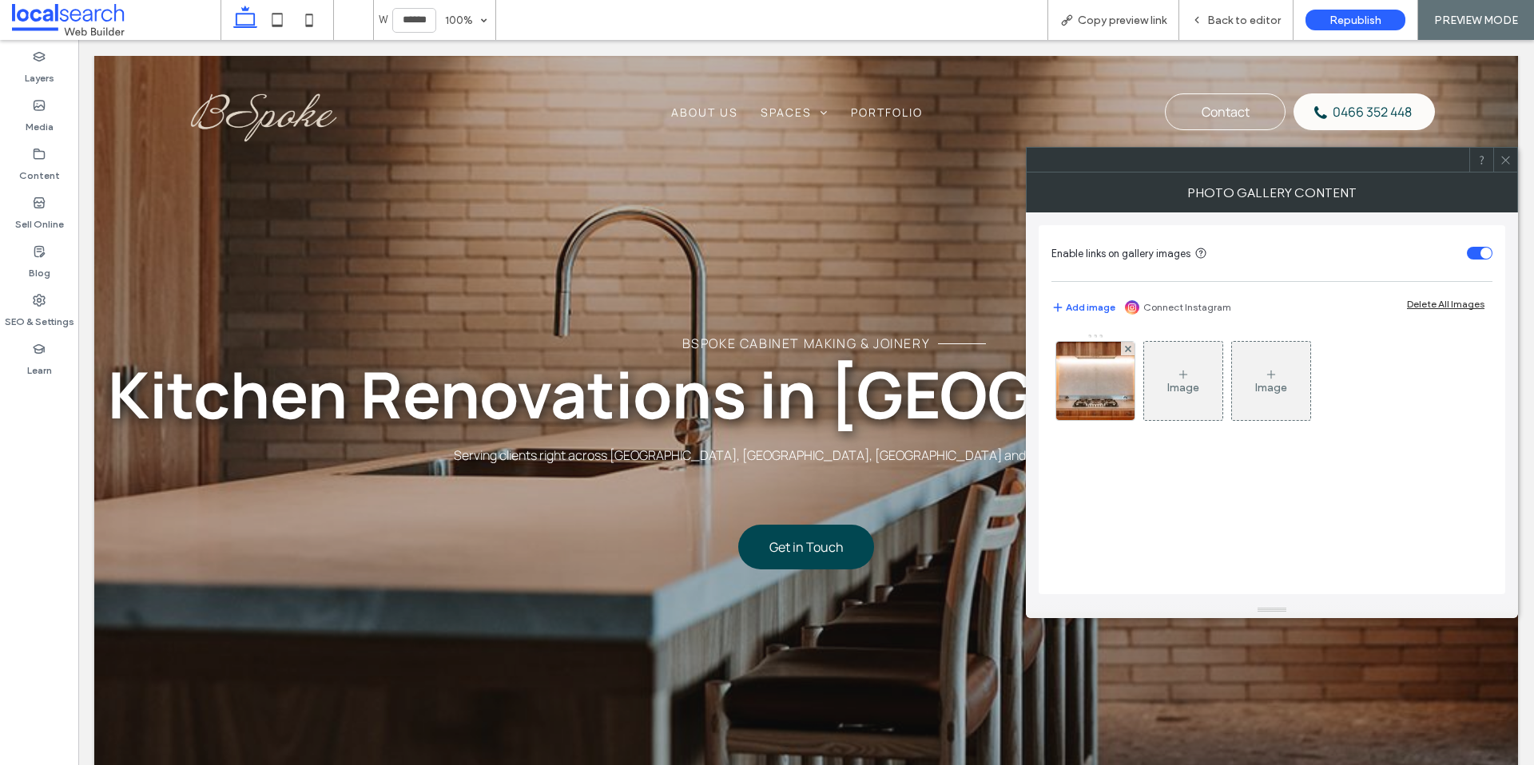
click at [1504, 169] on span at bounding box center [1505, 160] width 12 height 24
click at [1504, 163] on icon at bounding box center [1505, 160] width 12 height 12
click at [1065, 409] on img at bounding box center [1095, 381] width 118 height 78
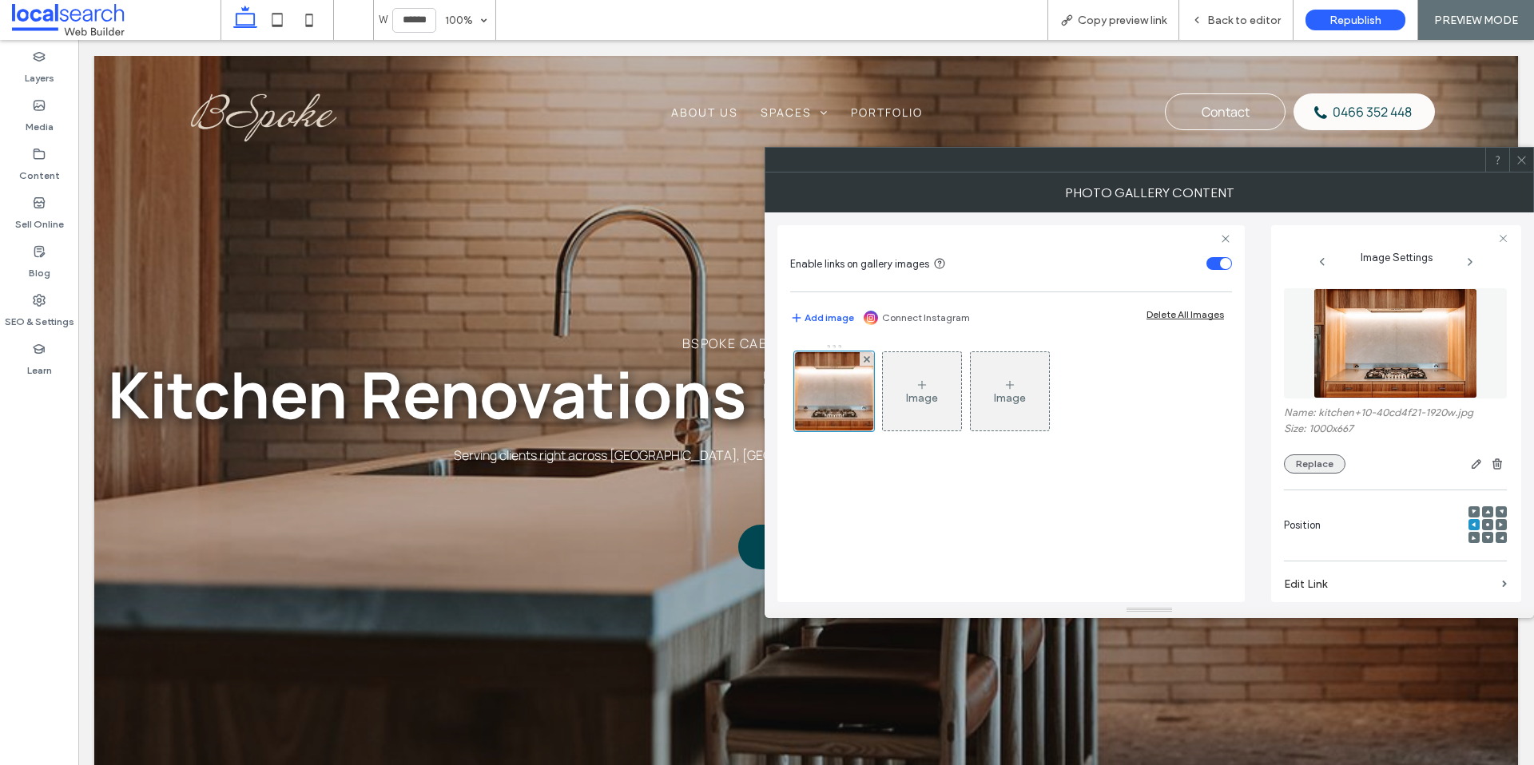
click at [1314, 461] on button "Replace" at bounding box center [1315, 464] width 62 height 19
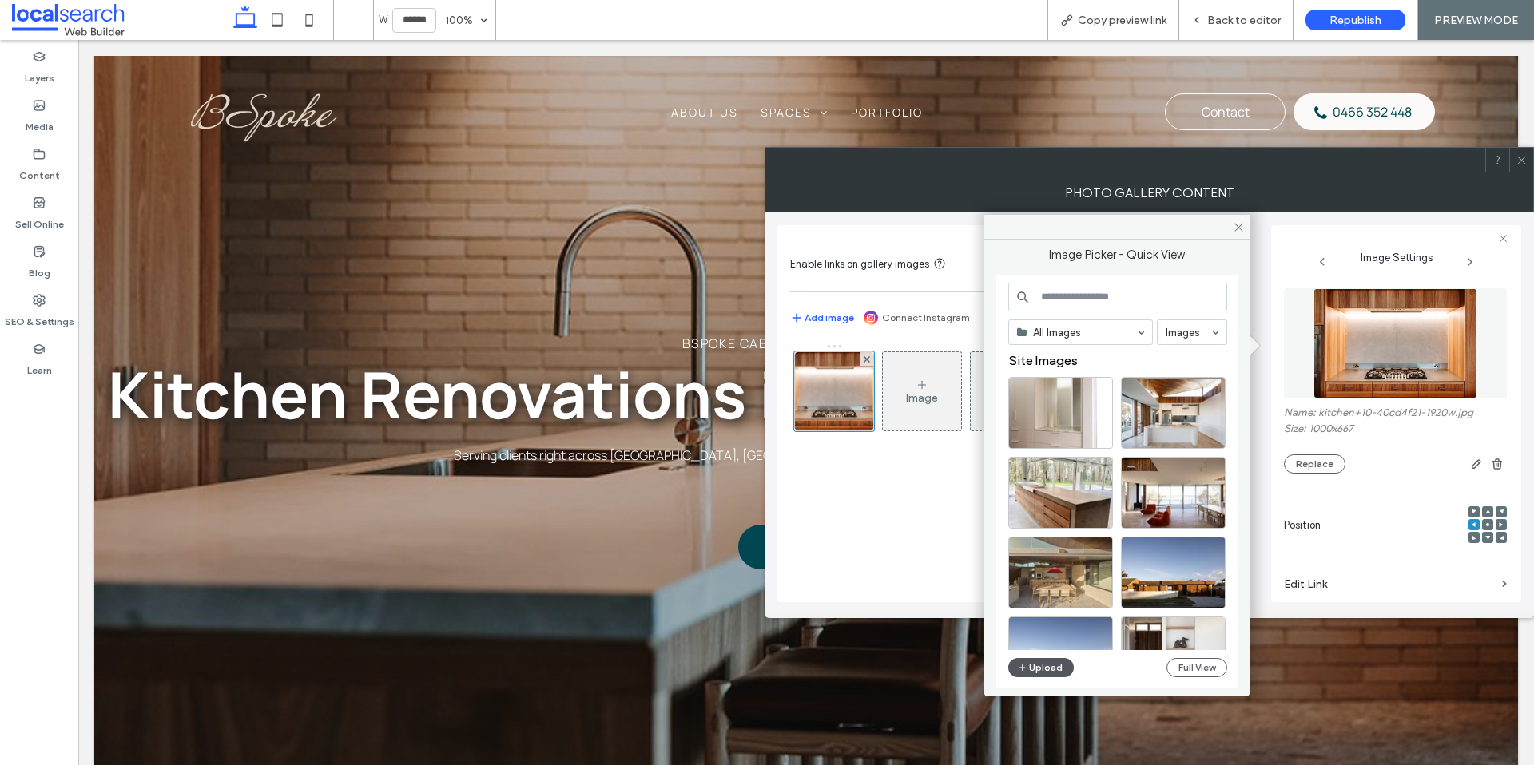
click at [1048, 672] on button "Upload" at bounding box center [1041, 667] width 66 height 19
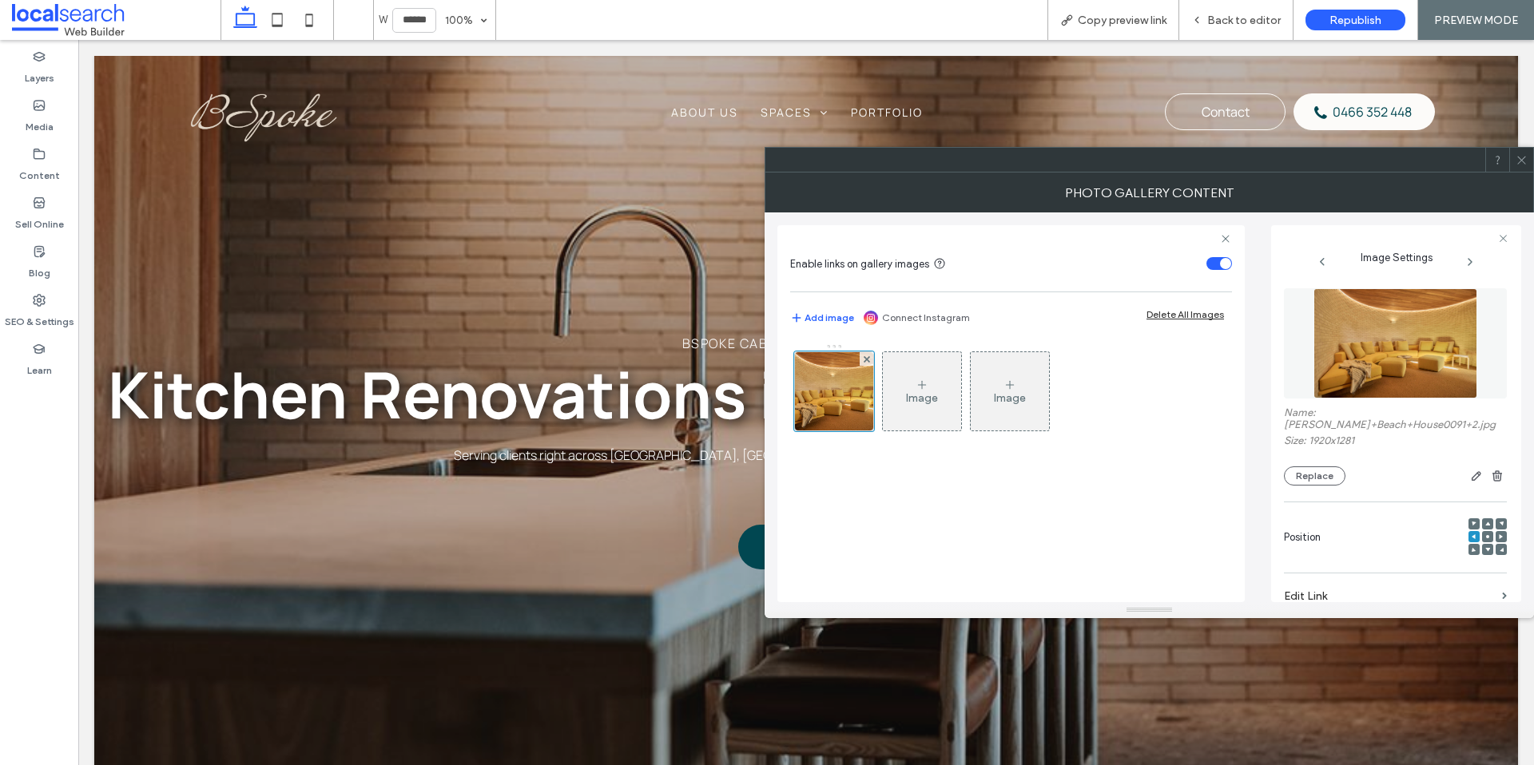
click at [1522, 161] on icon at bounding box center [1521, 160] width 12 height 12
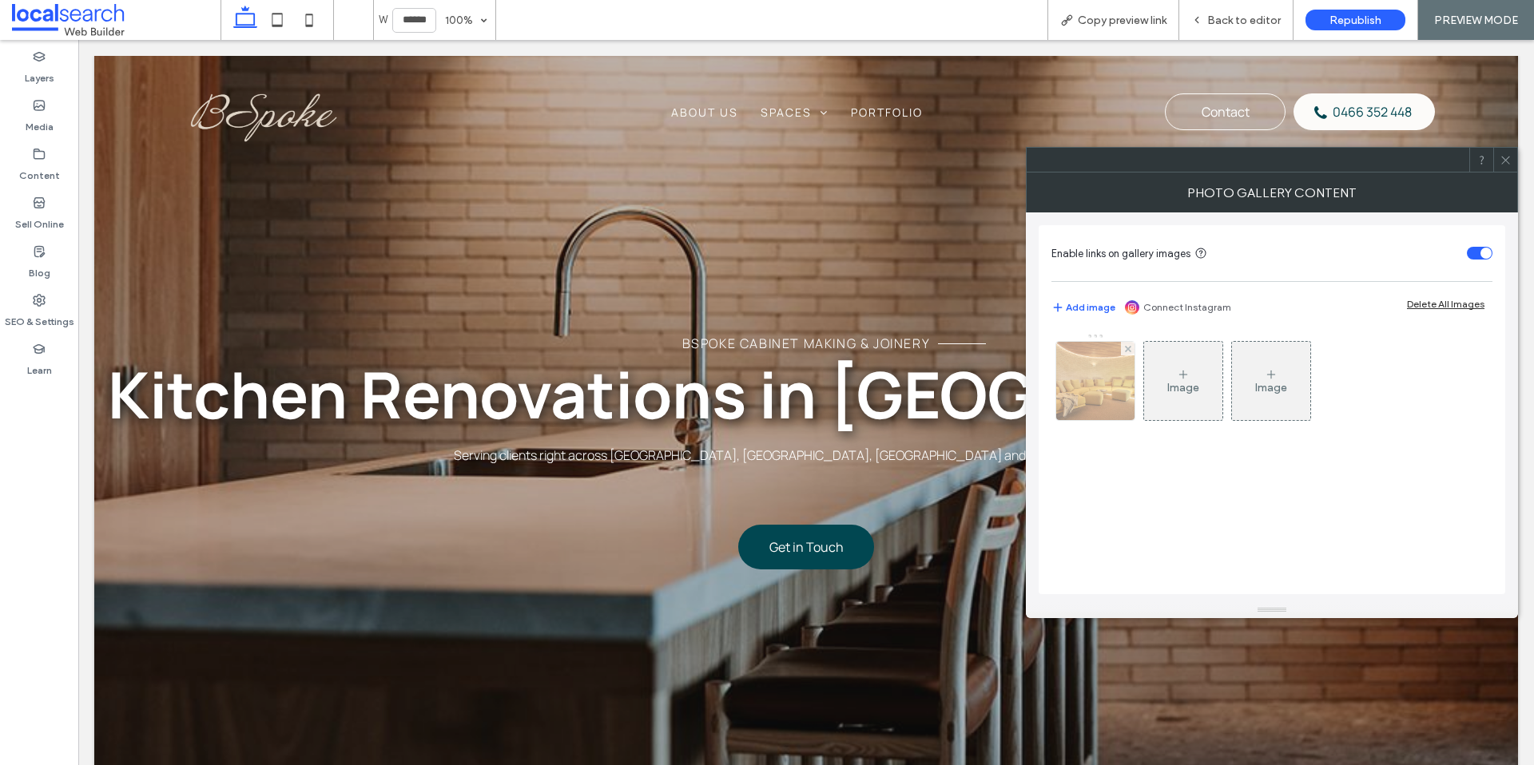
click at [1117, 393] on img at bounding box center [1095, 381] width 117 height 78
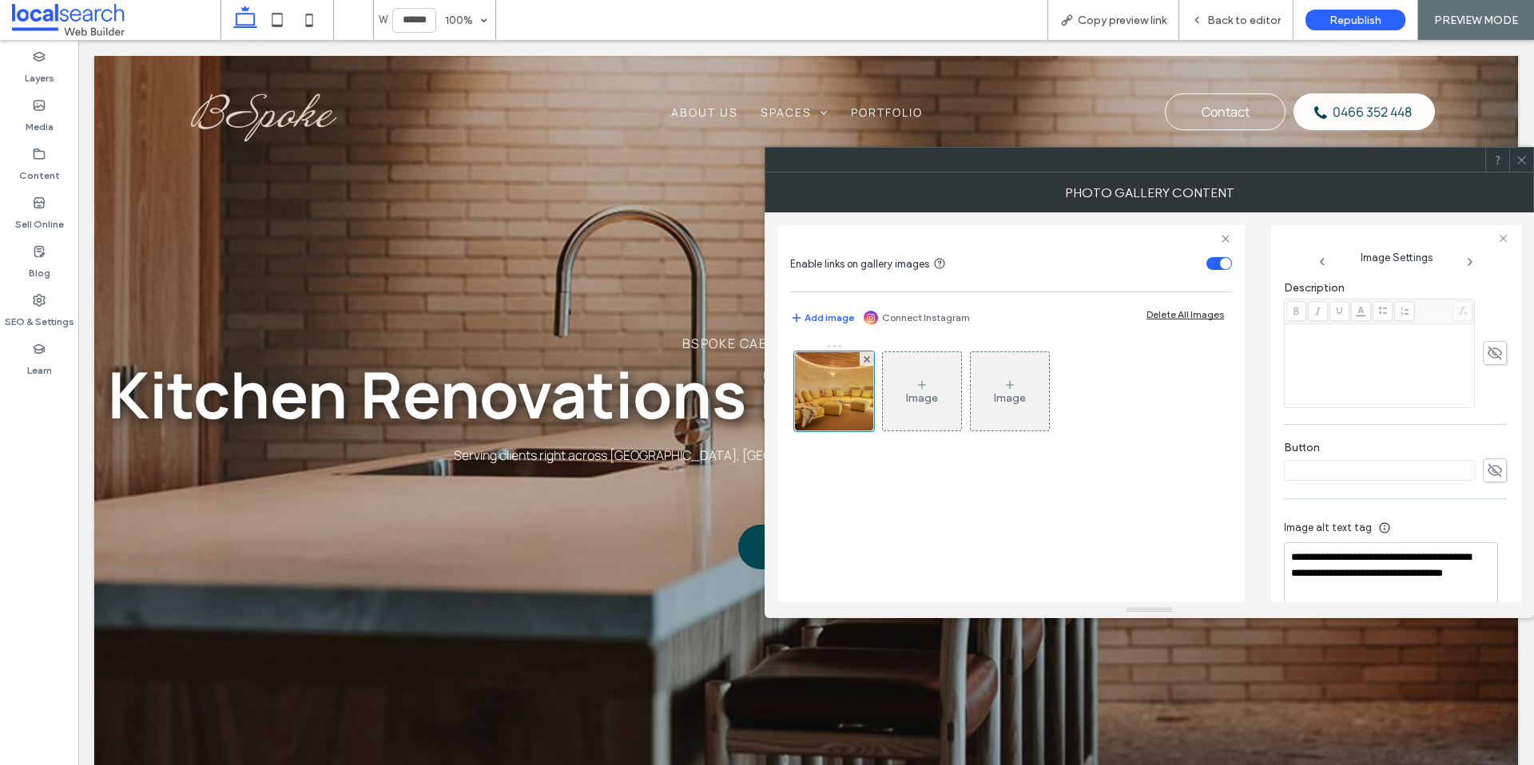
scroll to position [430, 0]
drag, startPoint x: 1443, startPoint y: 534, endPoint x: 1292, endPoint y: 538, distance: 151.8
click at [1289, 538] on textarea "**********" at bounding box center [1391, 563] width 214 height 61
type textarea "**********"
click at [1519, 161] on use at bounding box center [1521, 160] width 8 height 8
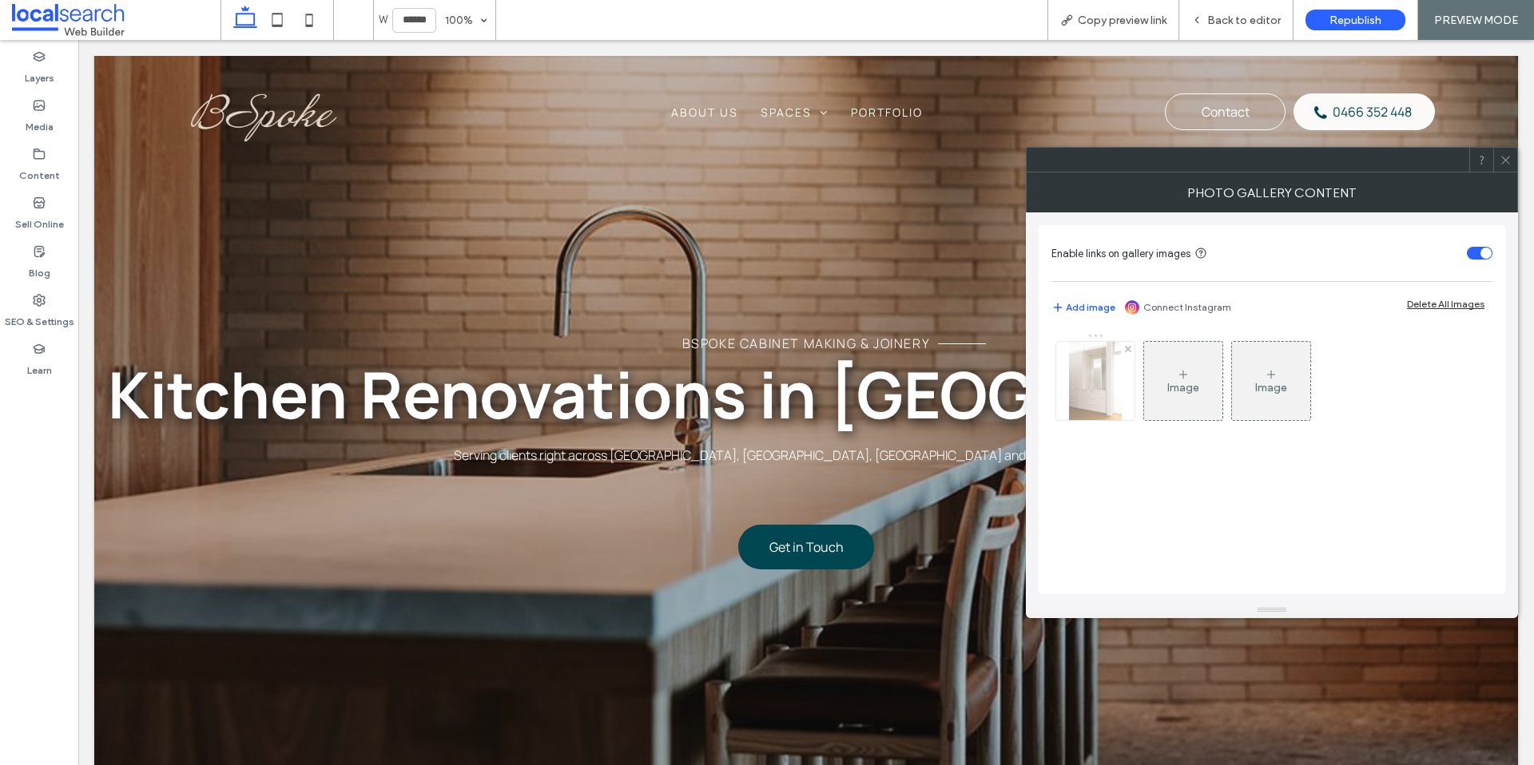
click at [1082, 399] on img at bounding box center [1095, 381] width 52 height 78
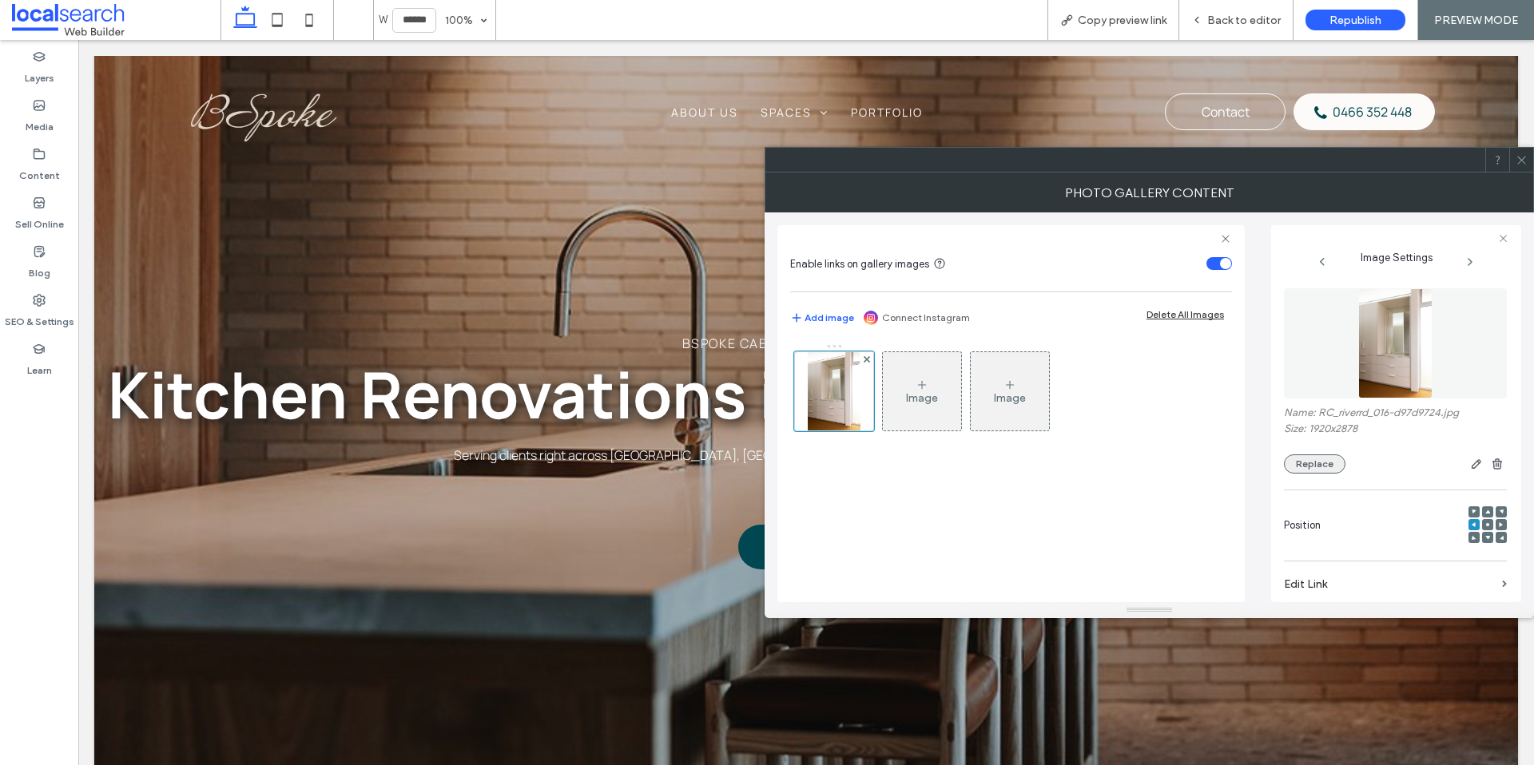
click at [1324, 463] on button "Replace" at bounding box center [1315, 464] width 62 height 19
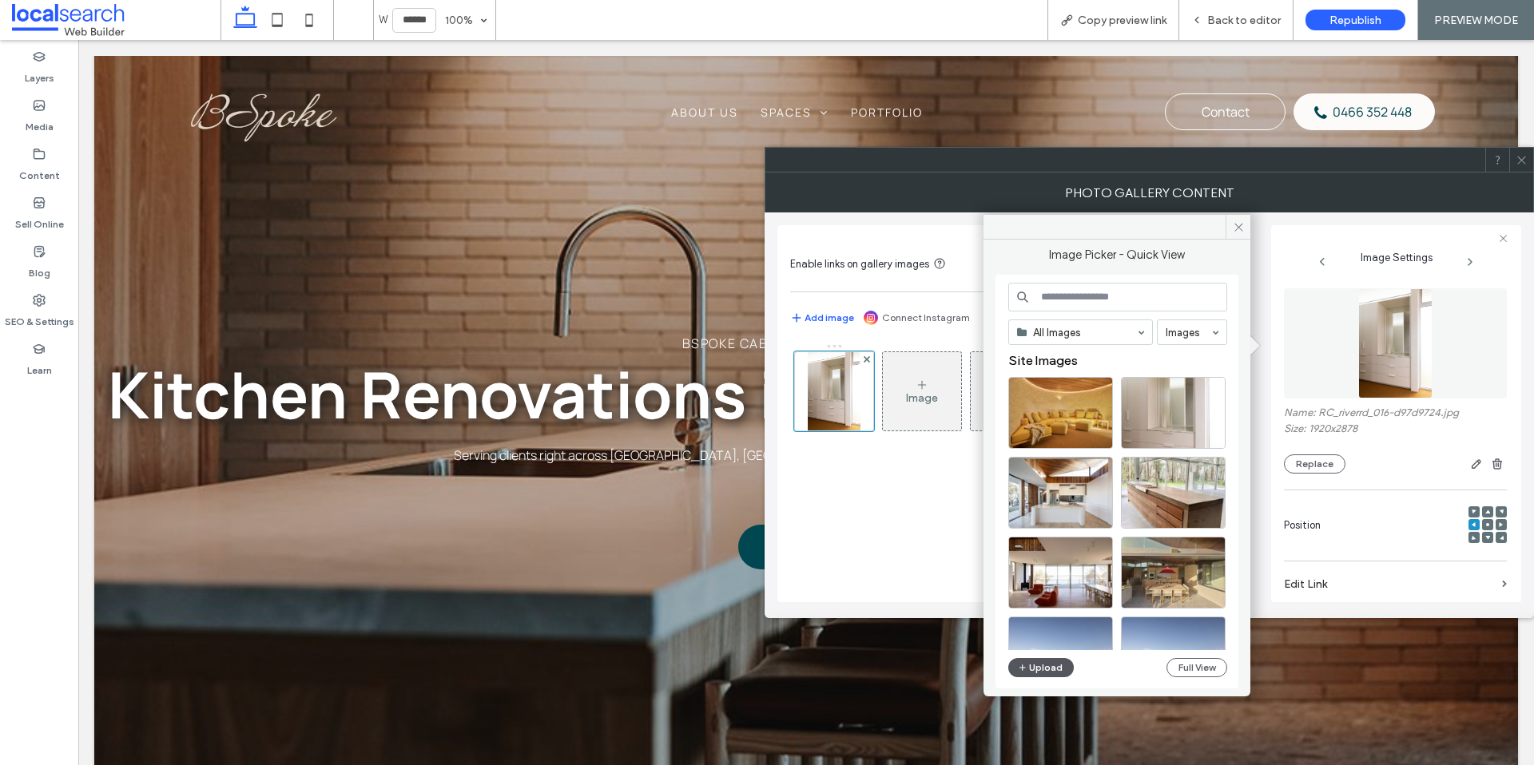
click at [1046, 668] on button "Upload" at bounding box center [1041, 667] width 66 height 19
click at [1045, 673] on button "Upload" at bounding box center [1041, 667] width 66 height 19
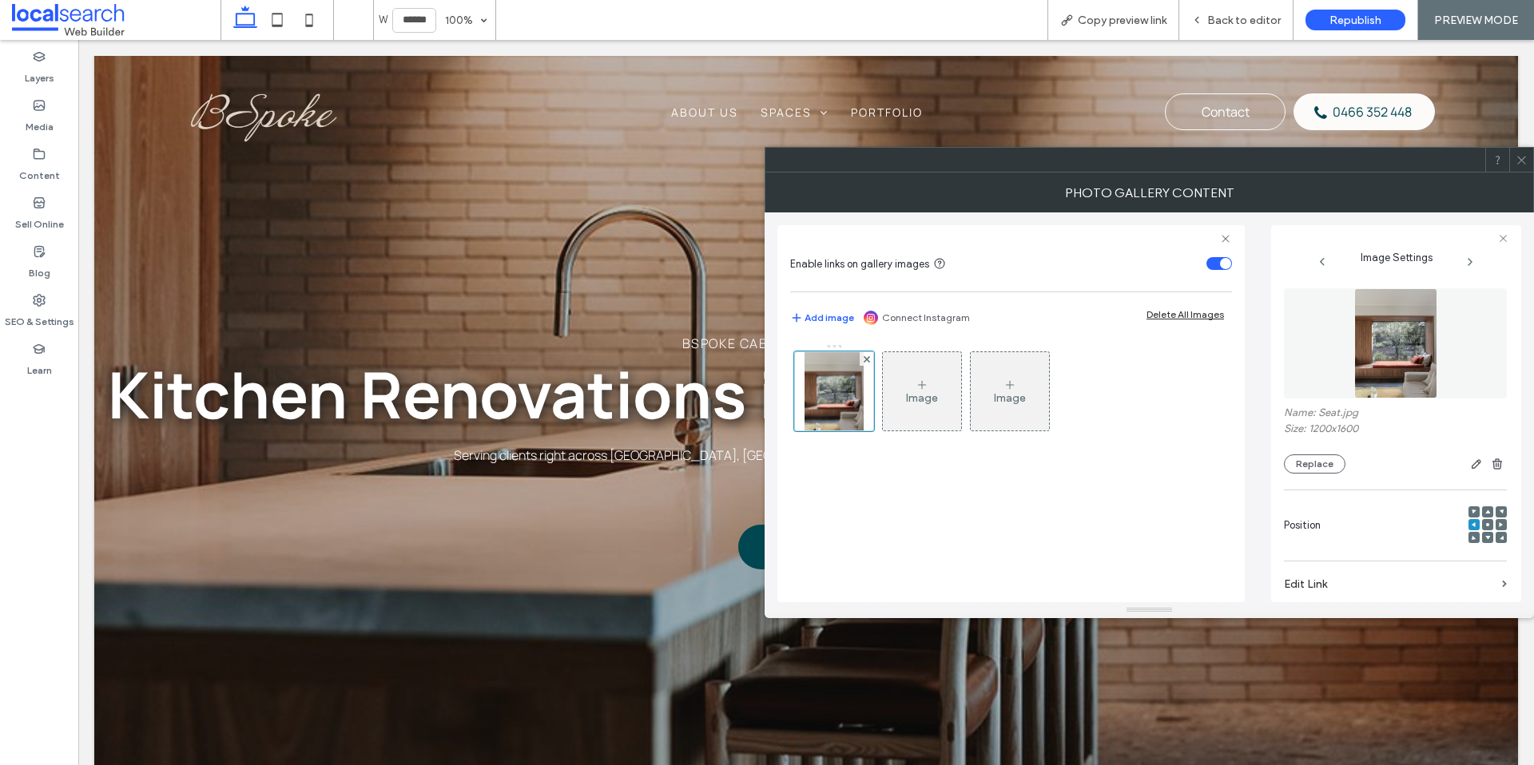
click at [1526, 163] on icon at bounding box center [1521, 160] width 12 height 12
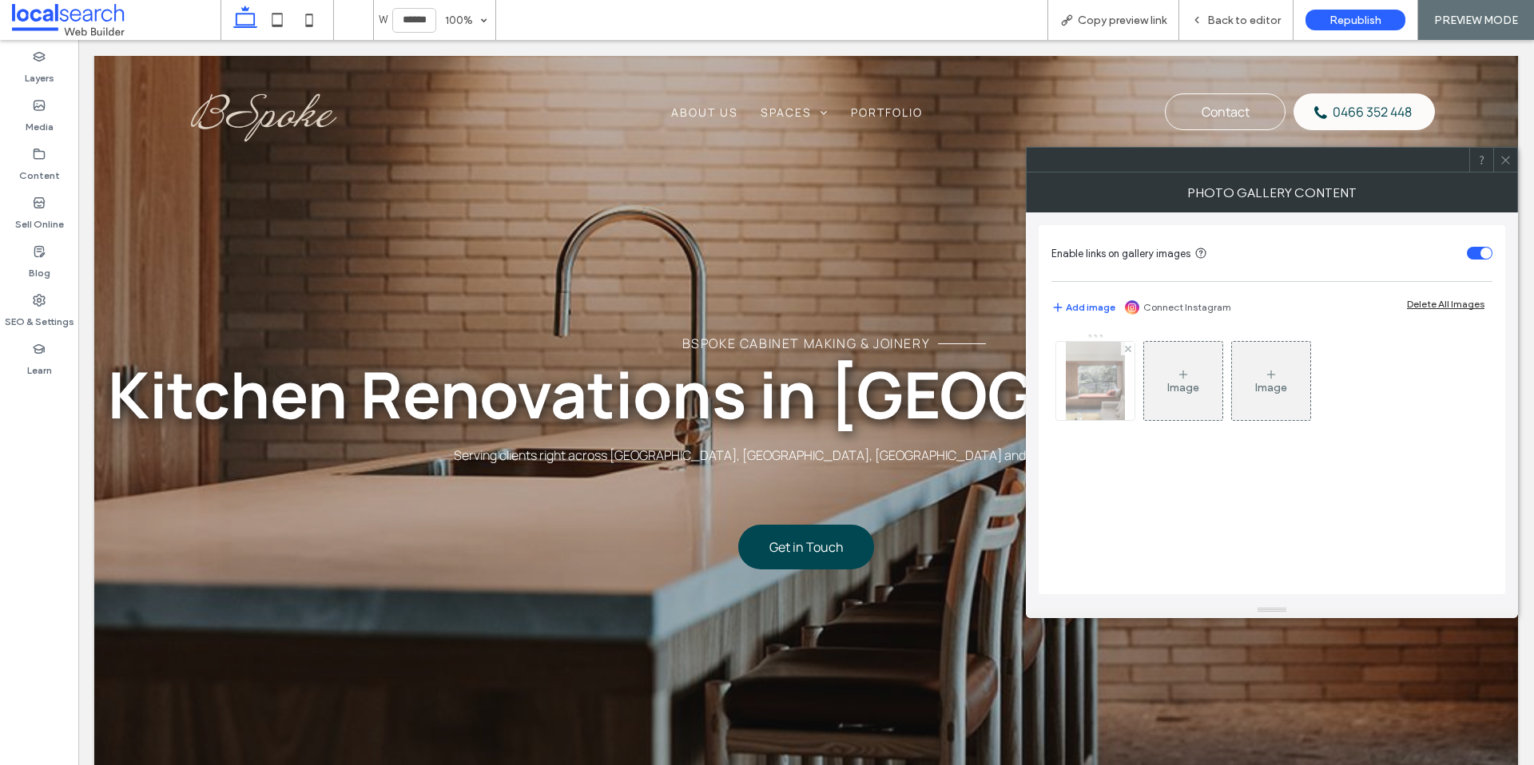
click at [1078, 396] on img at bounding box center [1095, 381] width 59 height 78
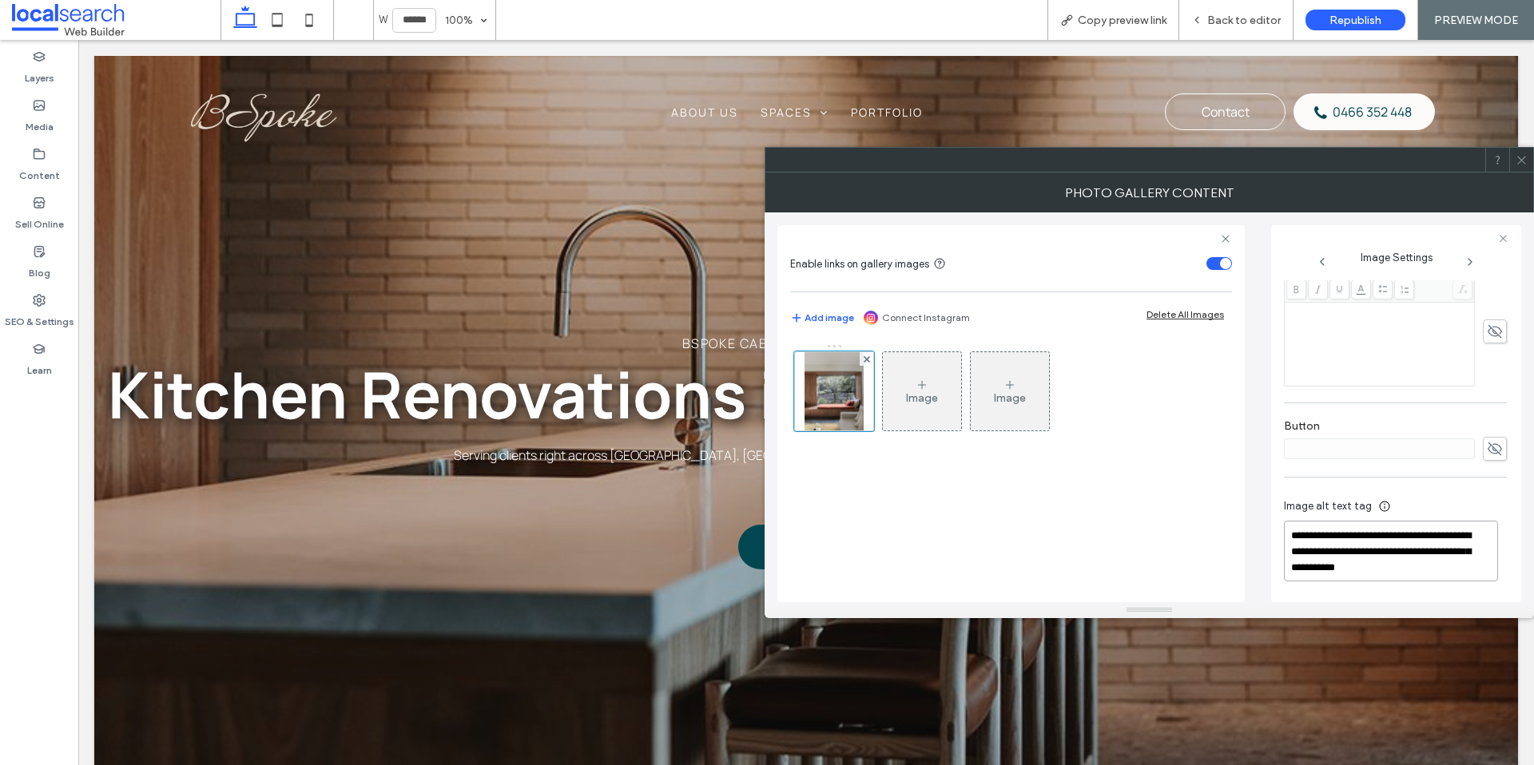
drag, startPoint x: 1360, startPoint y: 552, endPoint x: 1308, endPoint y: 534, distance: 55.1
click at [1294, 534] on textarea "**********" at bounding box center [1391, 551] width 214 height 61
type textarea "**********"
click at [1523, 165] on span at bounding box center [1521, 160] width 12 height 24
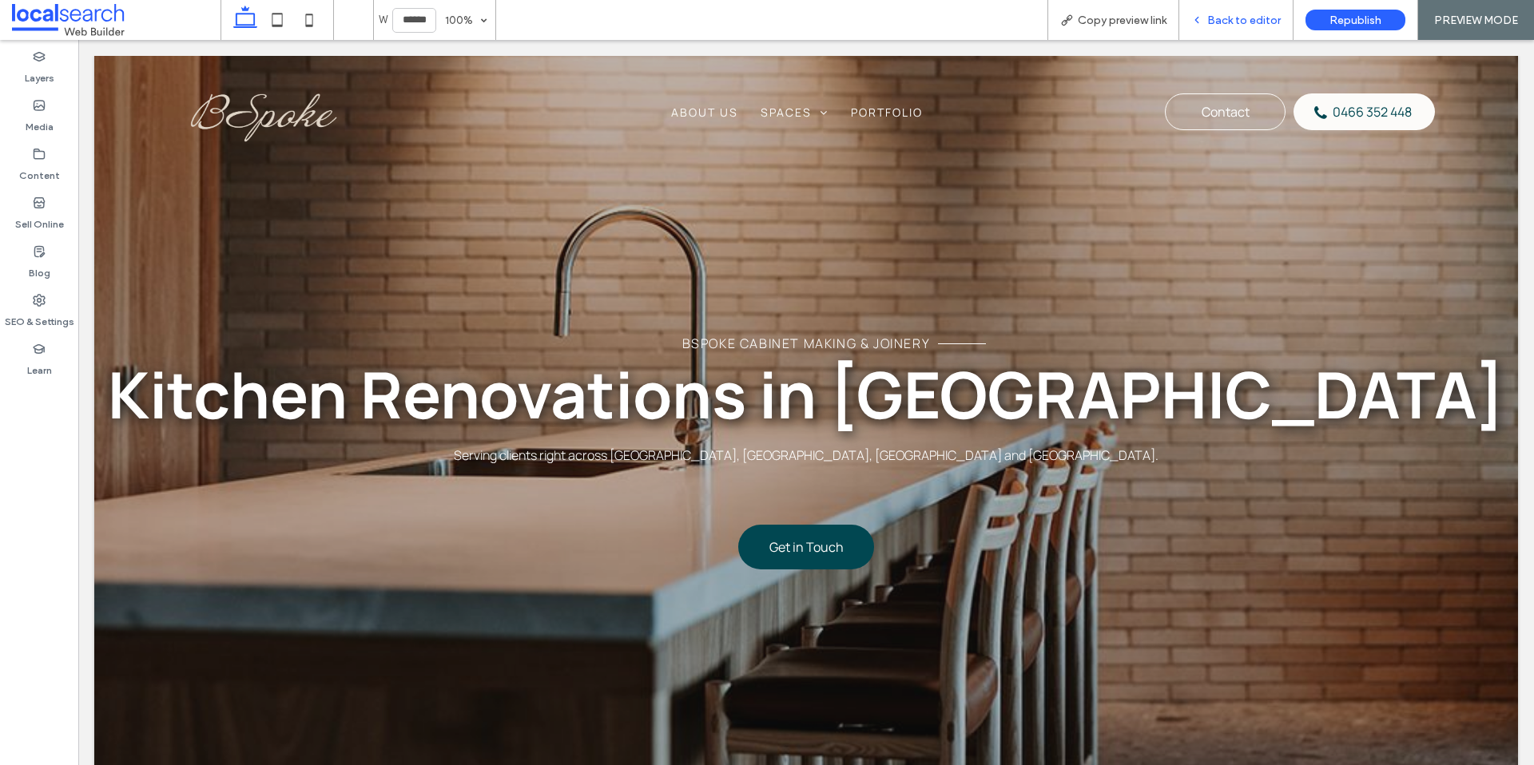
click at [1260, 20] on span "Back to editor" at bounding box center [1243, 21] width 73 height 14
click at [1059, 18] on span at bounding box center [1067, 18] width 39 height 13
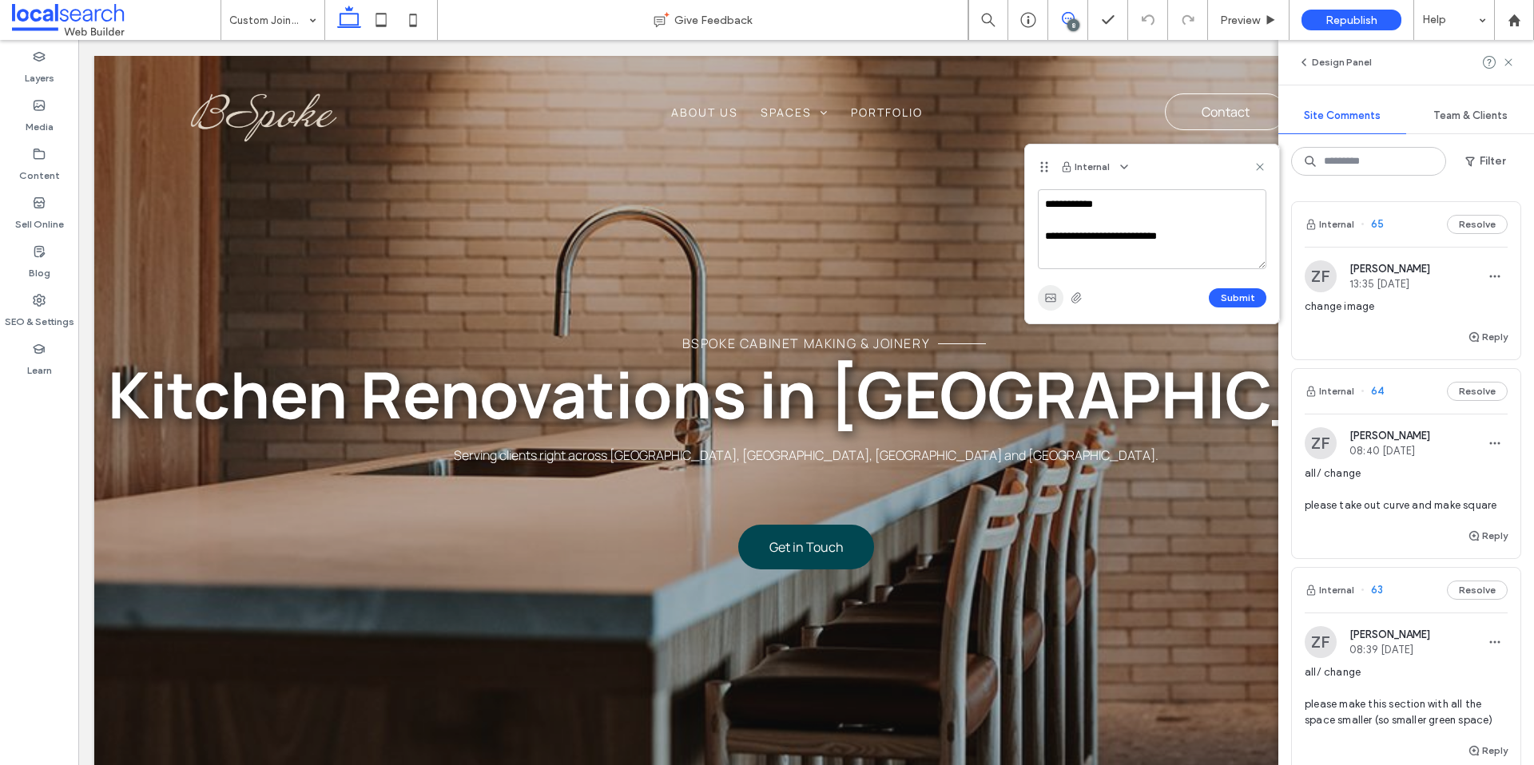
type textarea "**********"
click at [1054, 298] on use "button" at bounding box center [1050, 298] width 10 height 8
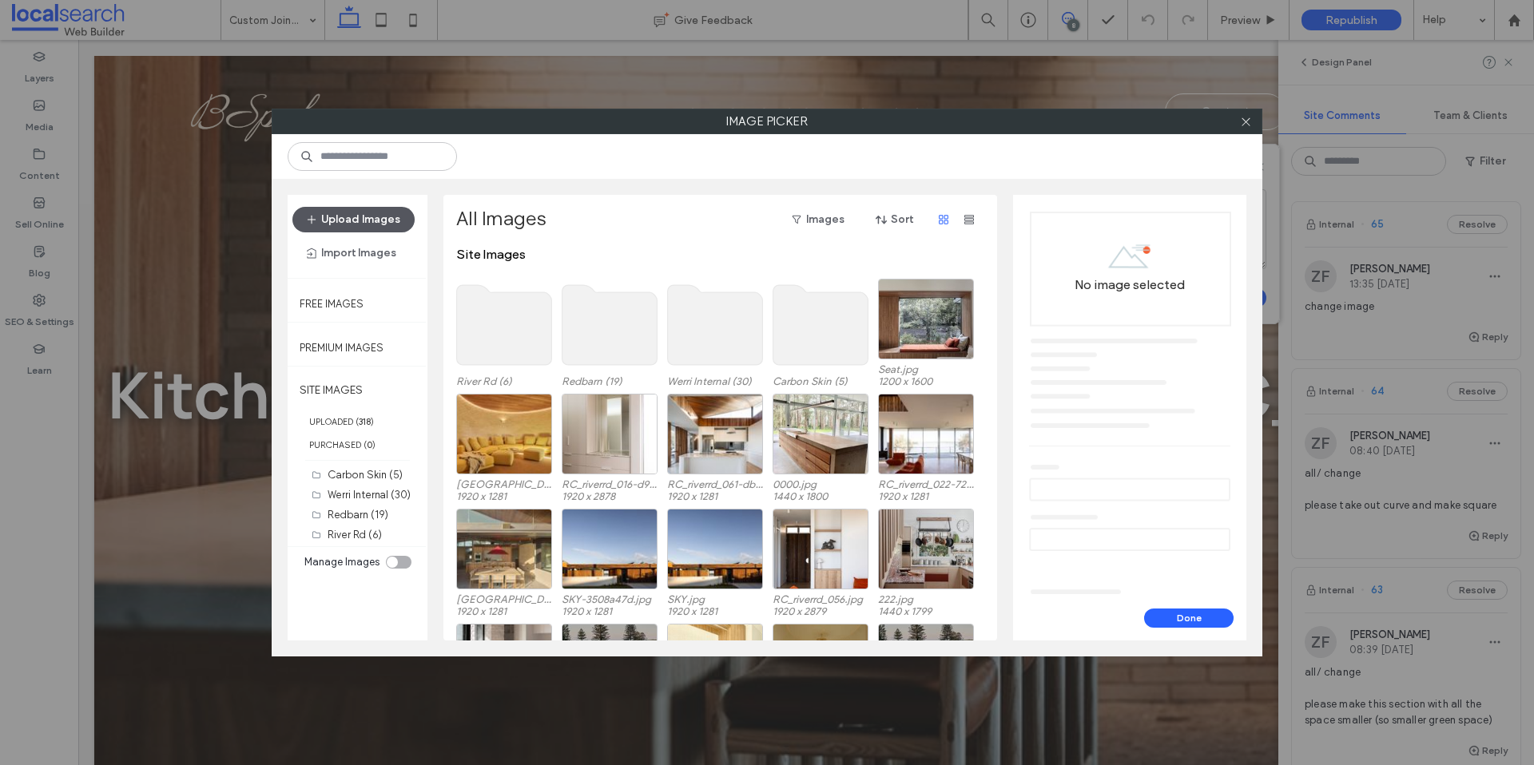
click at [377, 208] on button "Upload Images" at bounding box center [353, 220] width 122 height 26
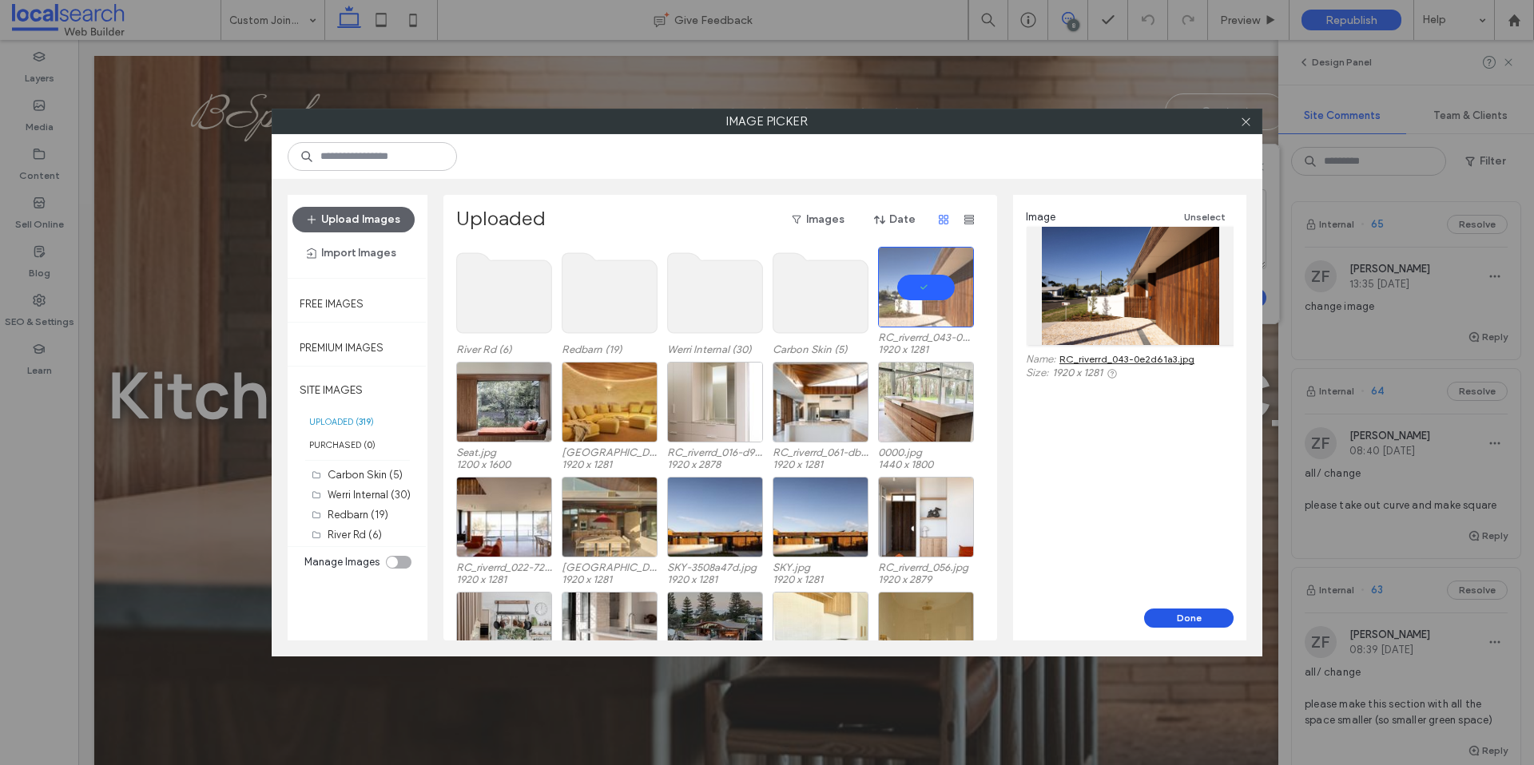
click at [1177, 612] on button "Done" at bounding box center [1188, 618] width 89 height 19
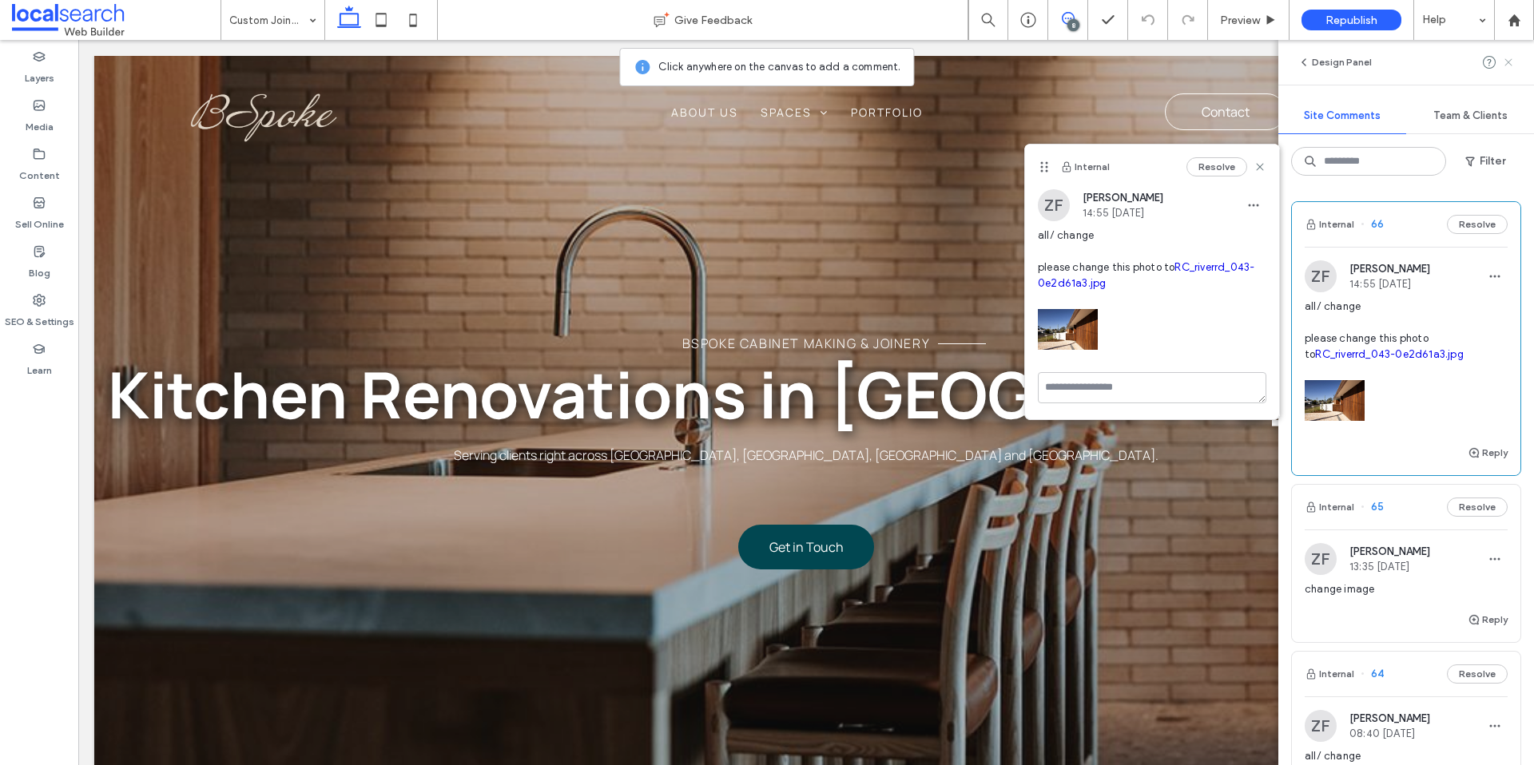
click at [1511, 59] on use at bounding box center [1507, 61] width 7 height 7
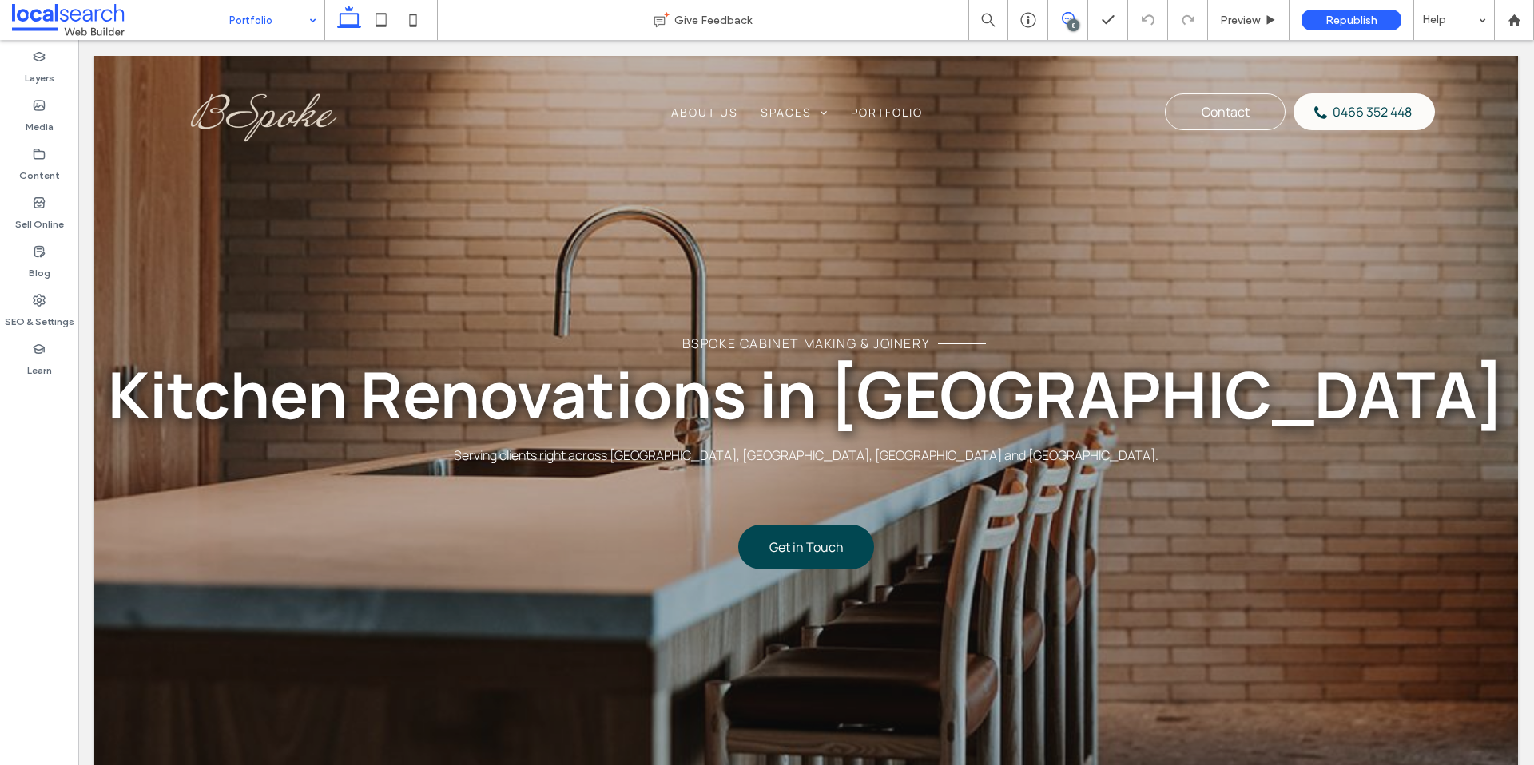
click at [1067, 18] on use at bounding box center [1068, 18] width 13 height 13
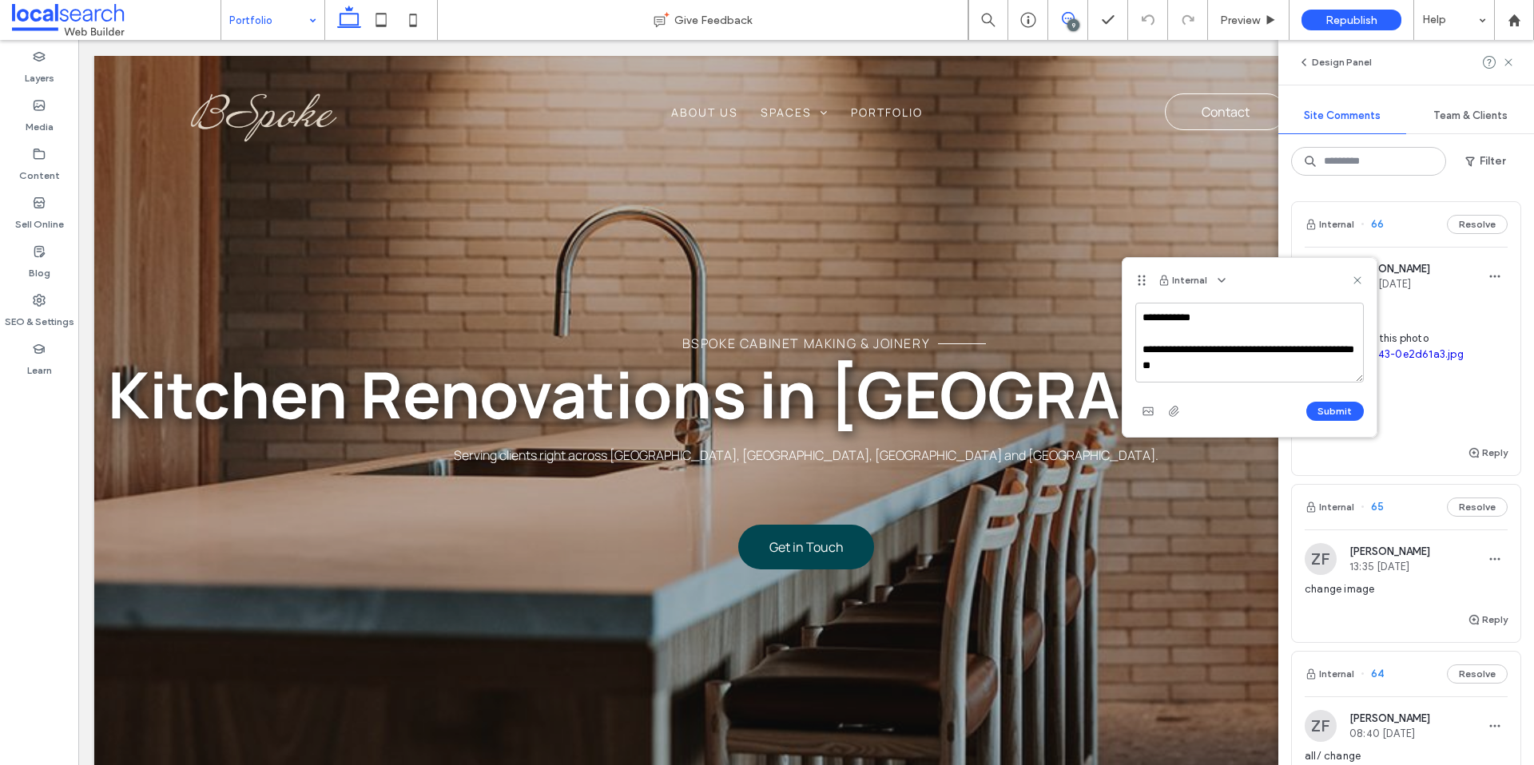
drag, startPoint x: 1213, startPoint y: 350, endPoint x: 1226, endPoint y: 357, distance: 14.7
click at [1214, 350] on textarea "**********" at bounding box center [1249, 343] width 228 height 80
click at [1231, 366] on textarea "**********" at bounding box center [1249, 343] width 228 height 80
type textarea "**********"
click at [1153, 411] on icon "button" at bounding box center [1147, 411] width 13 height 13
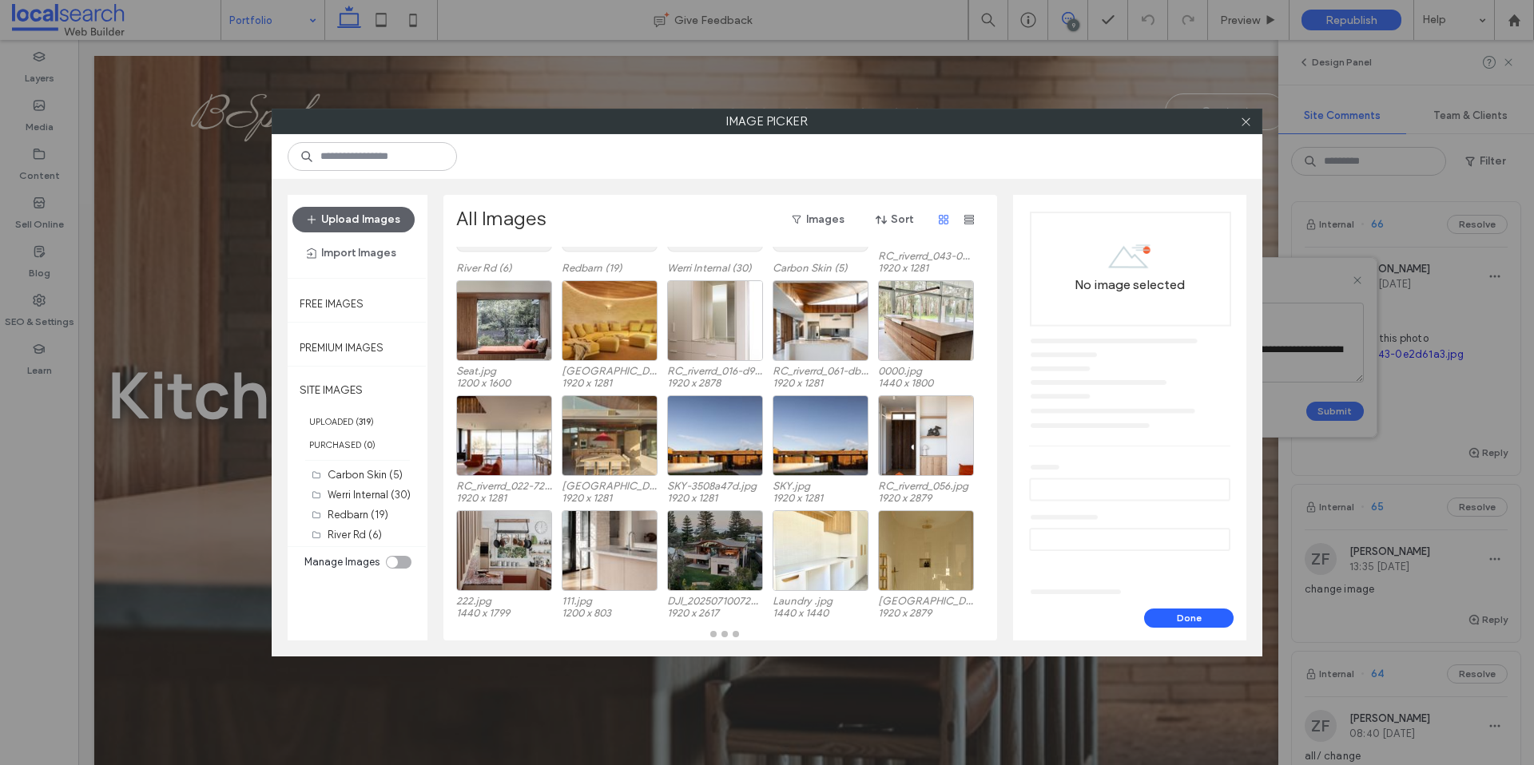
scroll to position [113, 0]
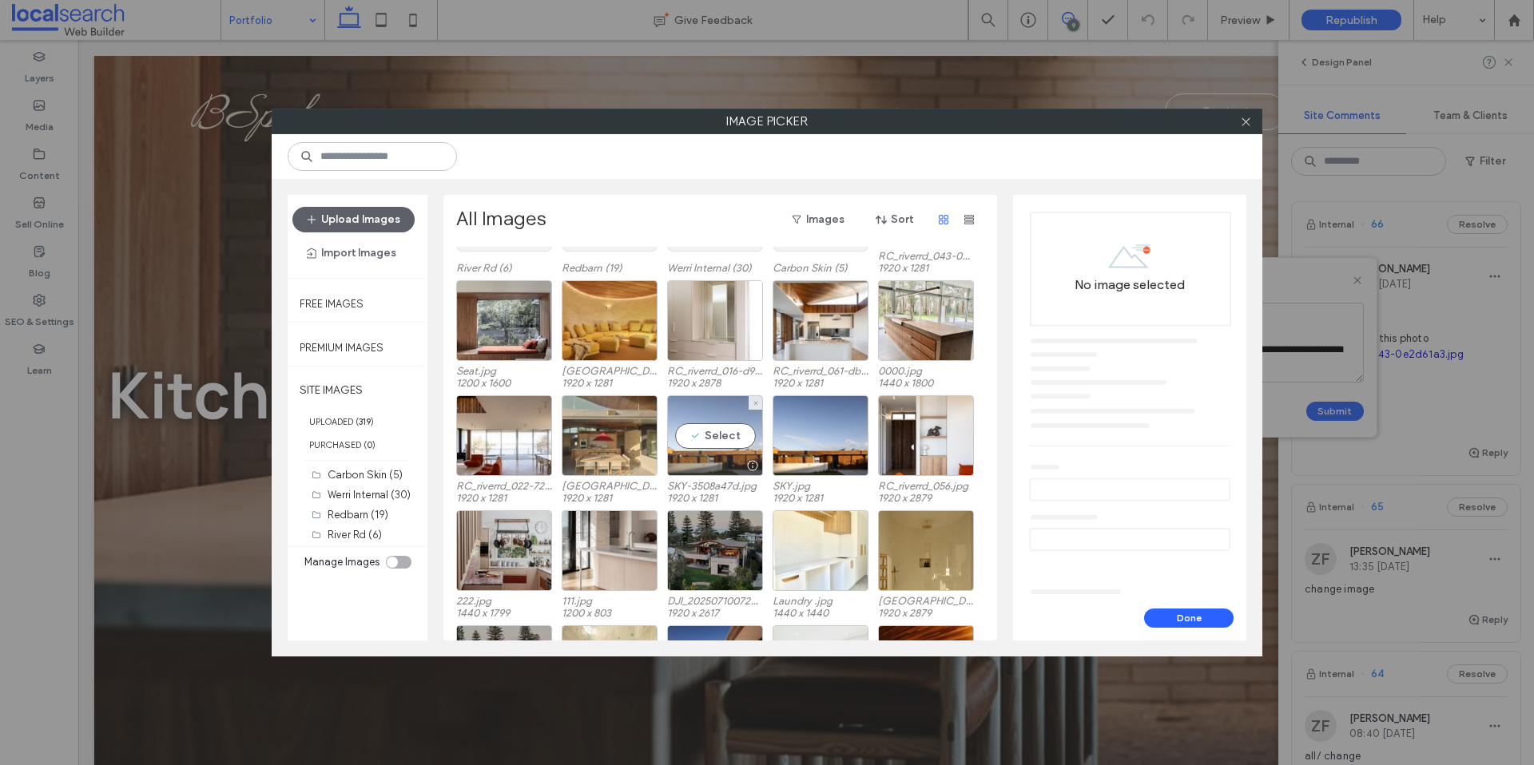
click at [722, 438] on div "Select" at bounding box center [715, 435] width 96 height 81
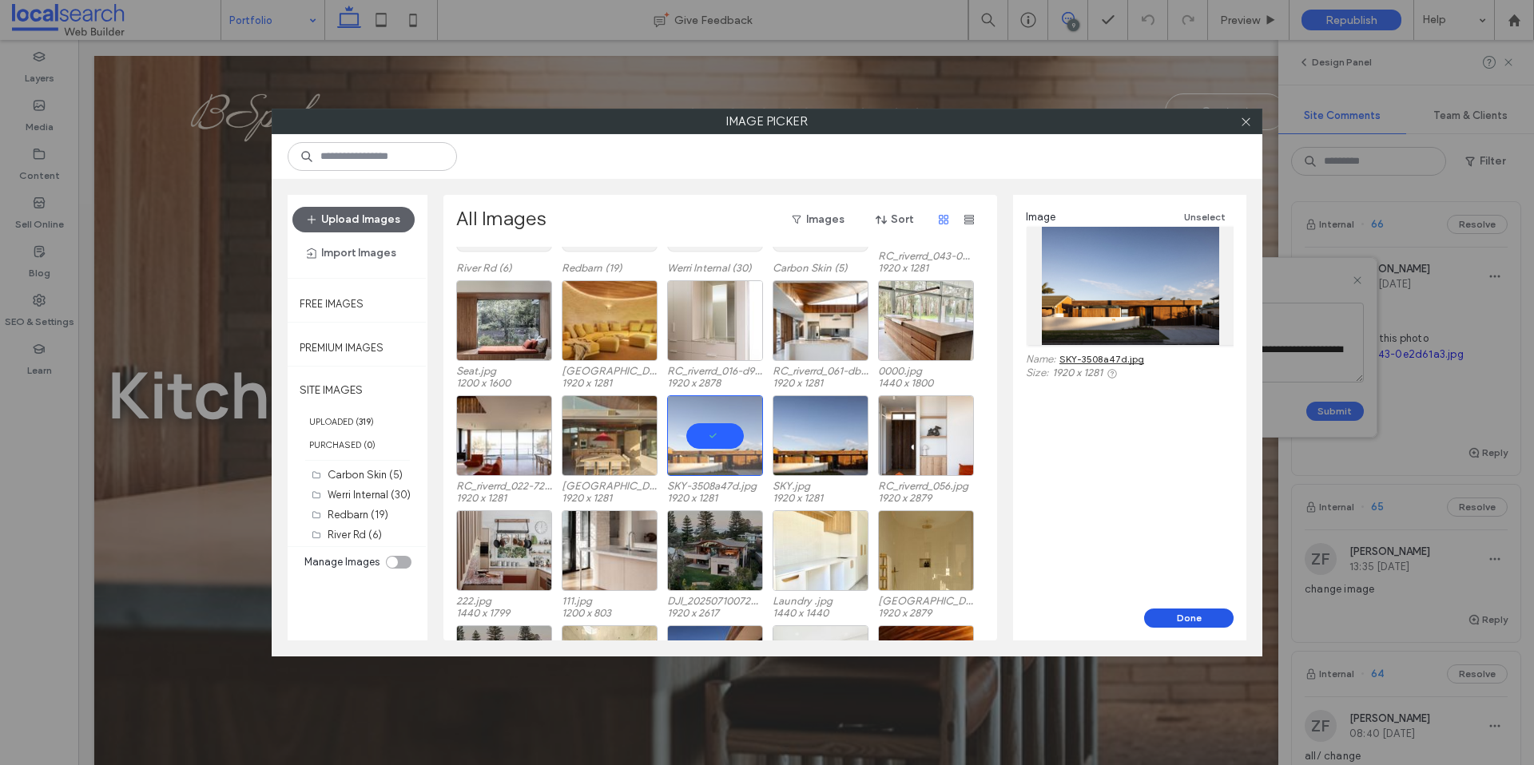
click at [1197, 619] on button "Done" at bounding box center [1188, 618] width 89 height 19
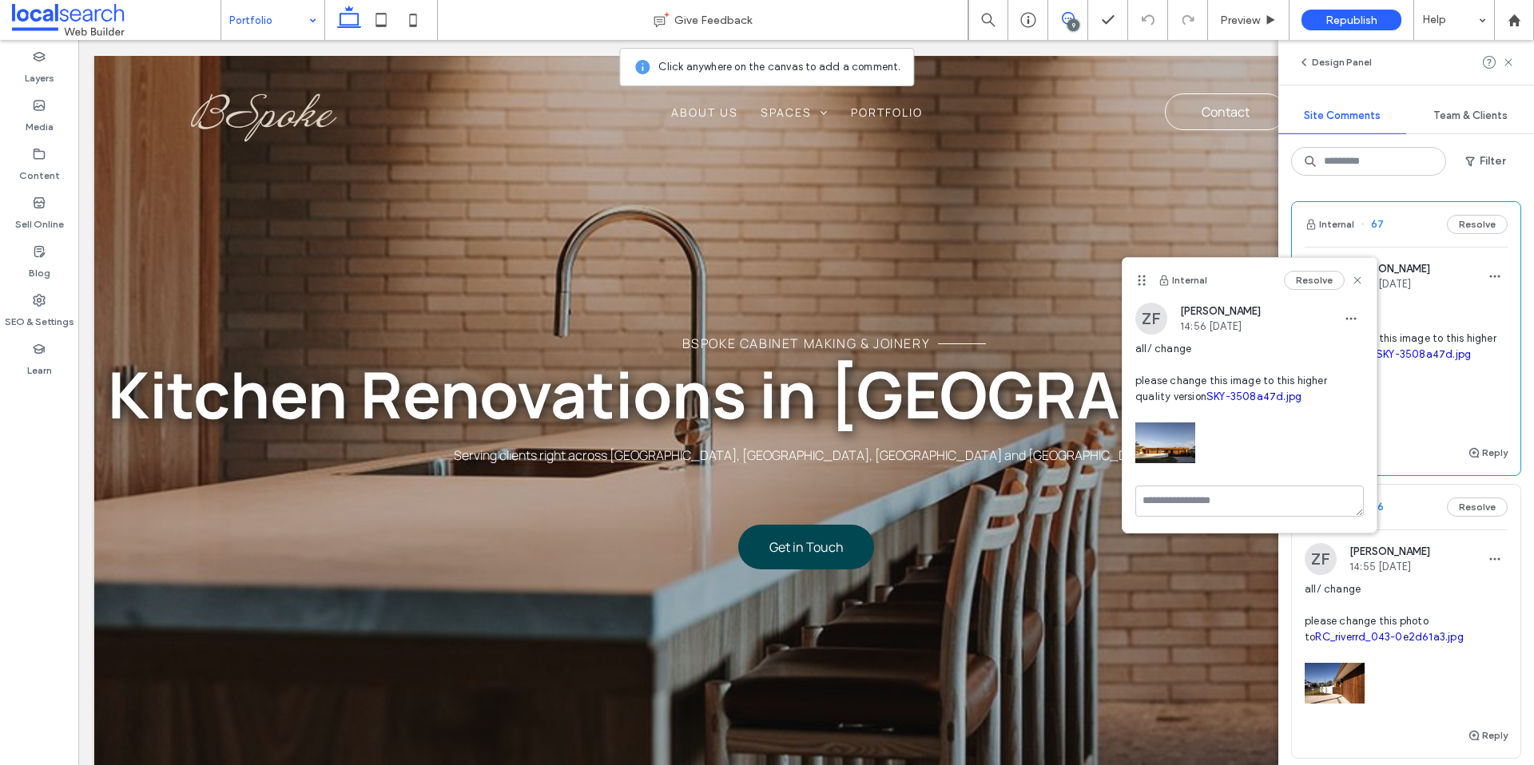
drag, startPoint x: 1358, startPoint y: 279, endPoint x: 1366, endPoint y: 307, distance: 29.1
click at [1359, 279] on use at bounding box center [1356, 279] width 7 height 7
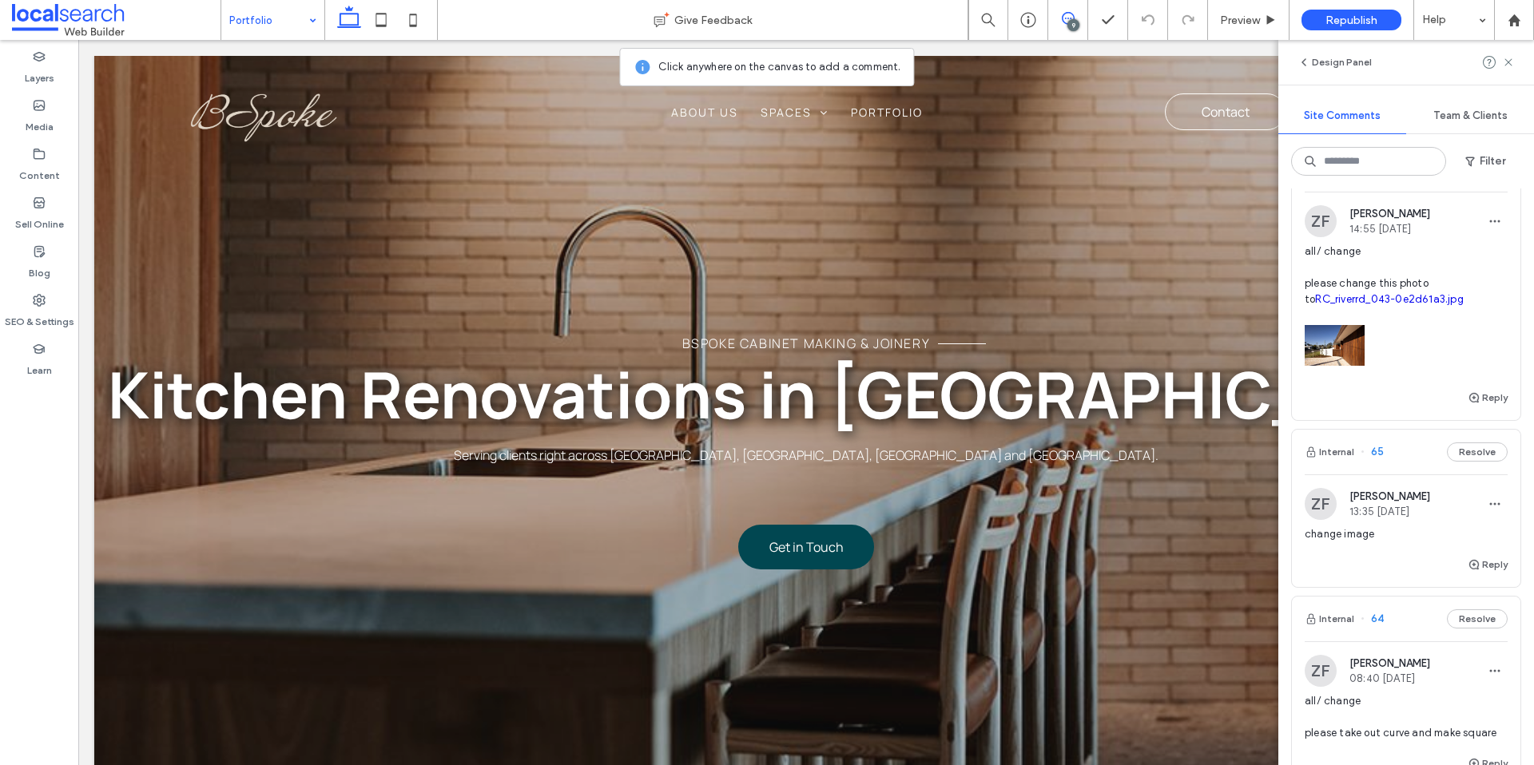
scroll to position [341, 0]
drag, startPoint x: 1511, startPoint y: 61, endPoint x: 1359, endPoint y: 228, distance: 226.8
click at [1511, 62] on icon at bounding box center [1508, 62] width 13 height 13
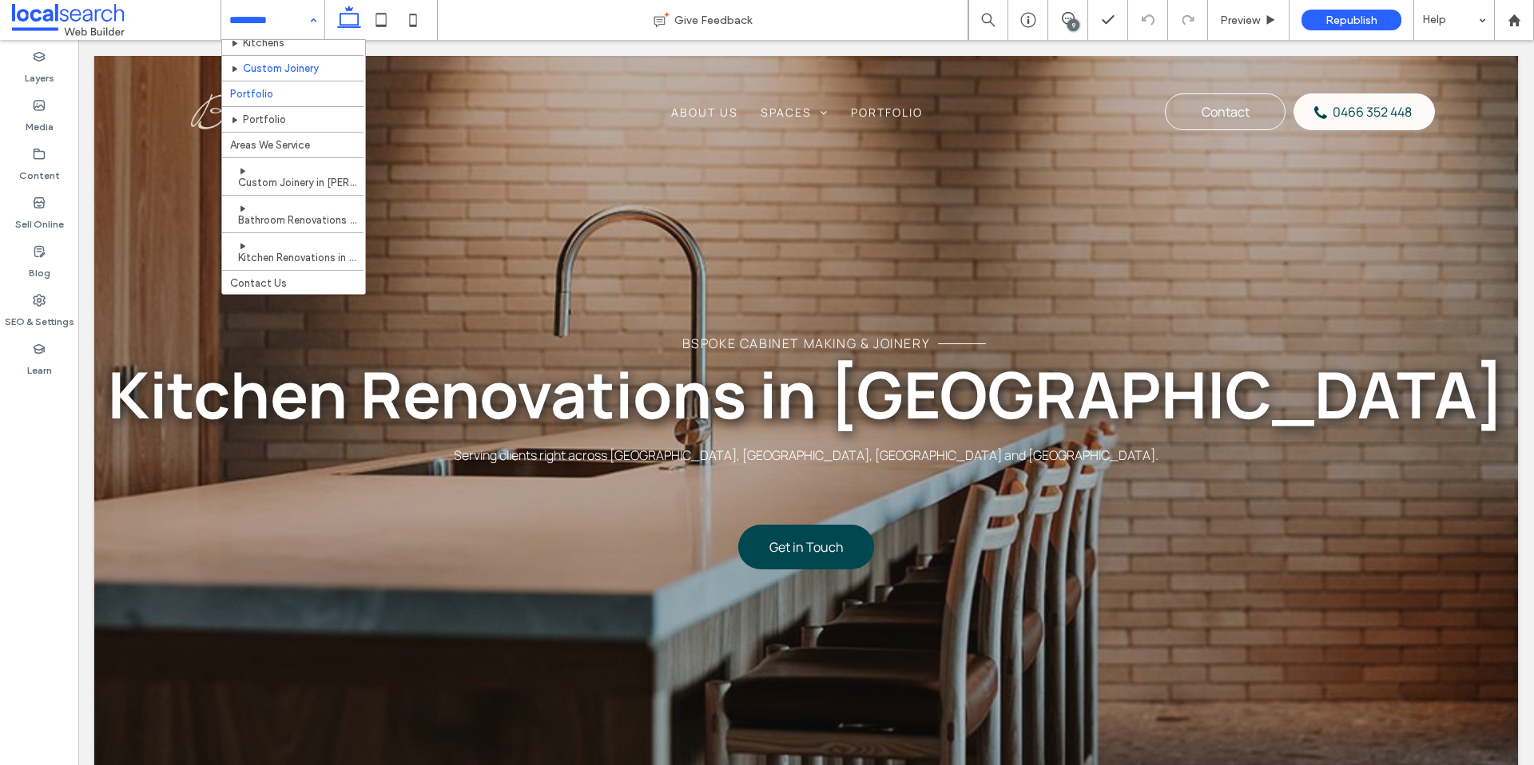
scroll to position [124, 0]
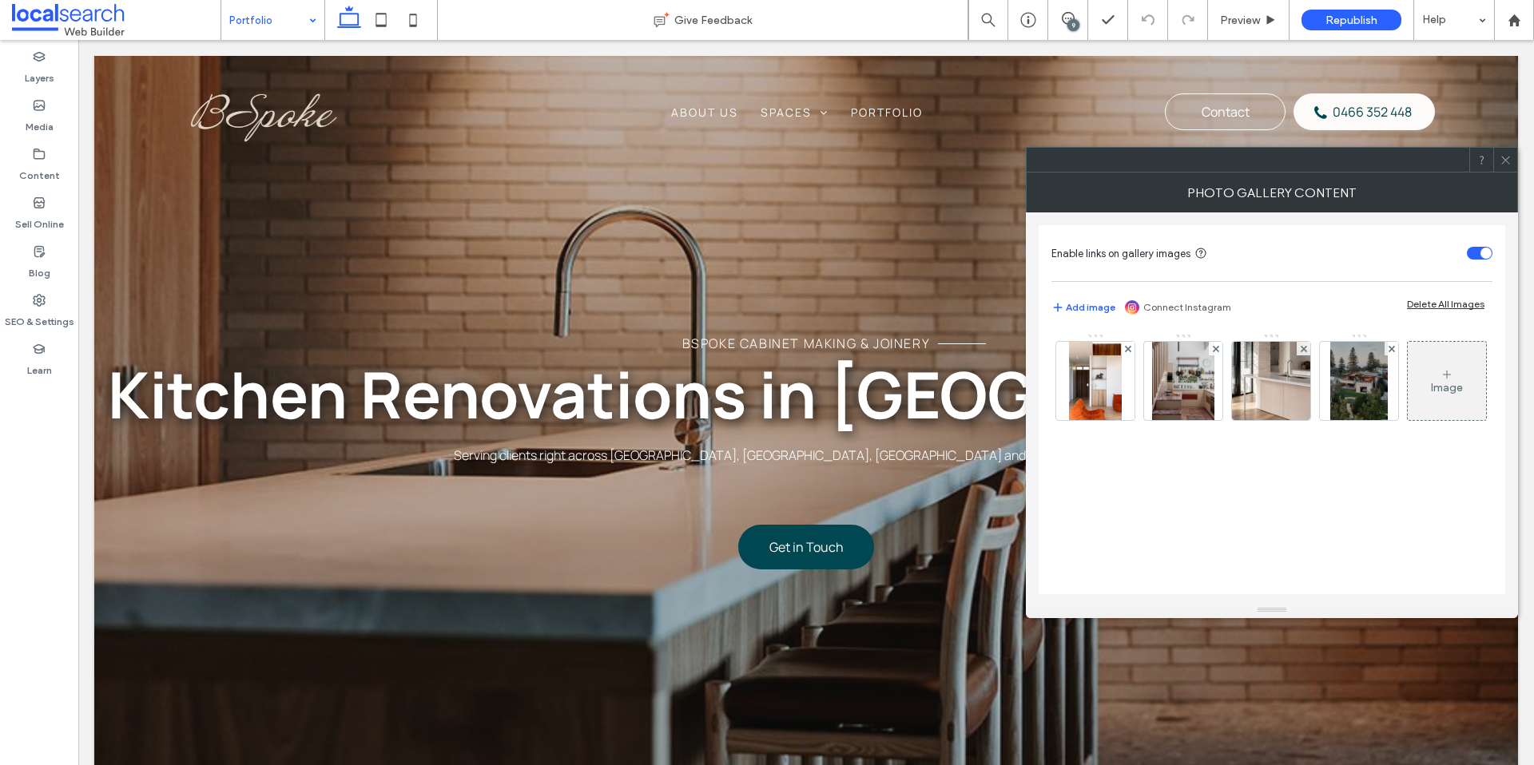
drag, startPoint x: 1507, startPoint y: 163, endPoint x: 1429, endPoint y: 172, distance: 78.8
click at [1507, 162] on icon at bounding box center [1505, 160] width 12 height 12
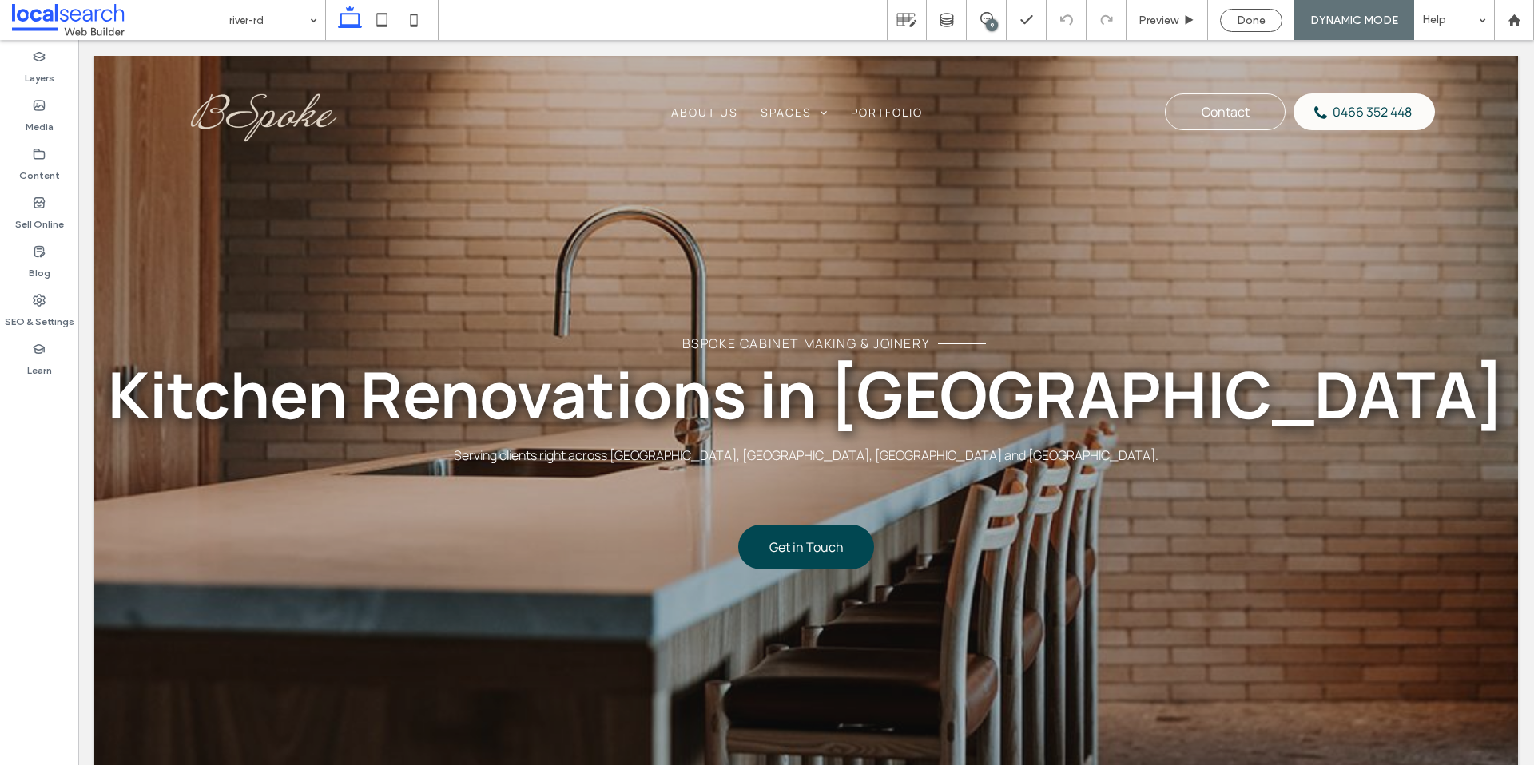
click at [990, 21] on div "9" at bounding box center [992, 25] width 12 height 12
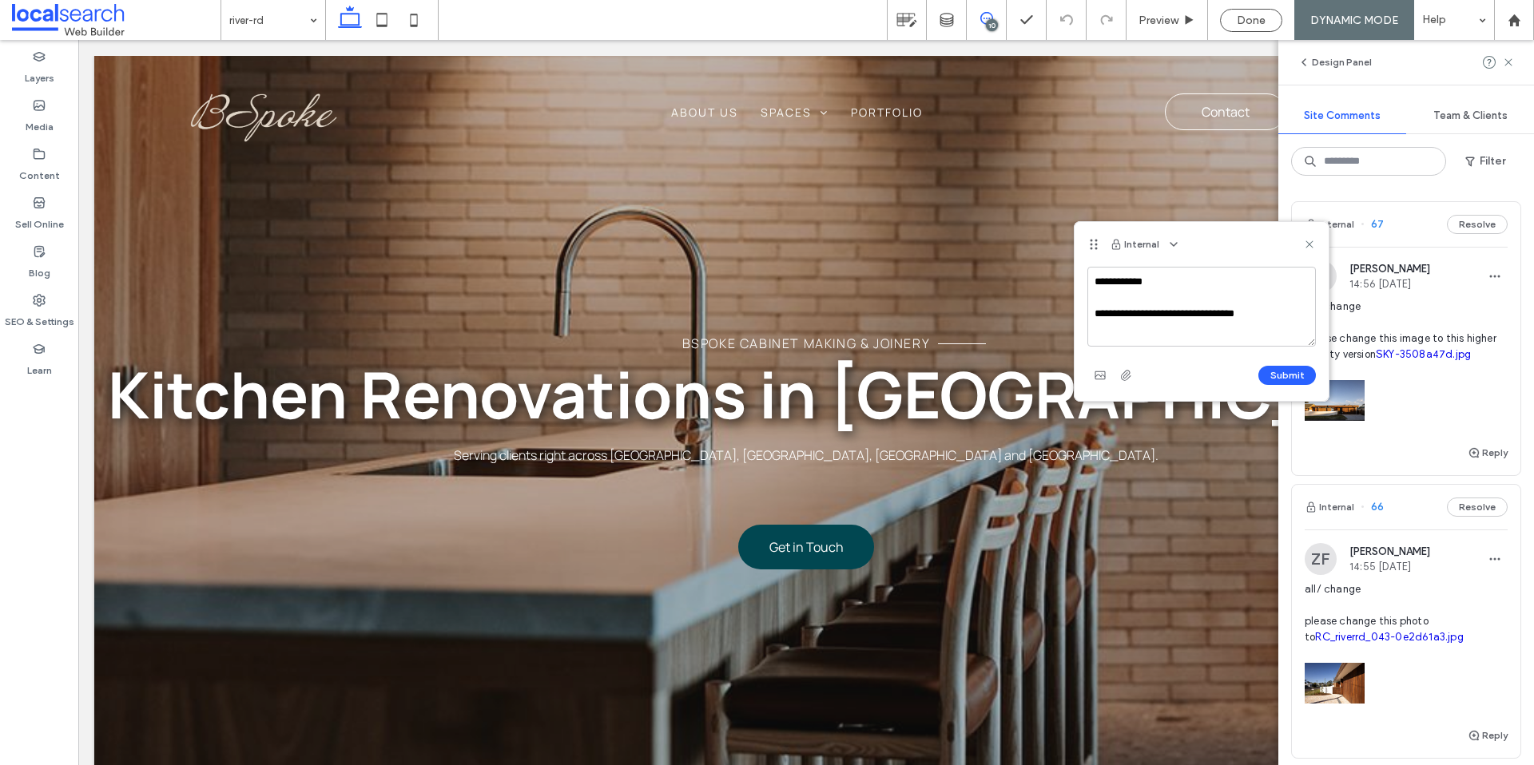
click at [1203, 312] on textarea "**********" at bounding box center [1201, 307] width 228 height 80
click at [1275, 316] on textarea "**********" at bounding box center [1201, 307] width 228 height 80
type textarea "**********"
click at [1102, 377] on icon "button" at bounding box center [1100, 375] width 13 height 13
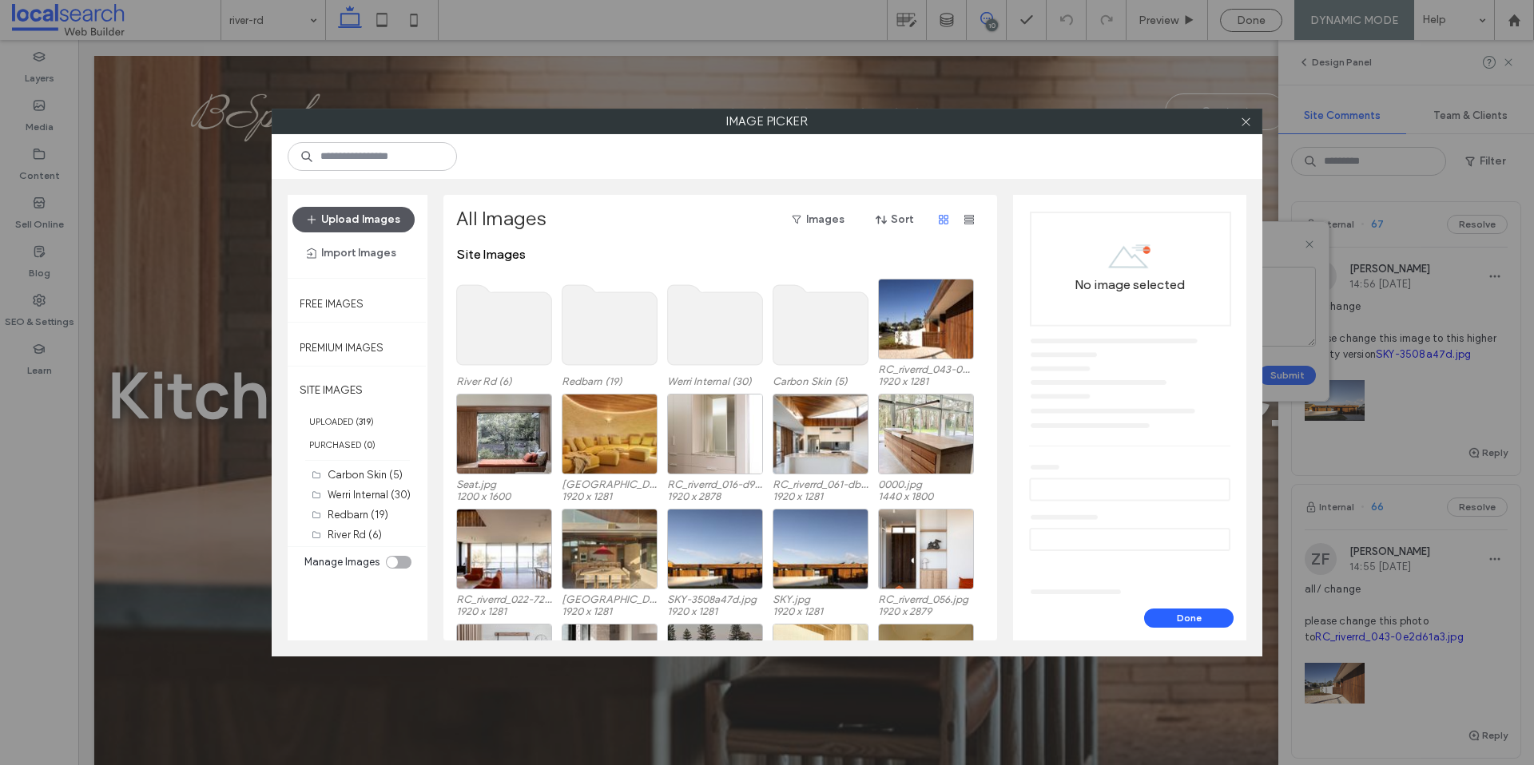
click at [347, 217] on button "Upload Images" at bounding box center [353, 220] width 122 height 26
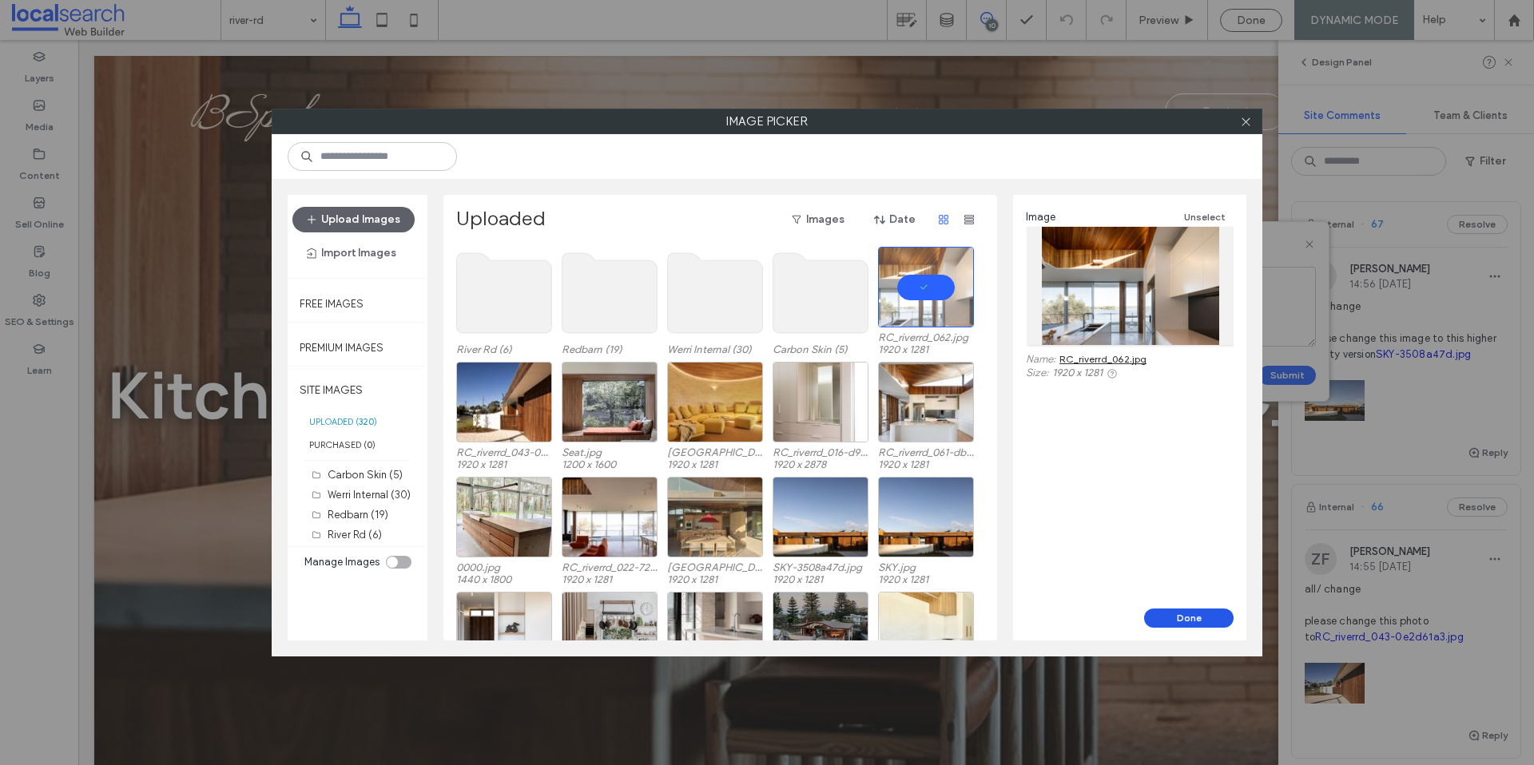
click at [1169, 617] on button "Done" at bounding box center [1188, 618] width 89 height 19
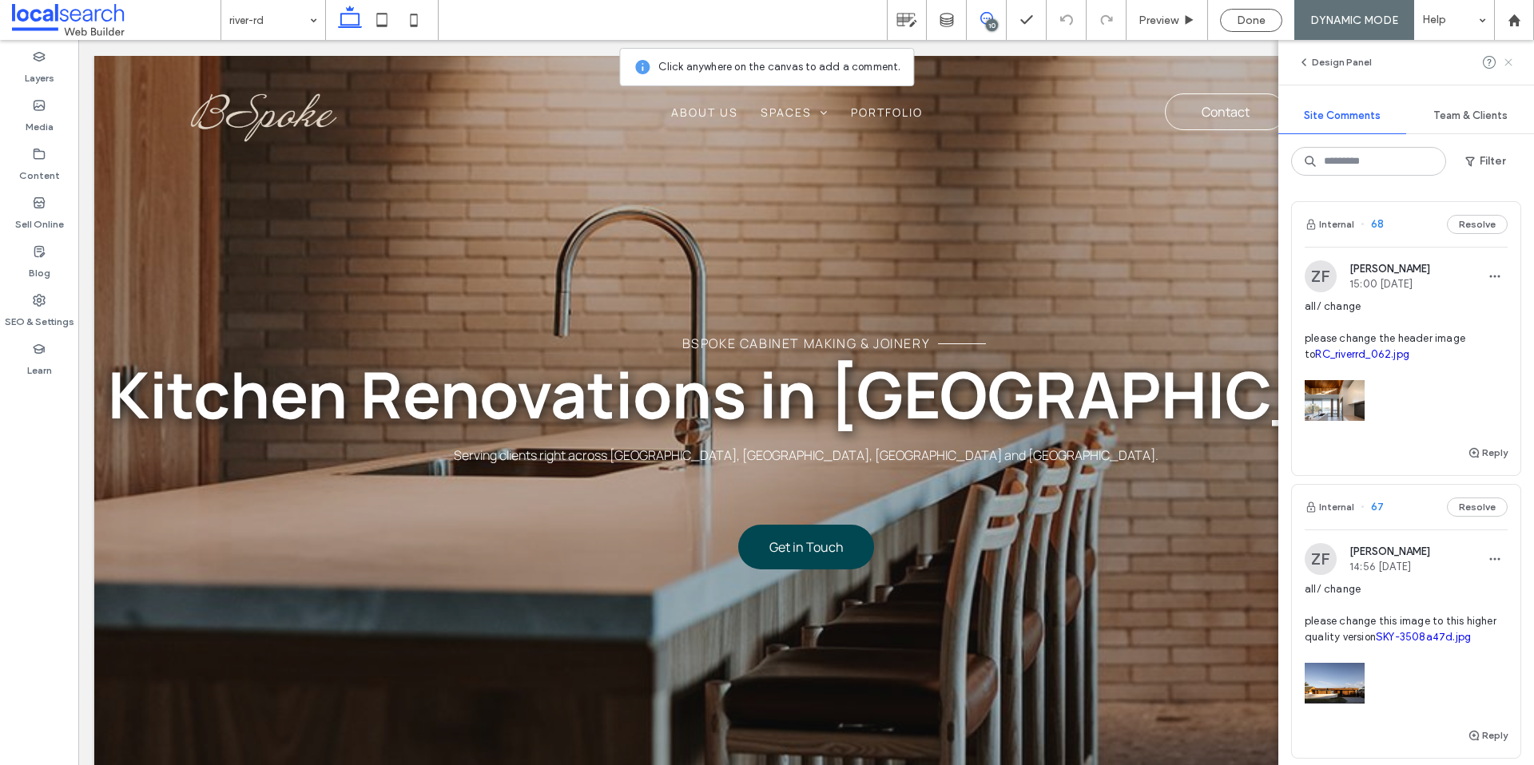
click at [1507, 66] on icon at bounding box center [1508, 62] width 13 height 13
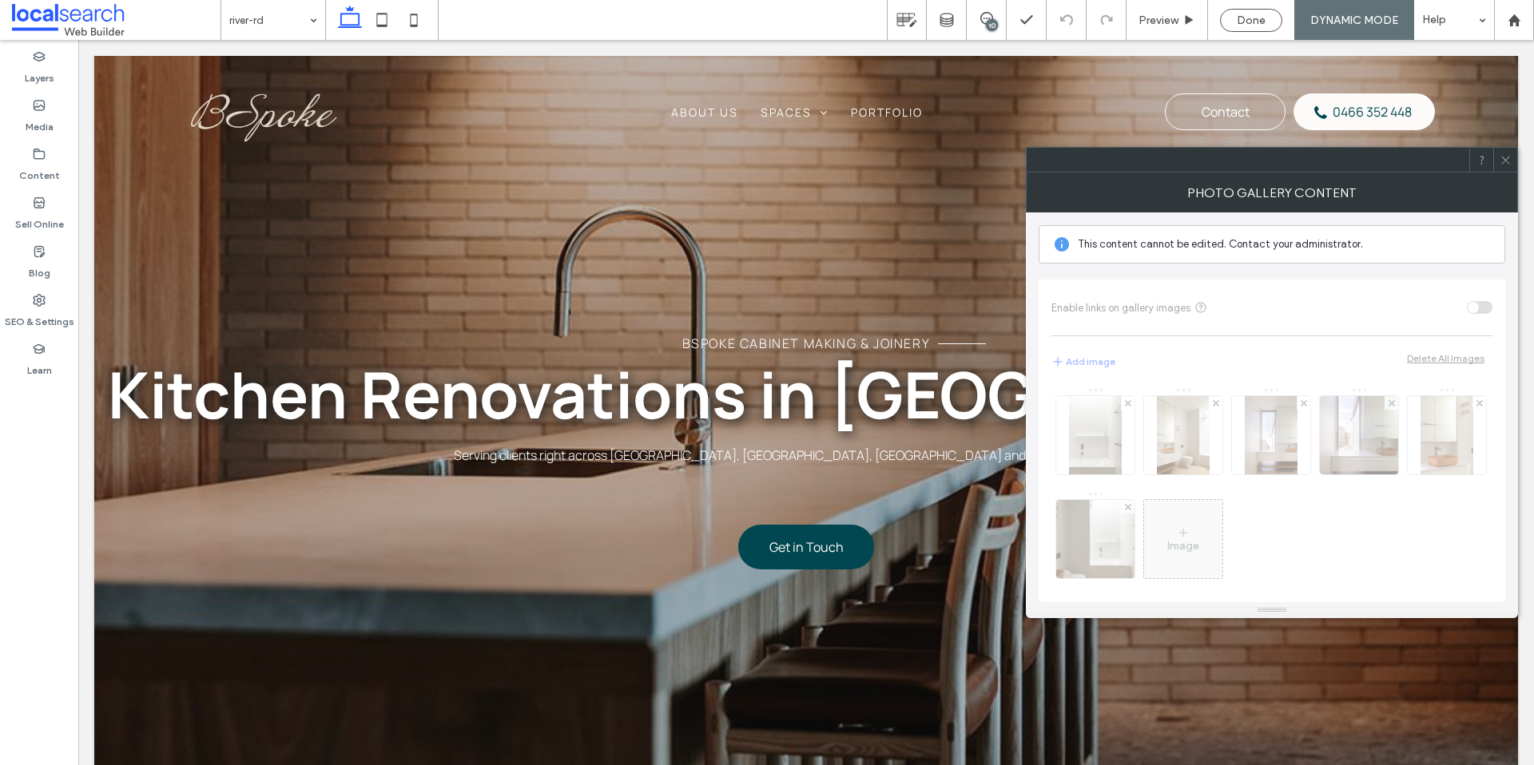
scroll to position [10, 0]
click at [1275, 529] on div "Image" at bounding box center [1271, 486] width 441 height 215
click at [1274, 530] on div "Image" at bounding box center [1271, 486] width 441 height 215
click at [1506, 163] on icon at bounding box center [1505, 160] width 12 height 12
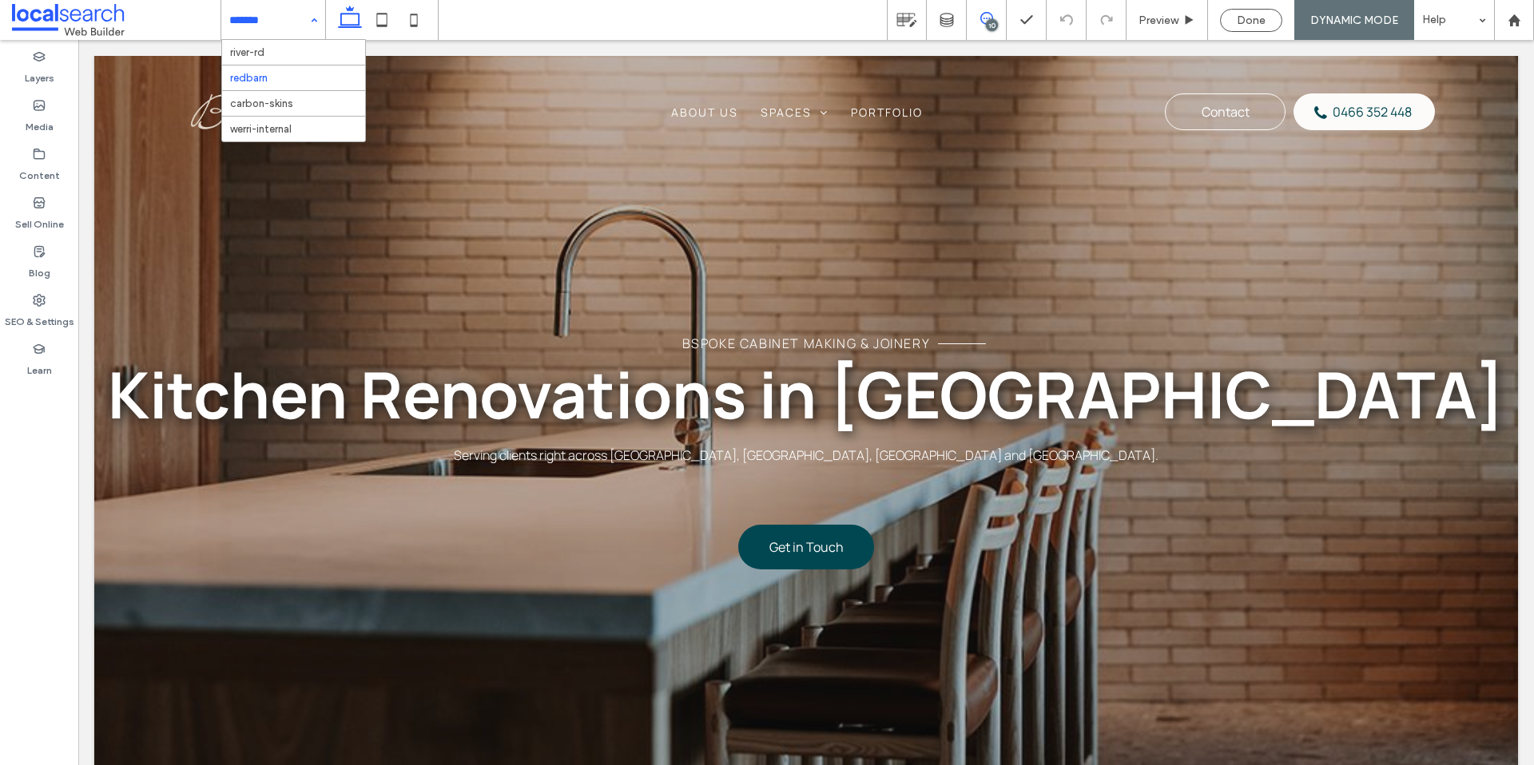
click at [985, 18] on use at bounding box center [986, 18] width 13 height 13
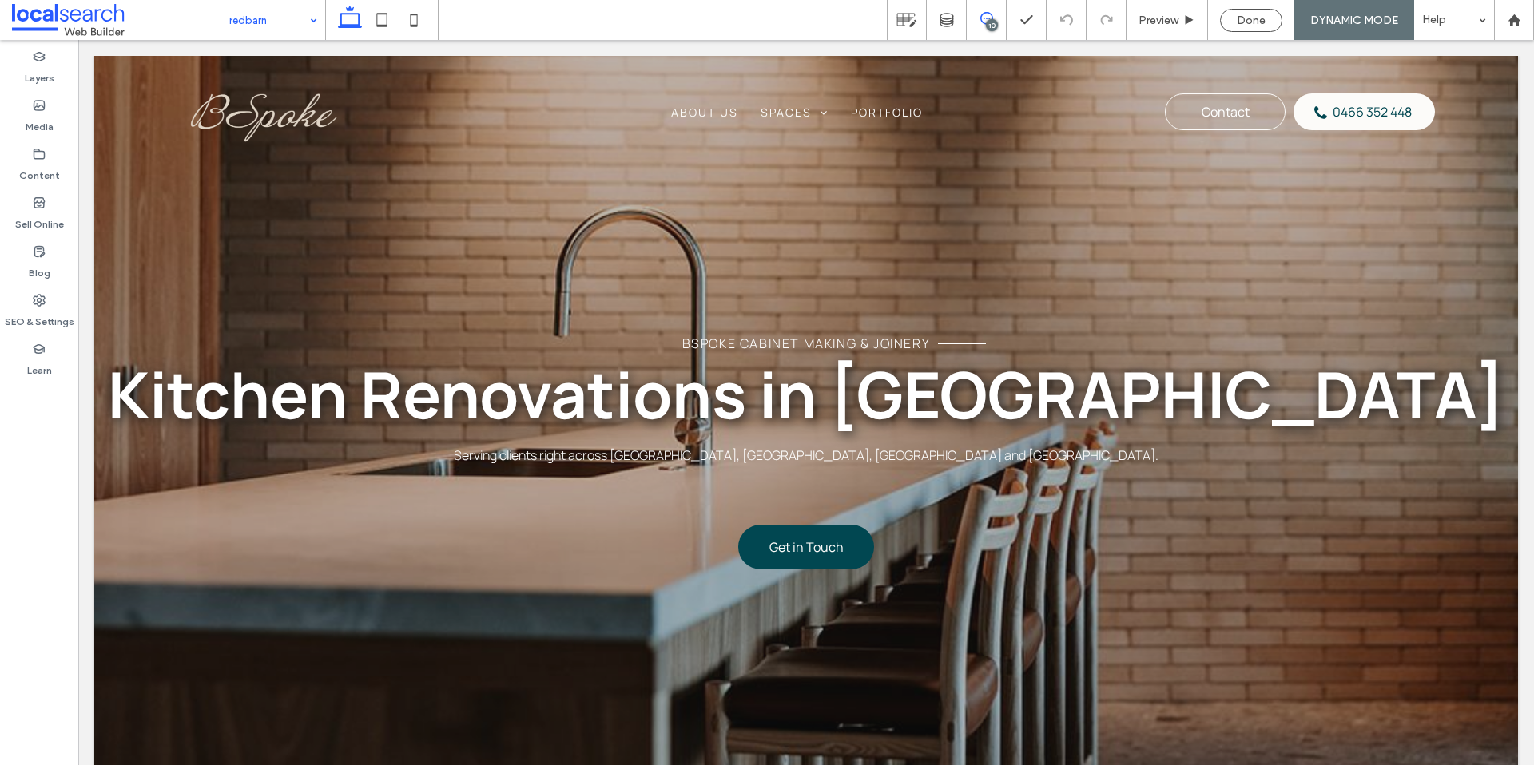
click at [985, 18] on use at bounding box center [986, 18] width 13 height 13
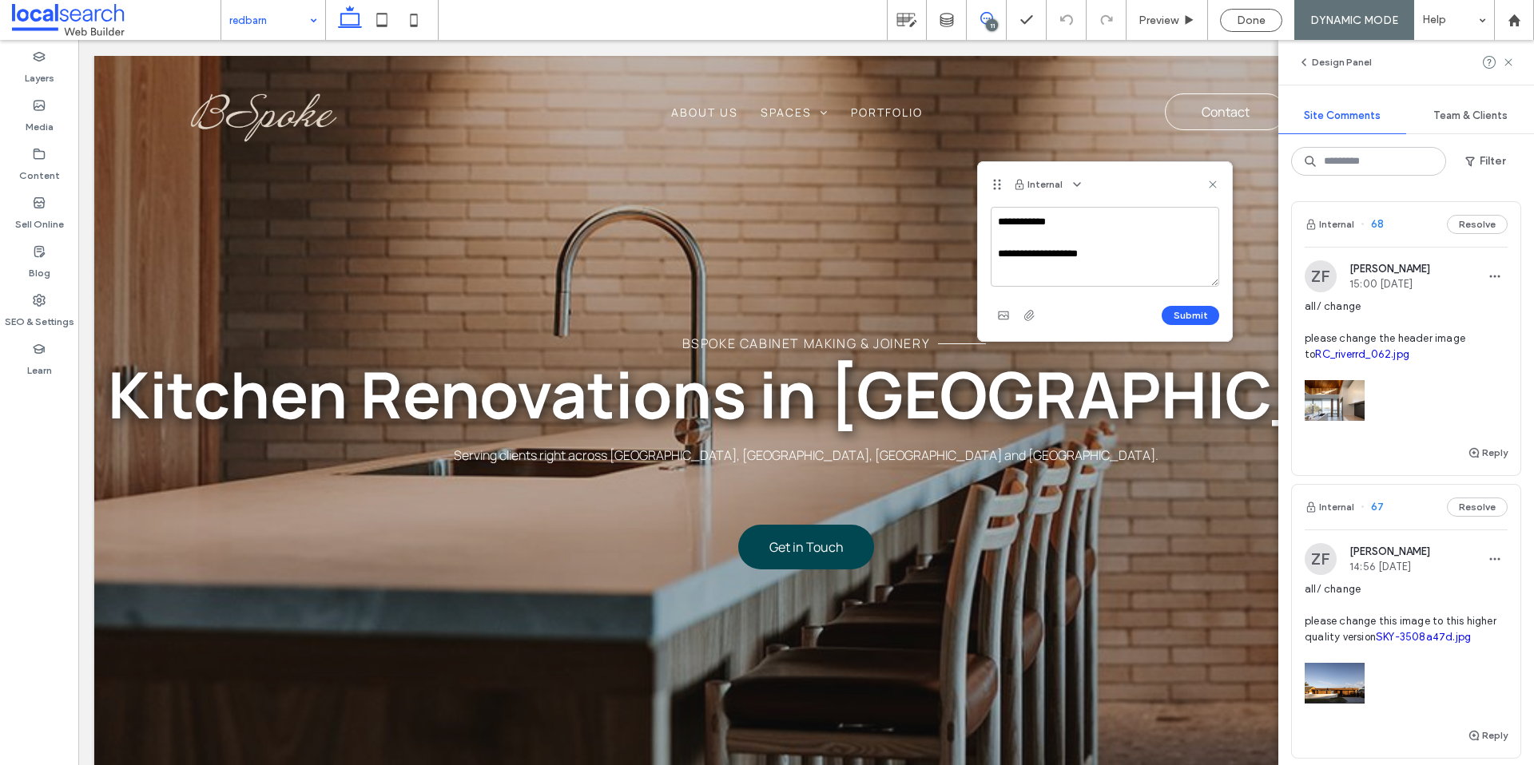
type textarea "**********"
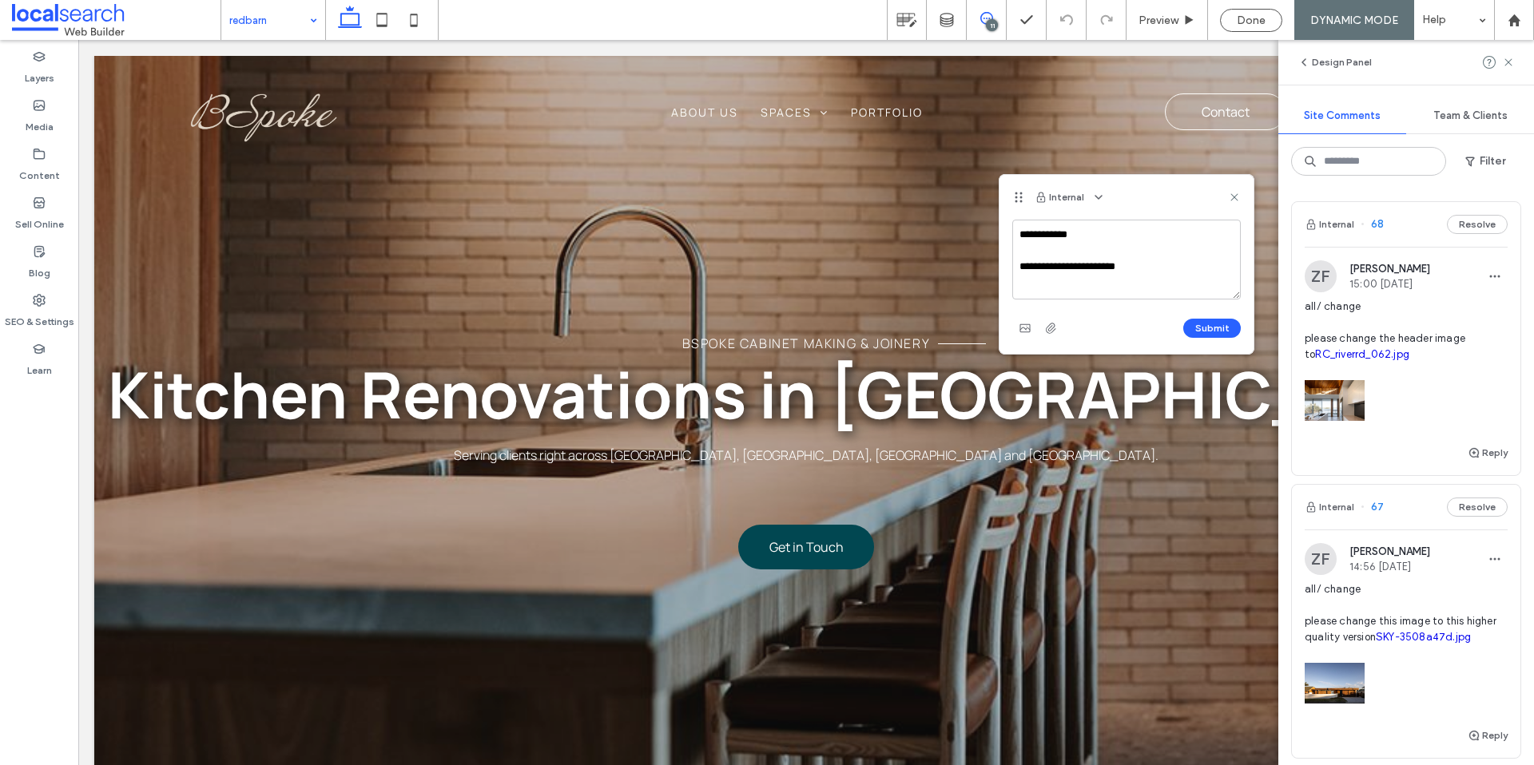
click at [1127, 266] on textarea "**********" at bounding box center [1126, 260] width 228 height 80
click at [1205, 264] on textarea "**********" at bounding box center [1126, 260] width 228 height 80
type textarea "**********"
click at [1237, 198] on icon at bounding box center [1234, 197] width 13 height 13
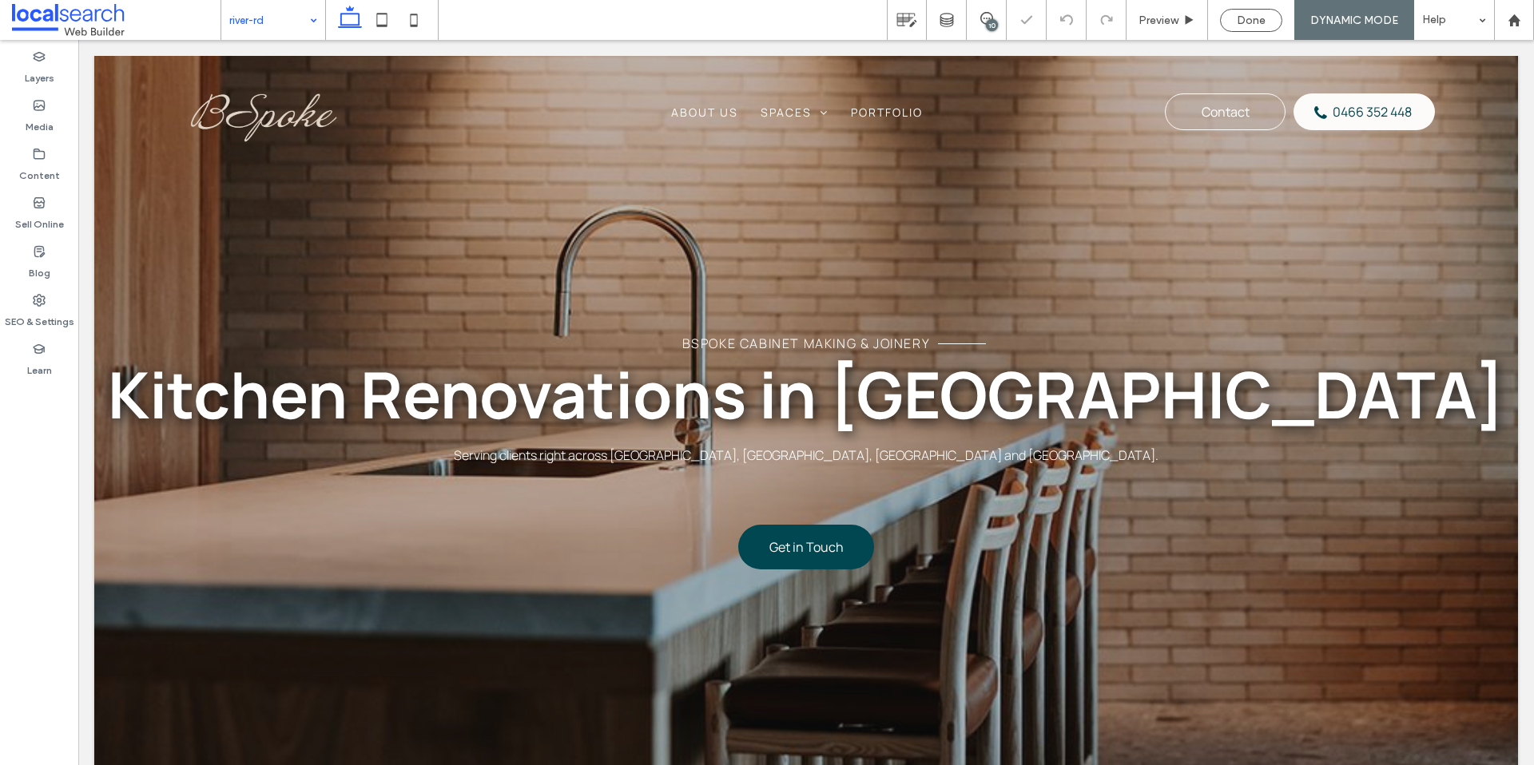
click at [272, 19] on input at bounding box center [269, 20] width 80 height 40
click at [303, 20] on div "carbon-skins" at bounding box center [273, 20] width 104 height 40
drag, startPoint x: 987, startPoint y: 21, endPoint x: 999, endPoint y: 38, distance: 20.6
click at [988, 22] on div "10" at bounding box center [992, 25] width 12 height 12
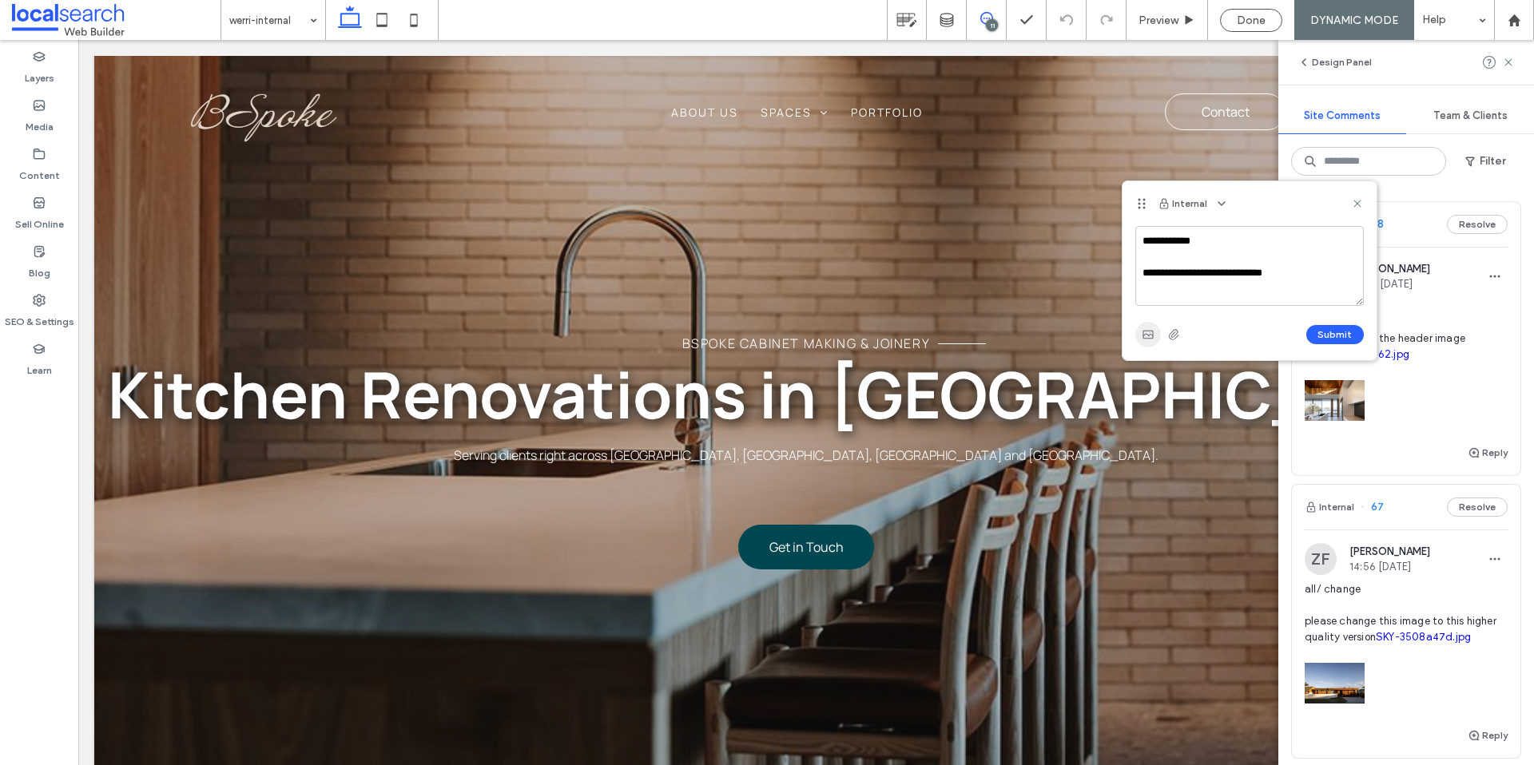
click at [1148, 334] on icon "button" at bounding box center [1147, 334] width 13 height 13
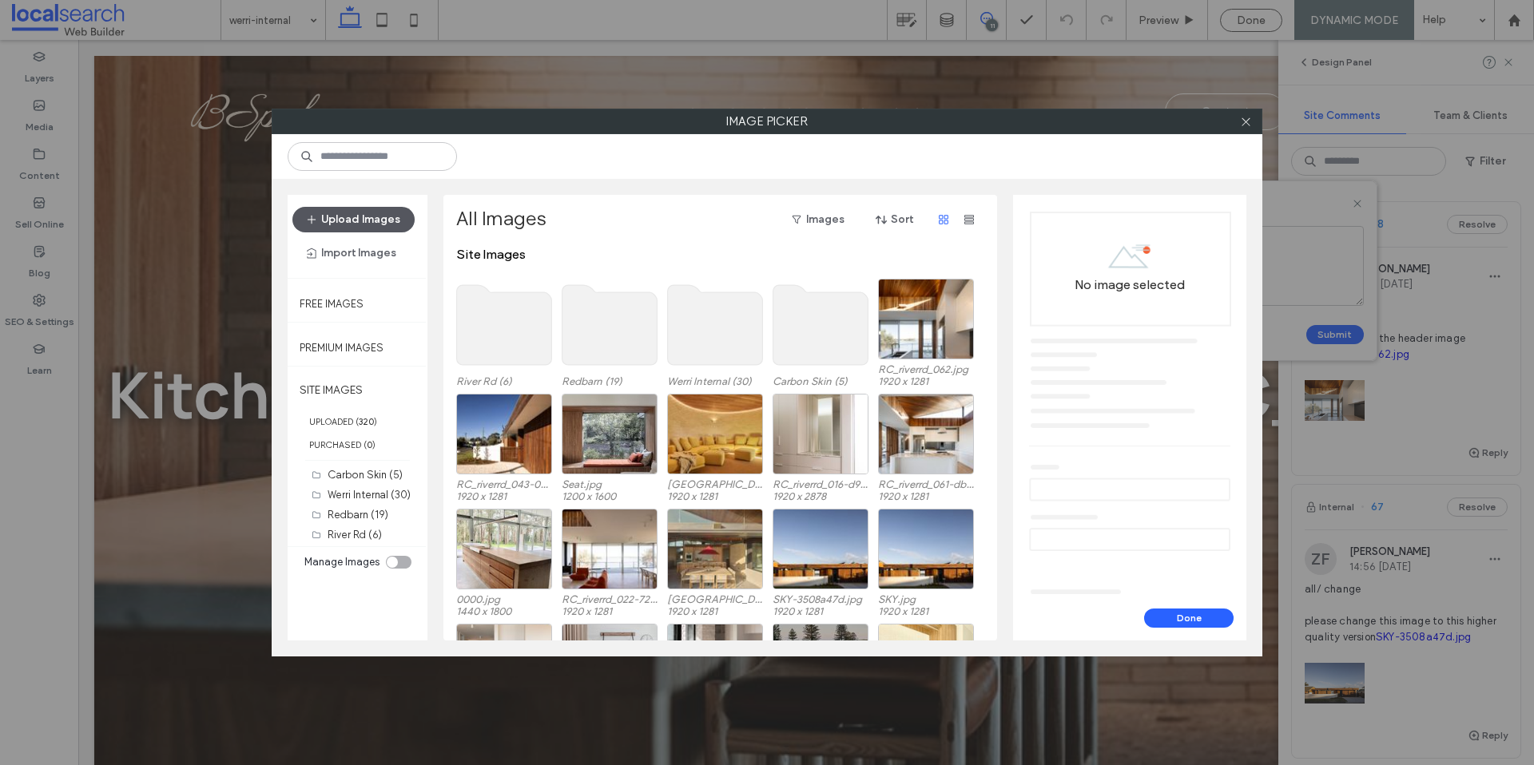
click at [361, 222] on button "Upload Images" at bounding box center [353, 220] width 122 height 26
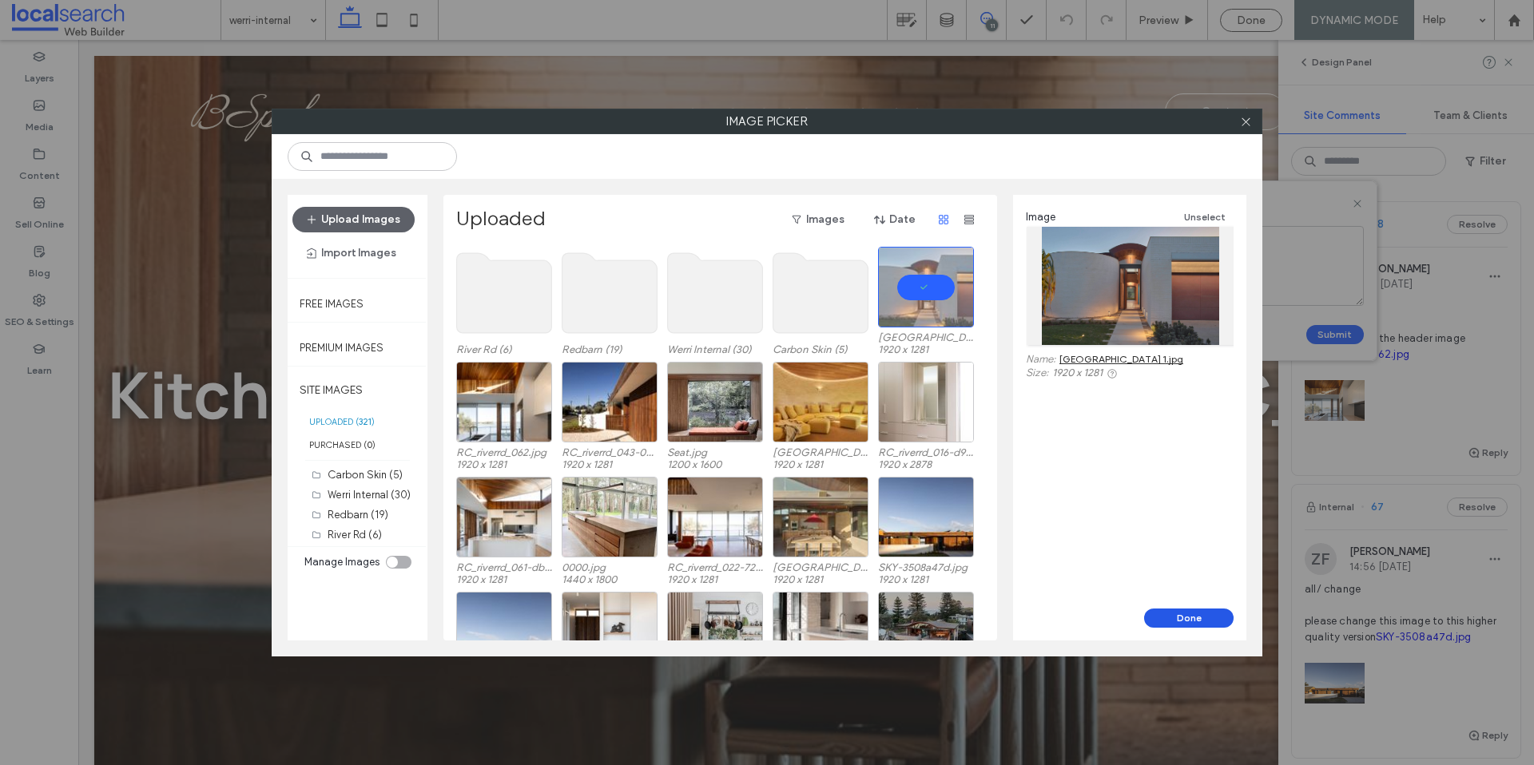
click at [1165, 620] on button "Done" at bounding box center [1188, 618] width 89 height 19
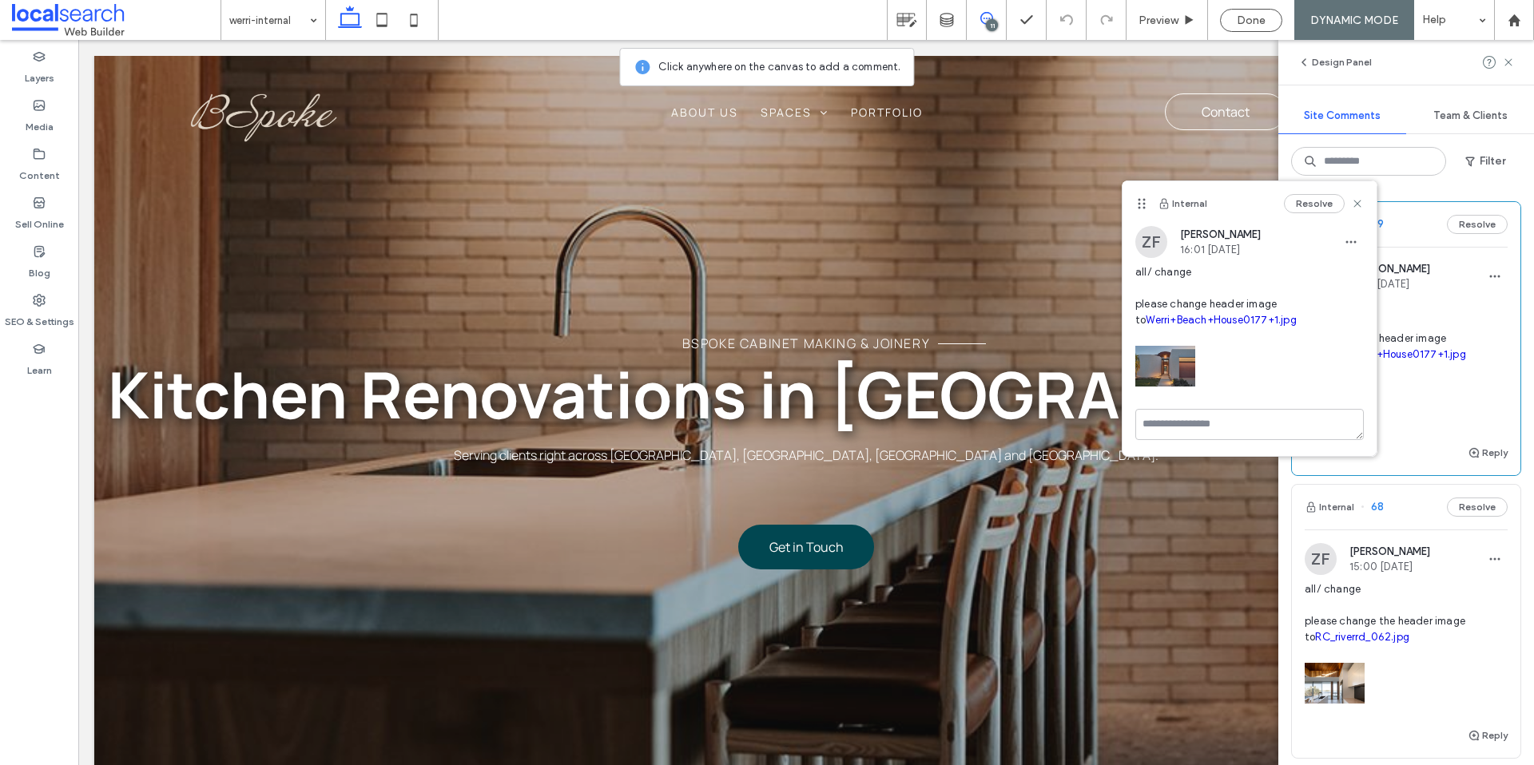
drag, startPoint x: 1357, startPoint y: 204, endPoint x: 1308, endPoint y: 291, distance: 99.8
click at [1357, 204] on use at bounding box center [1356, 203] width 7 height 7
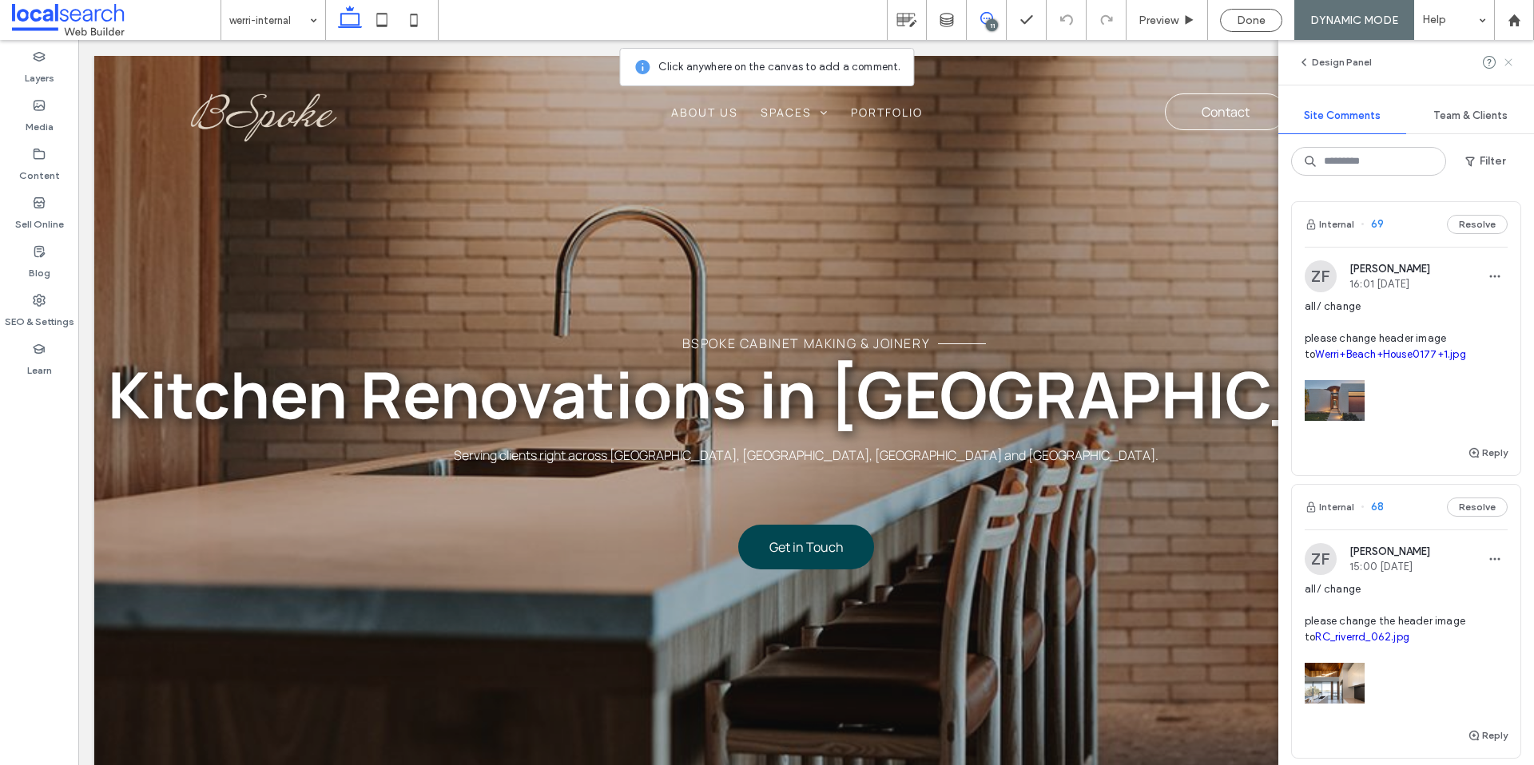
click at [1509, 60] on use at bounding box center [1507, 61] width 7 height 7
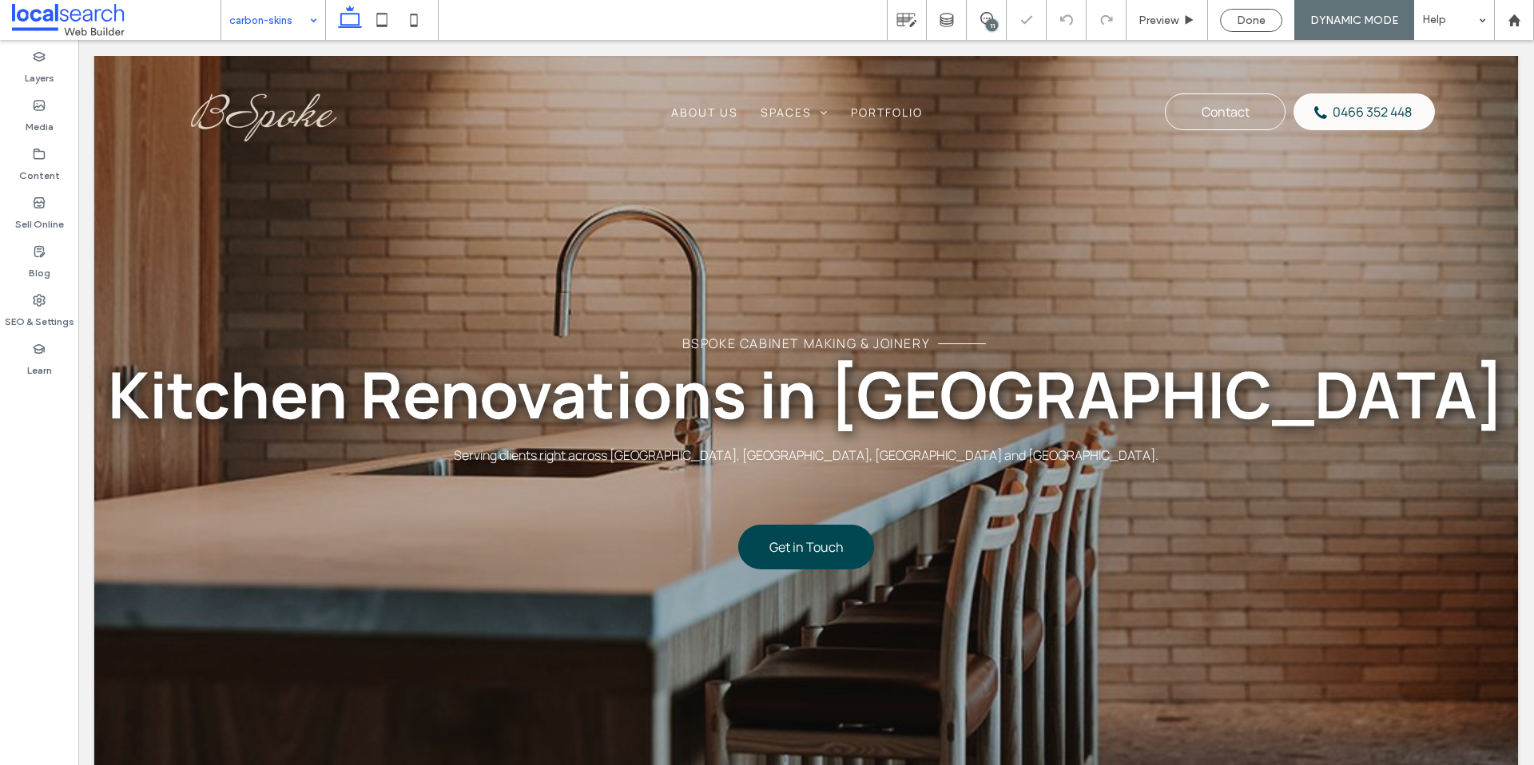
click at [269, 21] on input at bounding box center [269, 20] width 80 height 40
click at [995, 26] on div "11" at bounding box center [992, 25] width 12 height 12
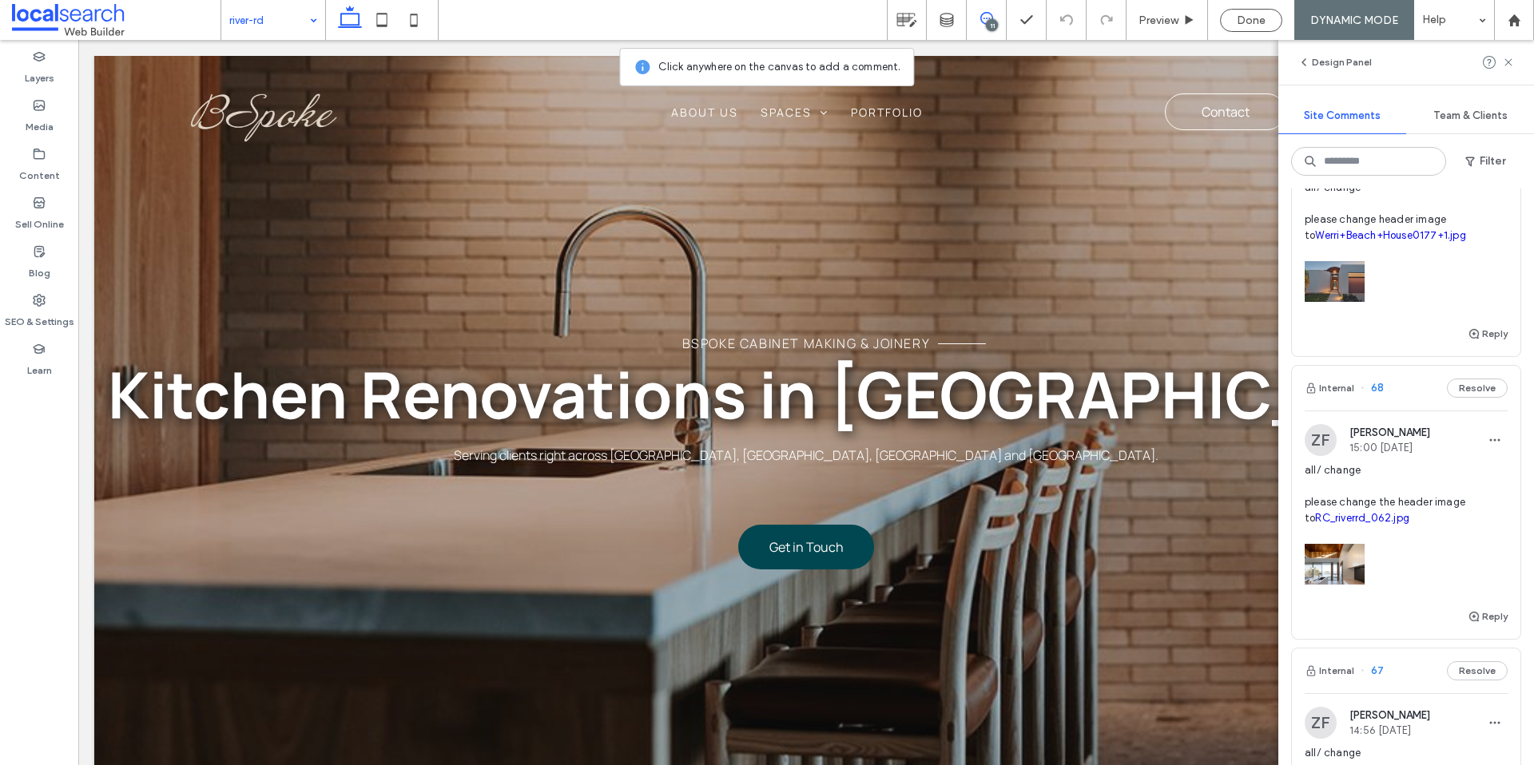
scroll to position [125, 0]
click at [1269, 19] on div "Done" at bounding box center [1251, 21] width 61 height 14
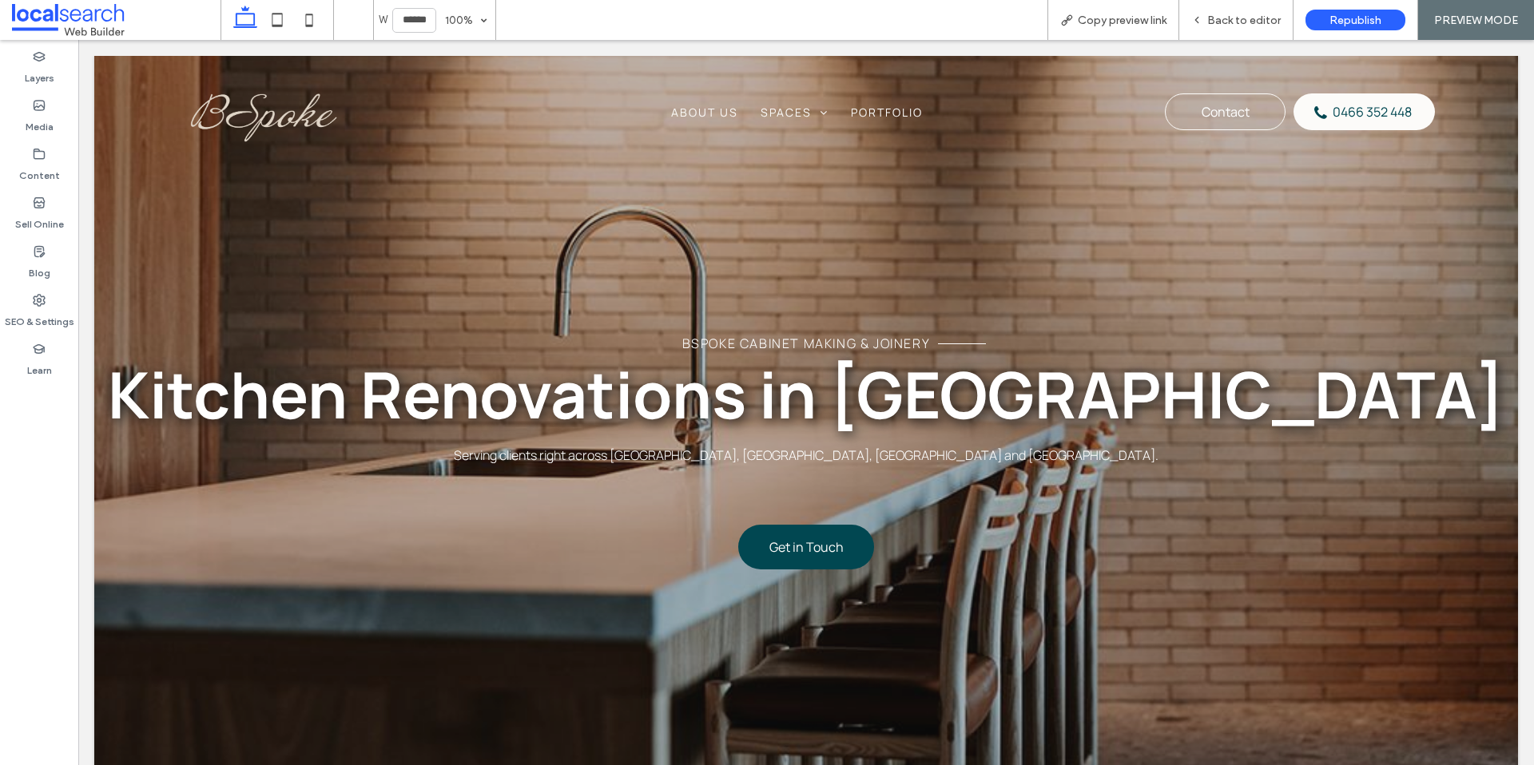
scroll to position [0, 0]
click at [1256, 14] on span "Back to editor" at bounding box center [1243, 21] width 73 height 14
click at [270, 10] on input at bounding box center [268, 20] width 79 height 40
click at [298, 17] on input at bounding box center [268, 20] width 79 height 40
click at [290, 20] on input at bounding box center [268, 20] width 79 height 40
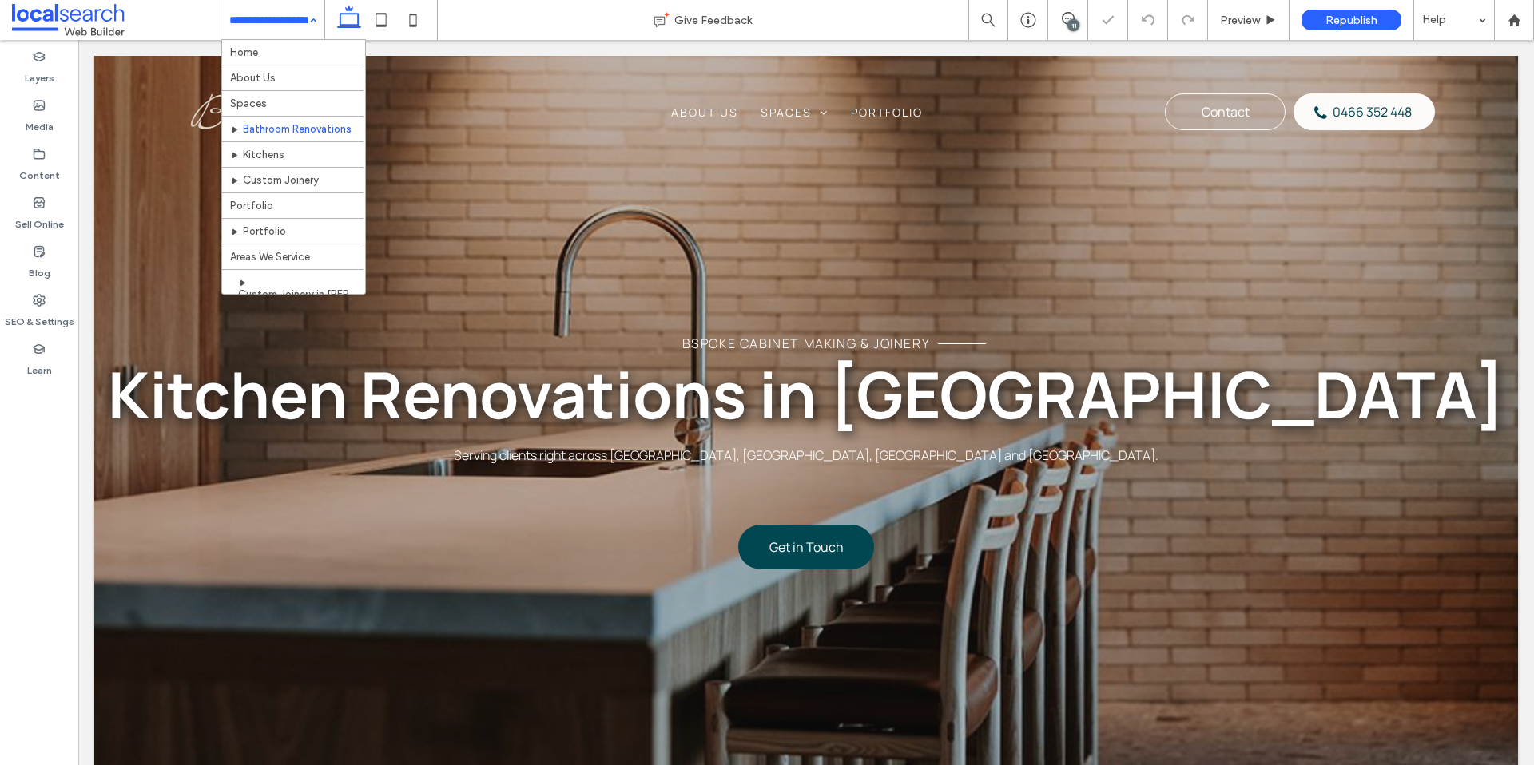
click at [299, 23] on input at bounding box center [268, 20] width 79 height 40
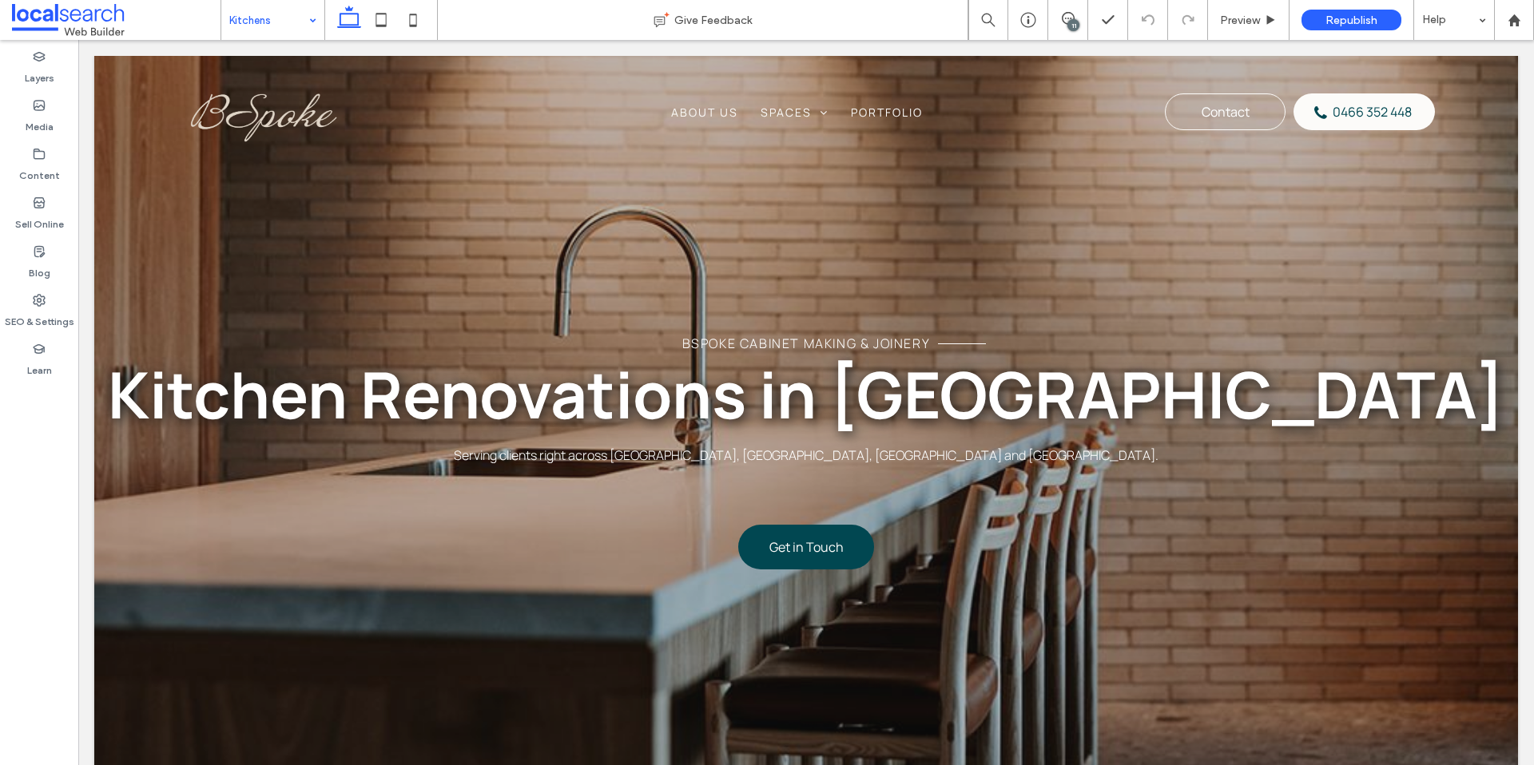
click at [241, 12] on input at bounding box center [268, 20] width 79 height 40
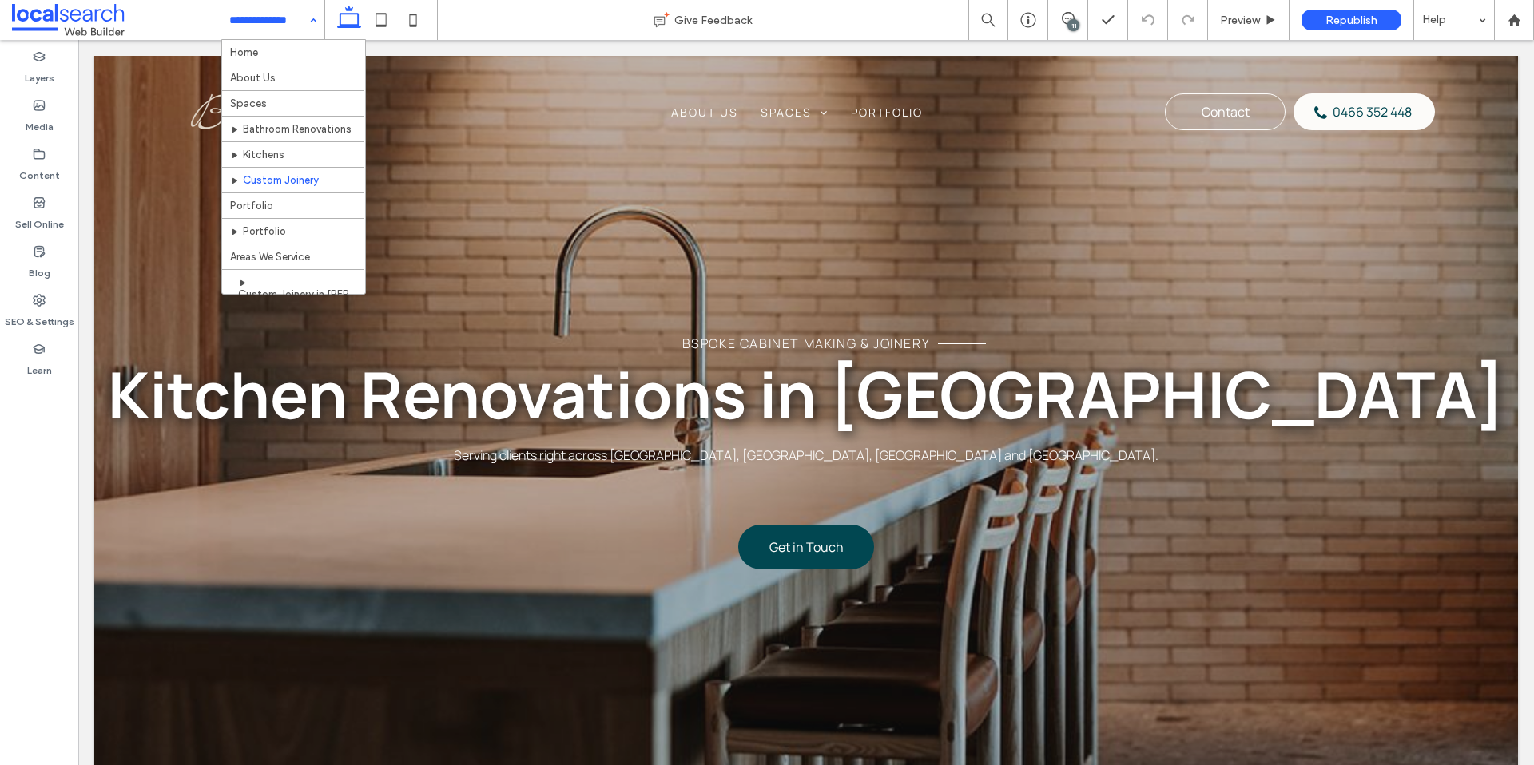
click at [285, 8] on input at bounding box center [268, 20] width 79 height 40
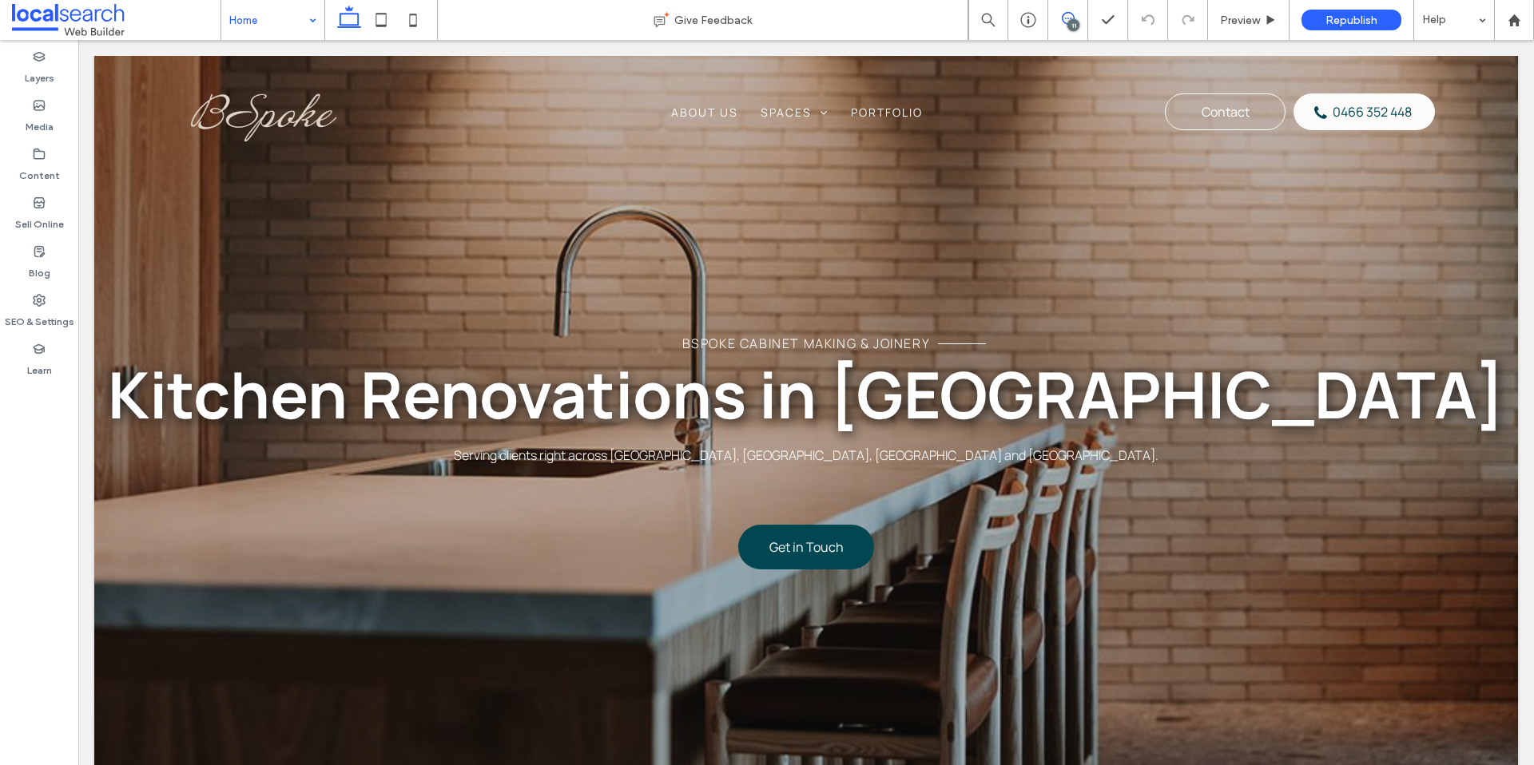
click at [1064, 18] on use at bounding box center [1068, 18] width 13 height 13
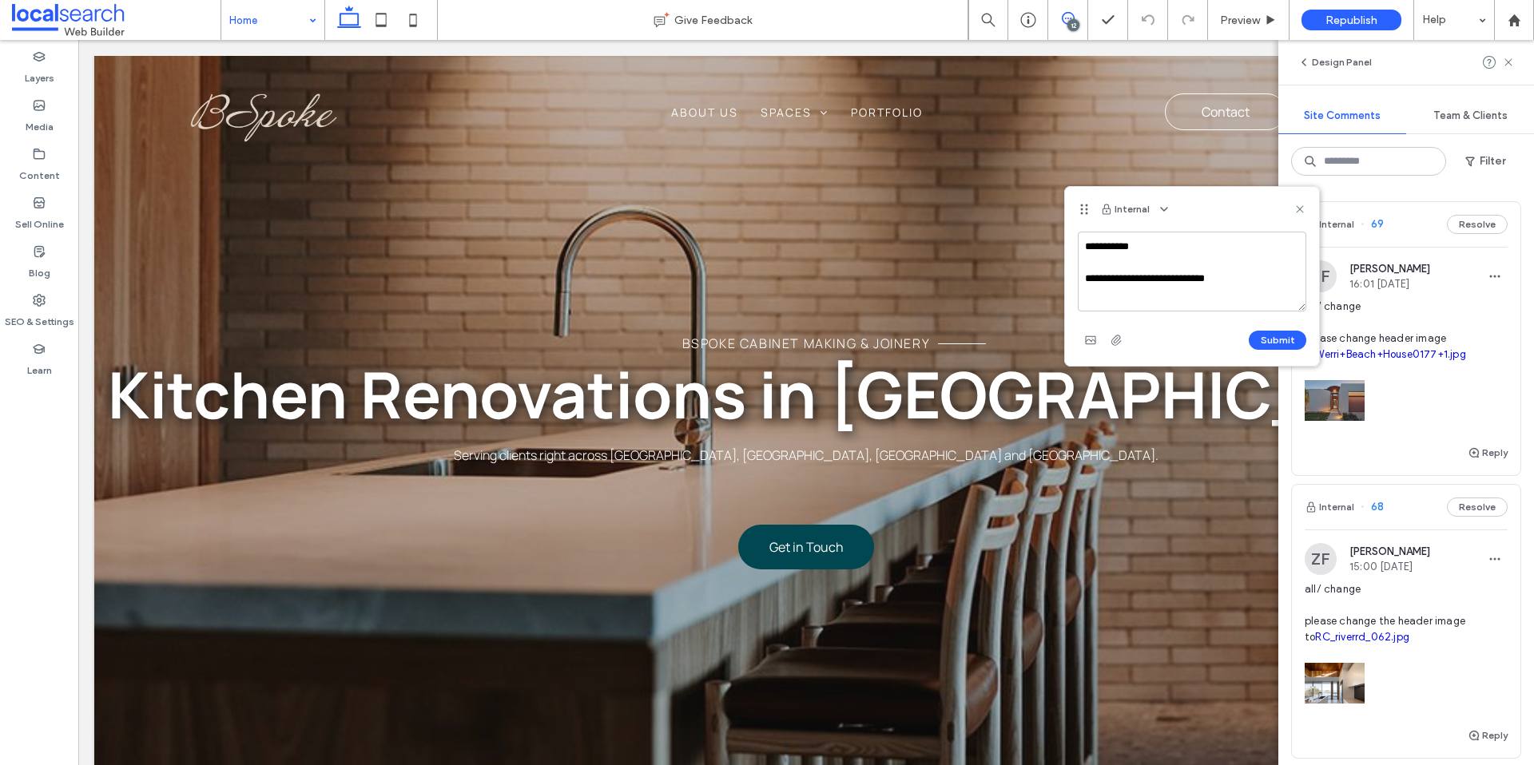
type textarea "**********"
click at [1092, 343] on use "button" at bounding box center [1090, 340] width 10 height 8
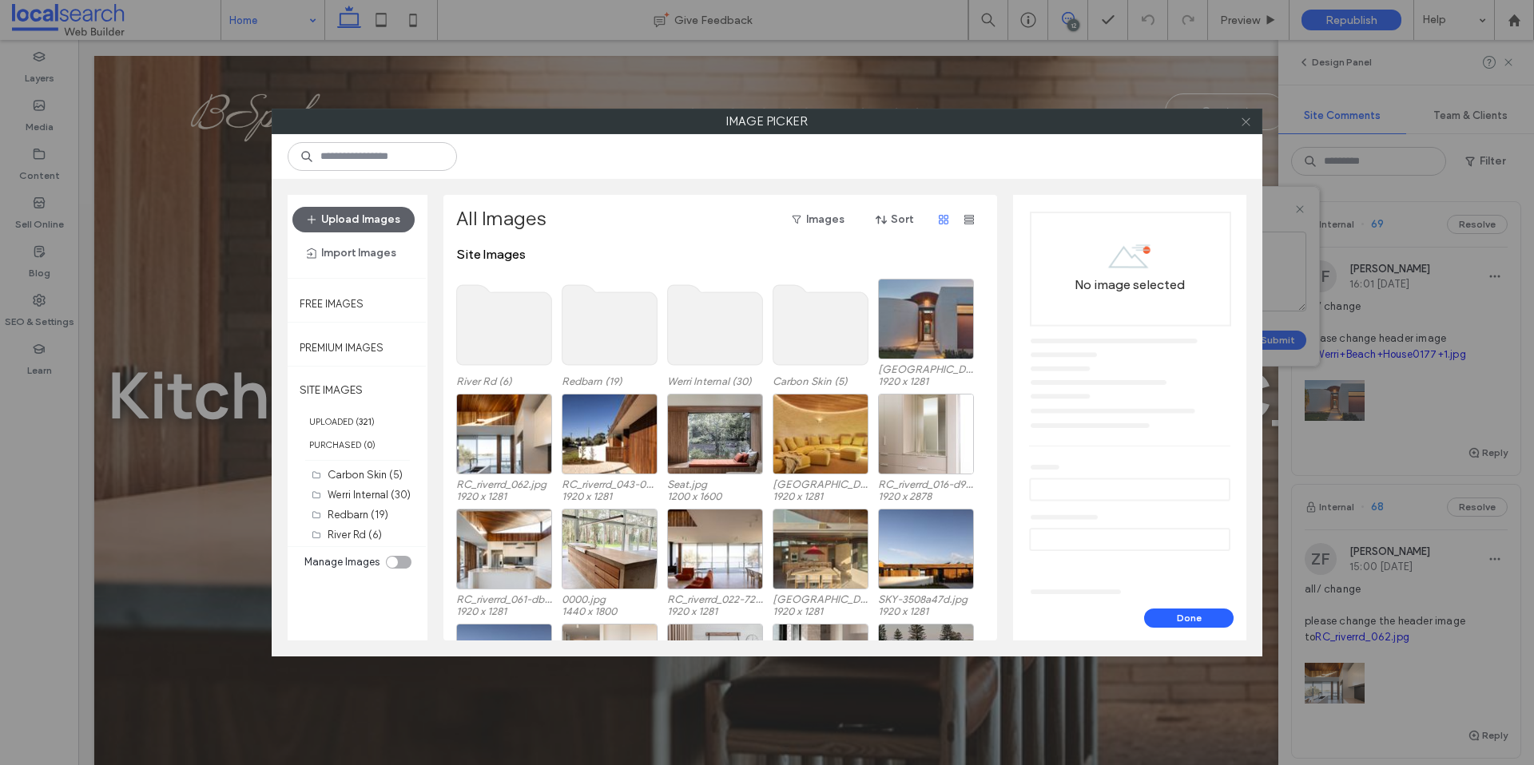
click at [1242, 122] on icon at bounding box center [1246, 122] width 12 height 12
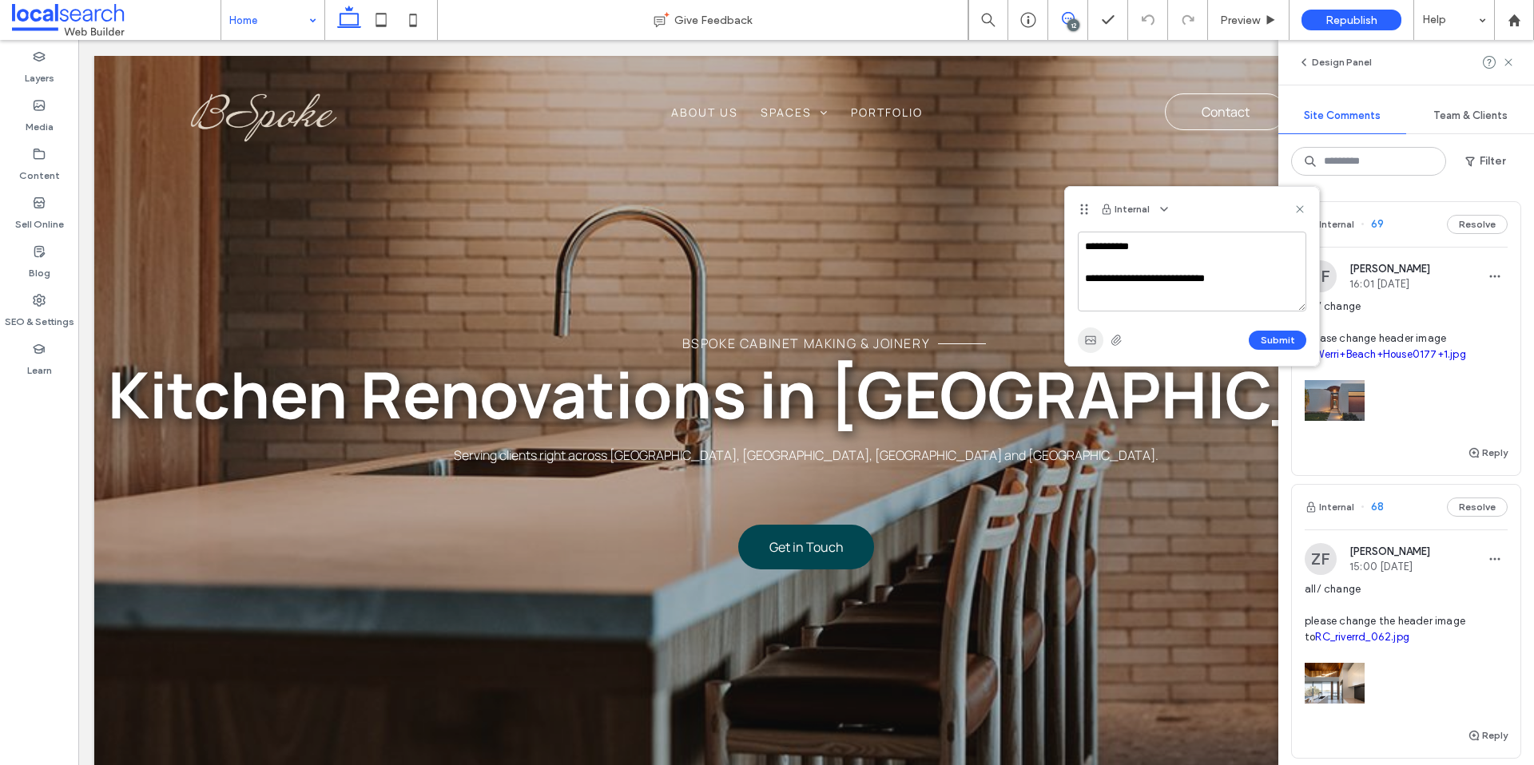
click at [1094, 340] on use "button" at bounding box center [1090, 340] width 10 height 8
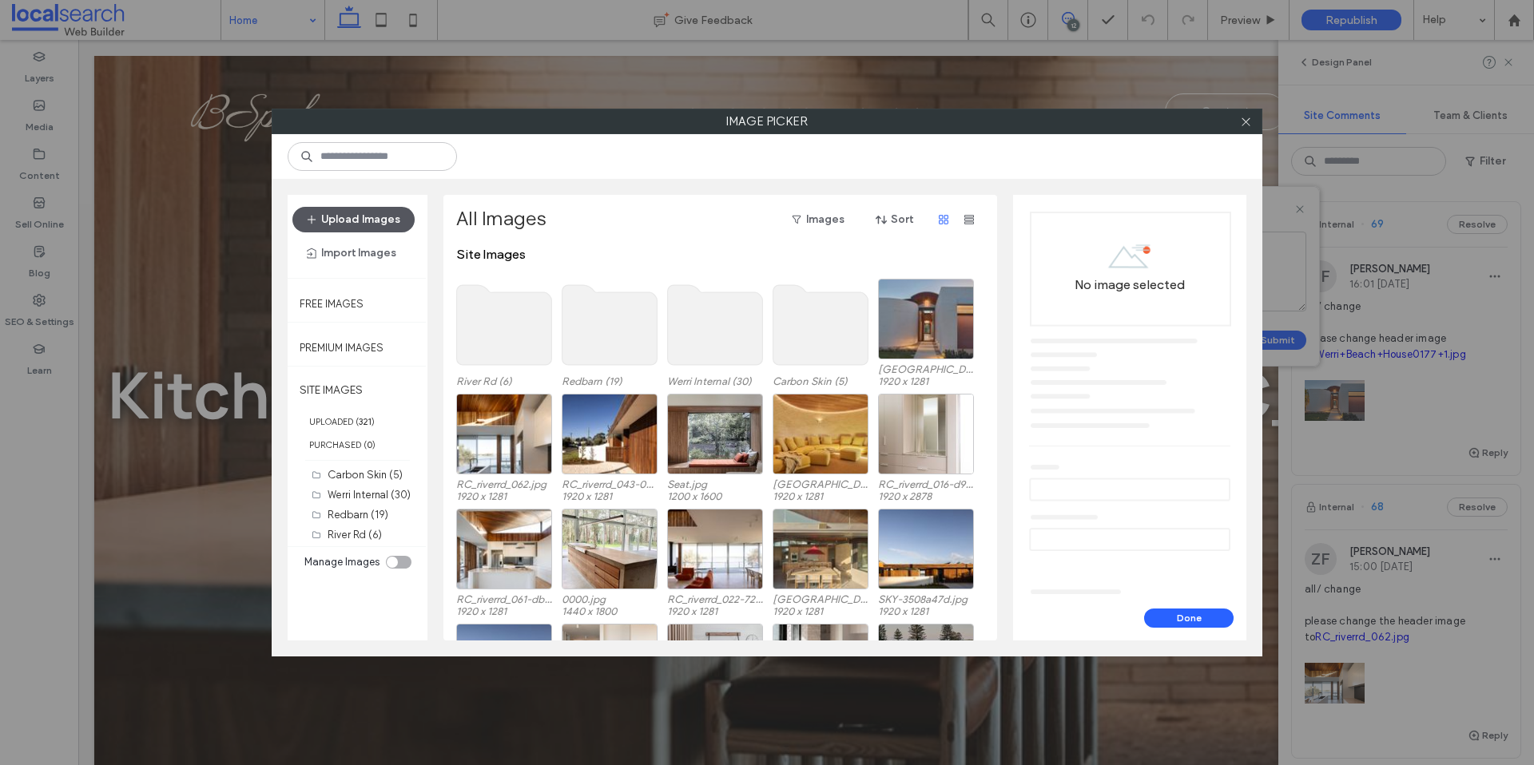
click at [386, 216] on button "Upload Images" at bounding box center [353, 220] width 122 height 26
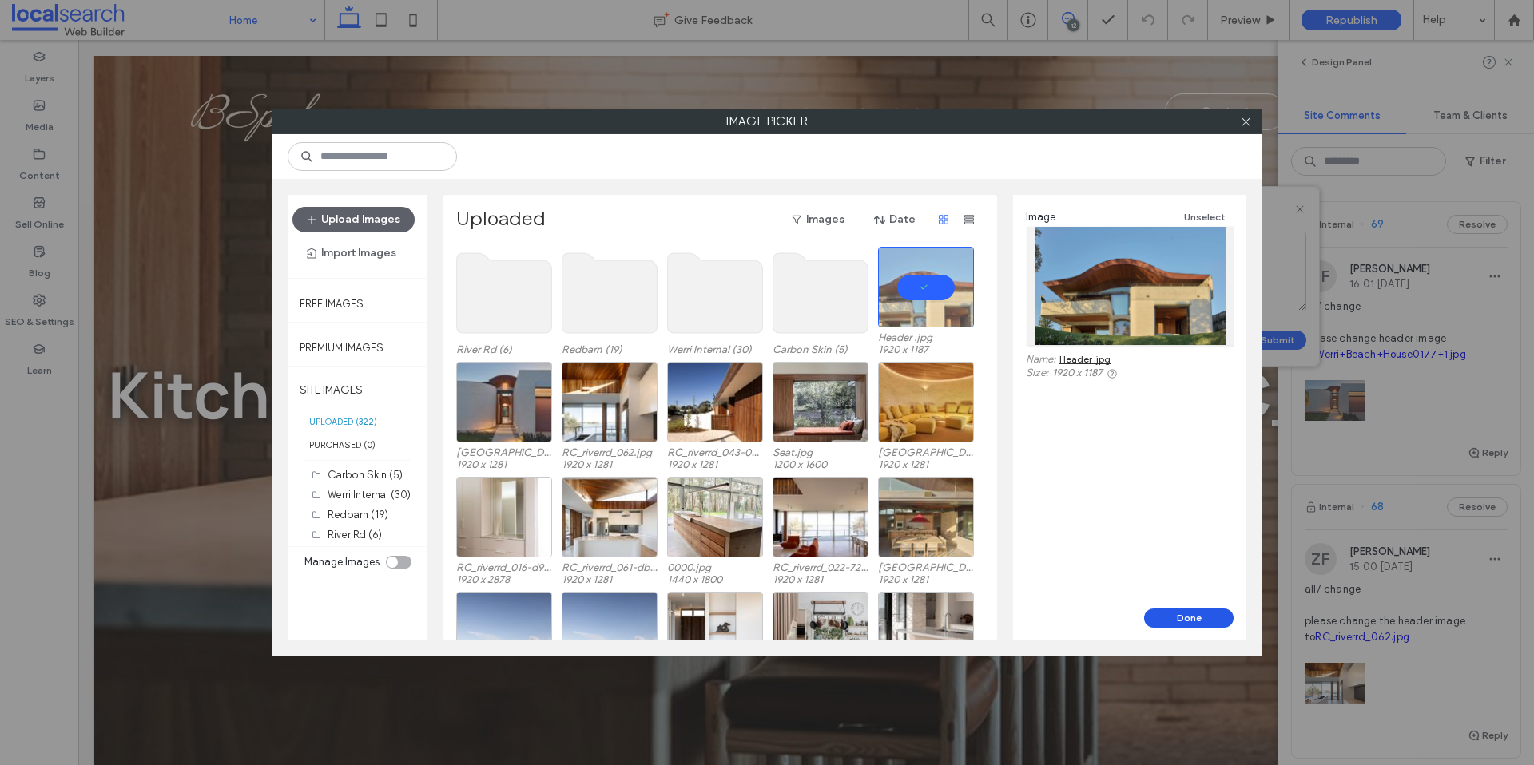
click at [1197, 618] on button "Done" at bounding box center [1188, 618] width 89 height 19
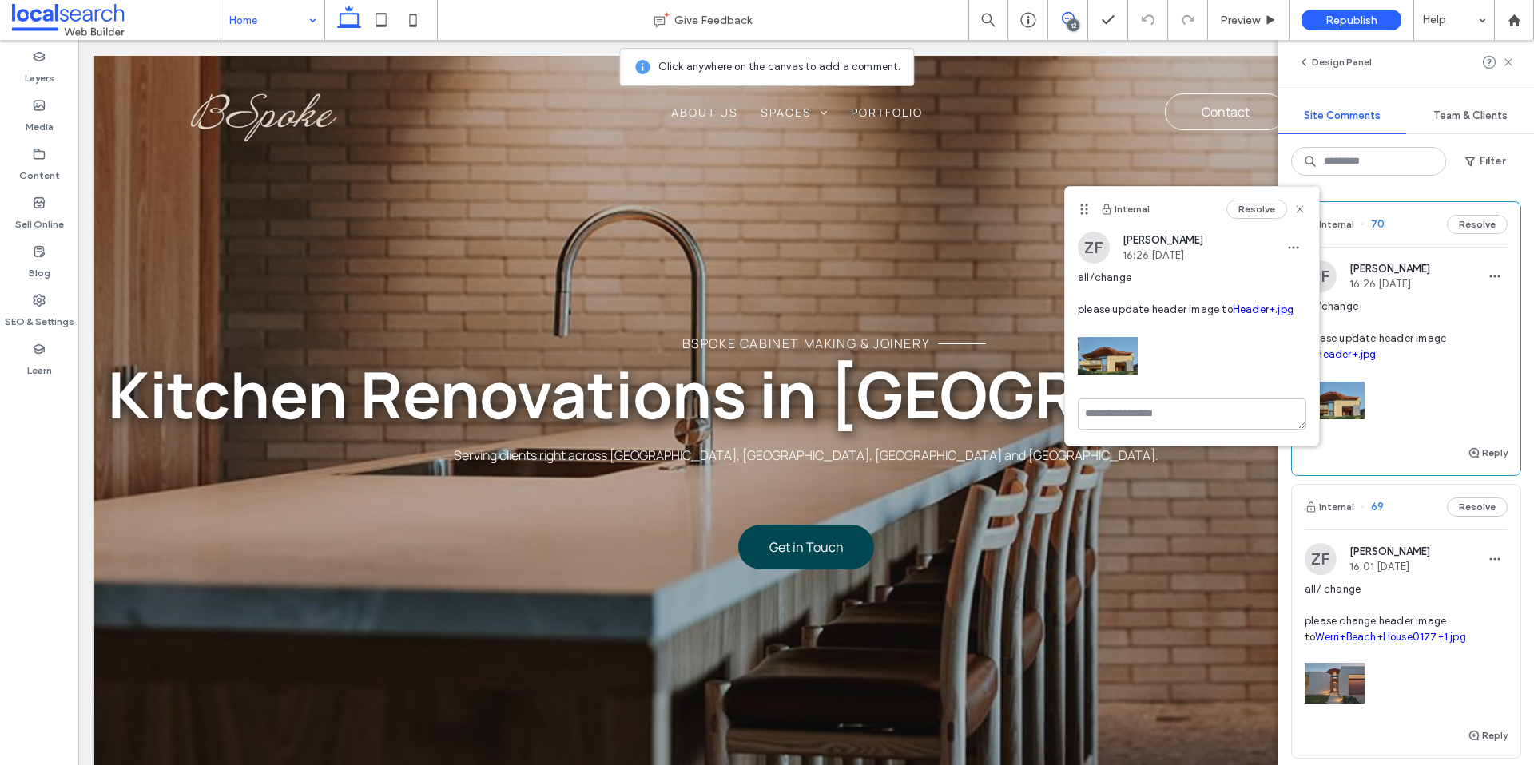
click at [1298, 204] on icon at bounding box center [1299, 209] width 13 height 13
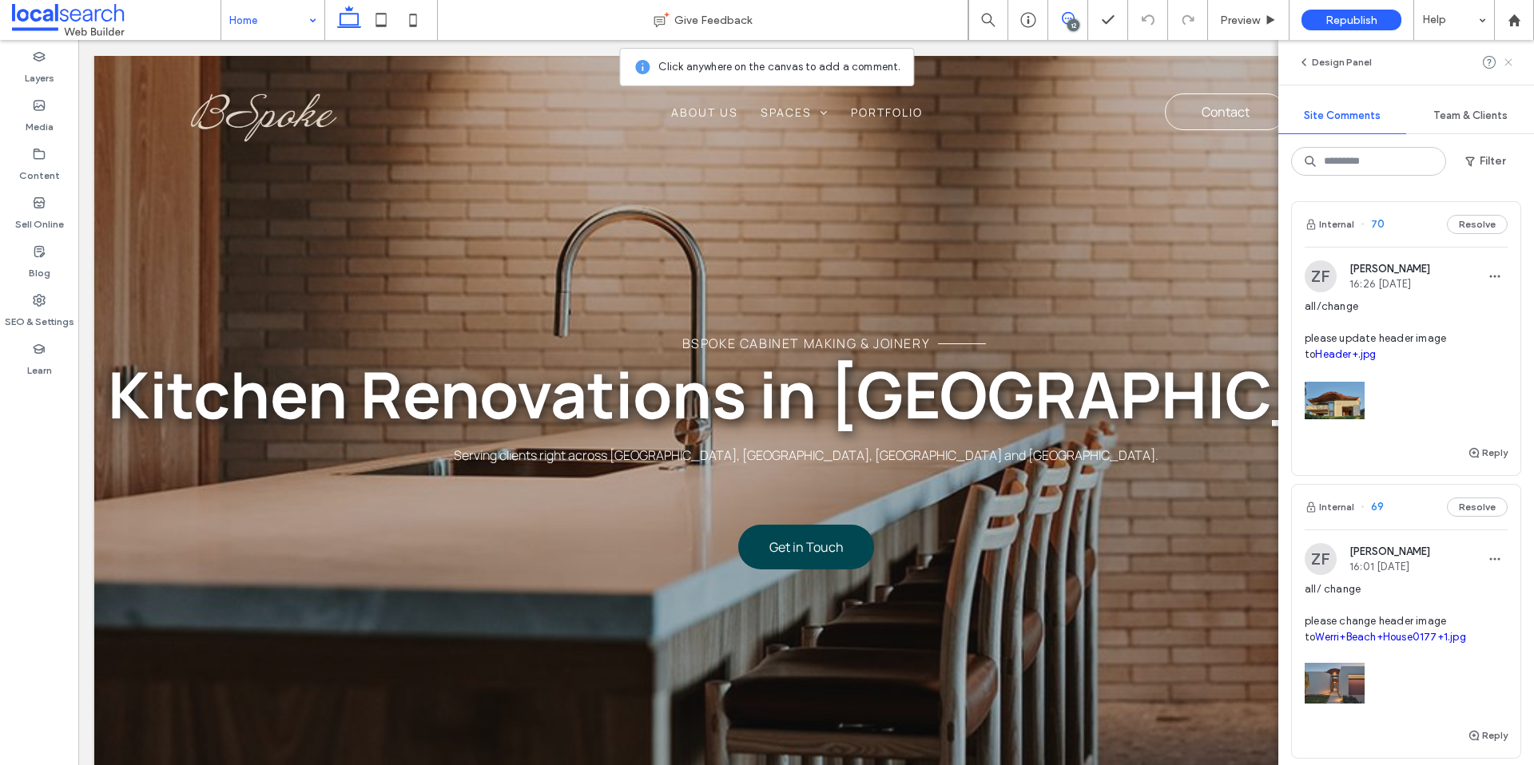
click at [1511, 61] on icon at bounding box center [1508, 62] width 13 height 13
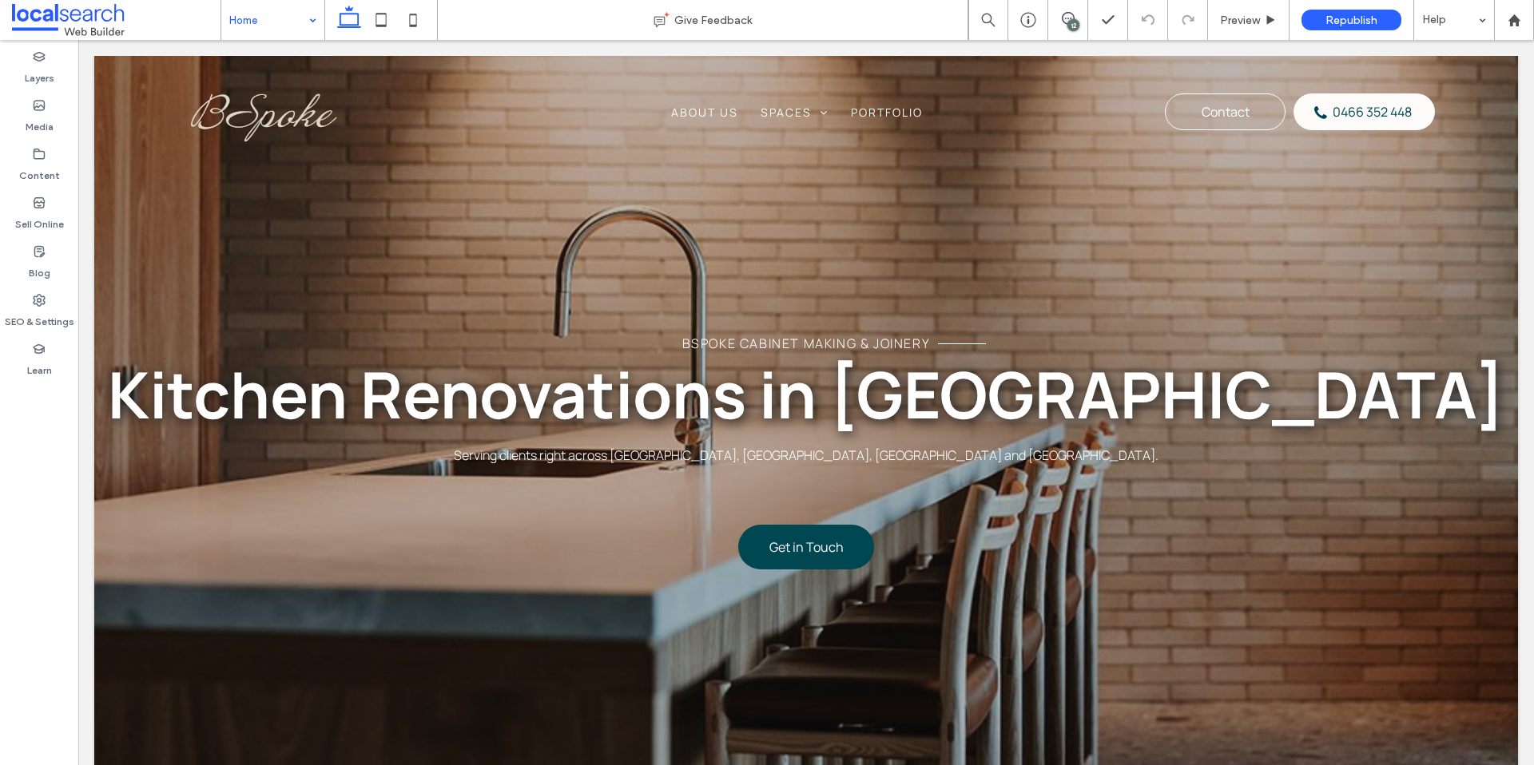
click at [1071, 22] on div "12" at bounding box center [1073, 25] width 12 height 12
click at [1066, 15] on icon at bounding box center [1068, 18] width 13 height 13
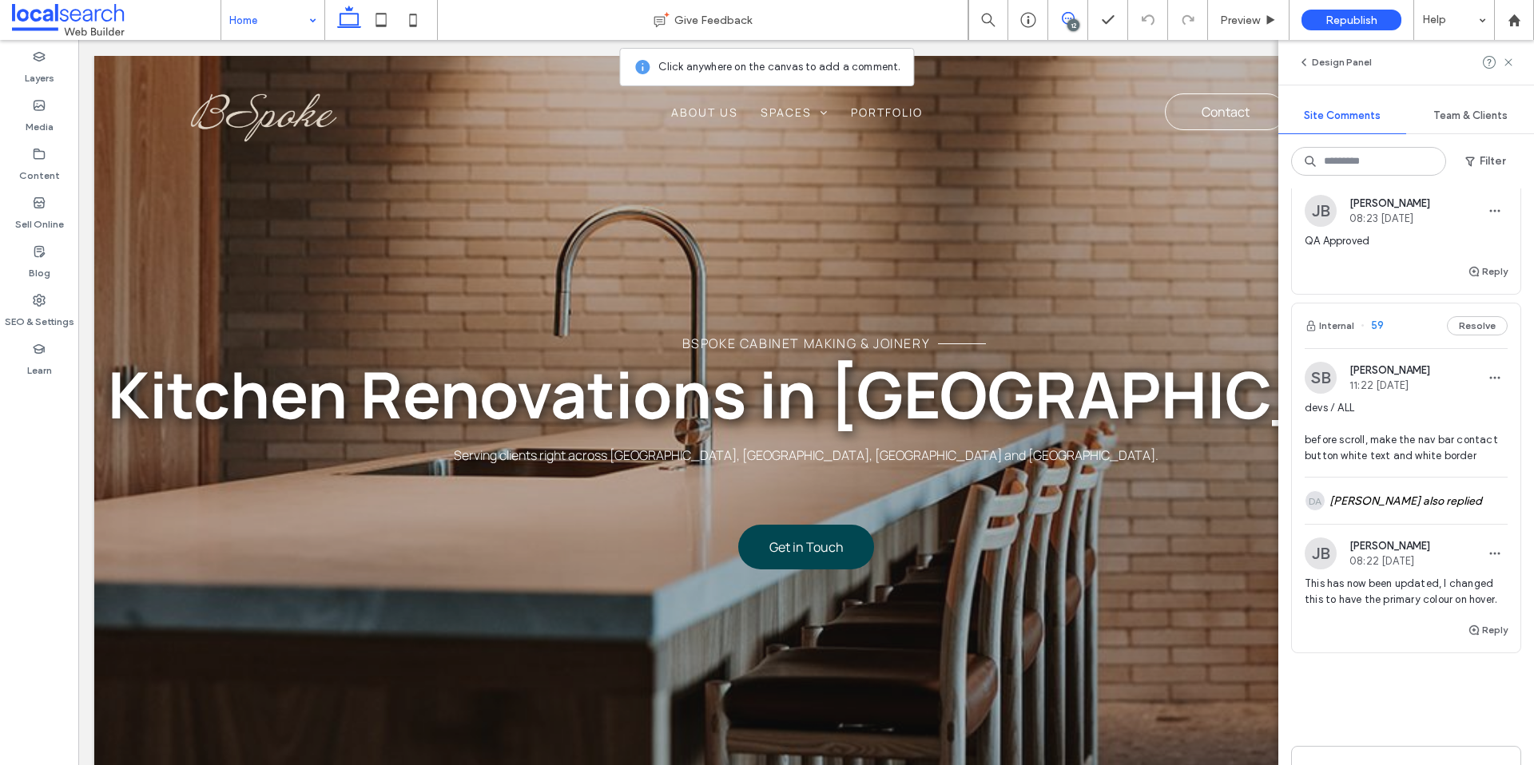
scroll to position [2903, 0]
click at [1427, 394] on div "SB [PERSON_NAME] 11:22 [DATE]" at bounding box center [1366, 380] width 125 height 32
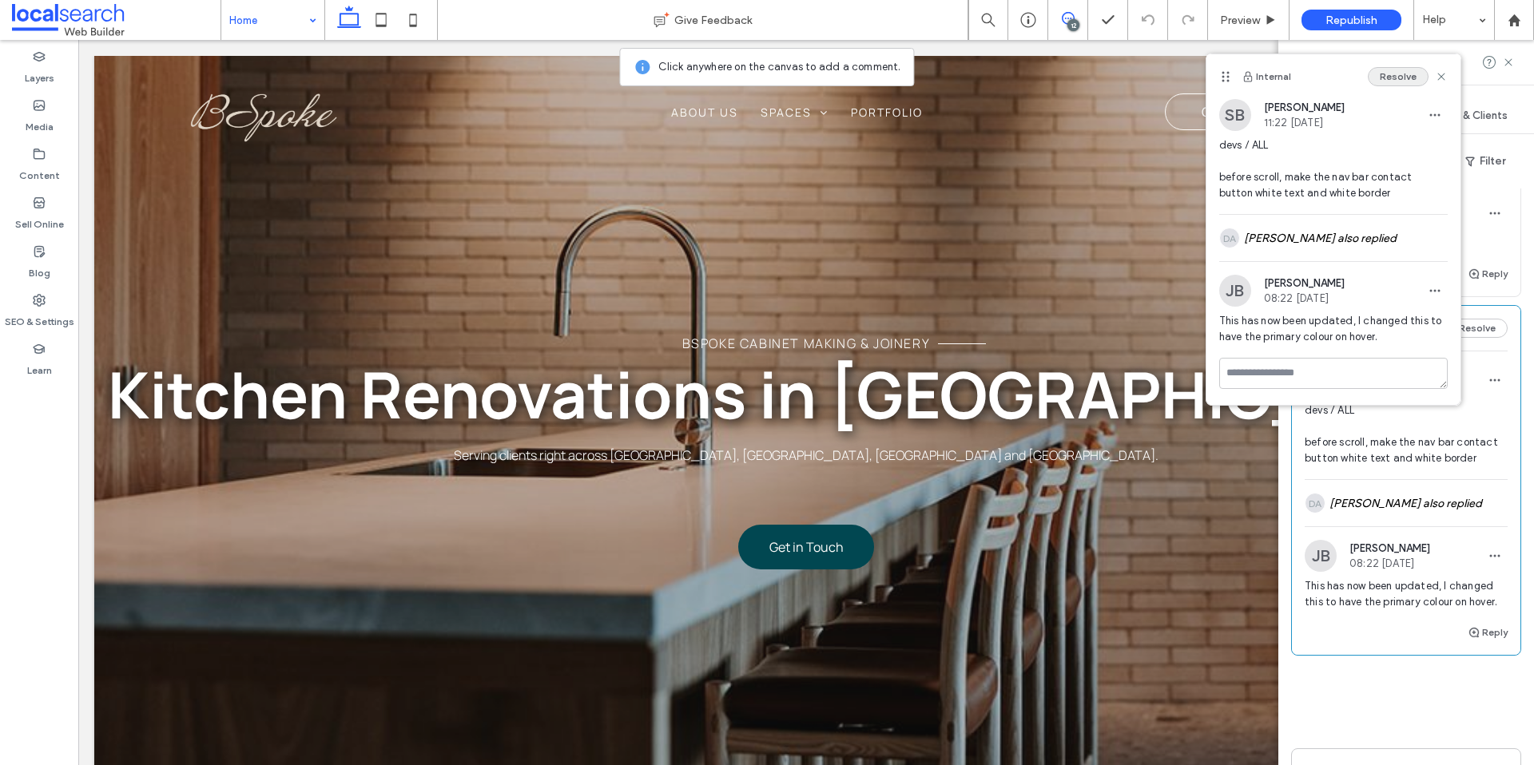
click at [1404, 77] on button "Resolve" at bounding box center [1398, 76] width 61 height 19
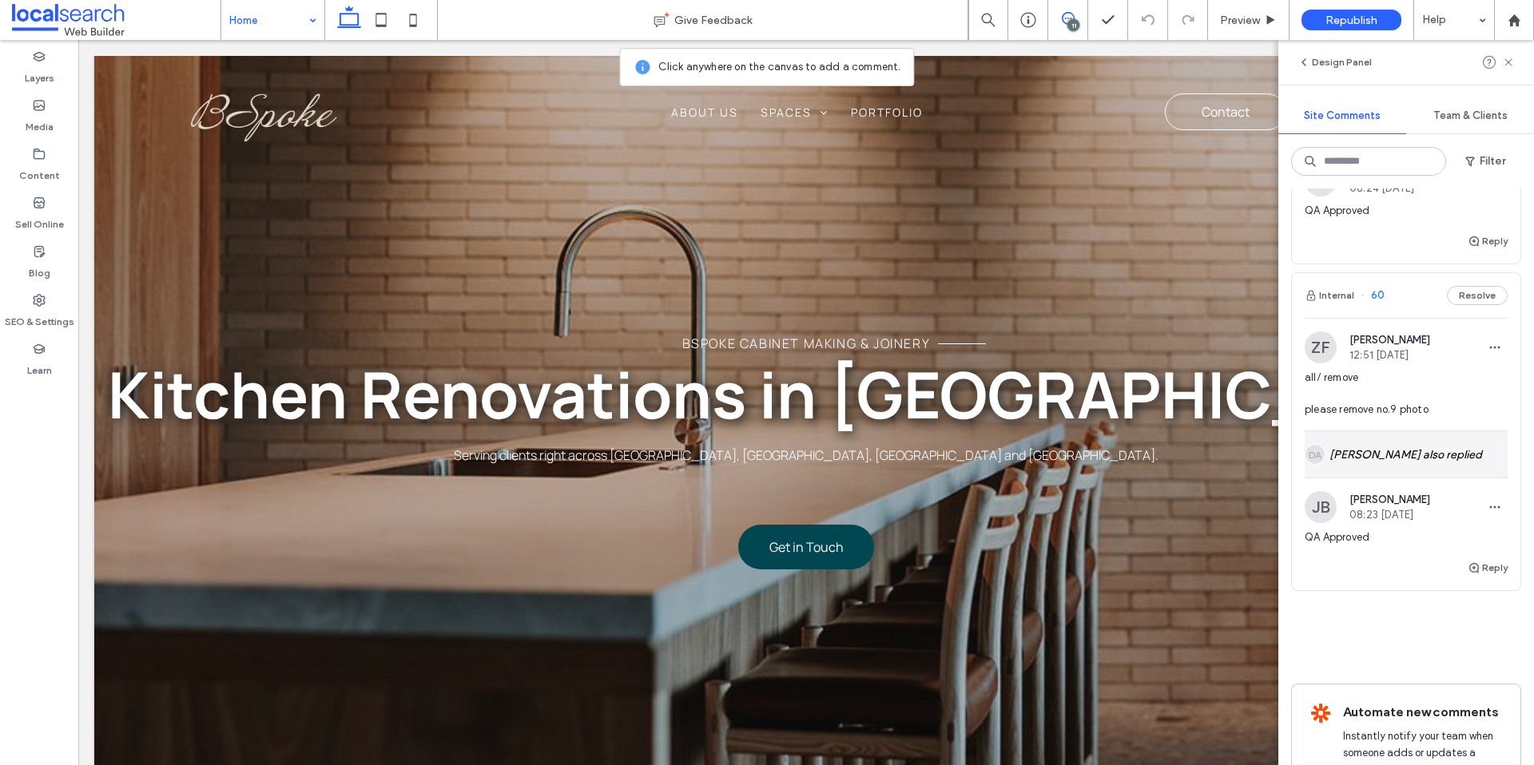
scroll to position [2590, 0]
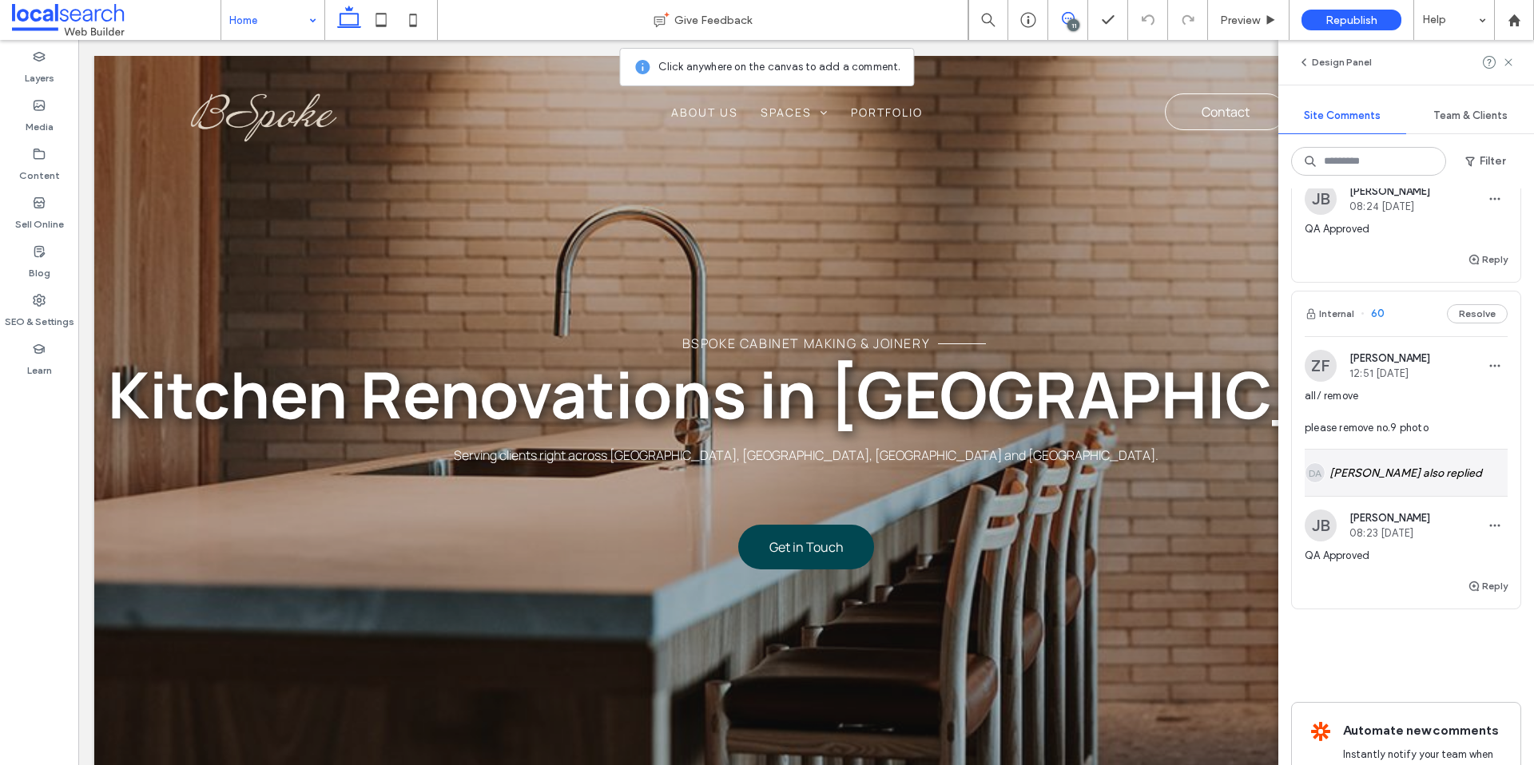
click at [1455, 386] on div "ZF [PERSON_NAME] 12:51 [DATE] all/ remove please remove no.9 photo" at bounding box center [1405, 399] width 203 height 99
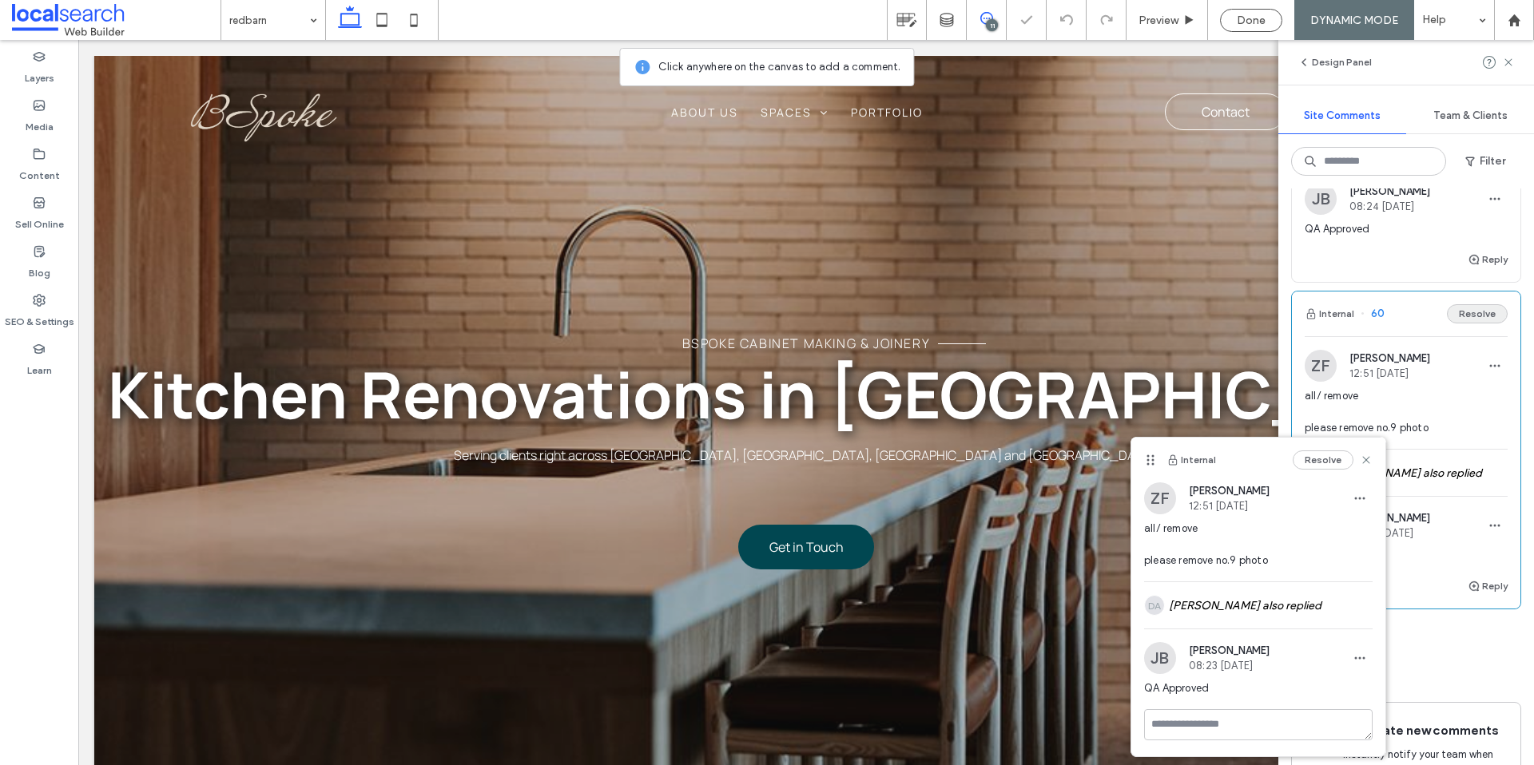
click at [1476, 312] on button "Resolve" at bounding box center [1477, 313] width 61 height 19
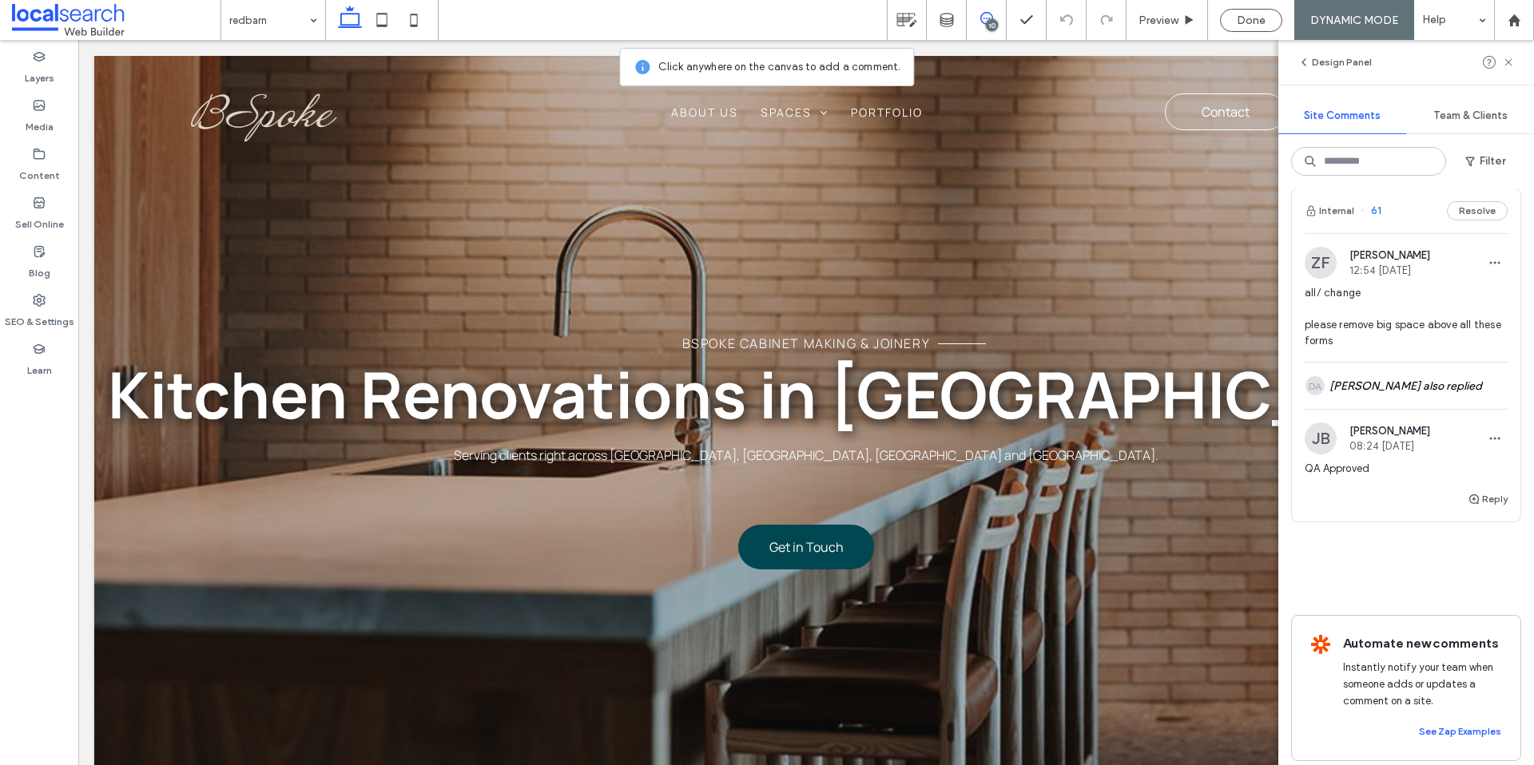
scroll to position [2352, 0]
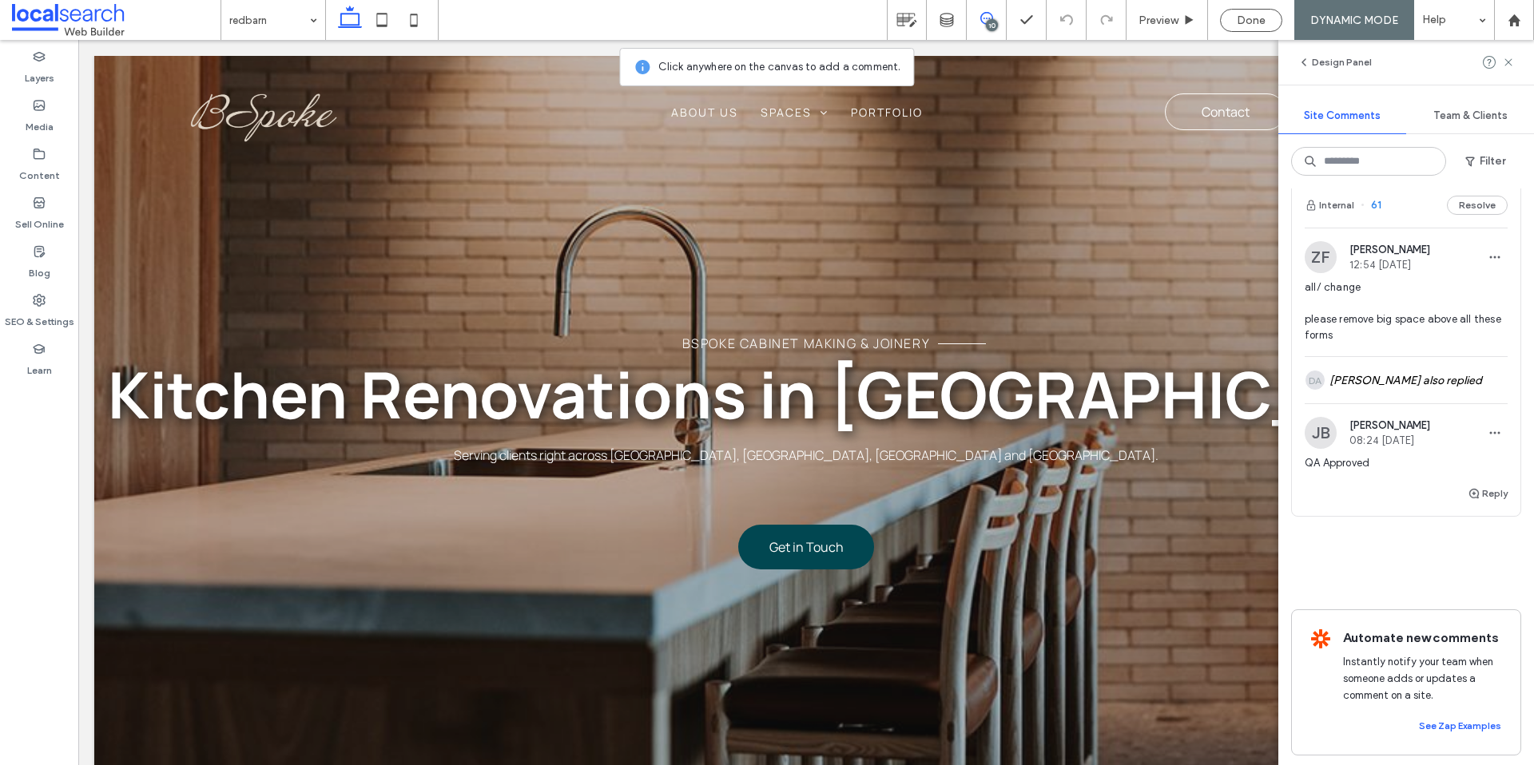
click at [1424, 311] on span "all/ change please remove big space above all these forms" at bounding box center [1405, 312] width 203 height 64
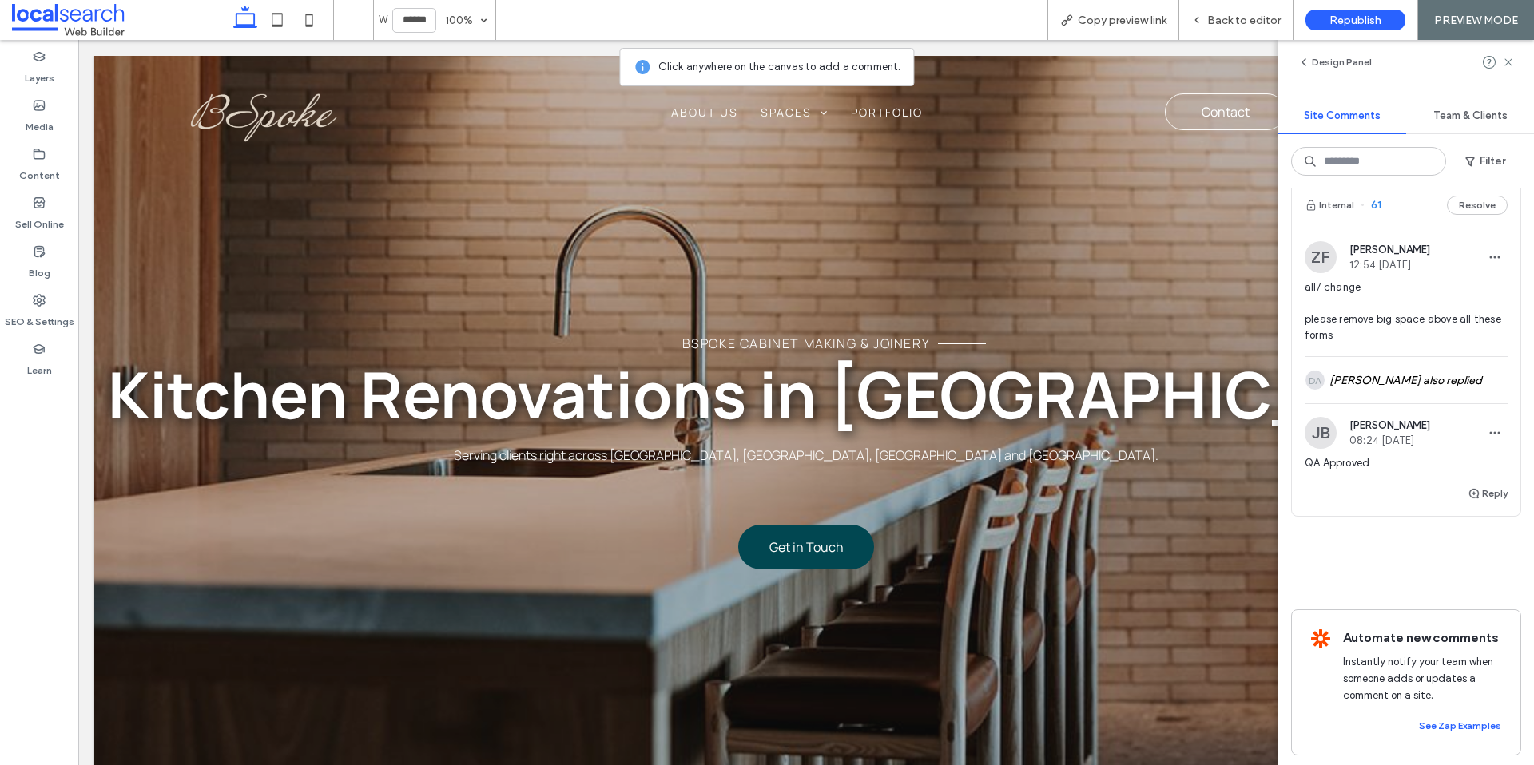
scroll to position [2355, 0]
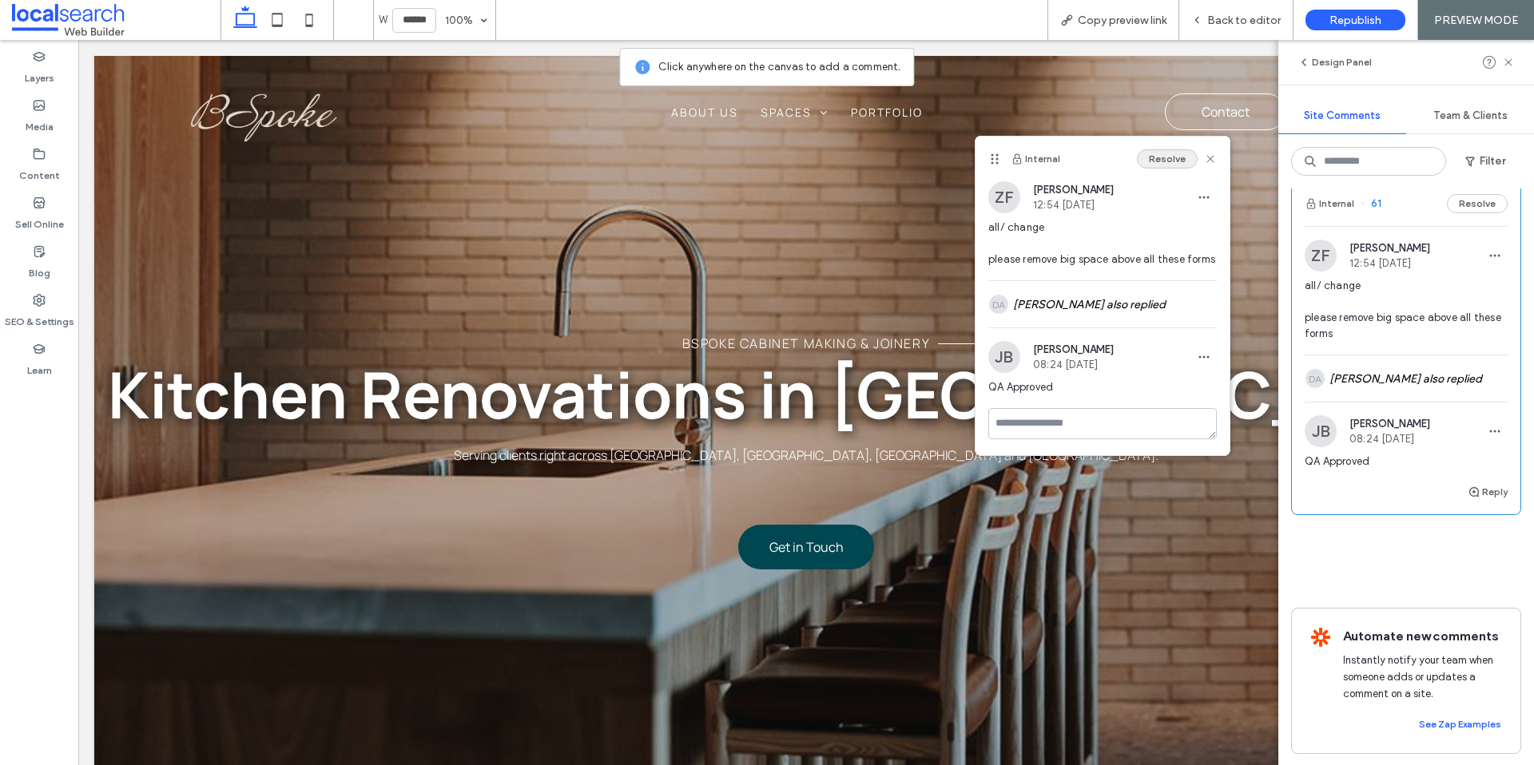
click at [1163, 156] on button "Resolve" at bounding box center [1167, 158] width 61 height 19
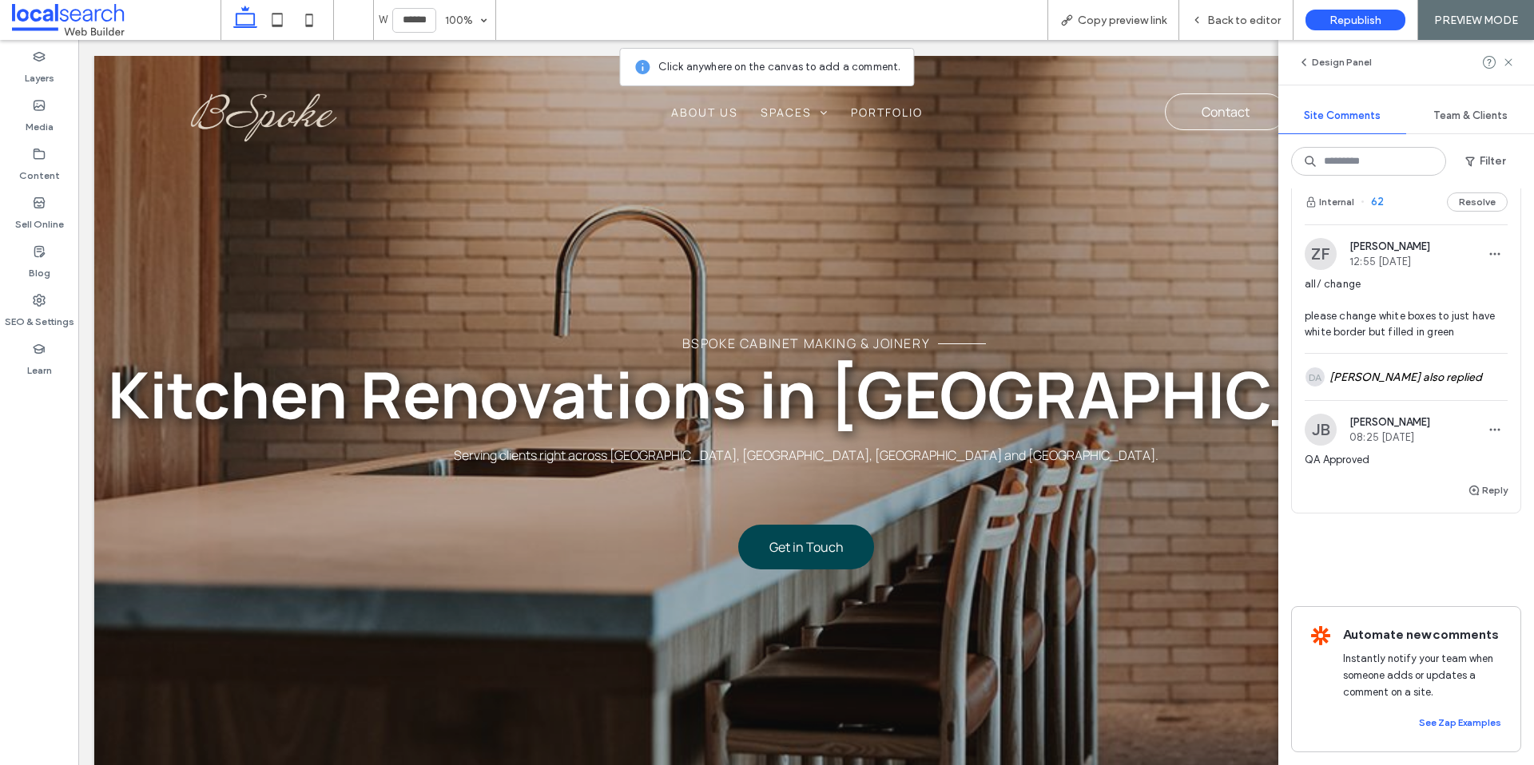
scroll to position [1978, 0]
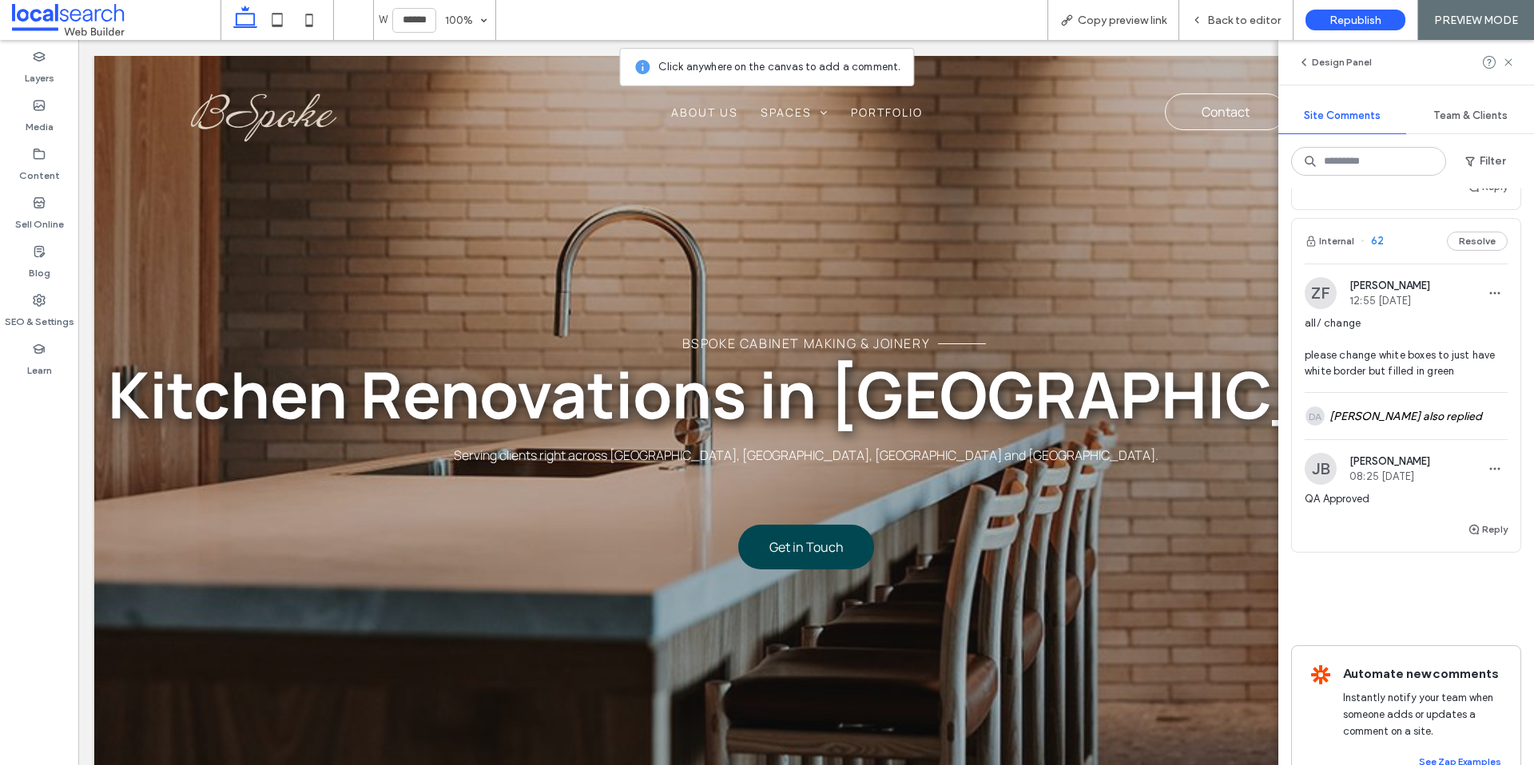
click at [1445, 346] on span "all/ change please change white boxes to just have white border but filled in g…" at bounding box center [1405, 348] width 203 height 64
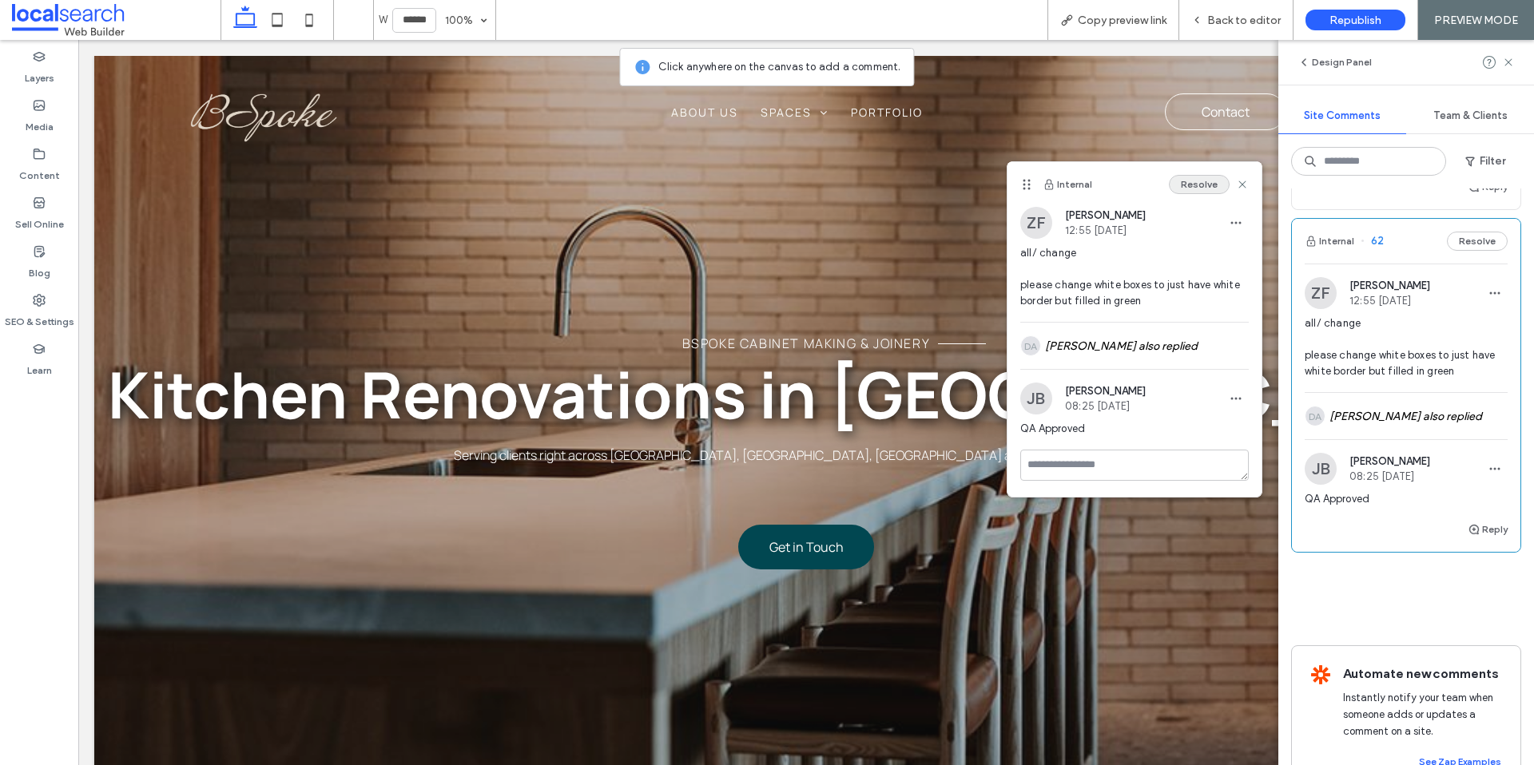
click at [1212, 181] on button "Resolve" at bounding box center [1199, 184] width 61 height 19
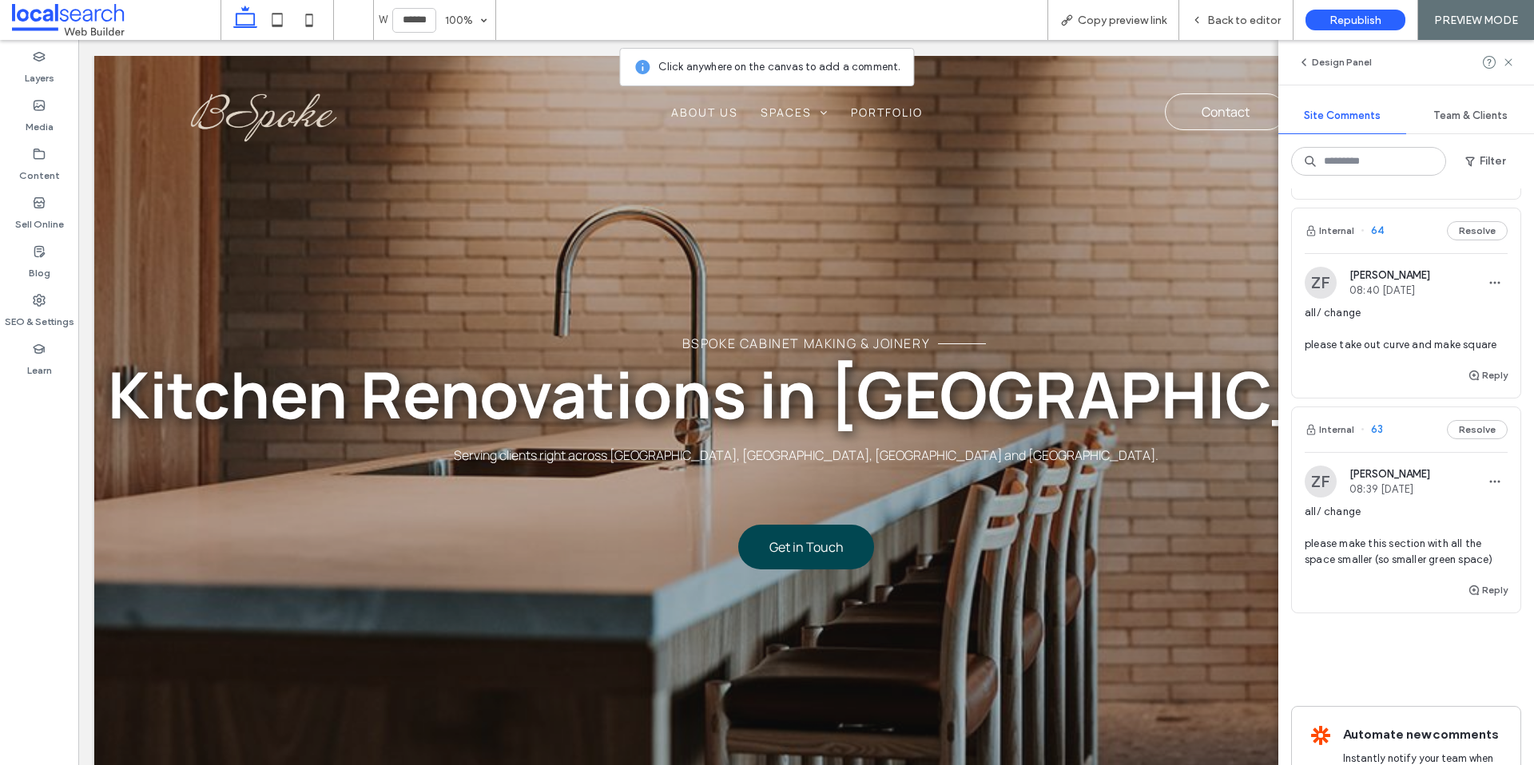
scroll to position [1569, 0]
click at [1422, 523] on span "all/ change please make this section with all the space smaller (so smaller gre…" at bounding box center [1405, 542] width 203 height 64
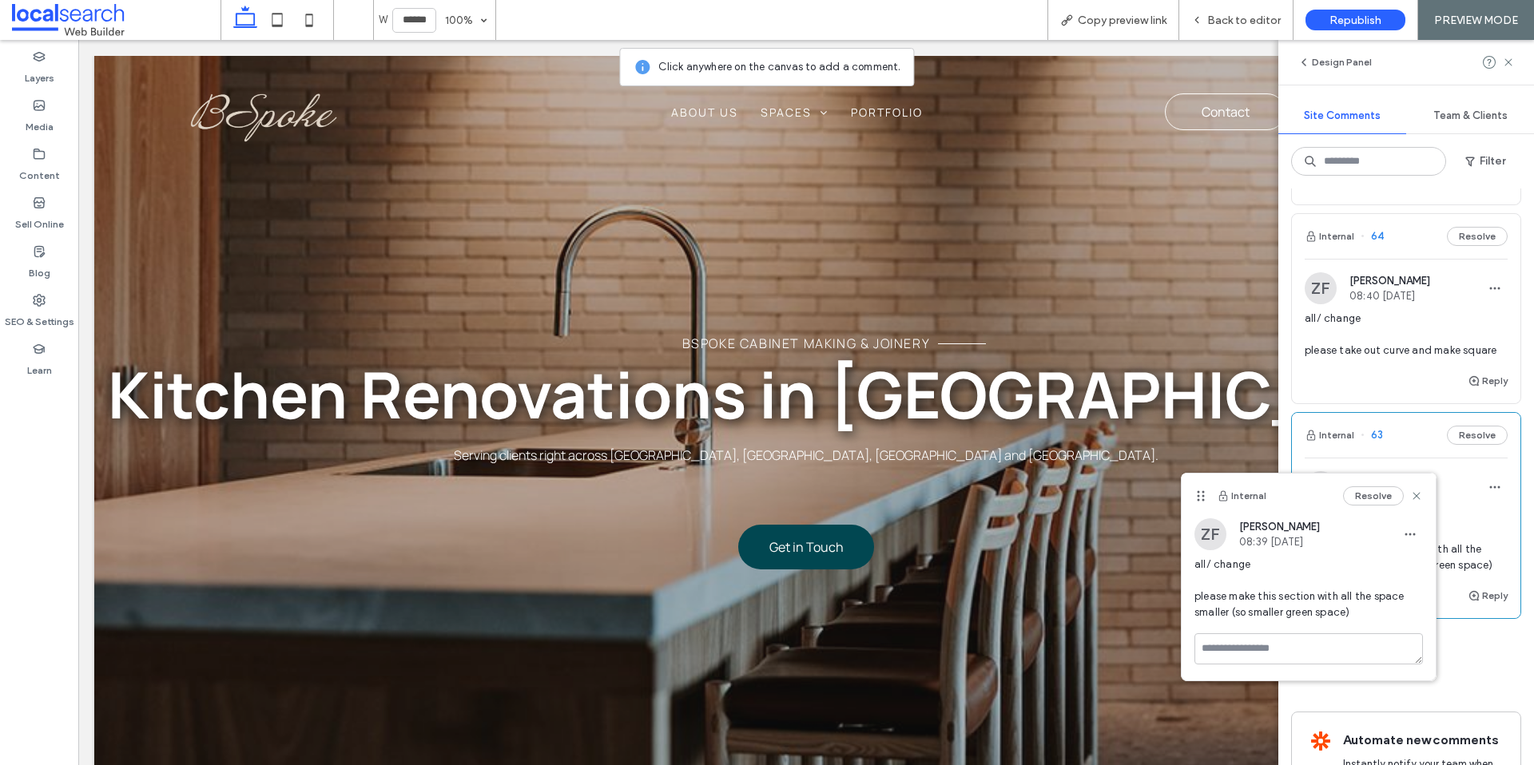
click at [1415, 355] on span "all/ change please take out curve and make square" at bounding box center [1405, 335] width 203 height 48
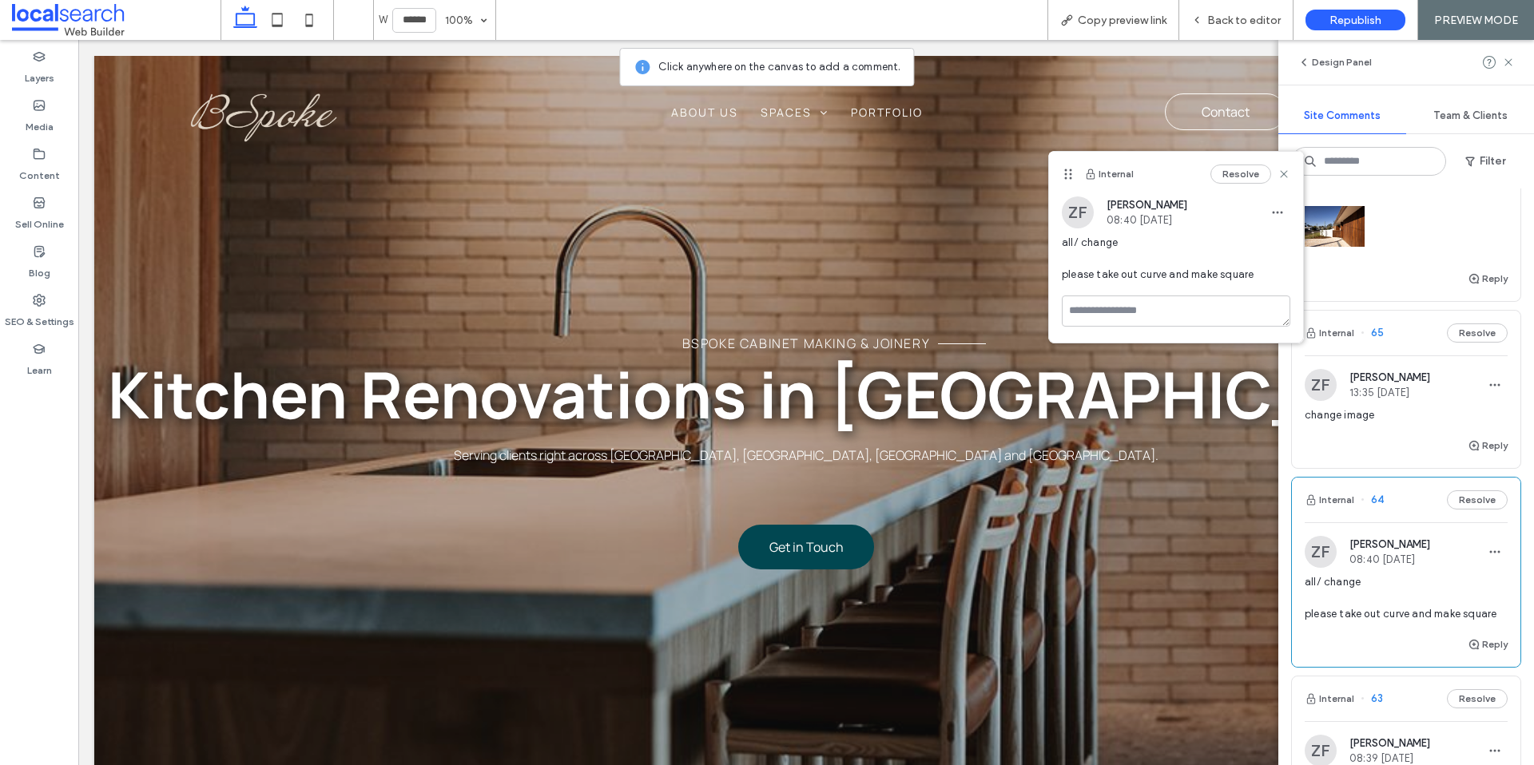
scroll to position [1308, 0]
click at [1408, 415] on span "change image" at bounding box center [1405, 412] width 203 height 16
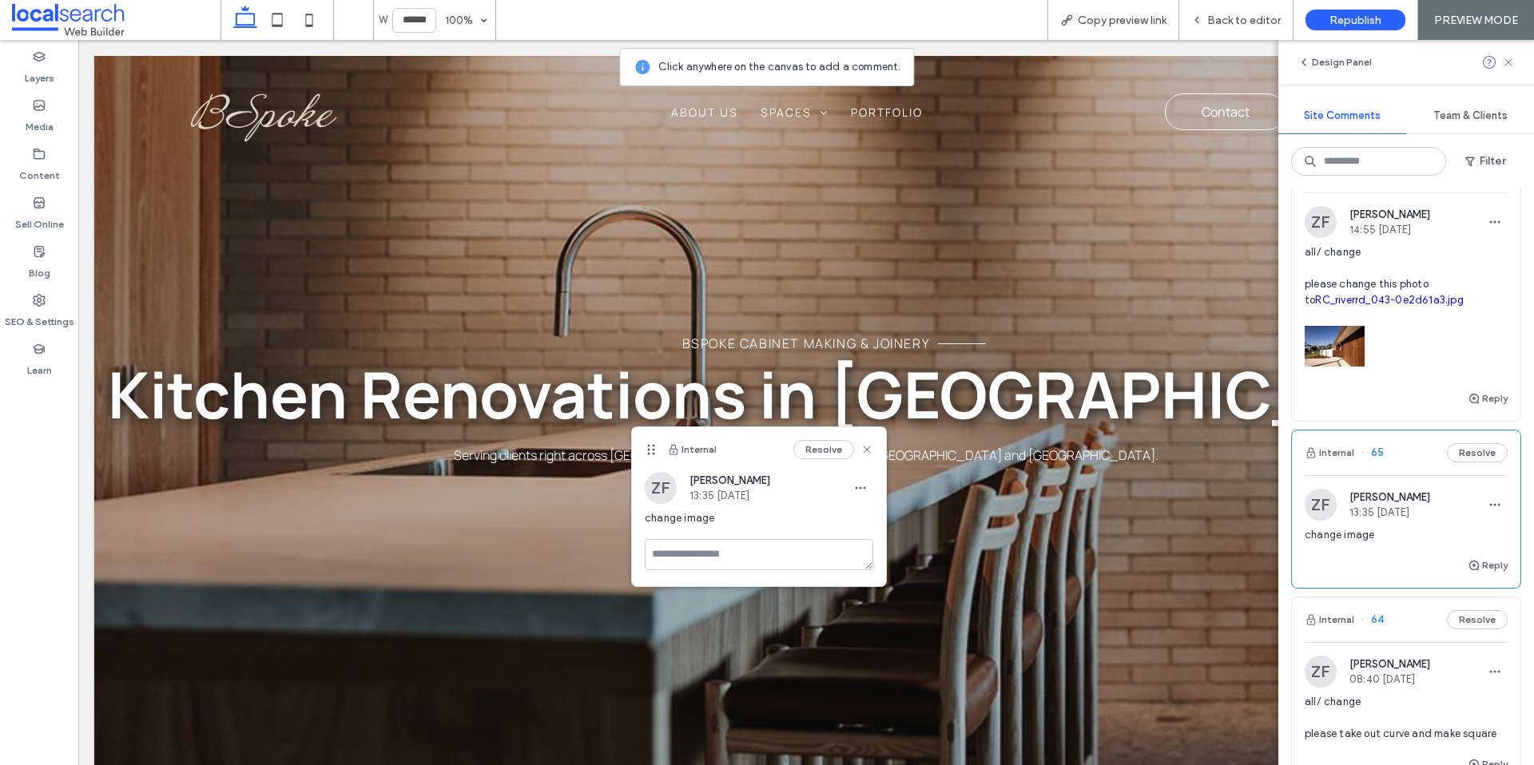
scroll to position [1221, 0]
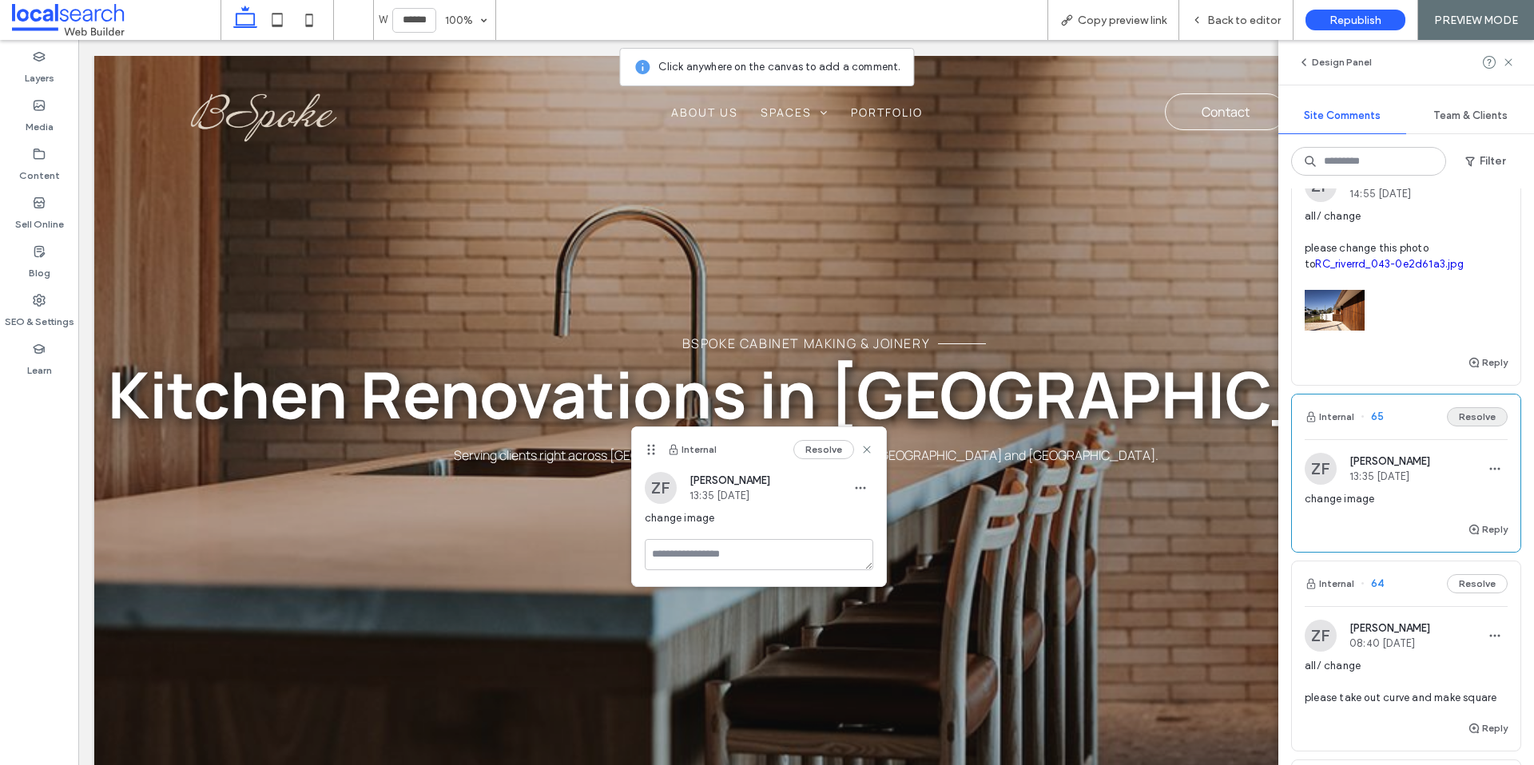
click at [1485, 416] on button "Resolve" at bounding box center [1477, 416] width 61 height 19
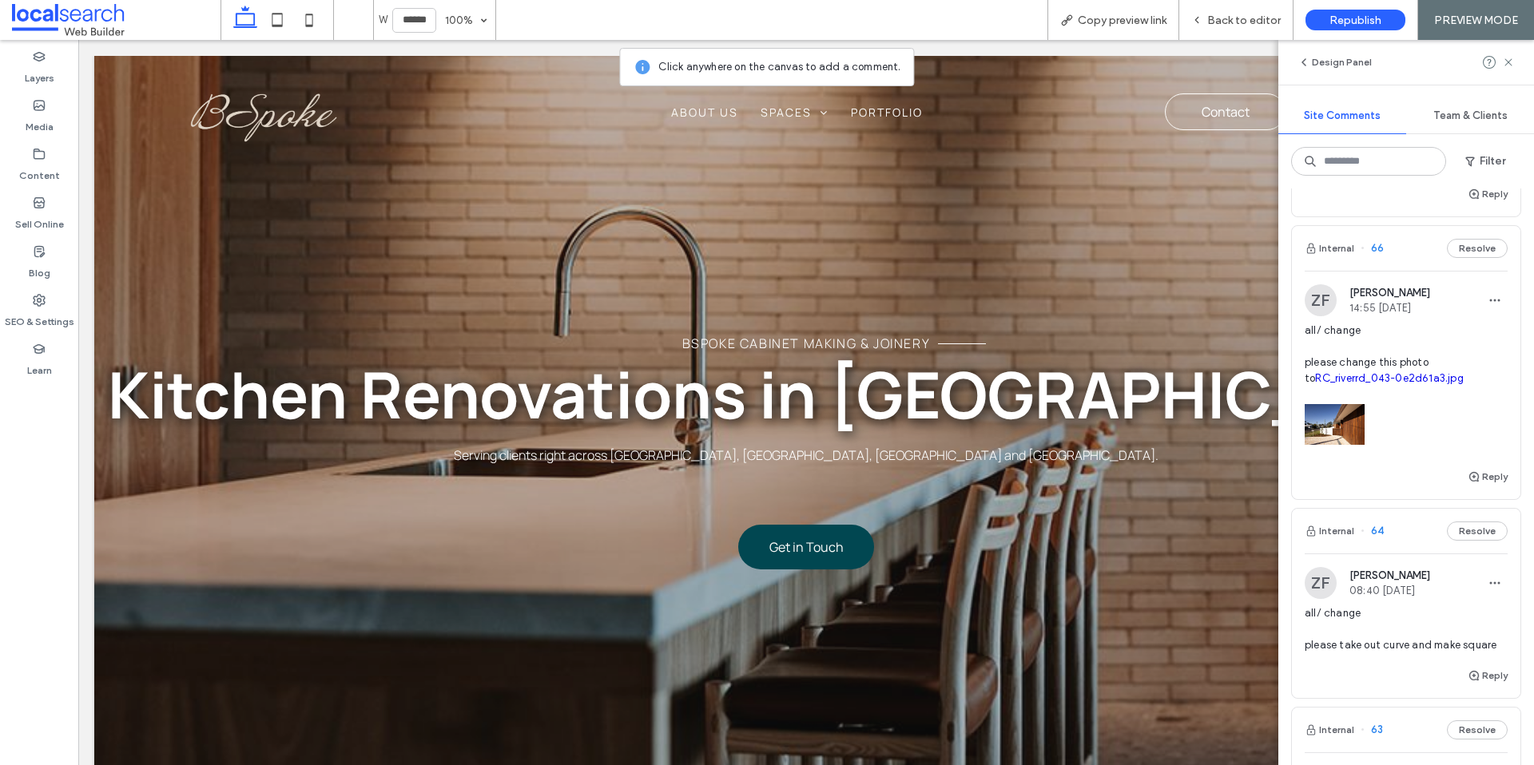
scroll to position [1058, 0]
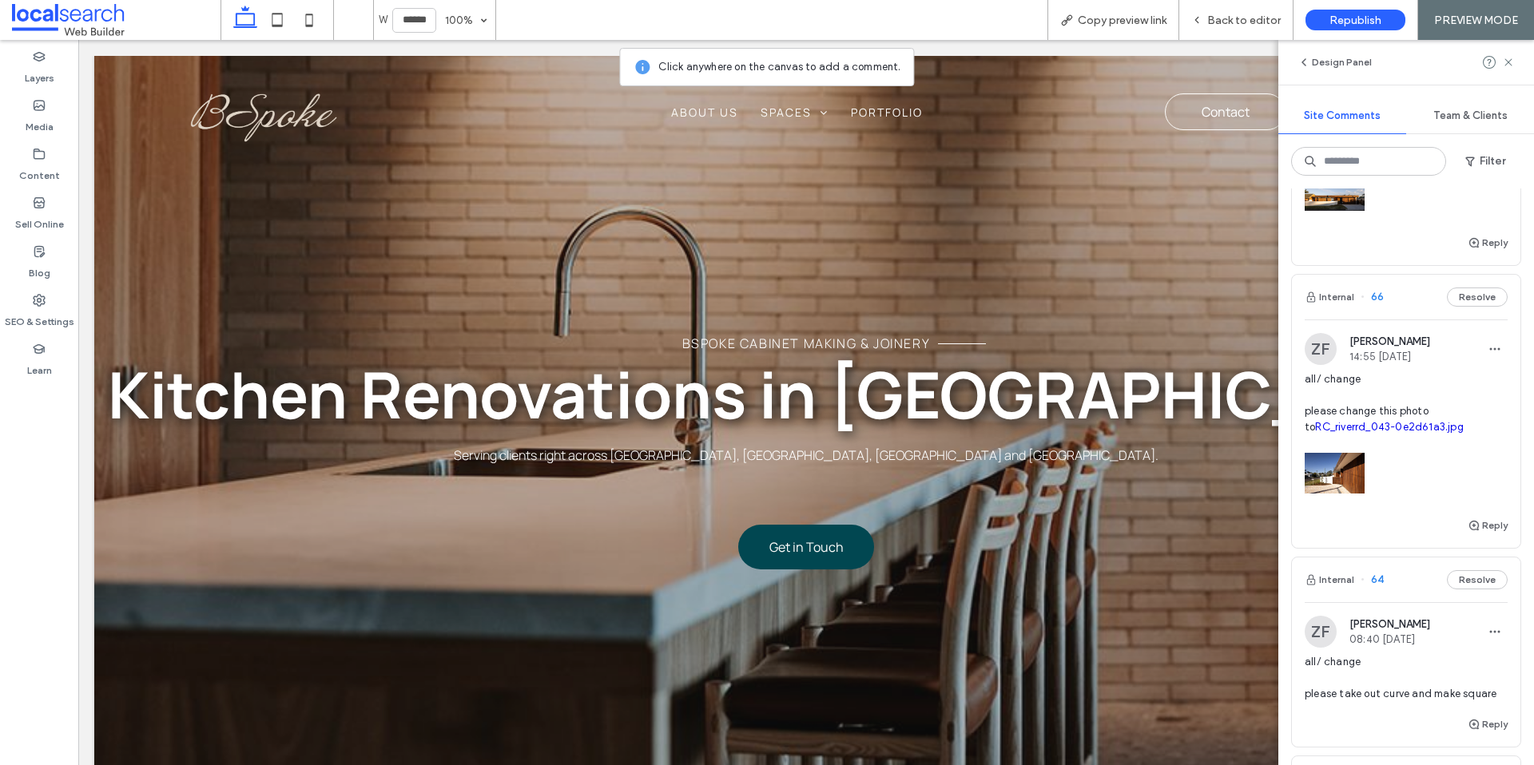
click at [1467, 403] on span "all/ change please change this photo to RC_riverrd_043-0e2d61a3.jpg" at bounding box center [1405, 403] width 203 height 64
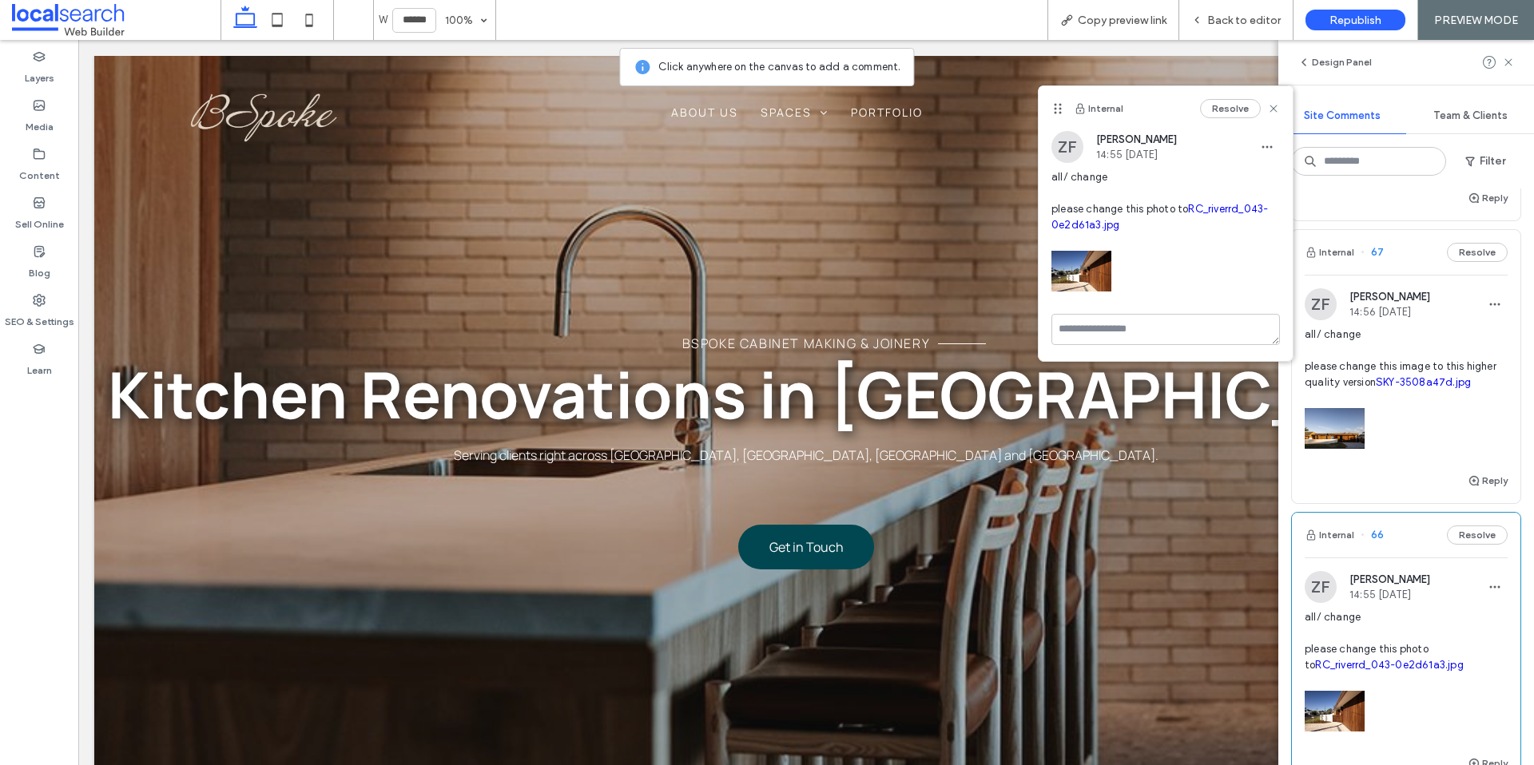
click at [1418, 334] on span "all/ change please change this image to this higher quality version SKY-3508a47…" at bounding box center [1405, 359] width 203 height 64
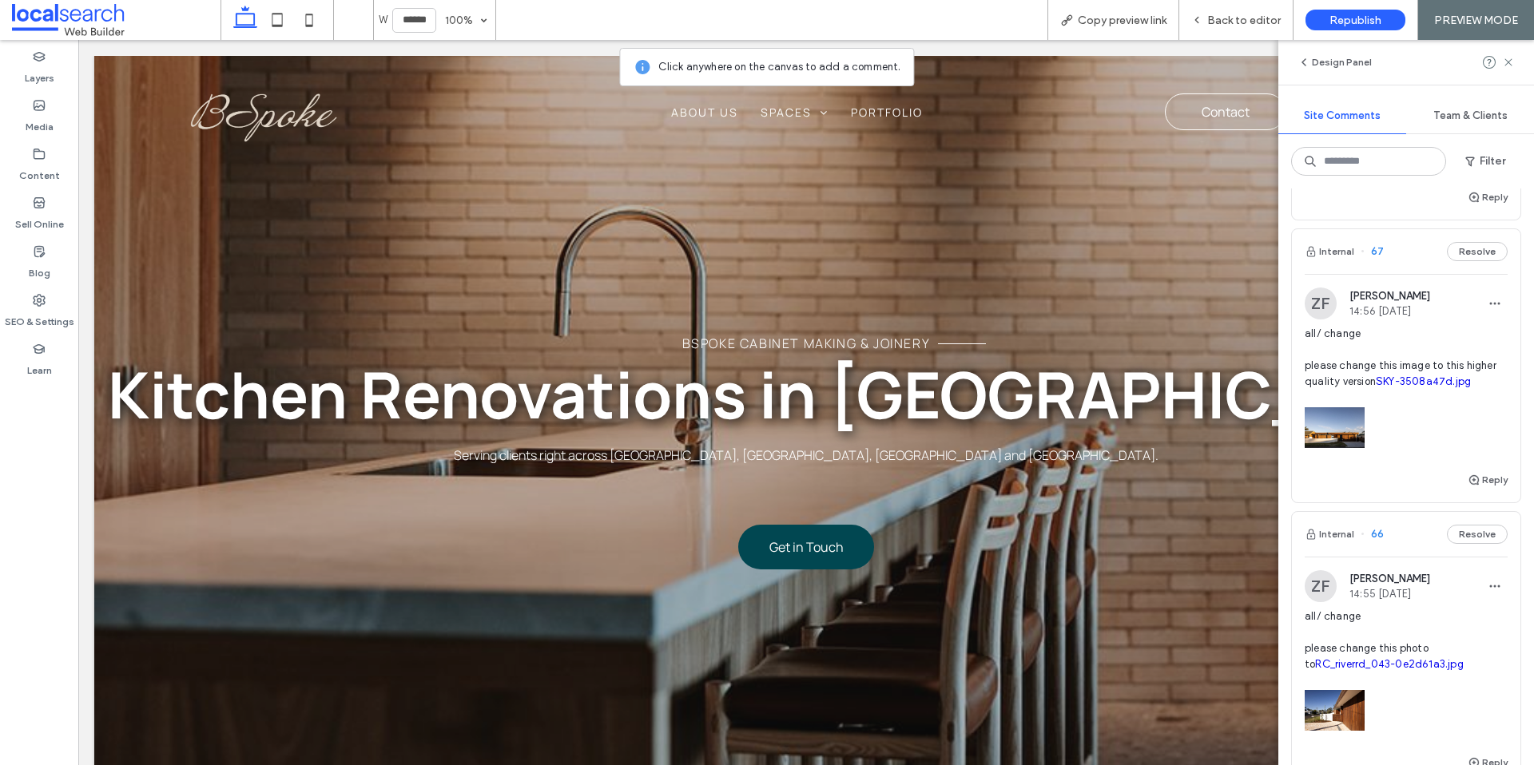
scroll to position [822, 0]
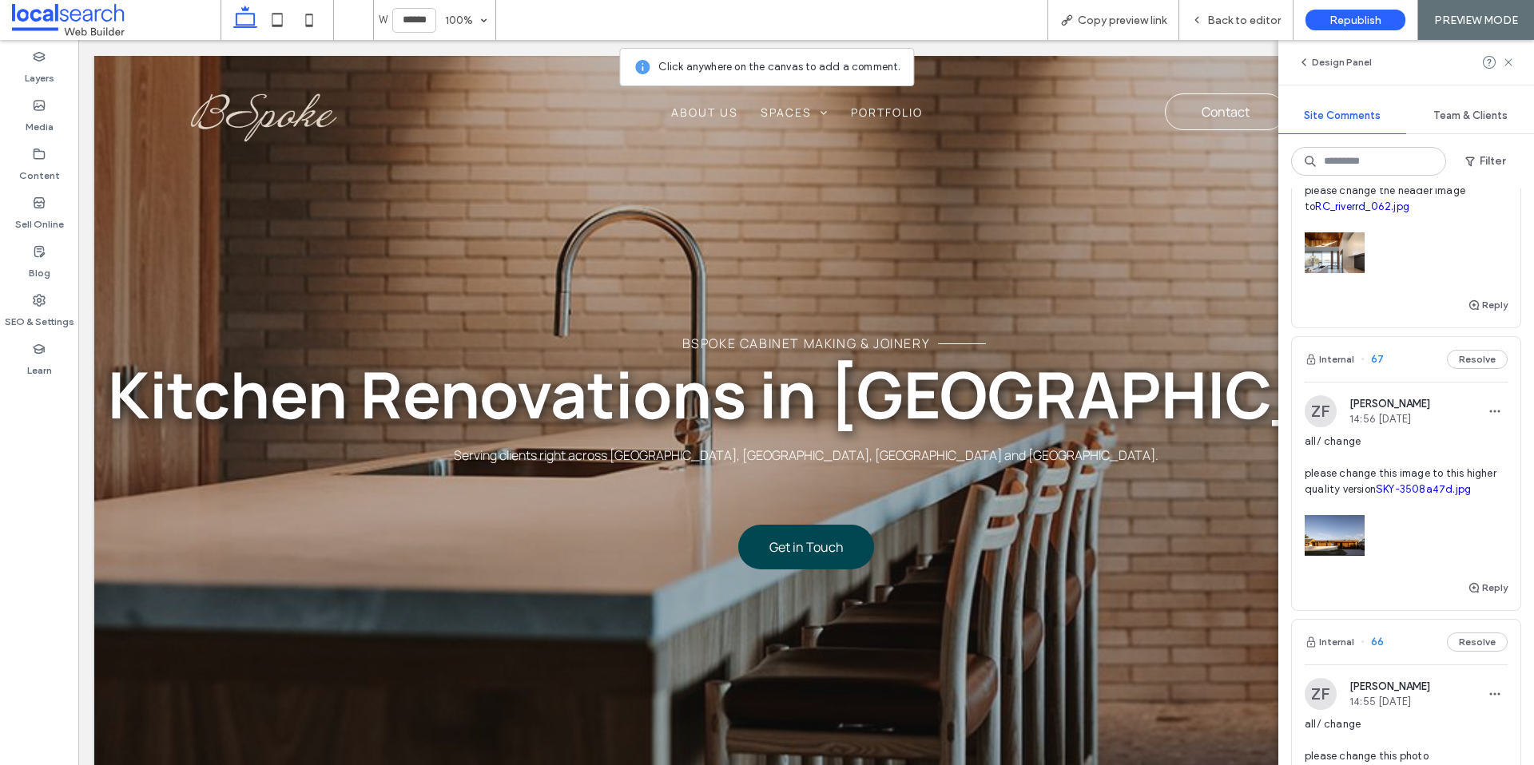
scroll to position [590, 0]
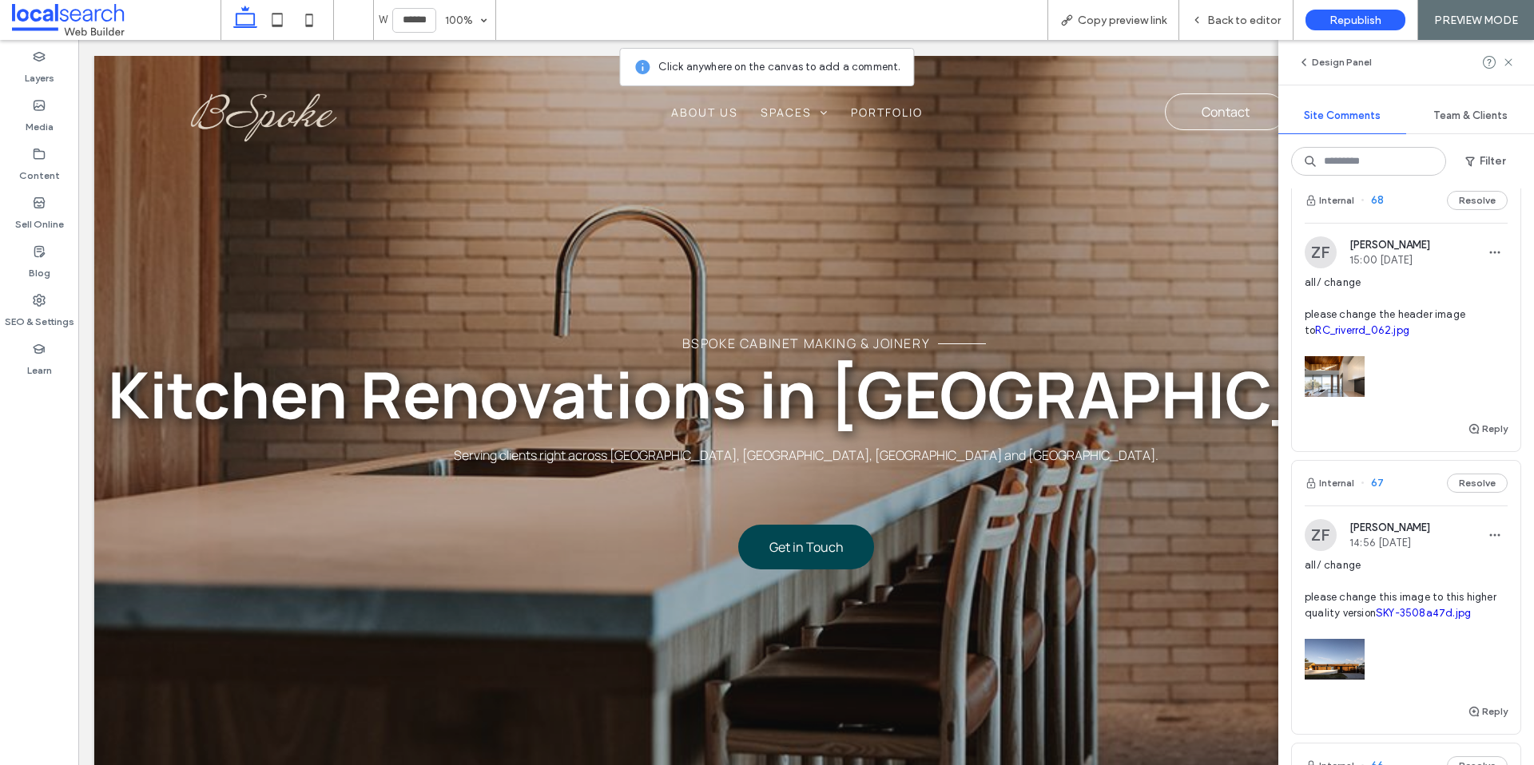
click at [1427, 391] on div at bounding box center [1405, 373] width 203 height 68
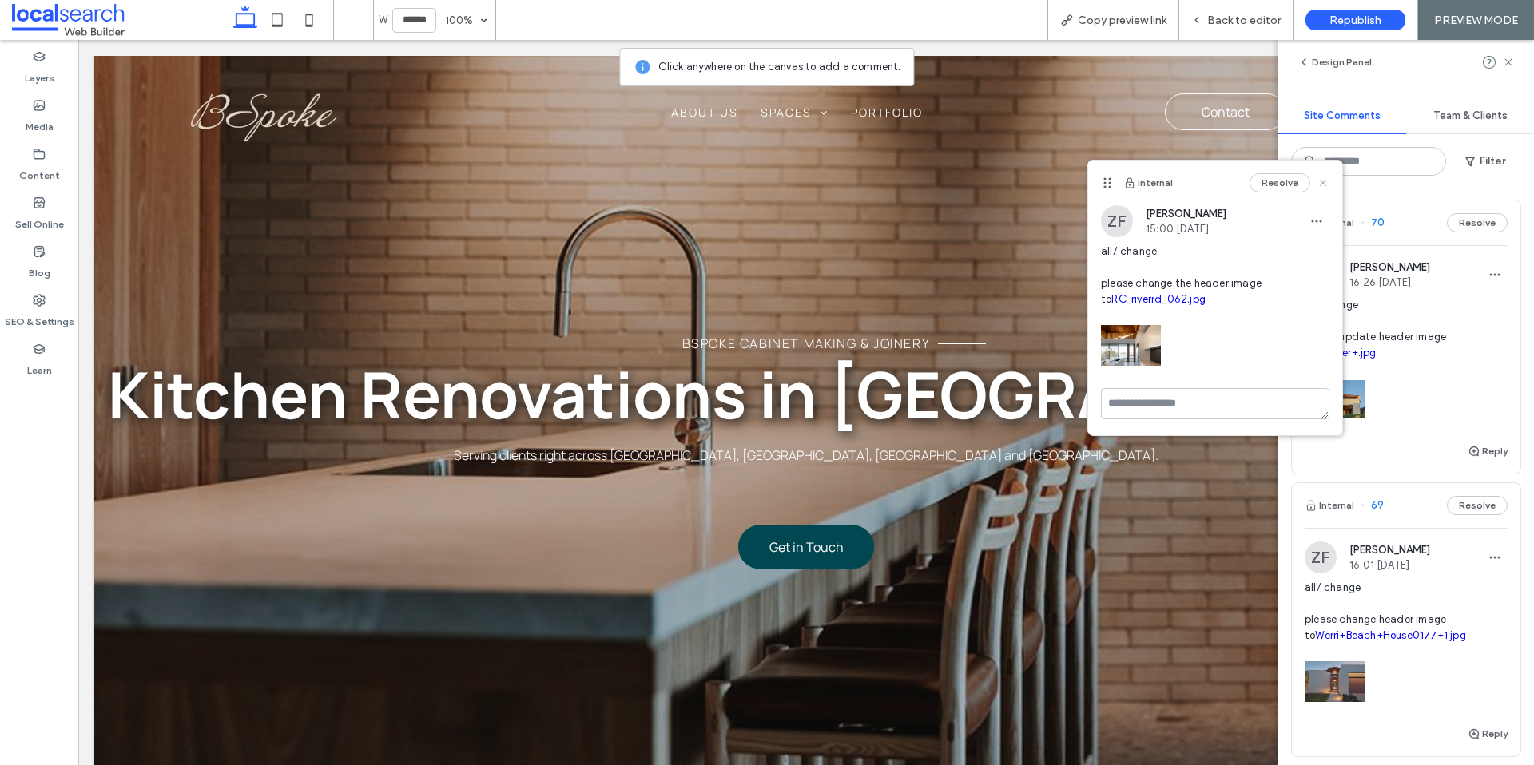
click at [1328, 183] on icon at bounding box center [1322, 183] width 13 height 13
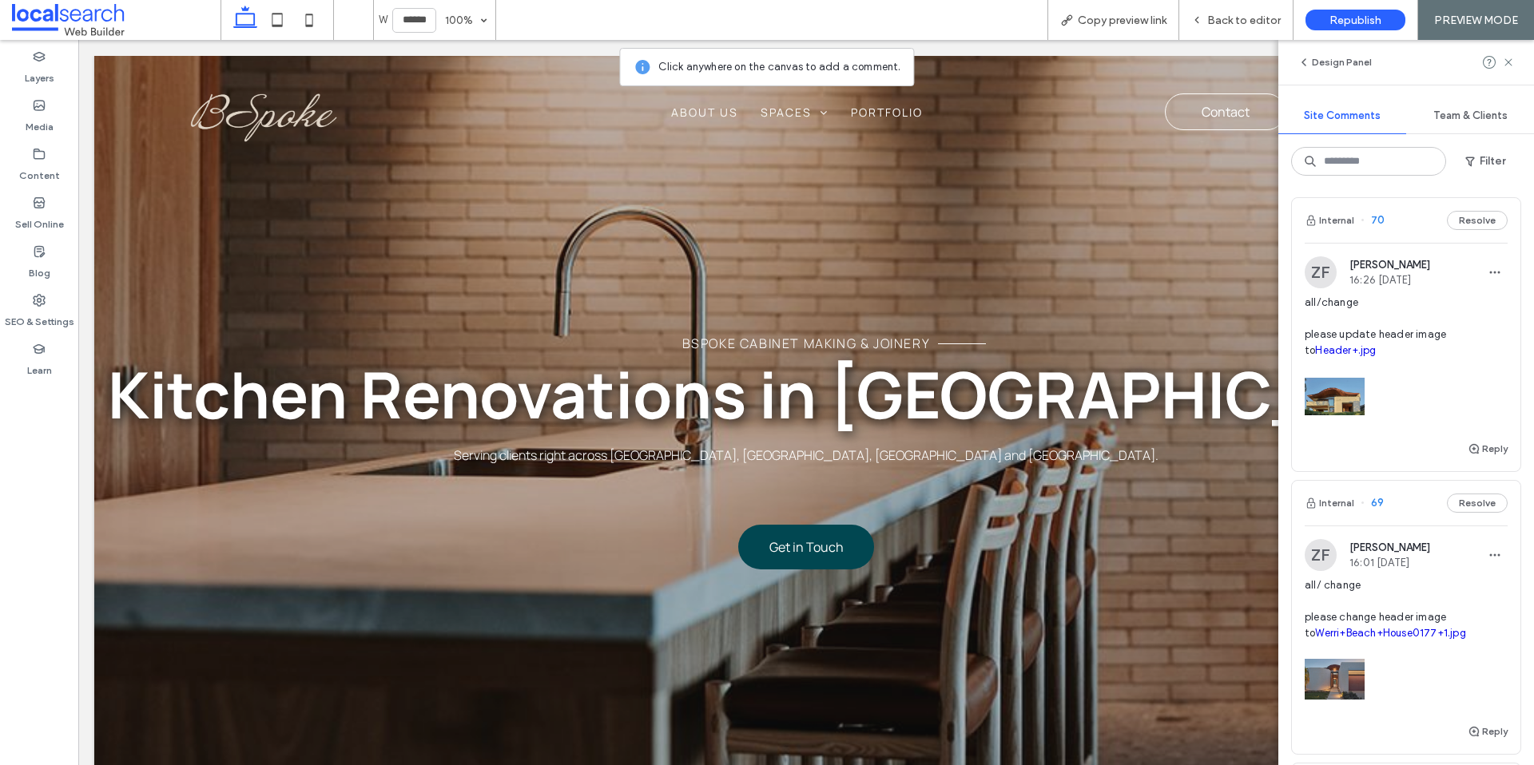
click at [1511, 384] on div "ZF [PERSON_NAME] 16:26 [DATE] all/change please update header image to Header+.…" at bounding box center [1406, 347] width 228 height 183
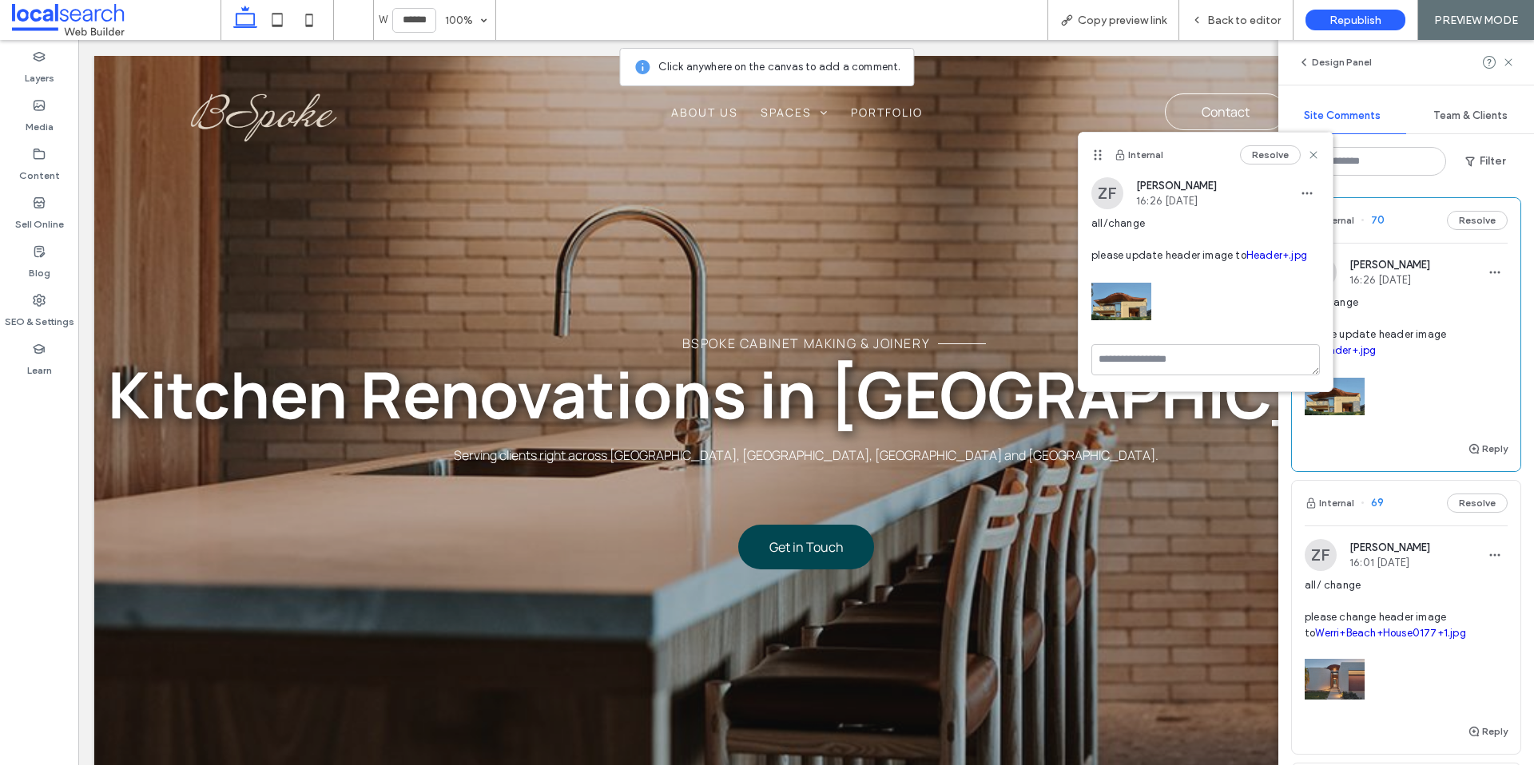
scroll to position [11, 0]
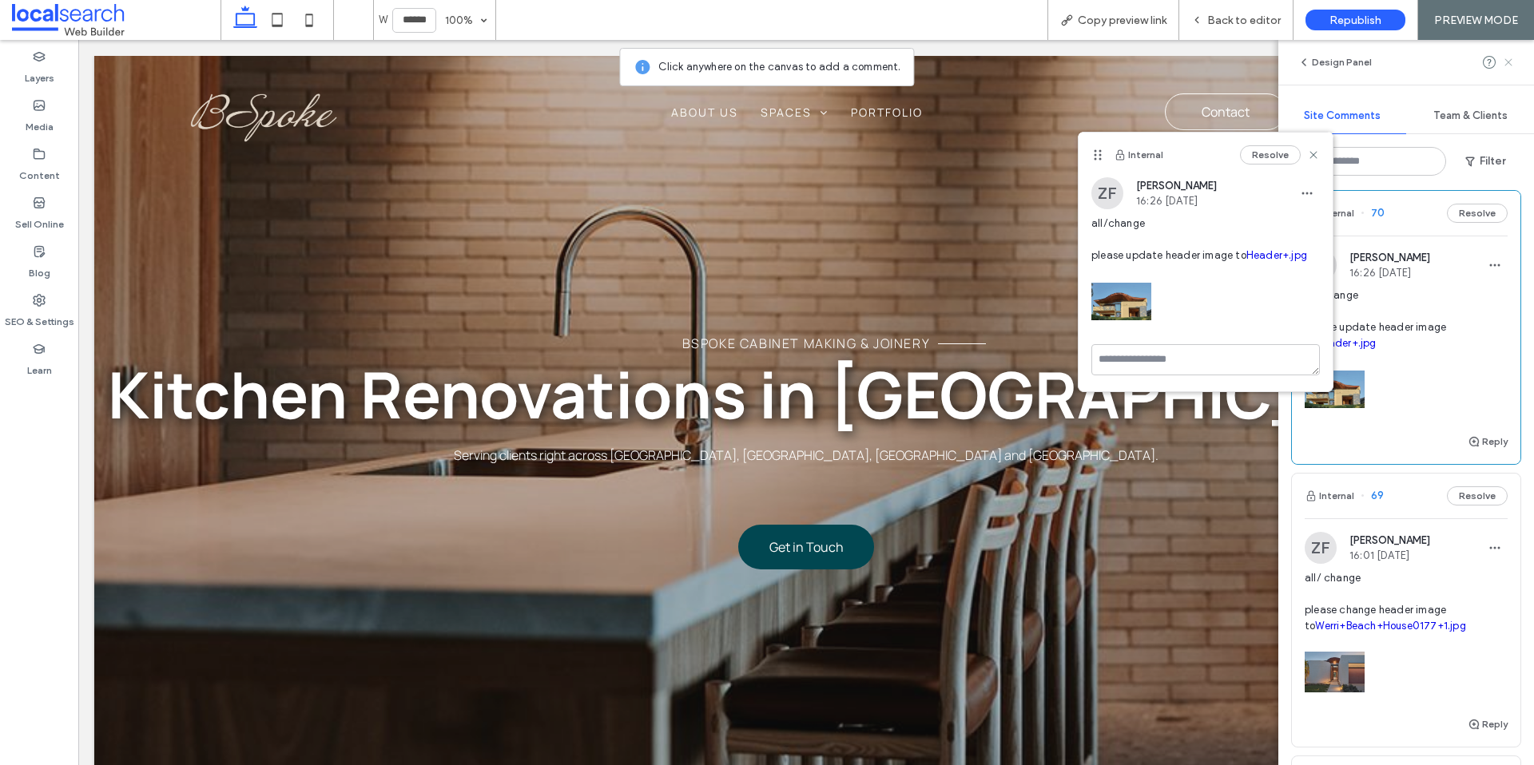
click at [1511, 63] on icon at bounding box center [1508, 62] width 13 height 13
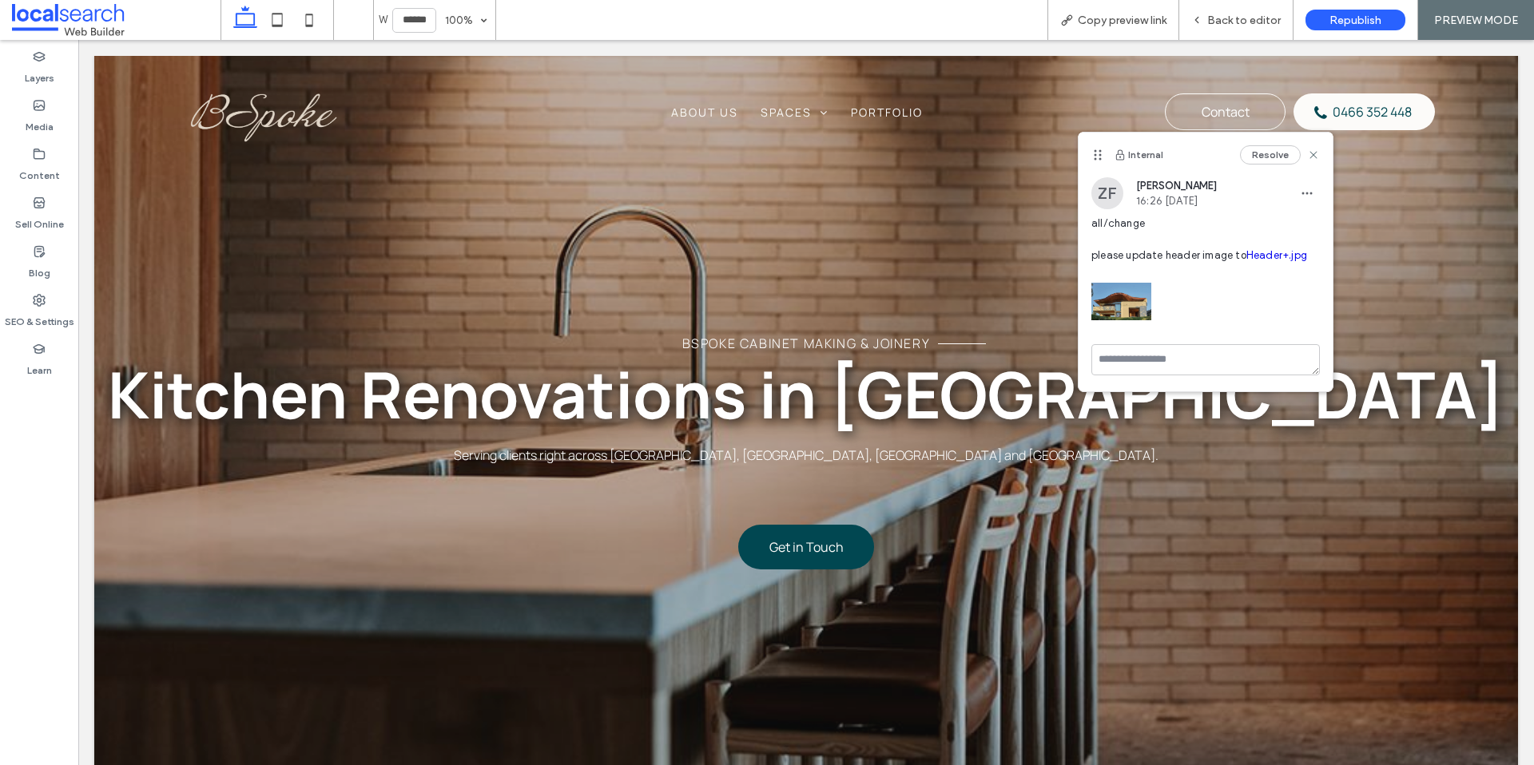
scroll to position [0, 0]
click at [1317, 155] on icon at bounding box center [1313, 155] width 13 height 13
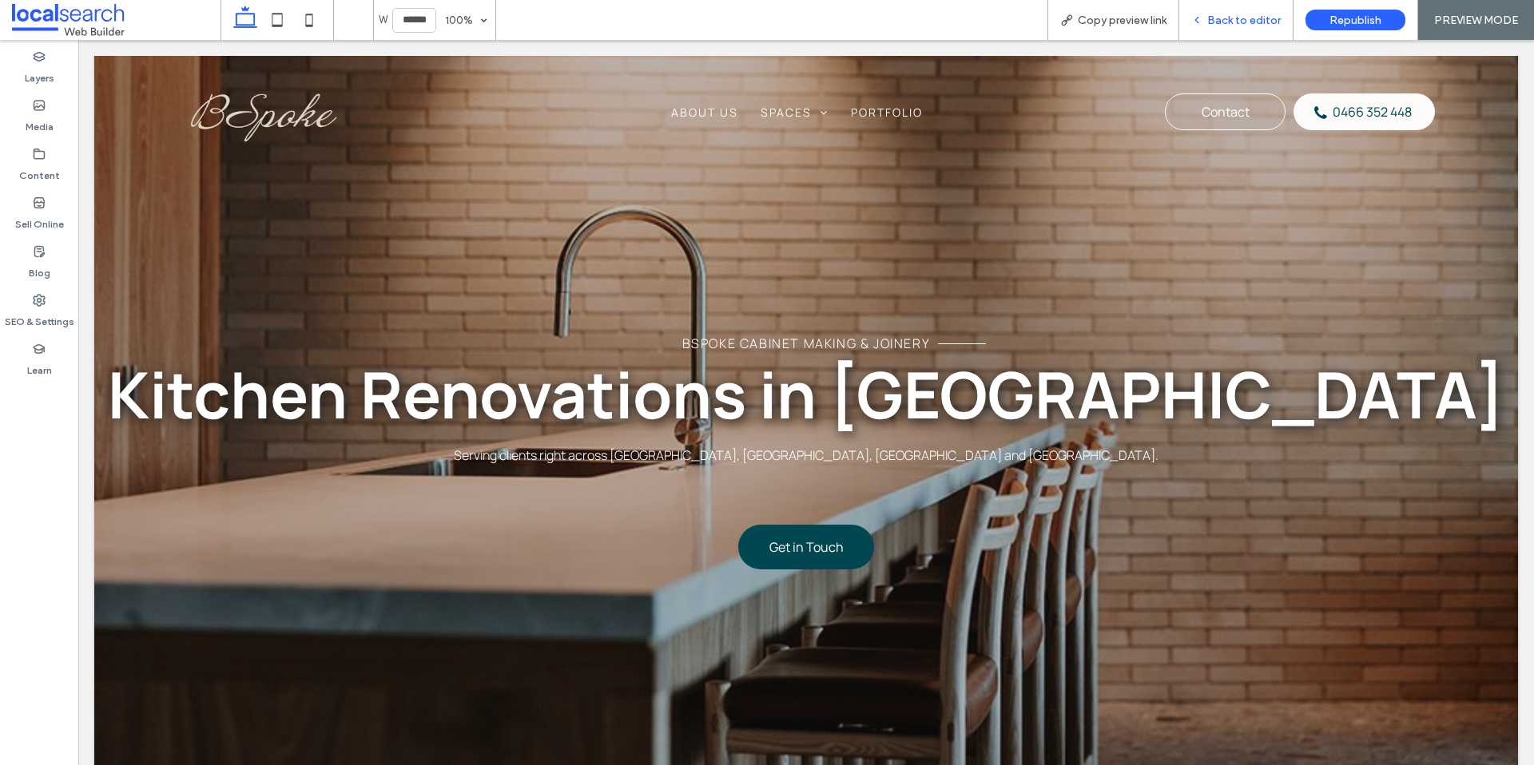
click at [1227, 17] on span "Back to editor" at bounding box center [1243, 21] width 73 height 14
click at [1070, 18] on icon at bounding box center [1068, 18] width 13 height 13
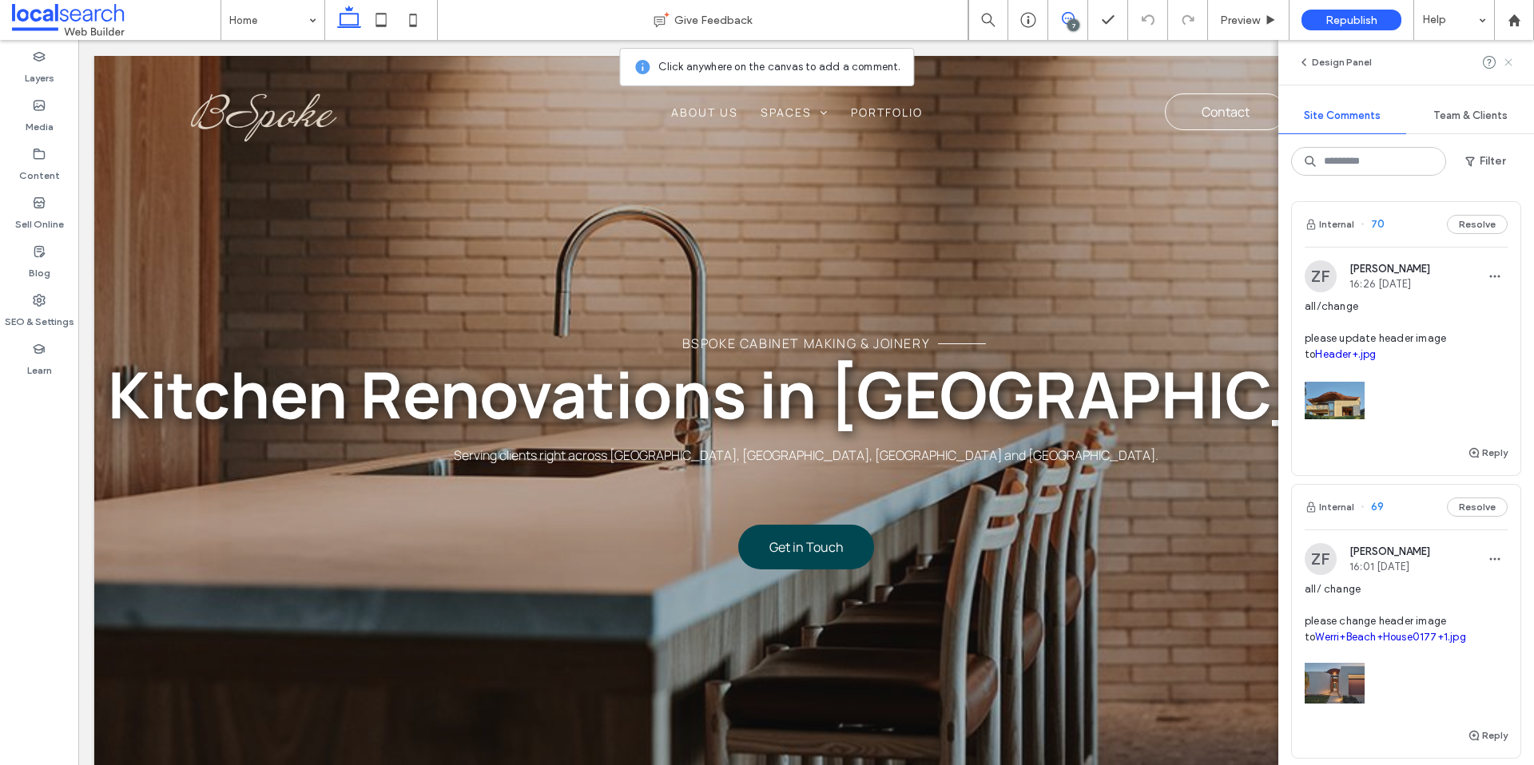
click at [1508, 62] on use at bounding box center [1507, 61] width 7 height 7
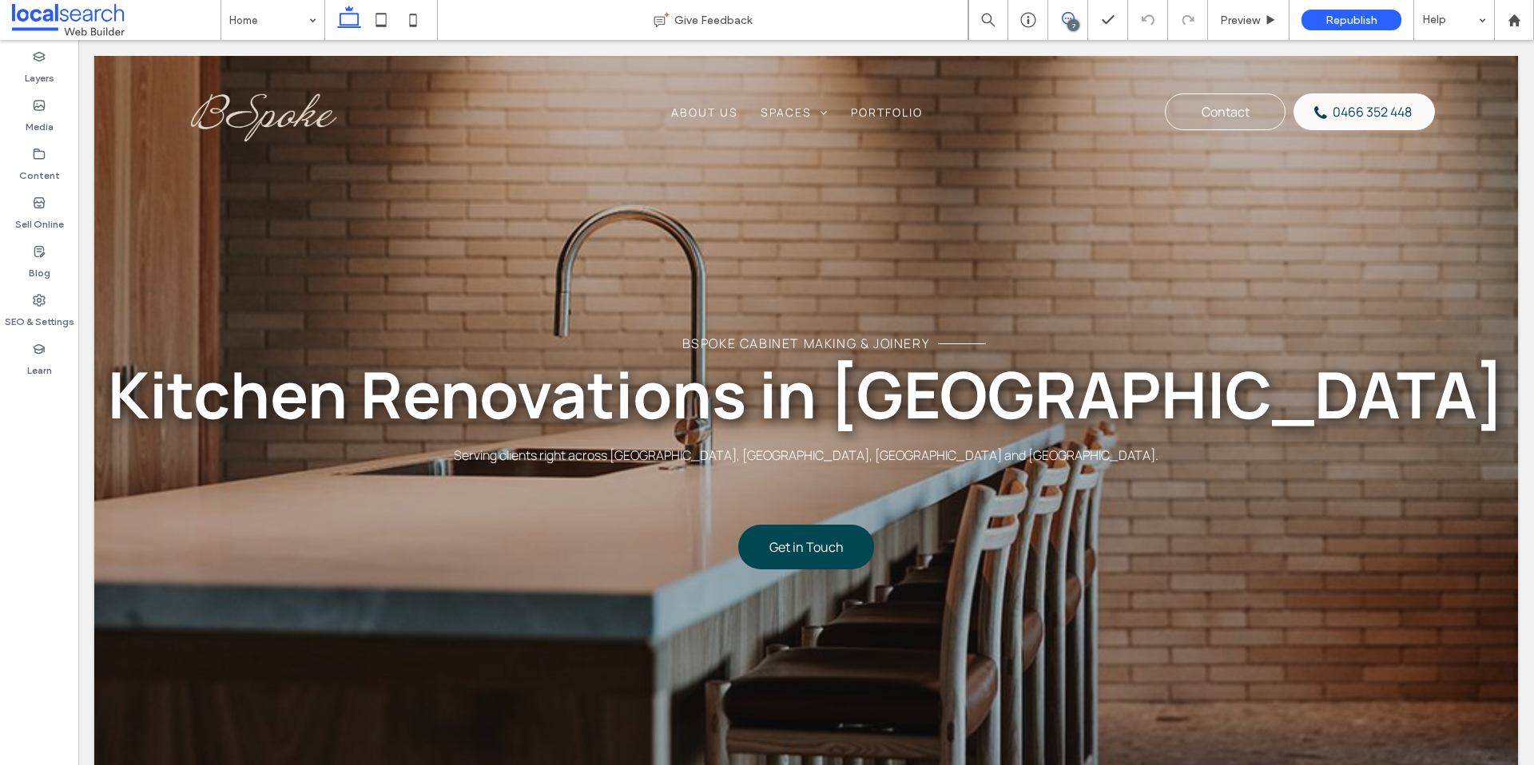
click at [1074, 14] on span at bounding box center [1067, 18] width 39 height 13
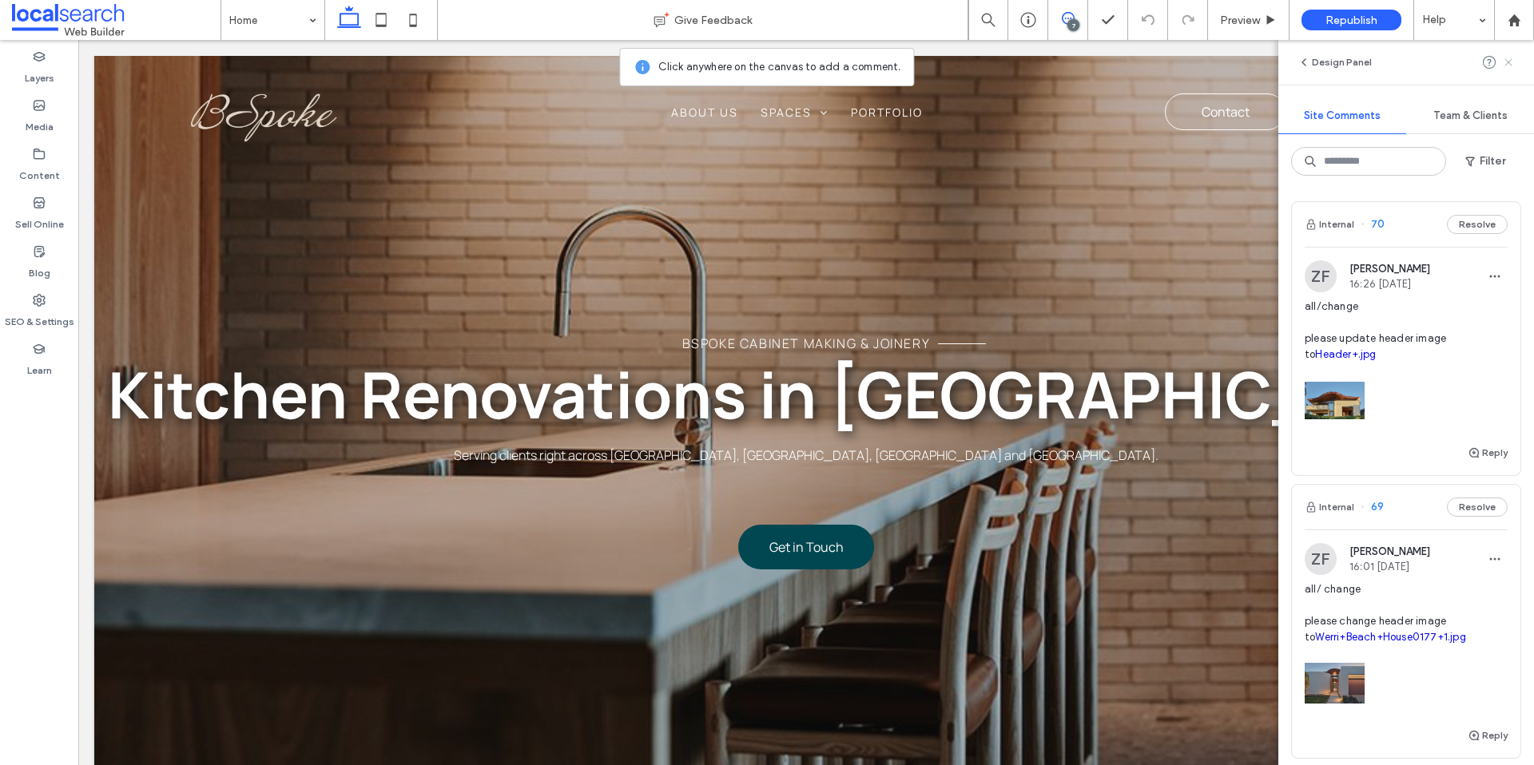
click at [1513, 59] on icon at bounding box center [1508, 62] width 13 height 13
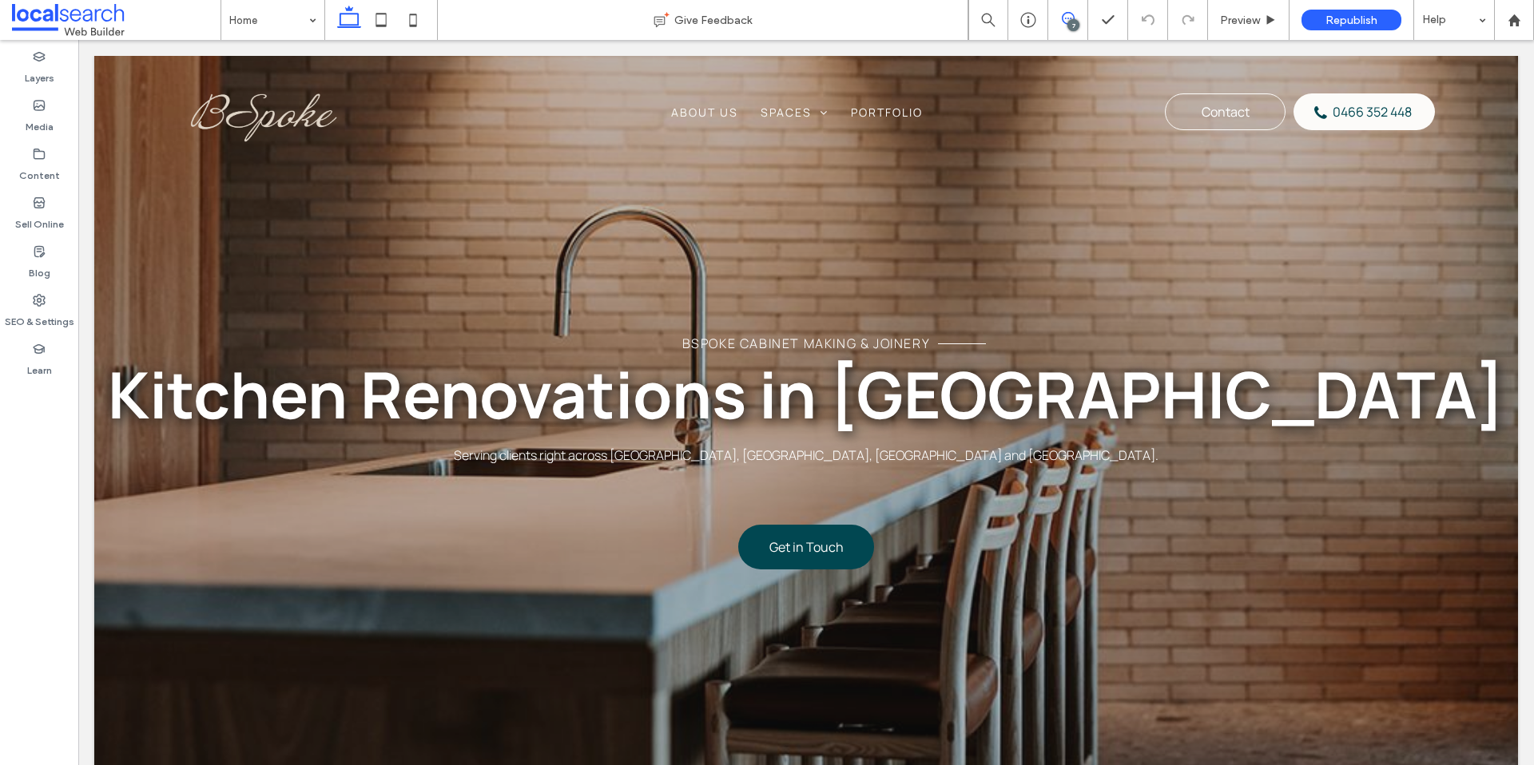
click at [1069, 15] on icon at bounding box center [1068, 18] width 13 height 13
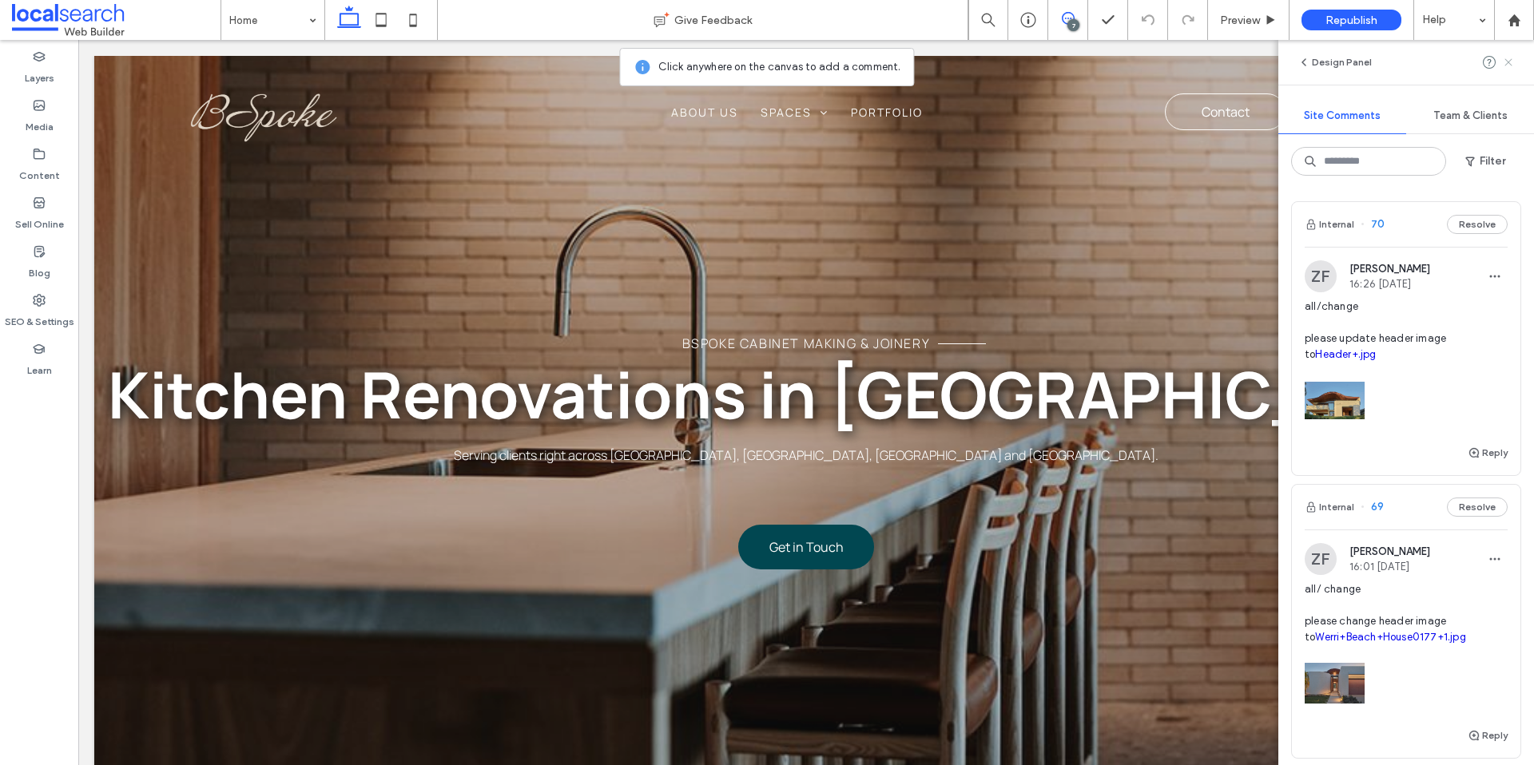
click at [1504, 62] on icon at bounding box center [1508, 62] width 13 height 13
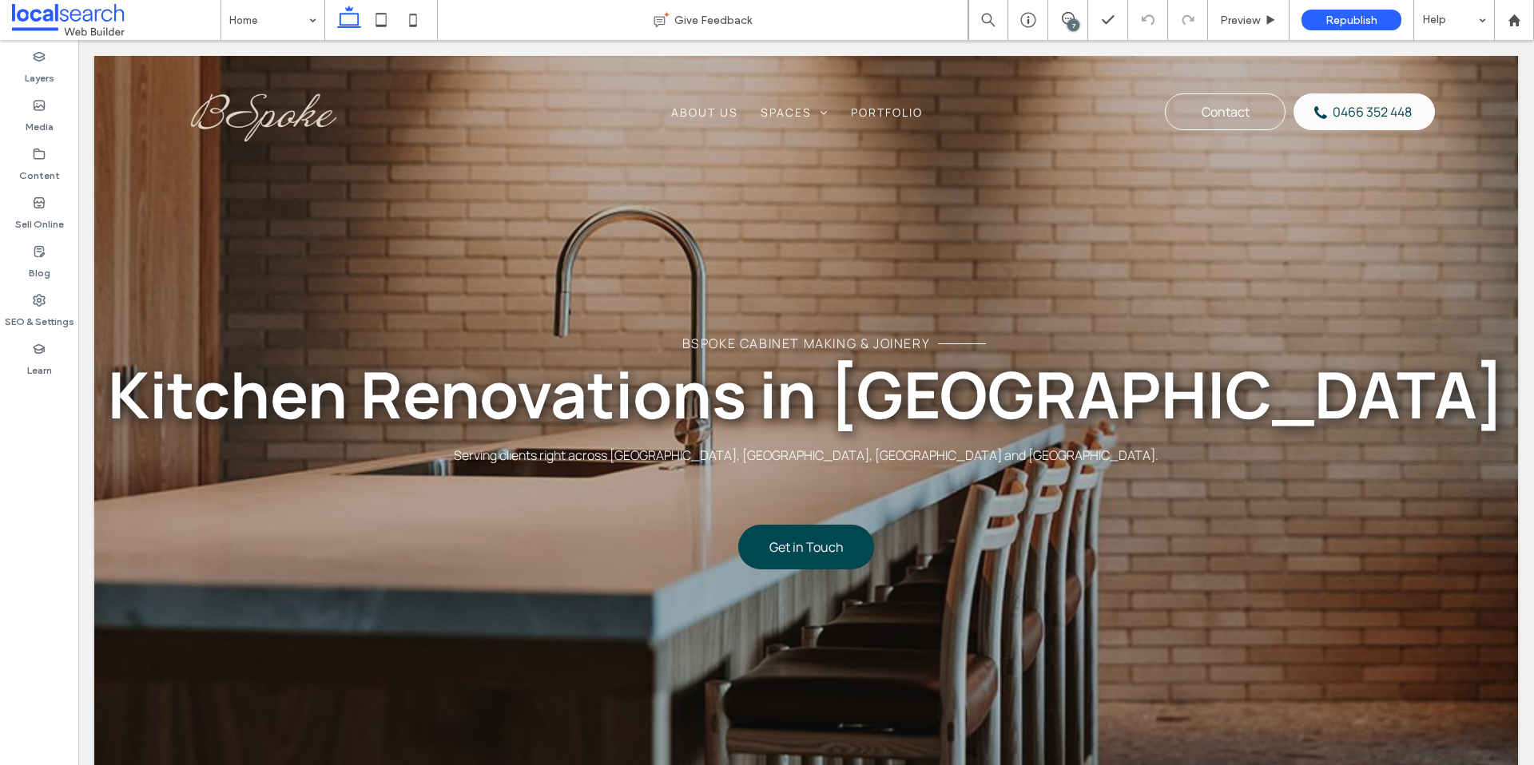
click at [1072, 19] on div "7" at bounding box center [1073, 25] width 12 height 12
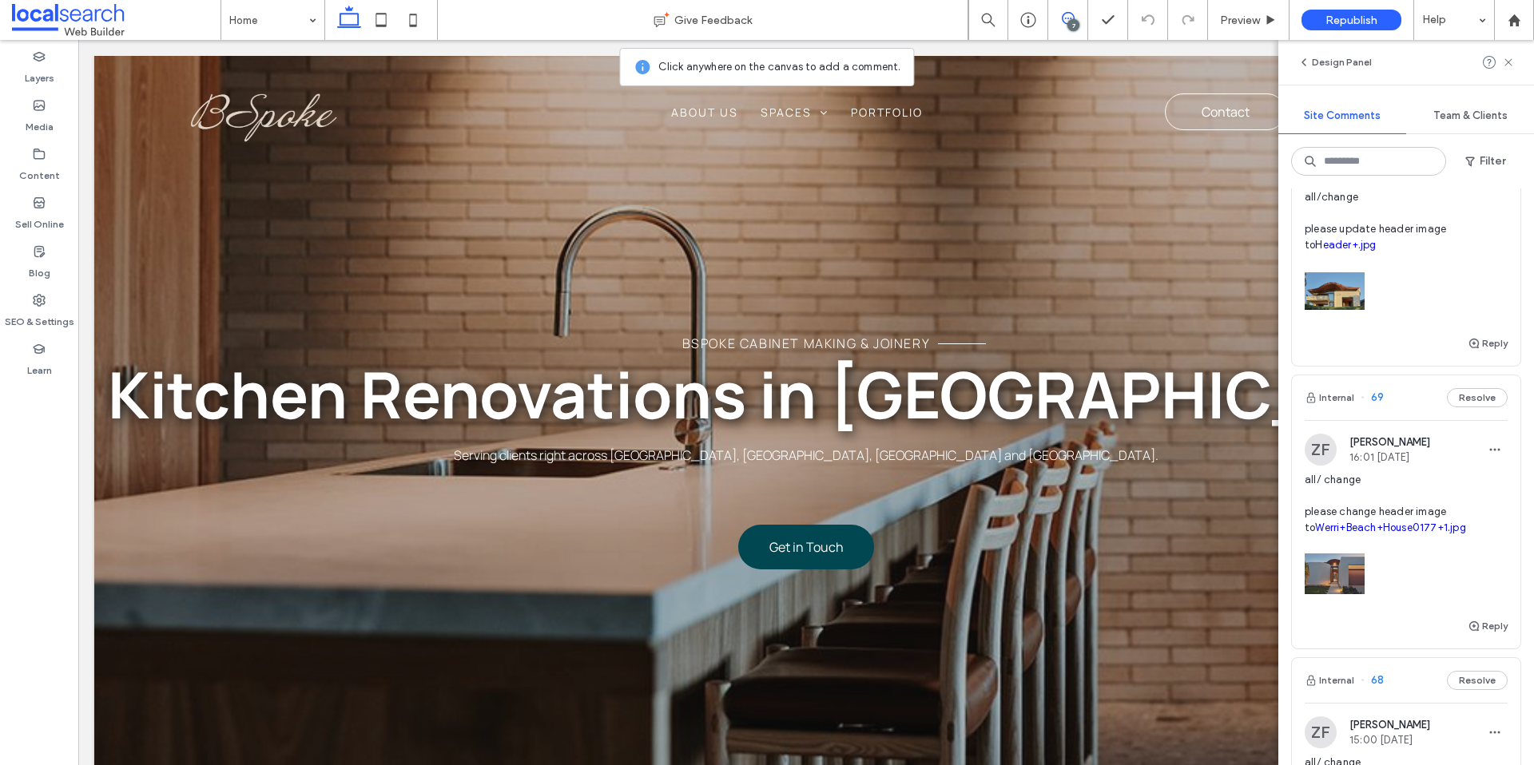
scroll to position [113, 0]
